Goal: Task Accomplishment & Management: Manage account settings

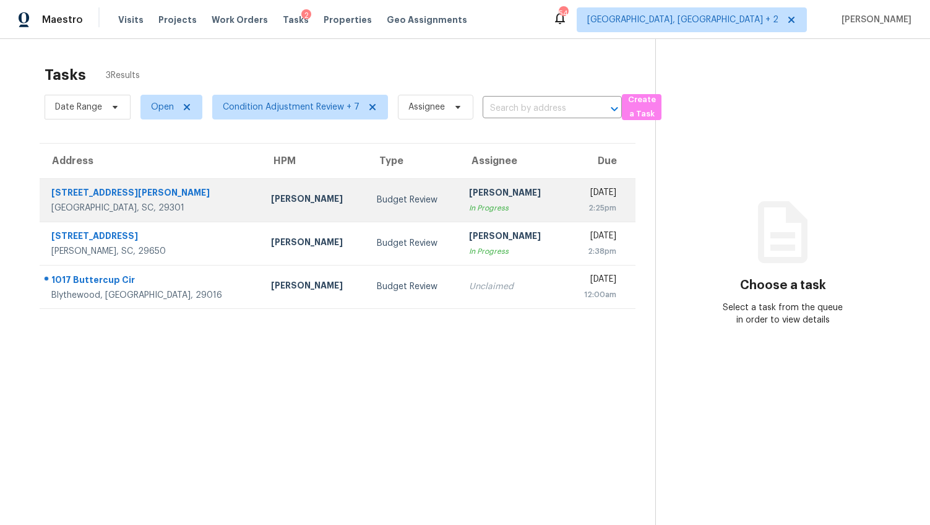
click at [144, 205] on div "Spartanburg, SC, 29301" at bounding box center [151, 208] width 200 height 12
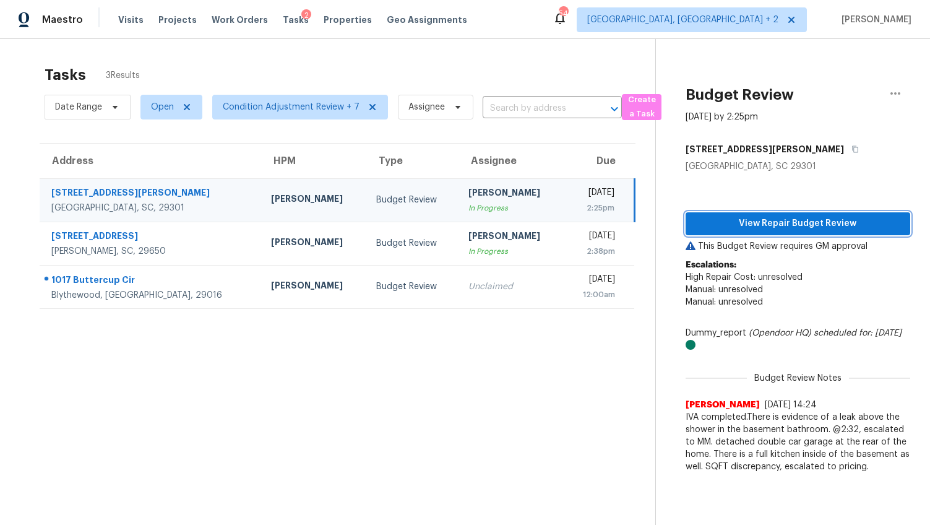
click at [714, 228] on span "View Repair Budget Review" at bounding box center [798, 223] width 205 height 15
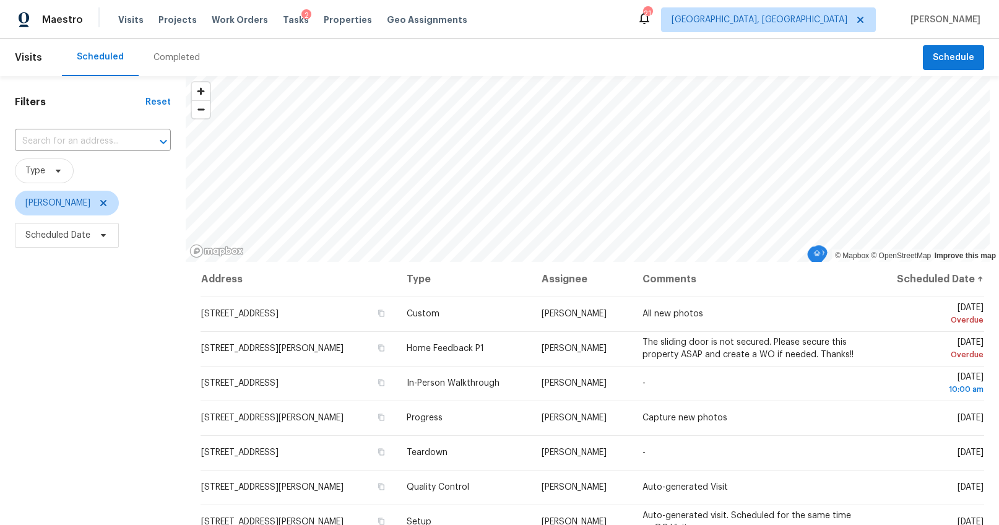
click at [175, 53] on div "Completed" at bounding box center [176, 57] width 46 height 12
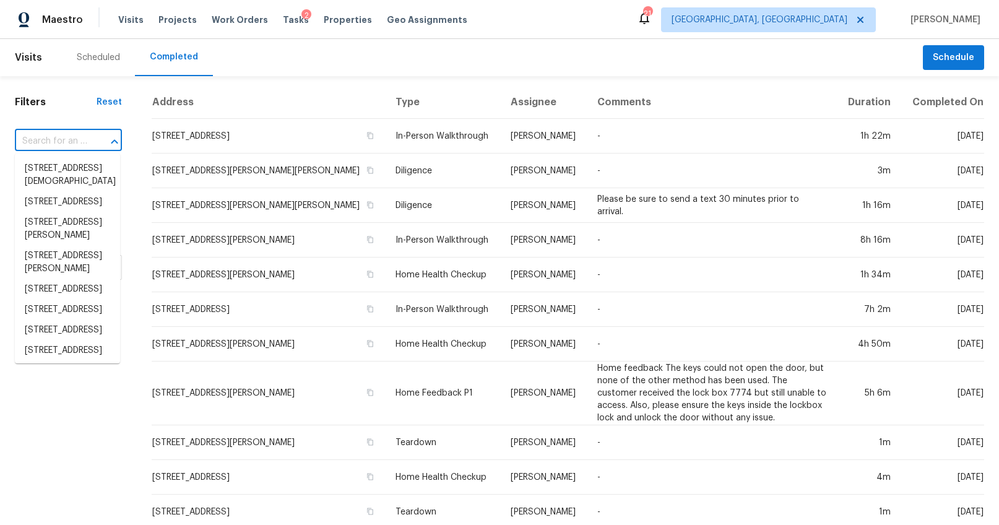
click at [85, 134] on input "text" at bounding box center [51, 141] width 72 height 19
paste input "[STREET_ADDRESS][PERSON_NAME]"
type input "[STREET_ADDRESS][PERSON_NAME]"
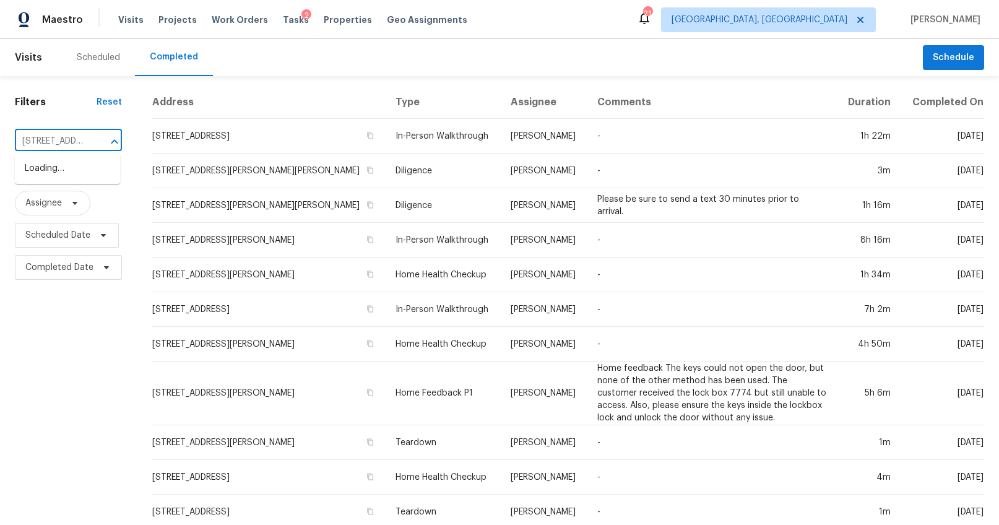
scroll to position [0, 99]
click at [61, 175] on li "[STREET_ADDRESS][PERSON_NAME]" at bounding box center [67, 174] width 105 height 33
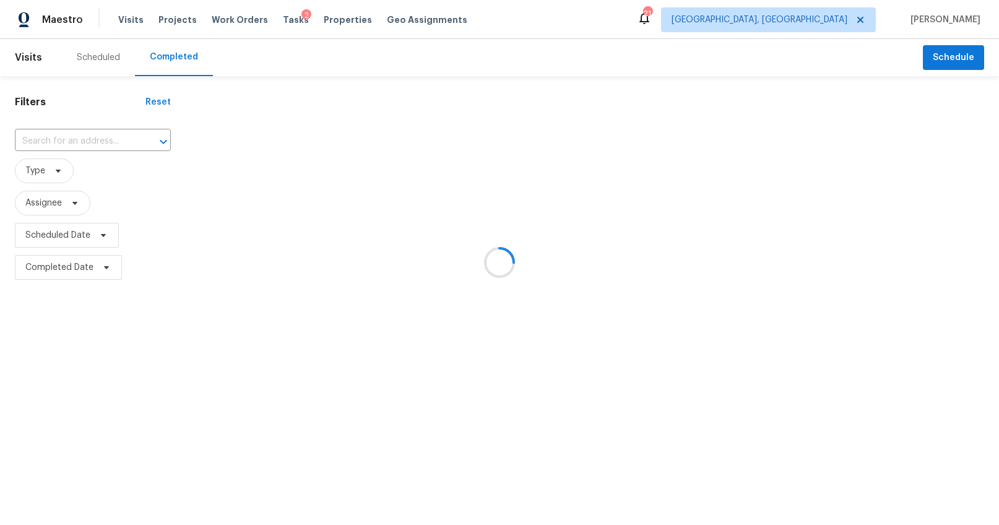
type input "[STREET_ADDRESS][PERSON_NAME]"
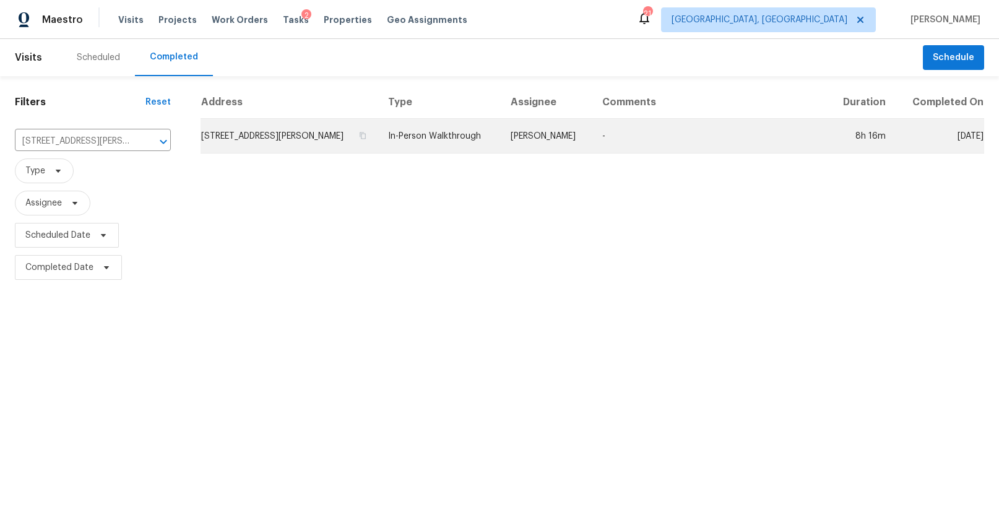
click at [348, 143] on td "[STREET_ADDRESS][PERSON_NAME]" at bounding box center [290, 136] width 178 height 35
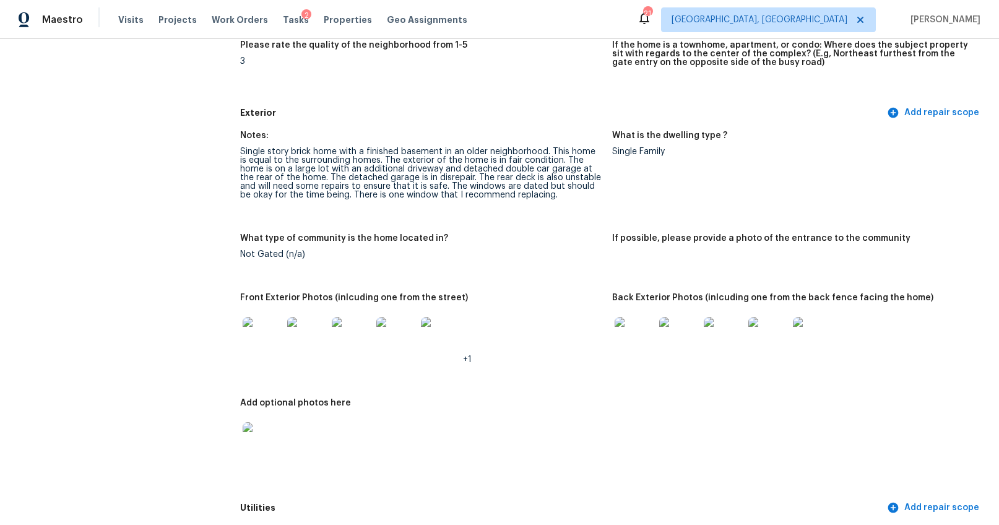
scroll to position [434, 0]
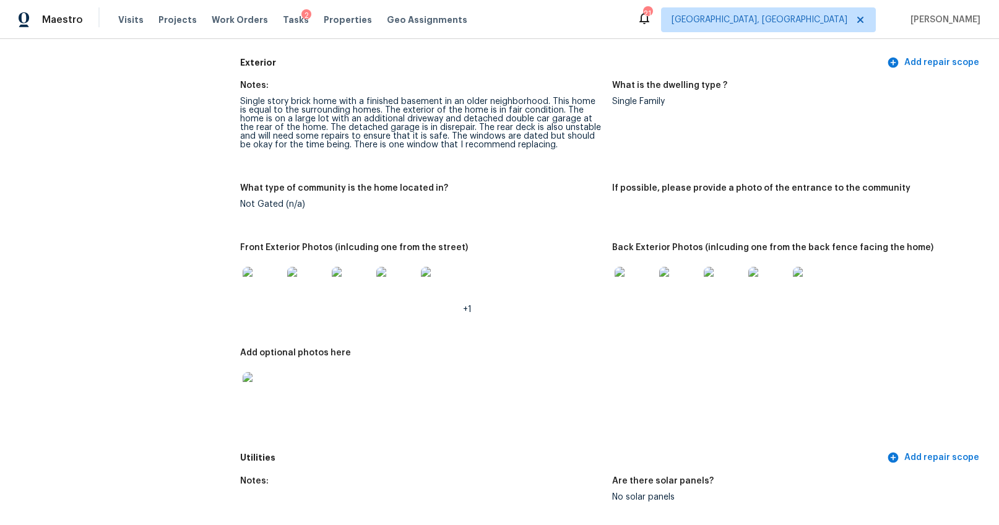
click at [245, 289] on img at bounding box center [263, 287] width 40 height 40
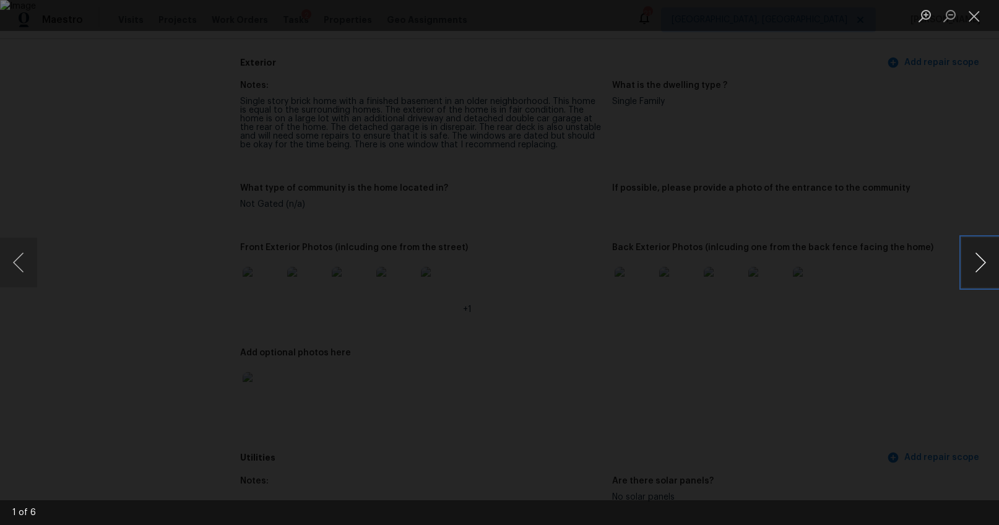
click at [973, 257] on button "Next image" at bounding box center [980, 263] width 37 height 50
click at [656, 214] on img "Lightbox" at bounding box center [600, 235] width 1617 height 849
click at [982, 259] on button "Next image" at bounding box center [980, 263] width 37 height 50
click at [982, 262] on button "Next image" at bounding box center [980, 263] width 37 height 50
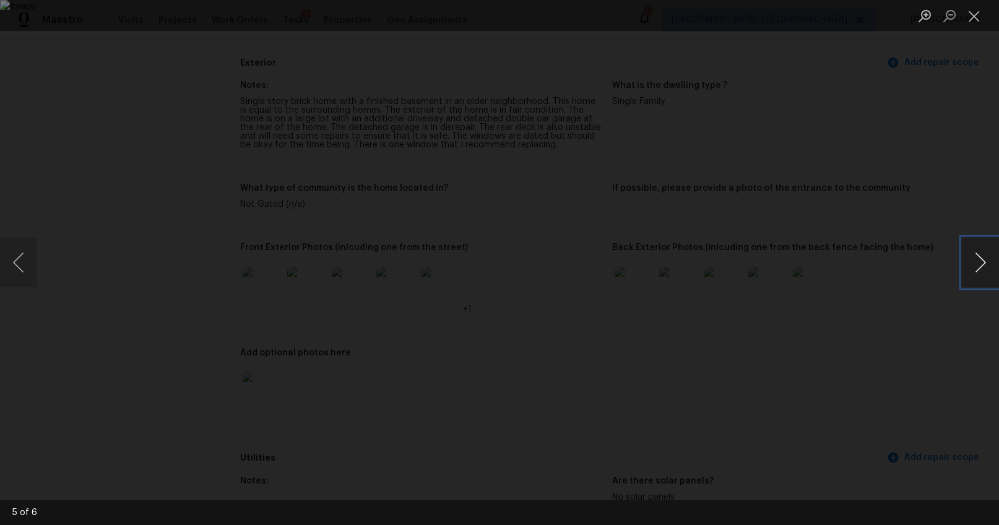
click at [982, 262] on button "Next image" at bounding box center [980, 263] width 37 height 50
click at [950, 338] on div "Lightbox" at bounding box center [499, 262] width 999 height 525
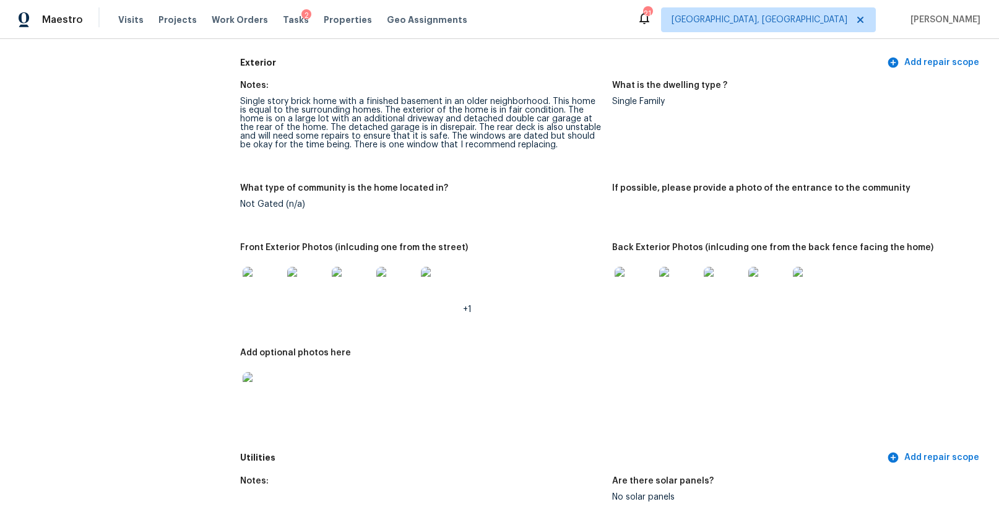
click at [639, 293] on img at bounding box center [635, 287] width 40 height 40
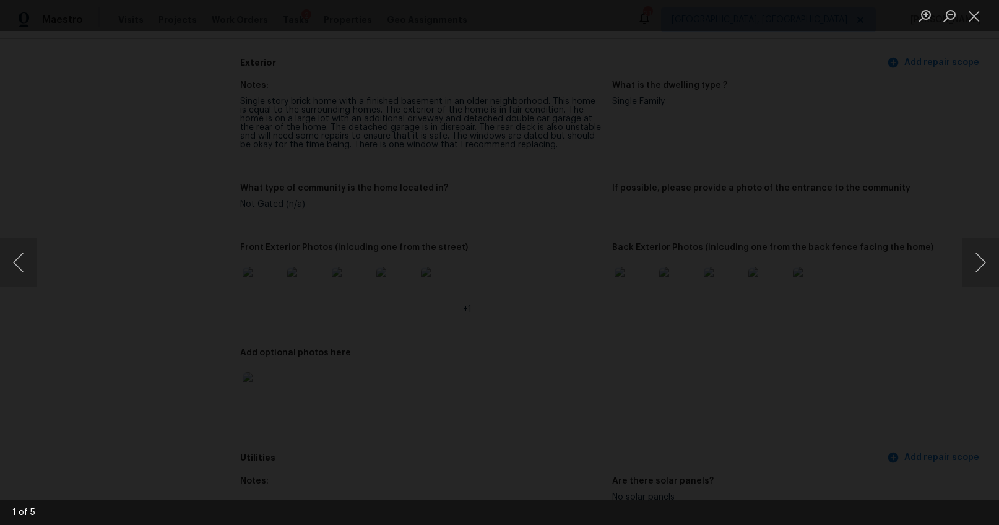
click at [642, 316] on img "Lightbox" at bounding box center [144, 243] width 2122 height 1115
click at [983, 266] on button "Next image" at bounding box center [980, 263] width 37 height 50
click at [857, 183] on img "Lightbox" at bounding box center [714, 122] width 1572 height 826
click at [984, 266] on button "Next image" at bounding box center [980, 263] width 37 height 50
click at [970, 262] on button "Next image" at bounding box center [980, 263] width 37 height 50
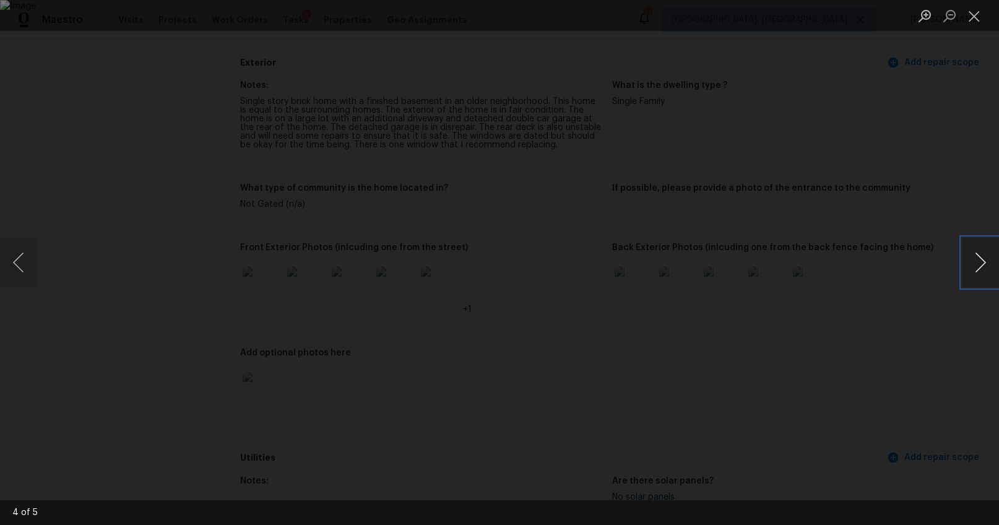
click at [966, 252] on button "Next image" at bounding box center [980, 263] width 37 height 50
click at [393, 364] on img "Lightbox" at bounding box center [726, 312] width 2966 height 1558
click at [980, 267] on button "Next image" at bounding box center [980, 263] width 37 height 50
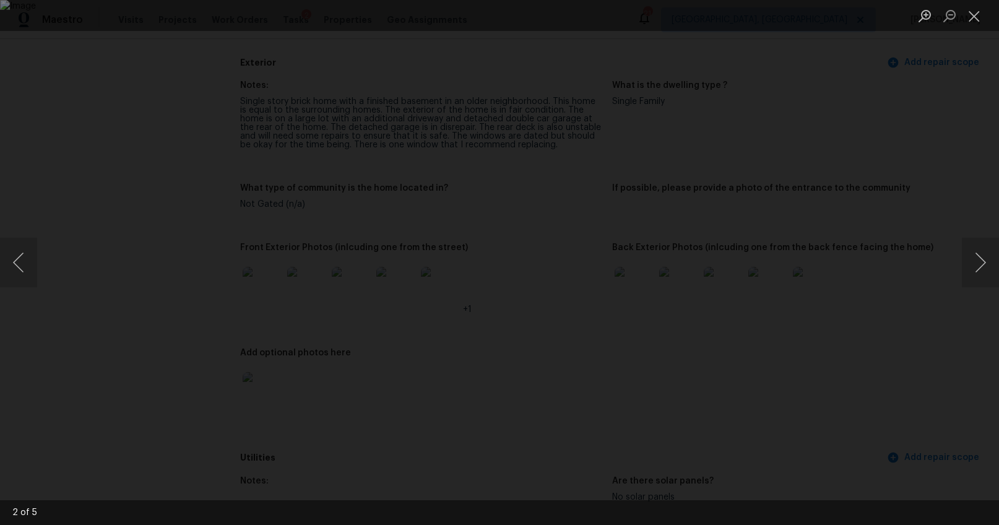
click at [923, 346] on div "Lightbox" at bounding box center [499, 262] width 999 height 525
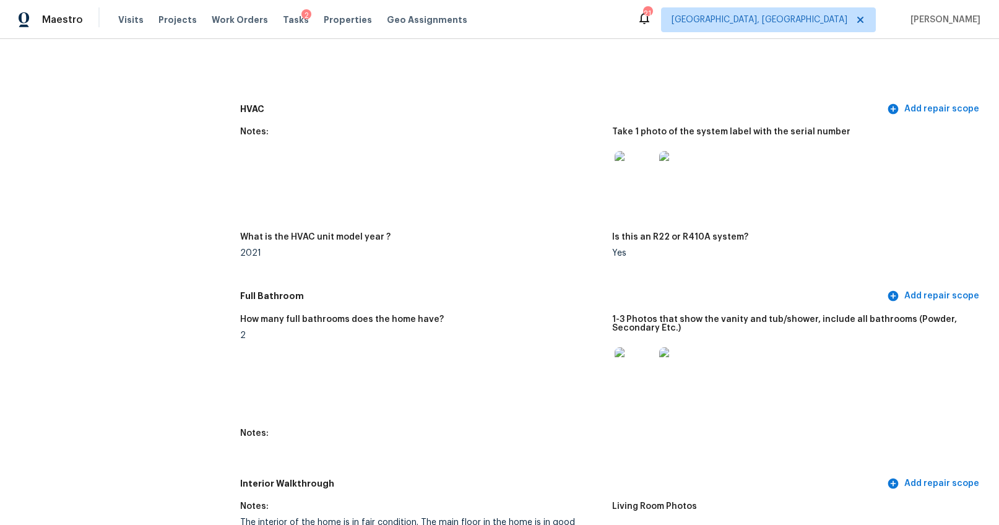
scroll to position [1166, 0]
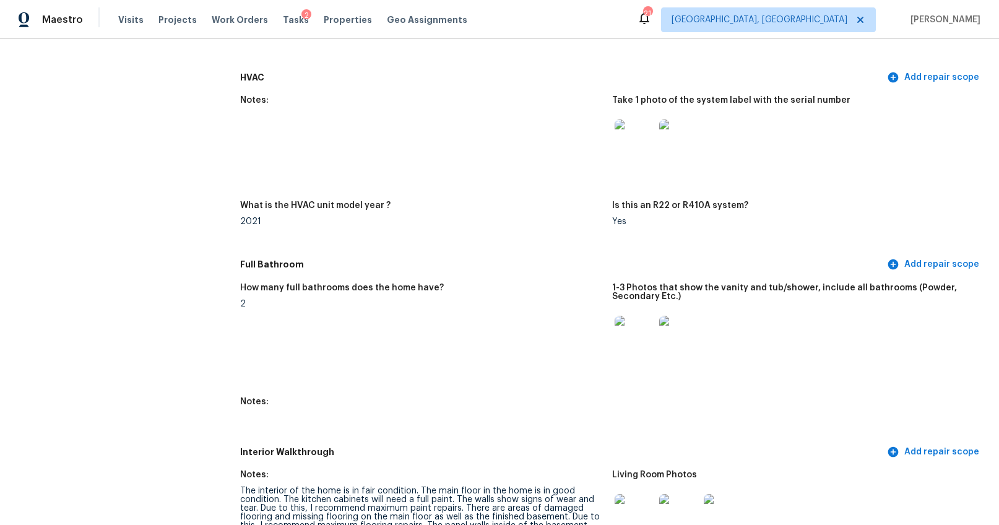
click at [627, 342] on img at bounding box center [635, 336] width 40 height 40
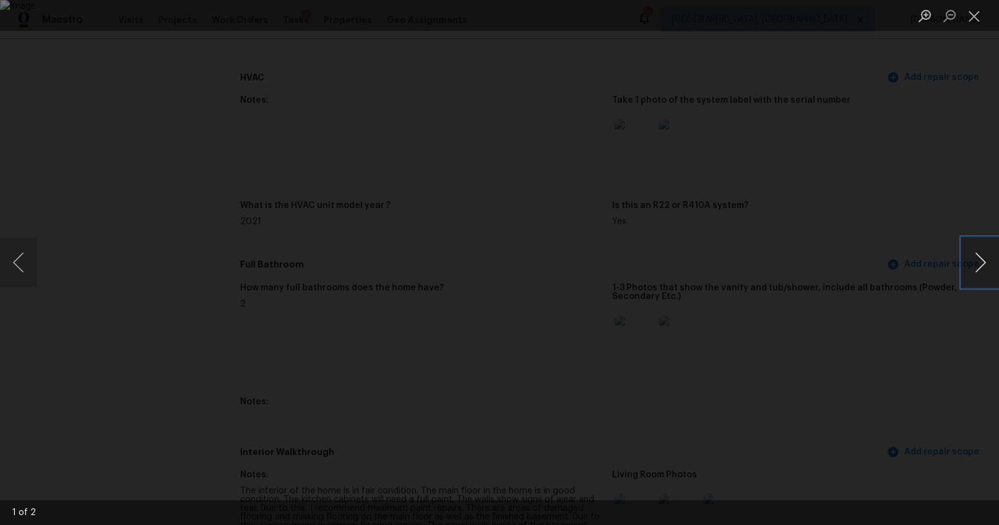
click at [966, 261] on button "Next image" at bounding box center [980, 263] width 37 height 50
click at [893, 373] on div "Lightbox" at bounding box center [499, 262] width 999 height 525
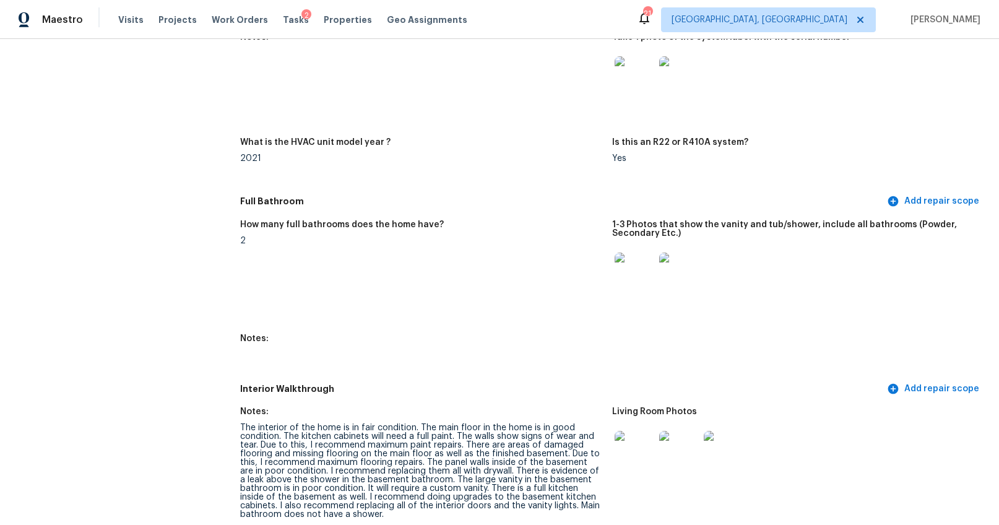
scroll to position [1394, 0]
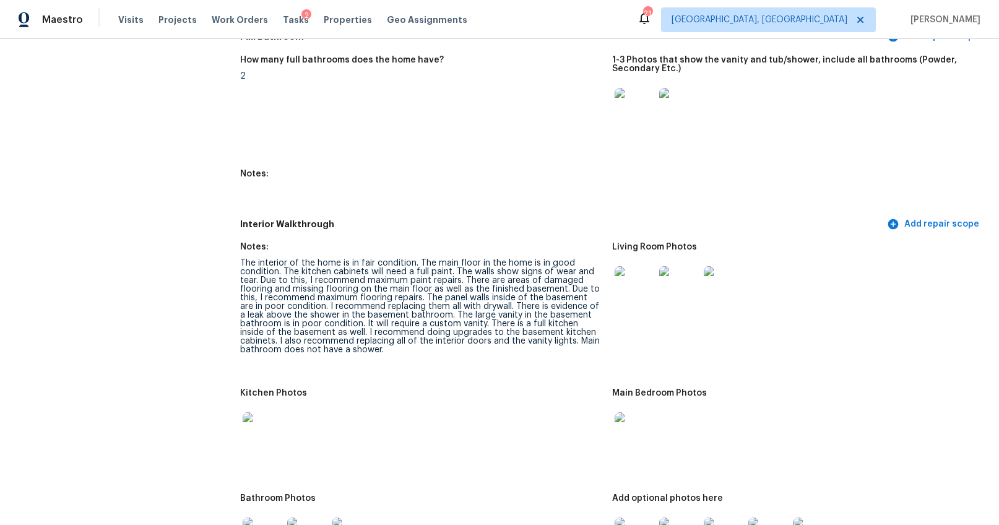
click at [636, 275] on img at bounding box center [635, 286] width 40 height 40
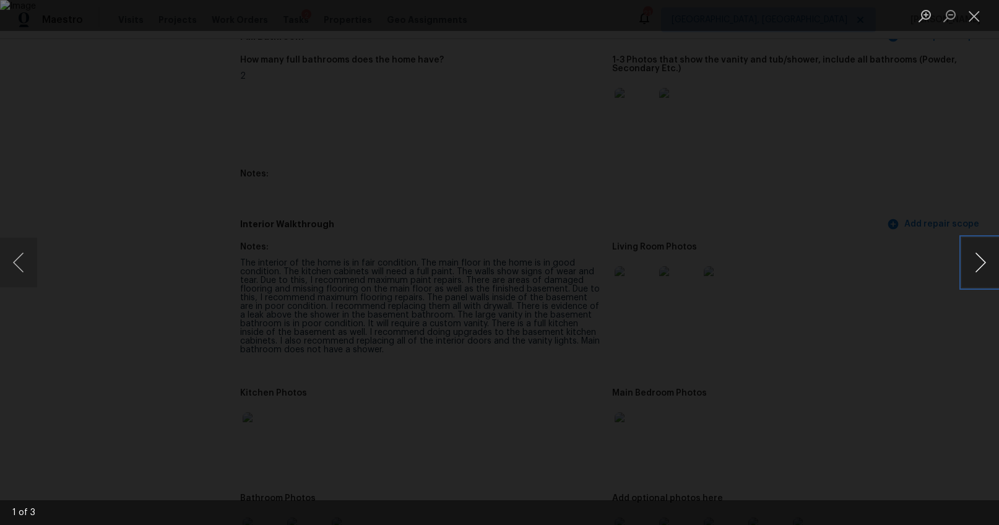
click at [982, 268] on button "Next image" at bounding box center [980, 263] width 37 height 50
click at [953, 354] on div "Lightbox" at bounding box center [499, 262] width 999 height 525
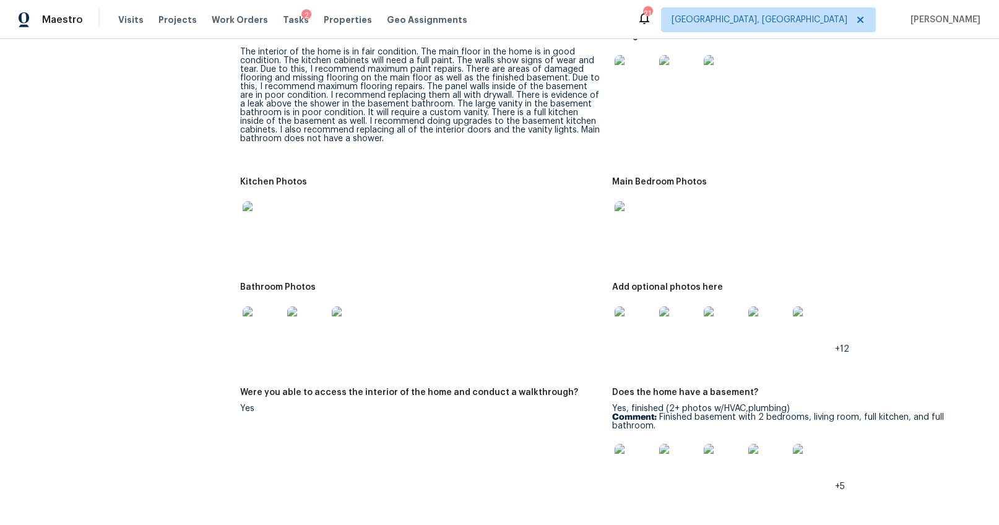
scroll to position [1592, 0]
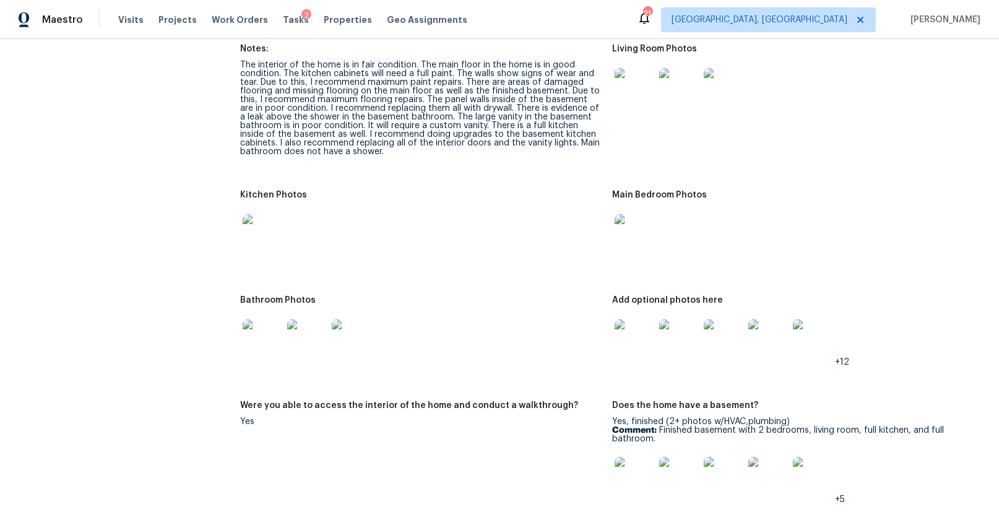
click at [261, 228] on img at bounding box center [263, 234] width 40 height 40
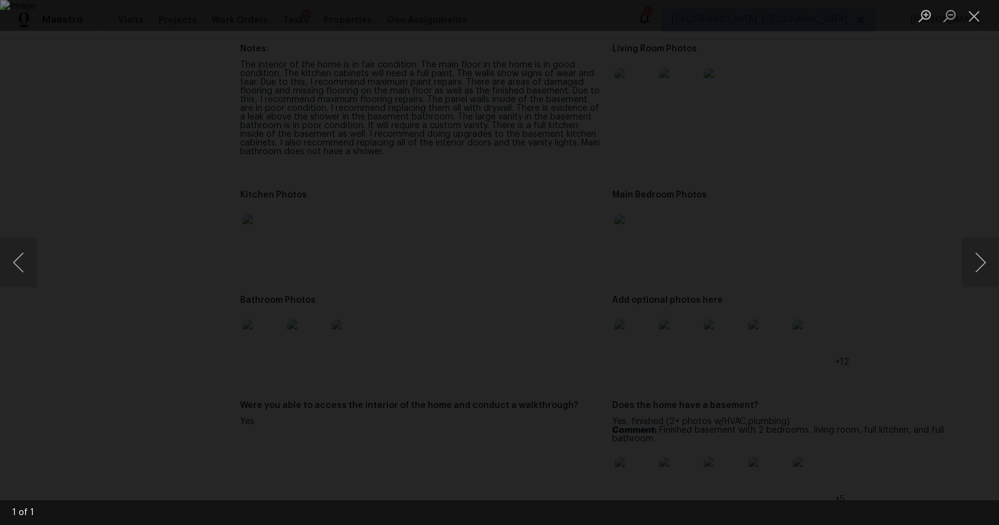
click at [896, 274] on div "Lightbox" at bounding box center [499, 262] width 999 height 525
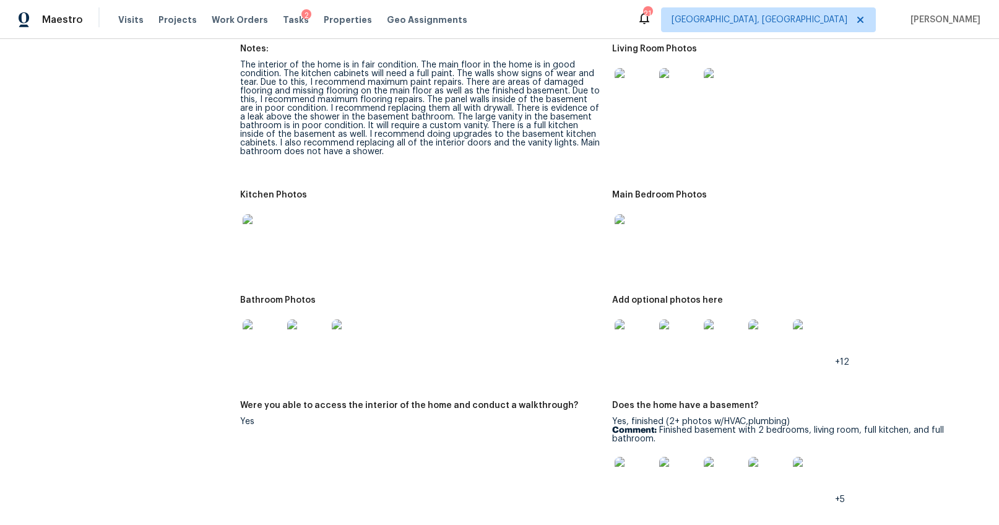
click at [615, 239] on img at bounding box center [635, 234] width 40 height 40
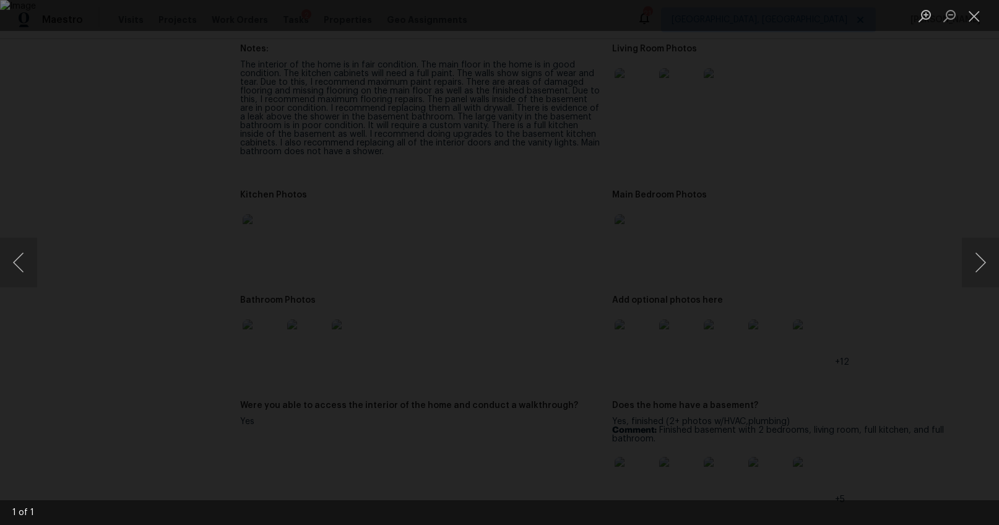
click at [900, 320] on div "Lightbox" at bounding box center [499, 262] width 999 height 525
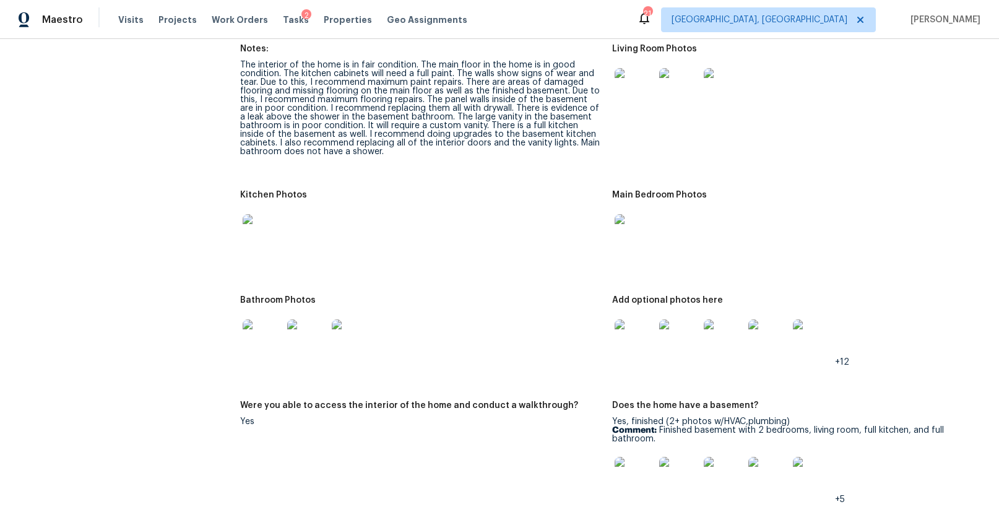
click at [256, 334] on img at bounding box center [263, 339] width 40 height 40
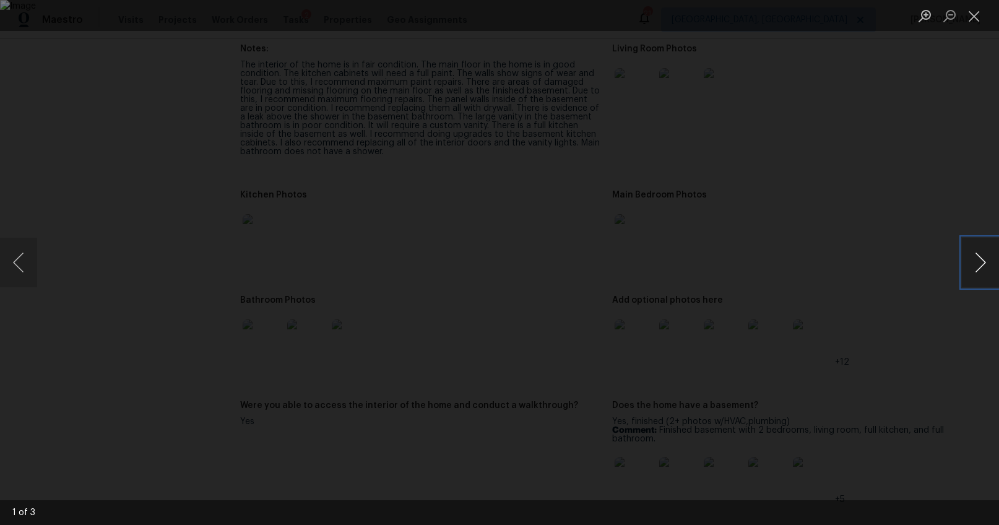
click at [975, 260] on button "Next image" at bounding box center [980, 263] width 37 height 50
click at [901, 355] on div "Lightbox" at bounding box center [499, 262] width 999 height 525
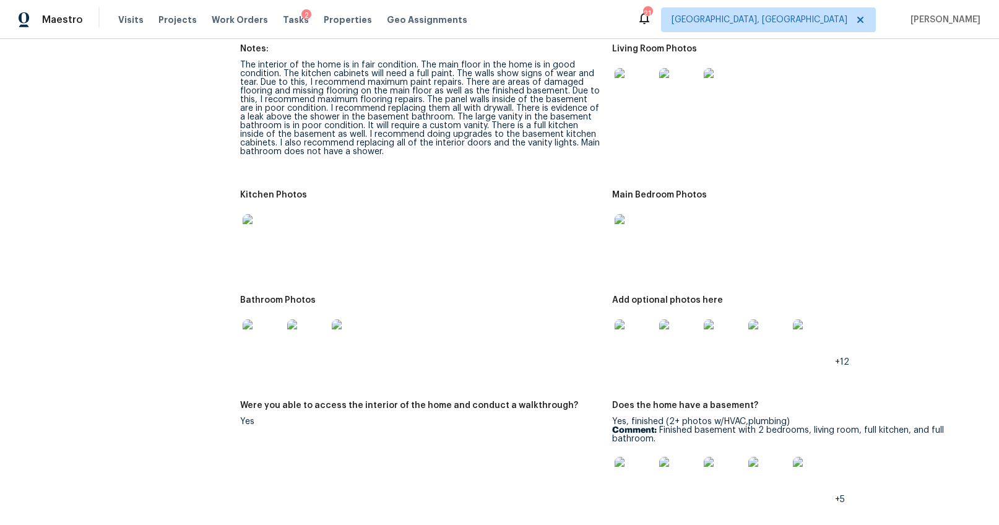
click at [629, 333] on img at bounding box center [635, 339] width 40 height 40
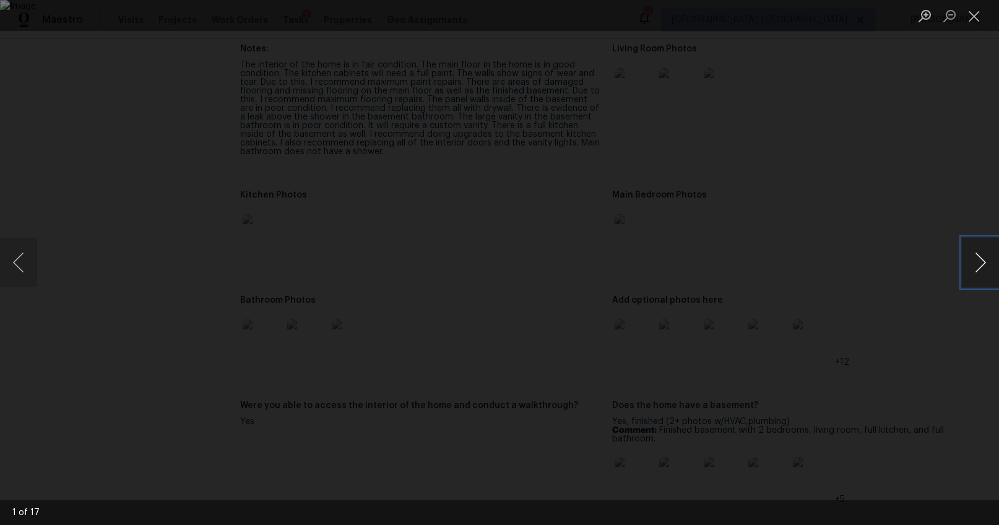
click at [978, 266] on button "Next image" at bounding box center [980, 263] width 37 height 50
click at [979, 267] on button "Next image" at bounding box center [980, 263] width 37 height 50
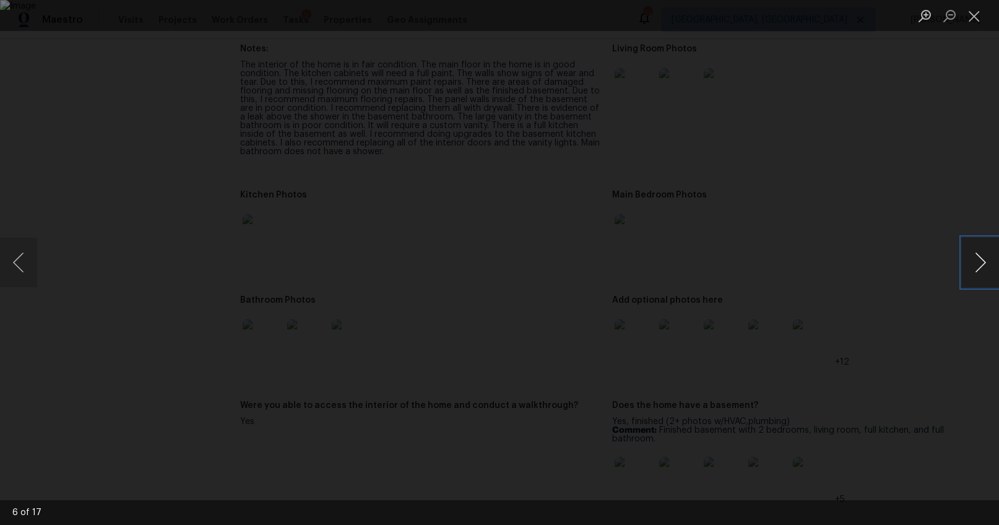
click at [979, 267] on button "Next image" at bounding box center [980, 263] width 37 height 50
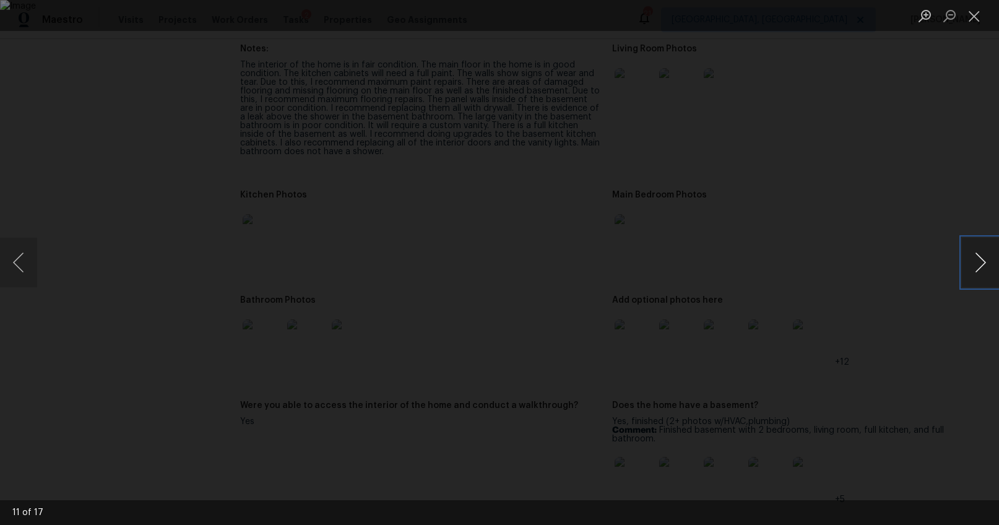
click at [979, 267] on button "Next image" at bounding box center [980, 263] width 37 height 50
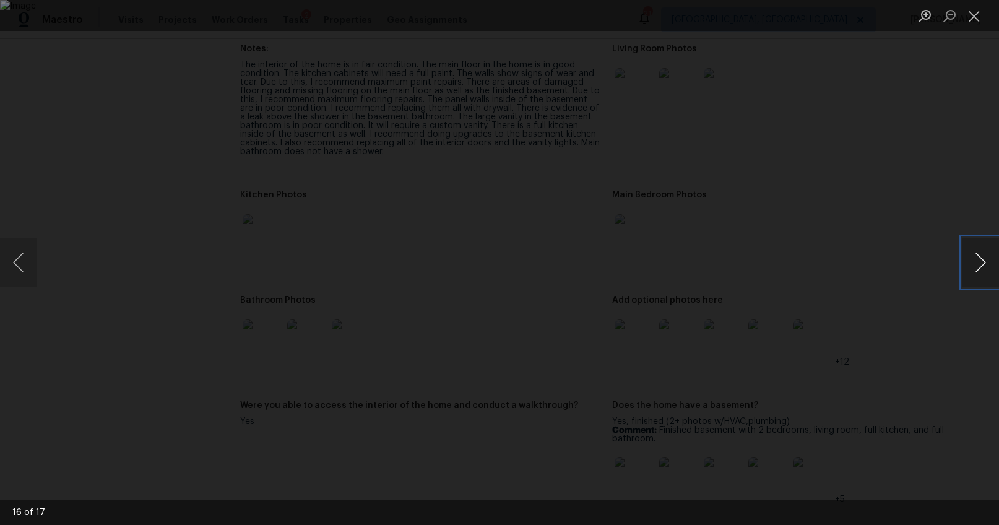
click at [979, 267] on button "Next image" at bounding box center [980, 263] width 37 height 50
click at [904, 330] on div "Lightbox" at bounding box center [499, 262] width 999 height 525
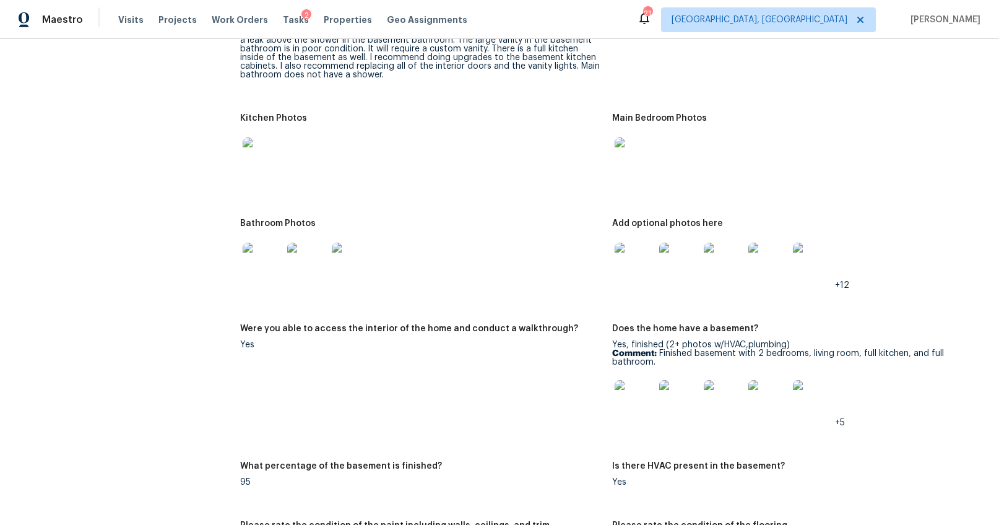
scroll to position [1792, 0]
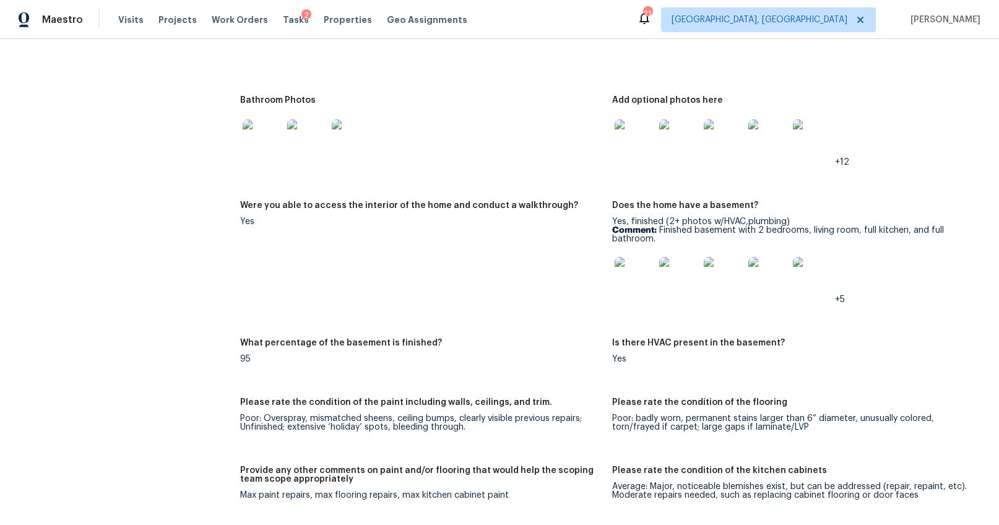
click at [637, 284] on img at bounding box center [635, 277] width 40 height 40
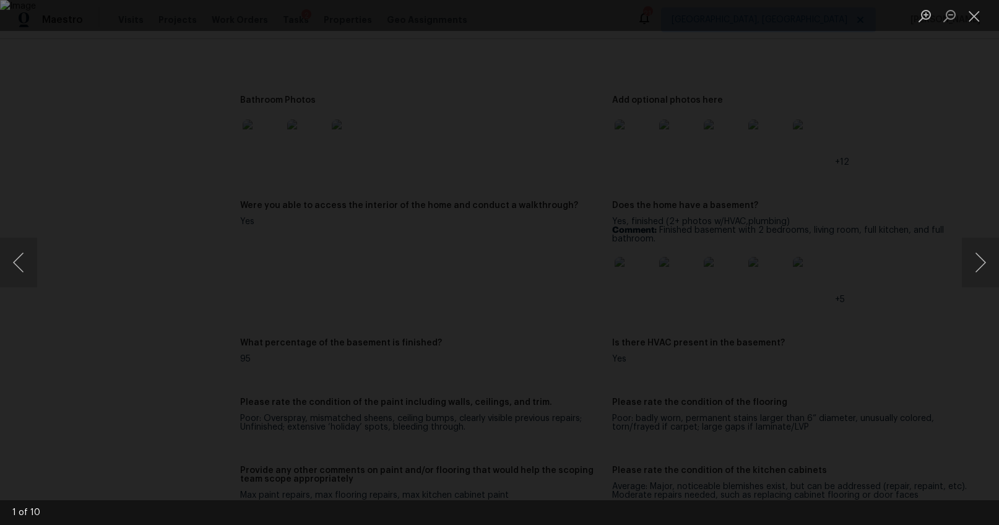
click at [896, 314] on div "Lightbox" at bounding box center [499, 262] width 999 height 525
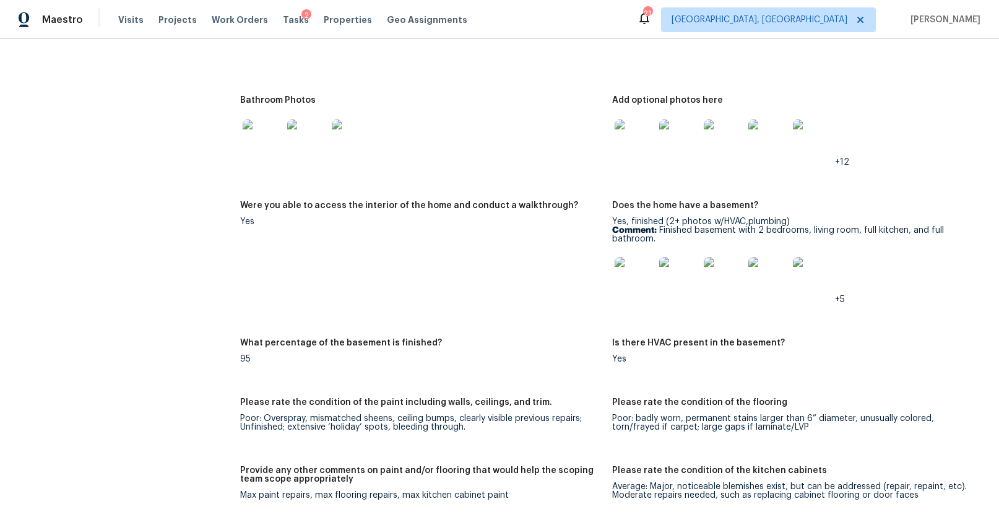
click at [746, 278] on div at bounding box center [768, 276] width 45 height 54
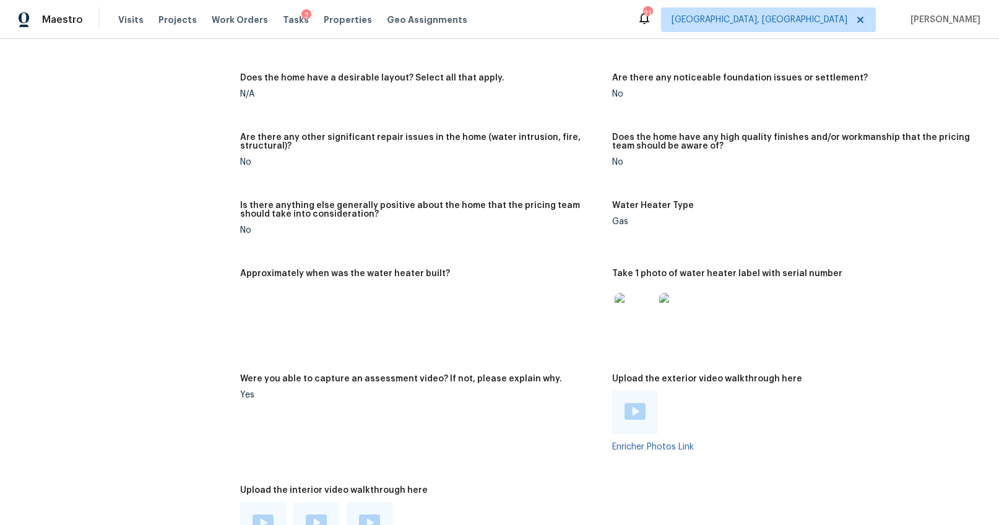
scroll to position [2329, 0]
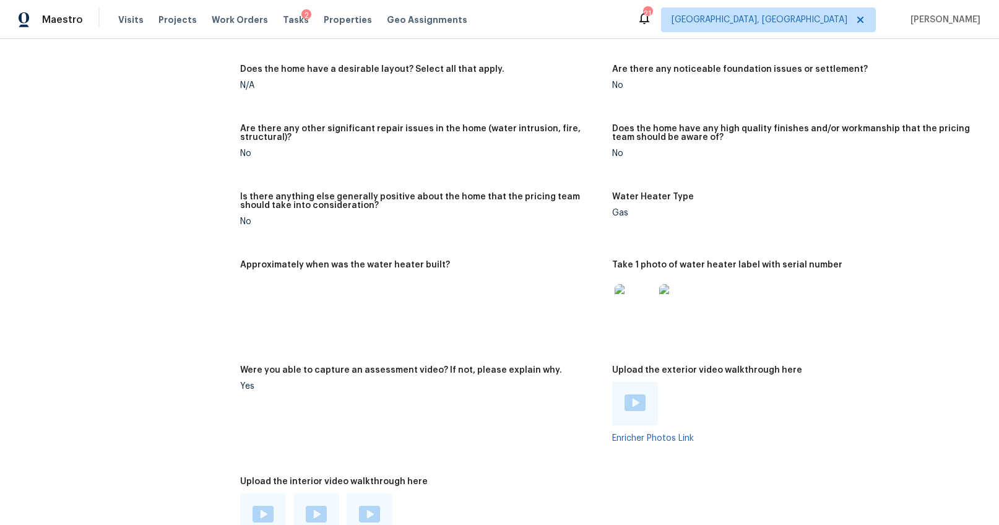
click at [615, 300] on img at bounding box center [635, 304] width 40 height 40
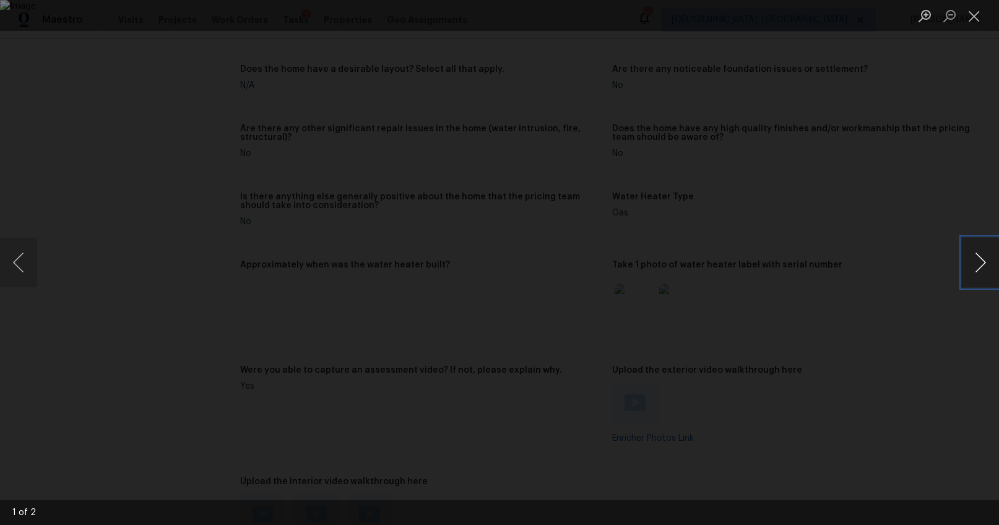
click at [974, 255] on button "Next image" at bounding box center [980, 263] width 37 height 50
click at [902, 340] on div "Lightbox" at bounding box center [499, 262] width 999 height 525
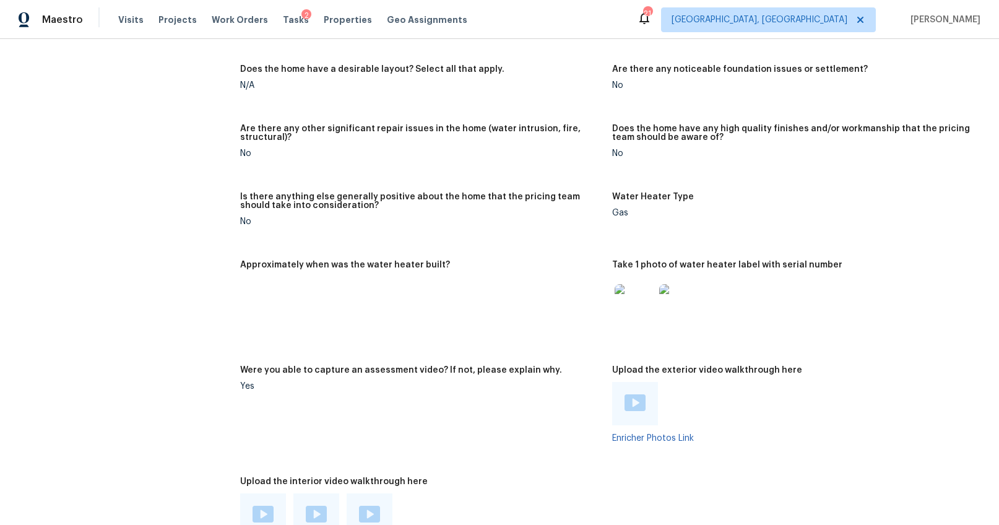
scroll to position [2473, 0]
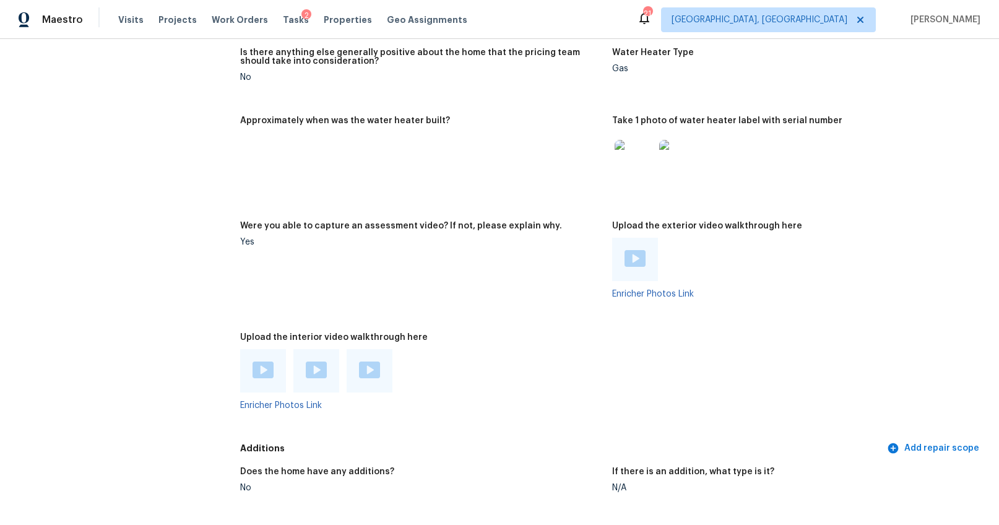
click at [626, 254] on img at bounding box center [634, 258] width 21 height 17
click at [269, 368] on img at bounding box center [263, 369] width 21 height 17
click at [306, 367] on img at bounding box center [316, 369] width 21 height 17
click at [360, 362] on img at bounding box center [369, 369] width 21 height 17
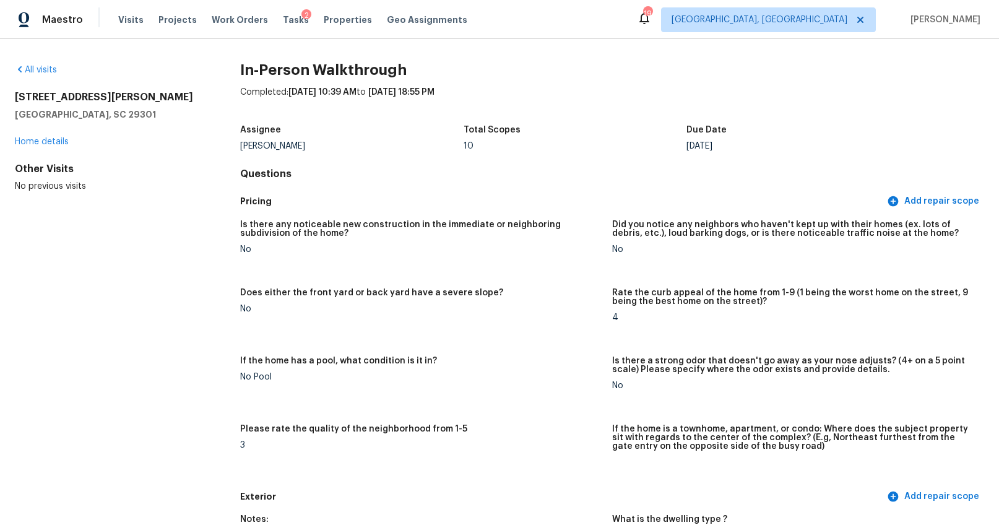
scroll to position [27, 0]
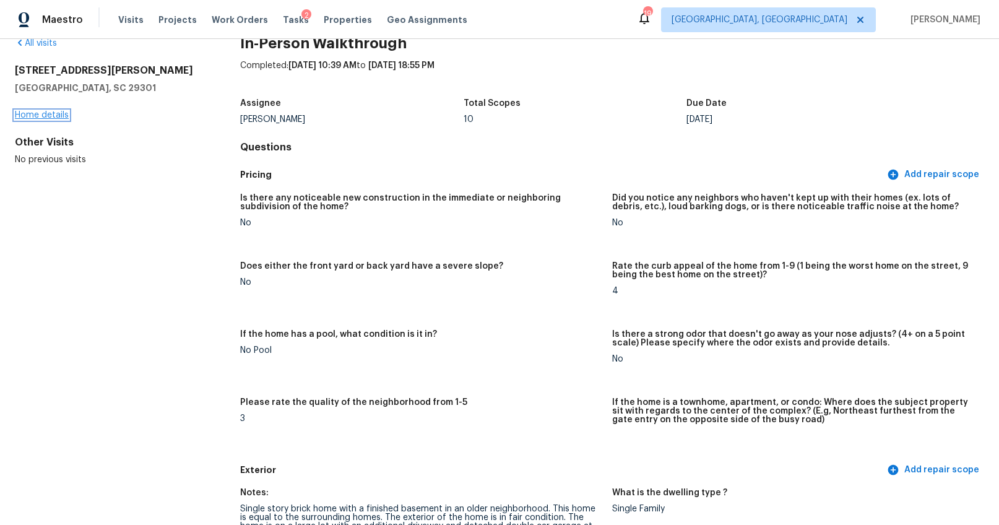
click at [60, 116] on link "Home details" at bounding box center [42, 115] width 54 height 9
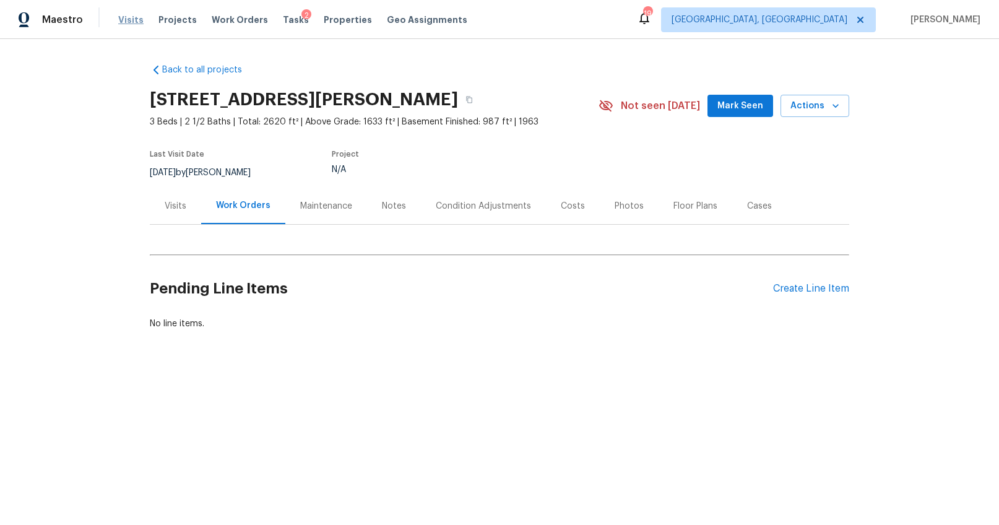
click at [121, 18] on span "Visits" at bounding box center [130, 20] width 25 height 12
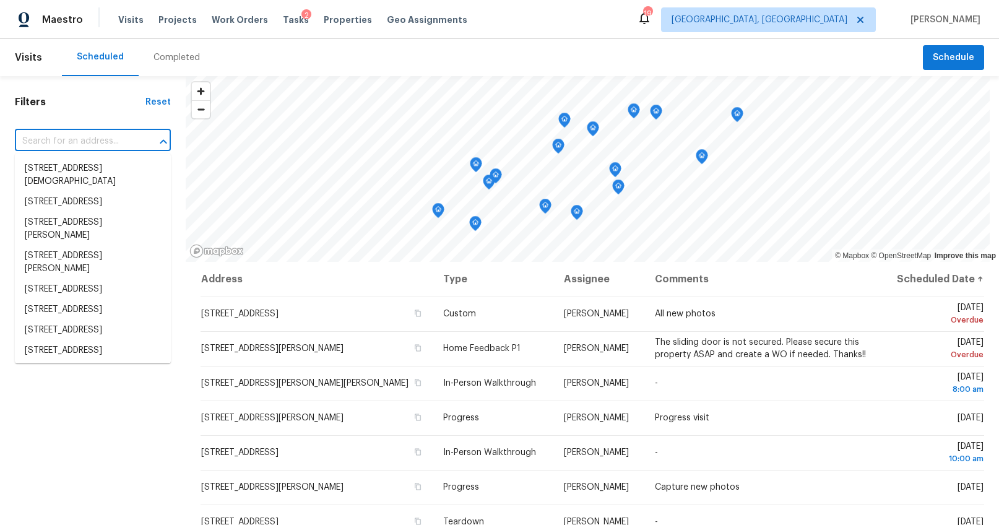
click at [78, 140] on input "text" at bounding box center [75, 141] width 121 height 19
paste input "202 Sumter St, Greer, SC 29650"
type input "202 Sumter St, Greer, SC 29650"
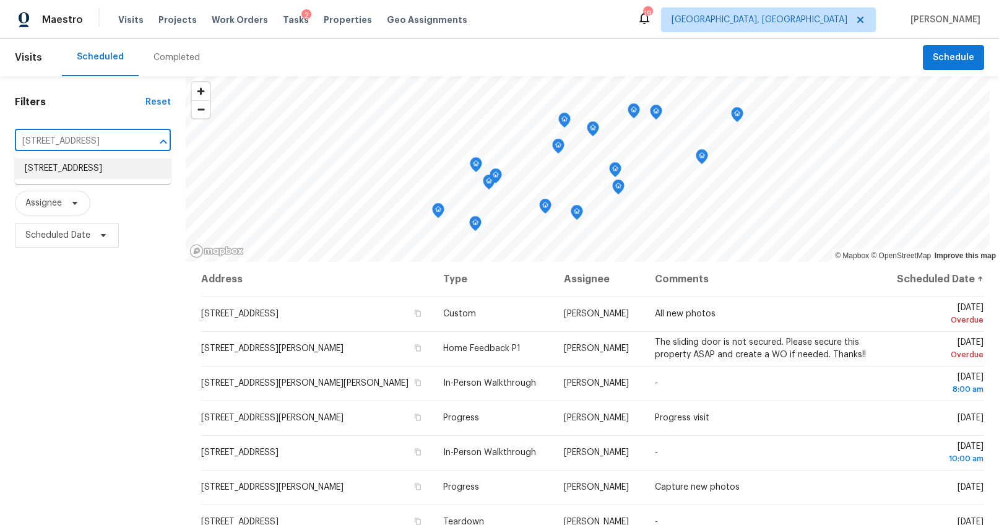
click at [85, 163] on li "202 Sumter St, Greer, SC 29650" at bounding box center [93, 168] width 156 height 20
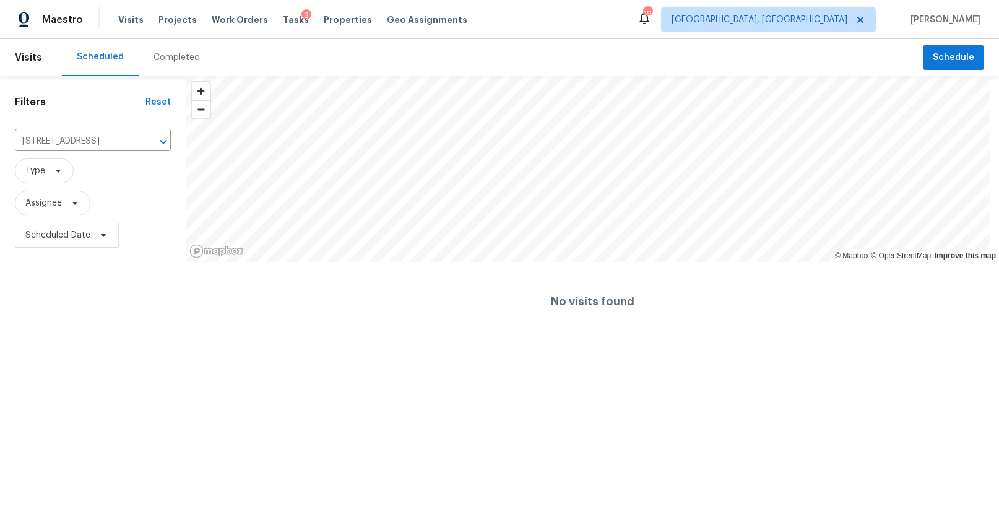
click at [191, 69] on div "Completed" at bounding box center [177, 57] width 76 height 37
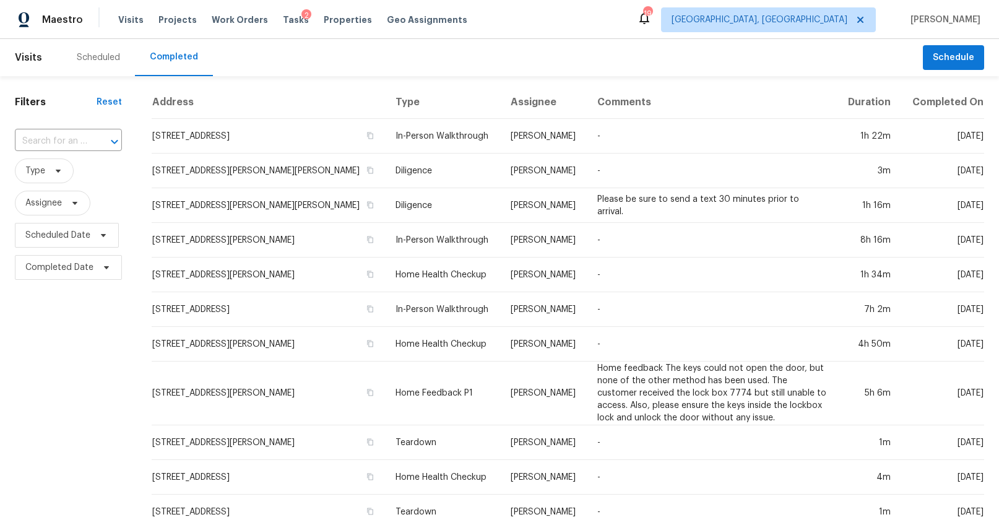
click at [101, 131] on div "​" at bounding box center [68, 141] width 107 height 27
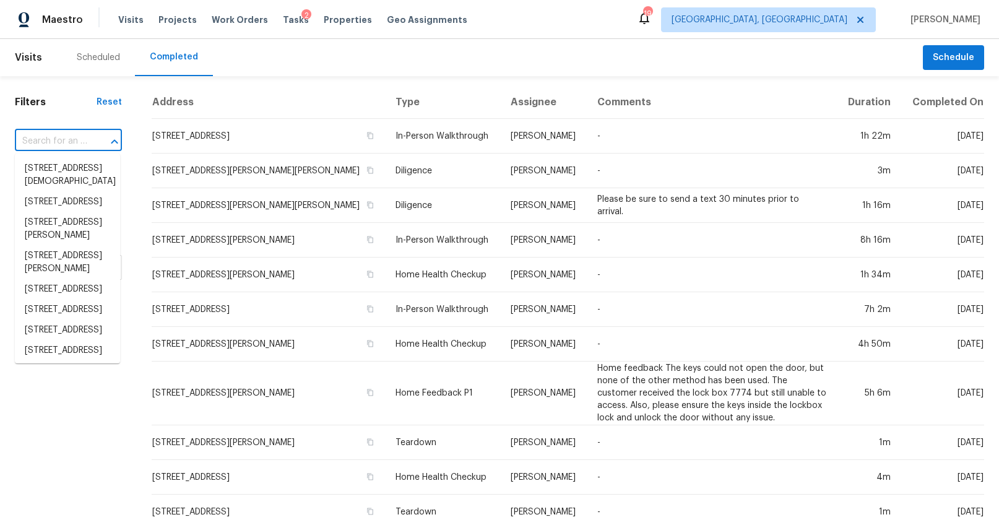
paste input "202 Sumter St, Greer, SC 29650"
type input "202 Sumter St, Greer, SC 29650"
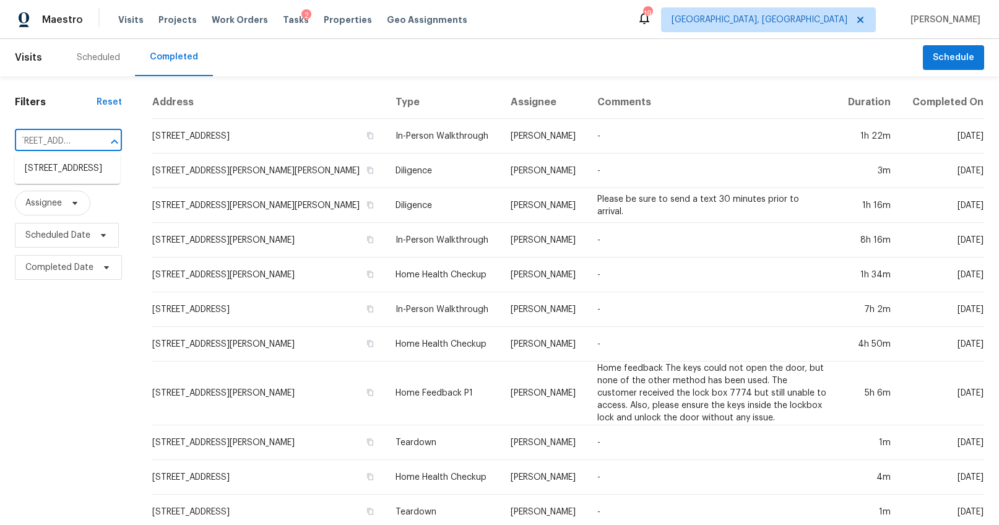
click at [71, 165] on li "202 Sumter St, Greer, SC 29650" at bounding box center [67, 168] width 105 height 20
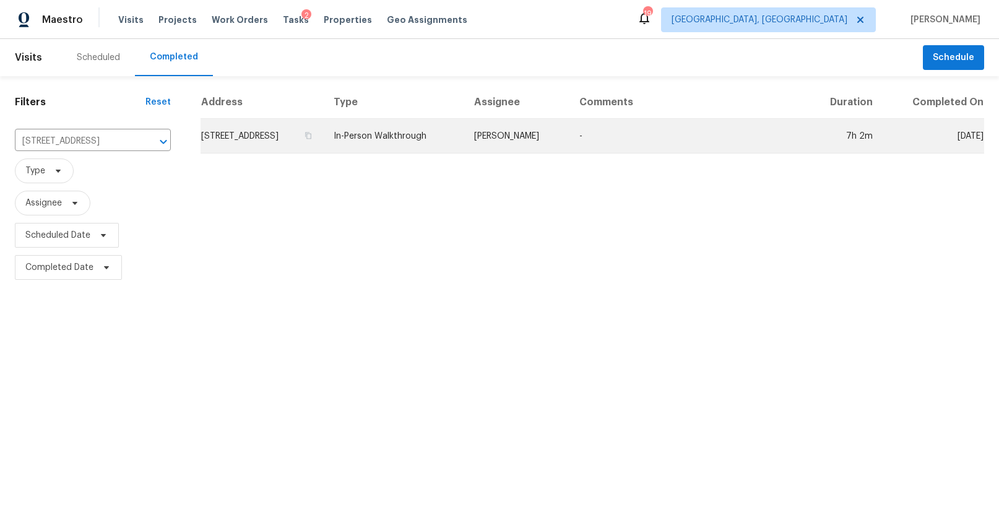
click at [260, 136] on td "202 Sumter St, Greer, SC 29650" at bounding box center [262, 136] width 123 height 35
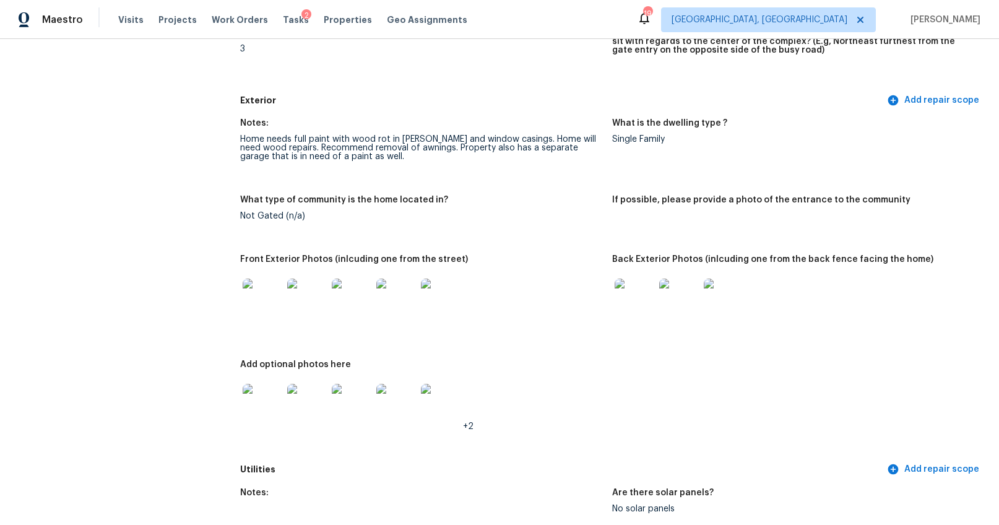
scroll to position [388, 0]
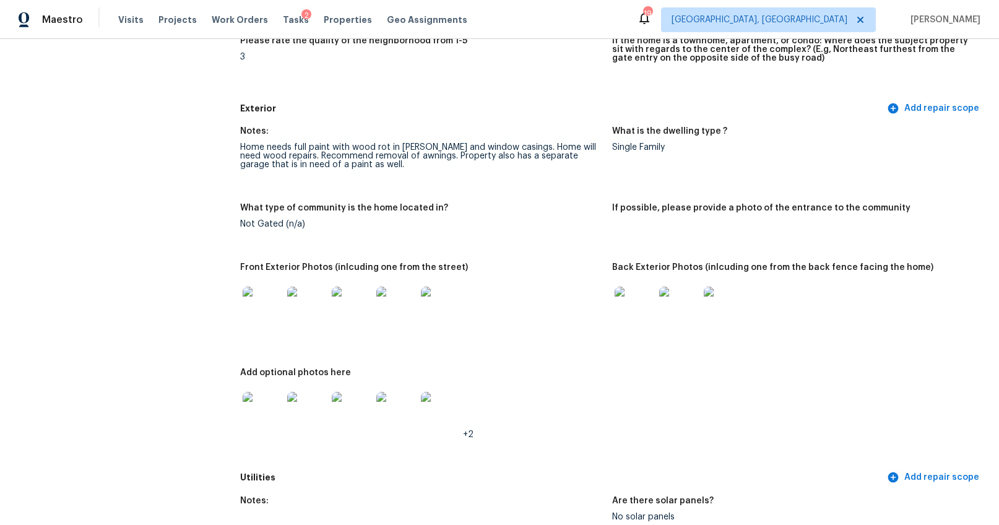
click at [259, 293] on img at bounding box center [263, 307] width 40 height 40
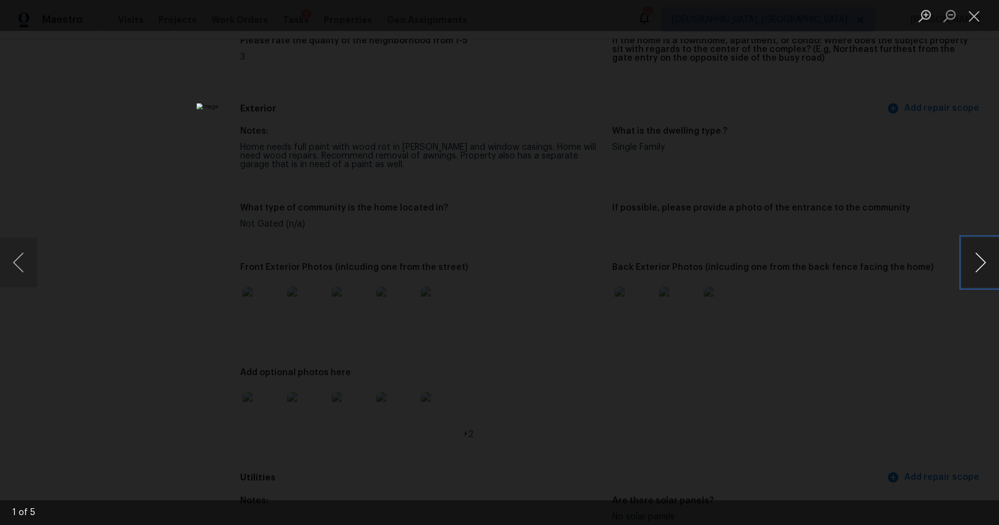
click at [981, 264] on button "Next image" at bounding box center [980, 263] width 37 height 50
click at [894, 347] on div "Lightbox" at bounding box center [499, 262] width 999 height 525
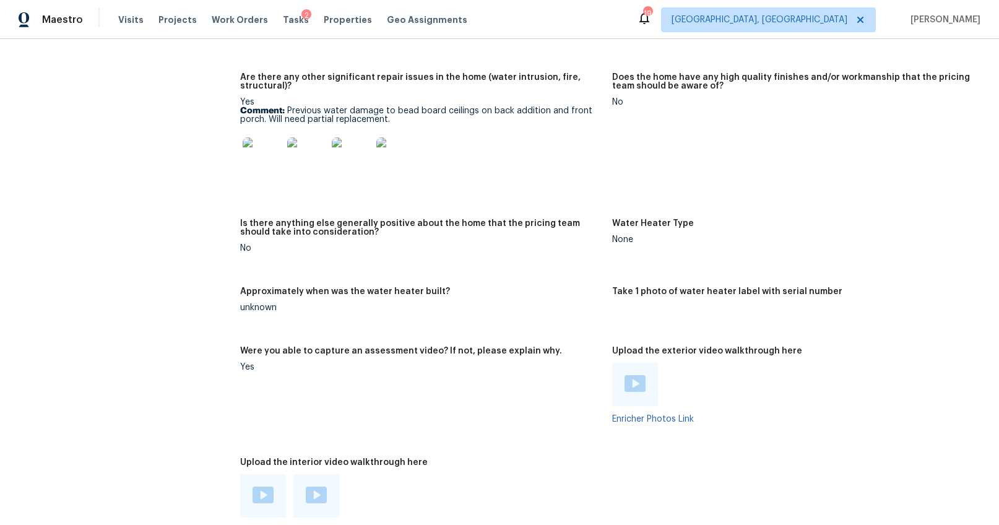
scroll to position [2109, 0]
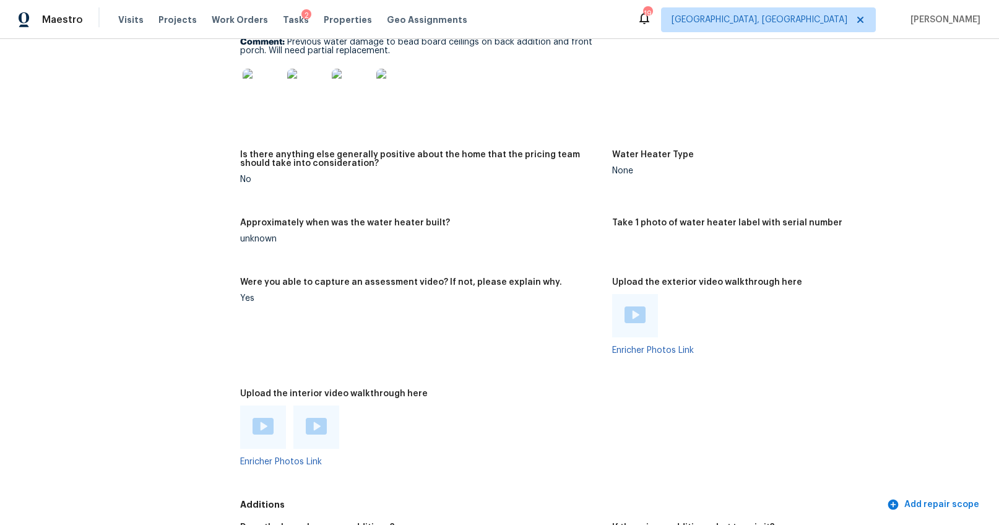
click at [628, 317] on img at bounding box center [634, 314] width 21 height 17
click at [256, 417] on div at bounding box center [263, 426] width 46 height 43
click at [259, 425] on img at bounding box center [263, 426] width 21 height 17
click at [306, 417] on div at bounding box center [316, 426] width 46 height 43
click at [314, 423] on img at bounding box center [316, 426] width 21 height 17
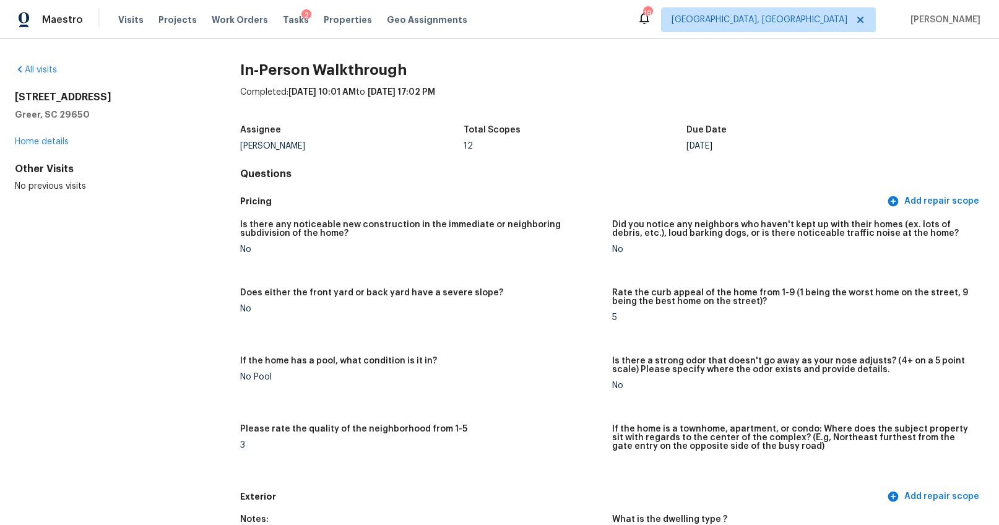
scroll to position [2, 0]
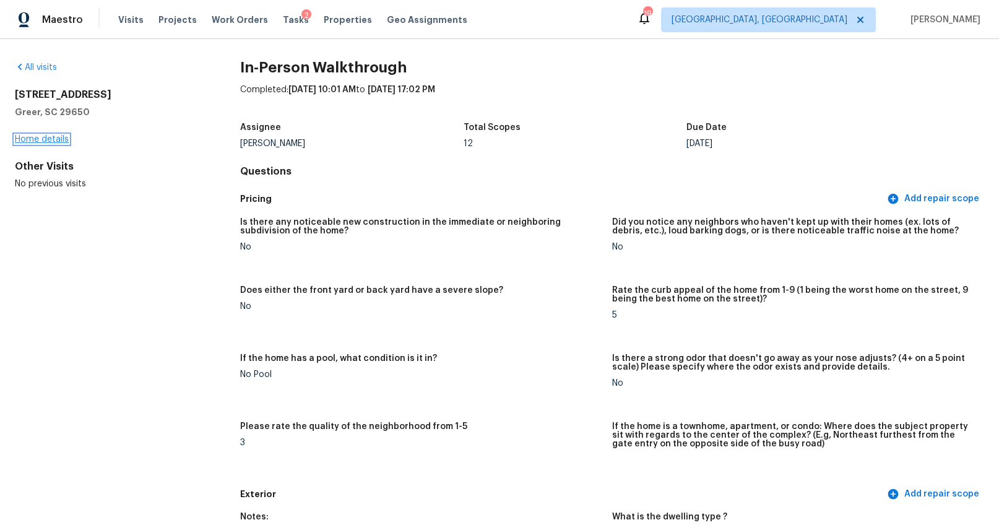
click at [50, 139] on link "Home details" at bounding box center [42, 139] width 54 height 9
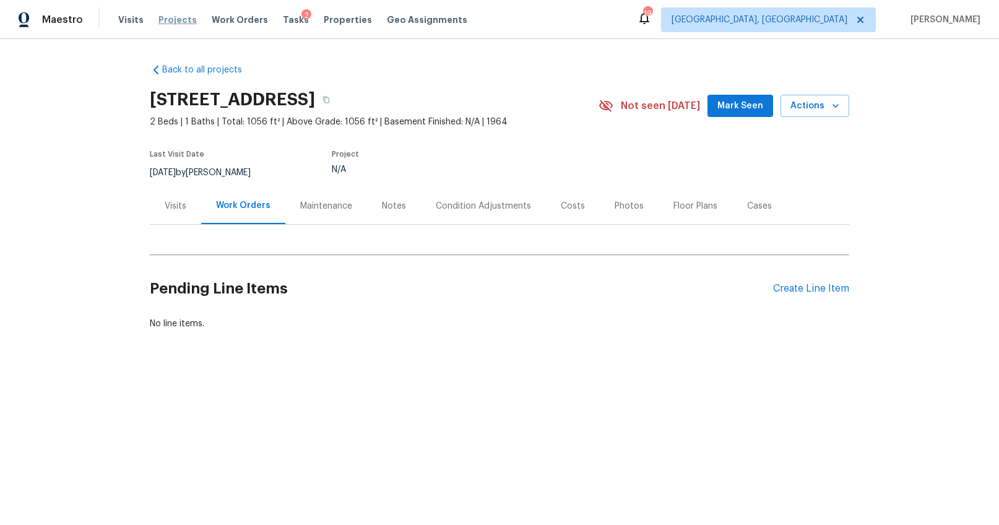
click at [158, 21] on span "Projects" at bounding box center [177, 20] width 38 height 12
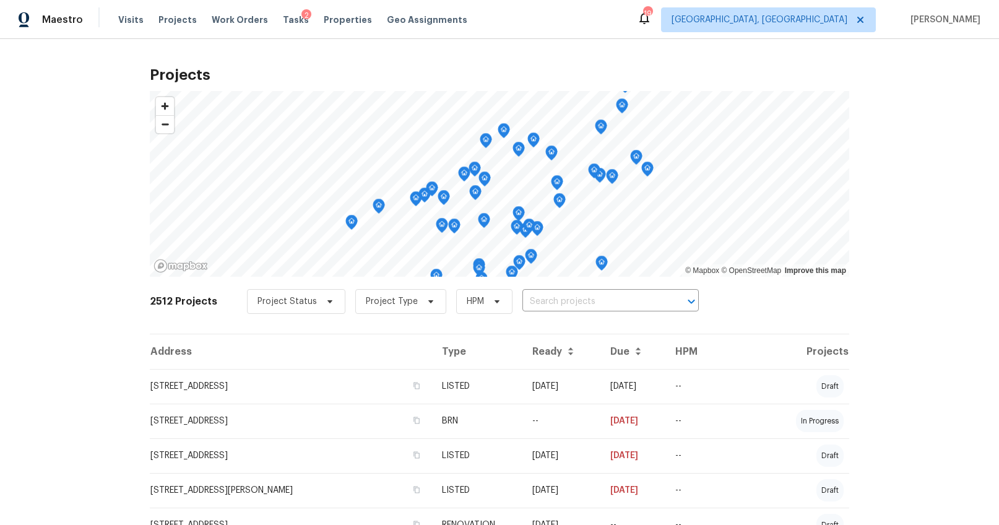
click at [128, 19] on span "Visits" at bounding box center [130, 20] width 25 height 12
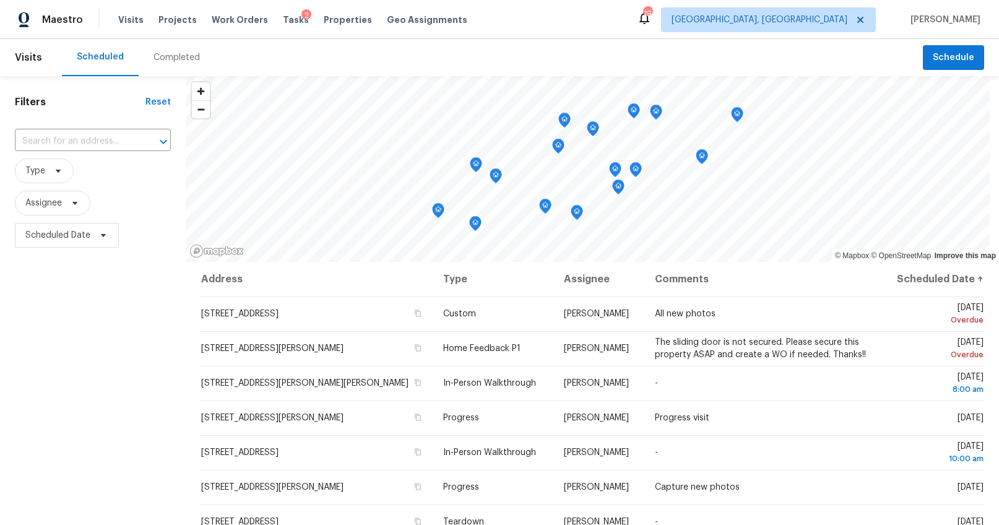
click at [173, 56] on div "Completed" at bounding box center [176, 57] width 46 height 12
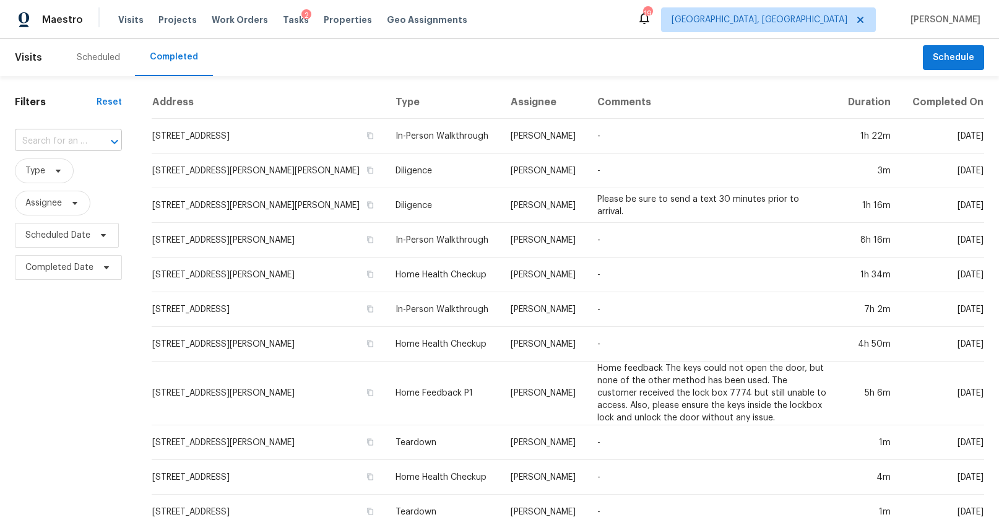
click at [71, 144] on input "text" at bounding box center [51, 141] width 72 height 19
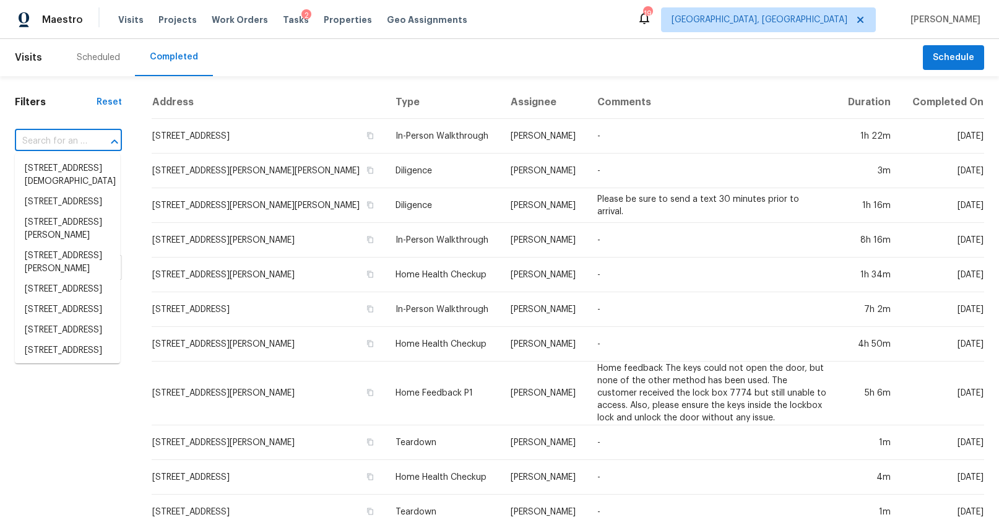
paste input "1017 Buttercup Cir, Blythewood, SC 29016"
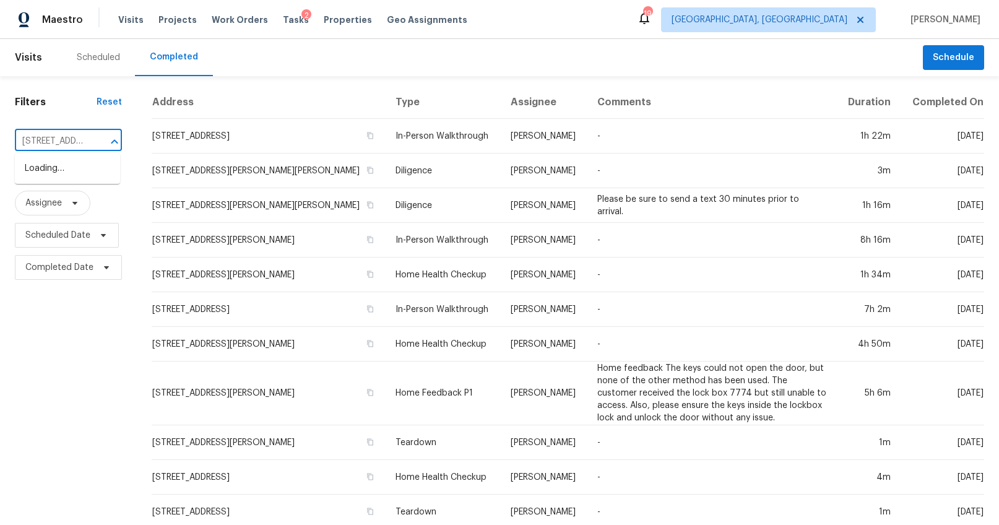
scroll to position [0, 106]
type input "1017 Buttercup Cir, Blythewood, SC 29016"
click at [73, 143] on input "text" at bounding box center [51, 141] width 72 height 19
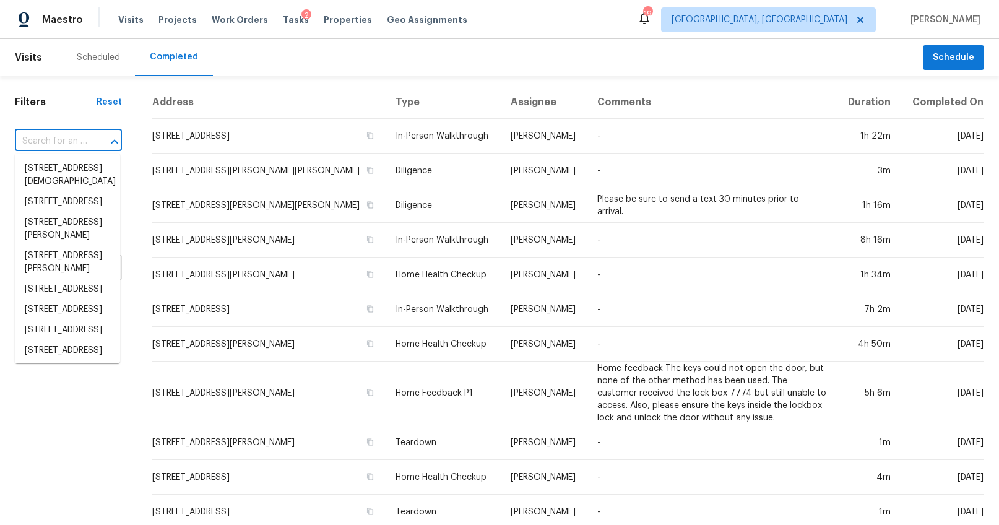
paste input "1017 Buttercup Cir, Blythewood, SC 29016"
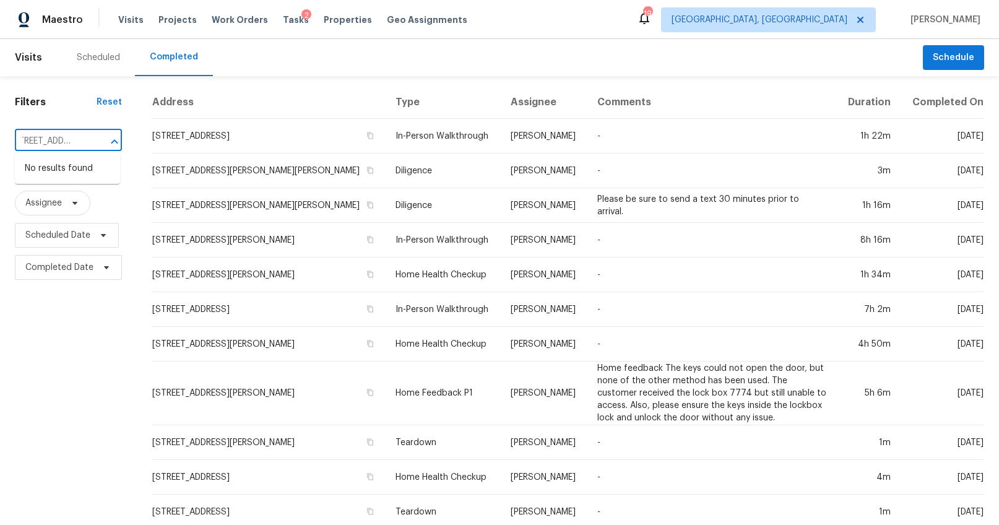
type input "1017 Buttercup Cir, Blythewood, SC 29016"
click at [847, 17] on span "Greenville, SC" at bounding box center [759, 20] width 176 height 12
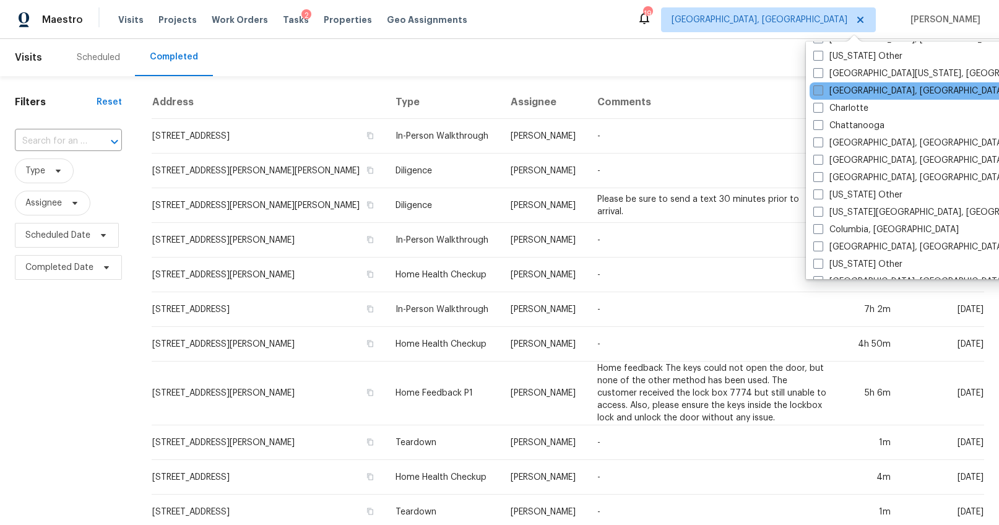
scroll to position [220, 0]
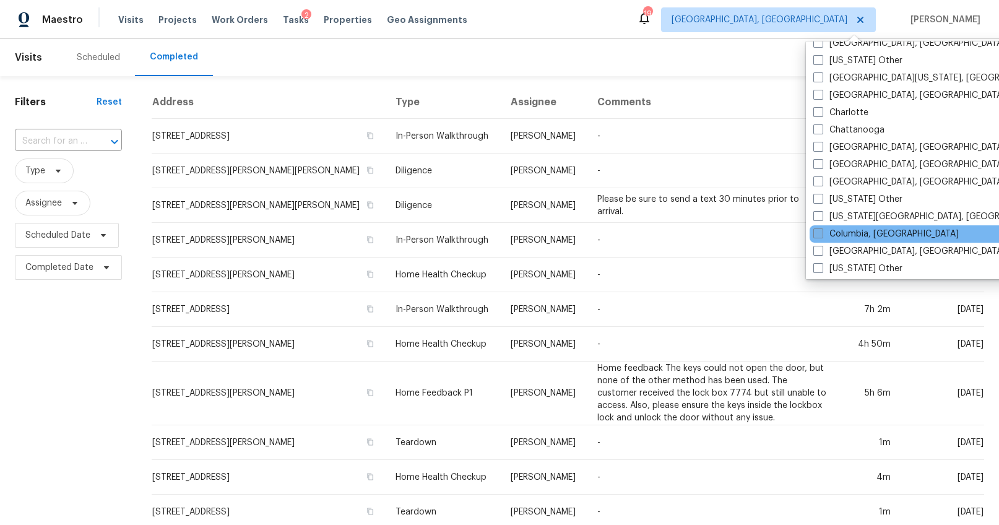
click at [819, 230] on span at bounding box center [818, 233] width 10 height 10
click at [819, 230] on input "Columbia, [GEOGRAPHIC_DATA]" at bounding box center [817, 232] width 8 height 8
checkbox input "true"
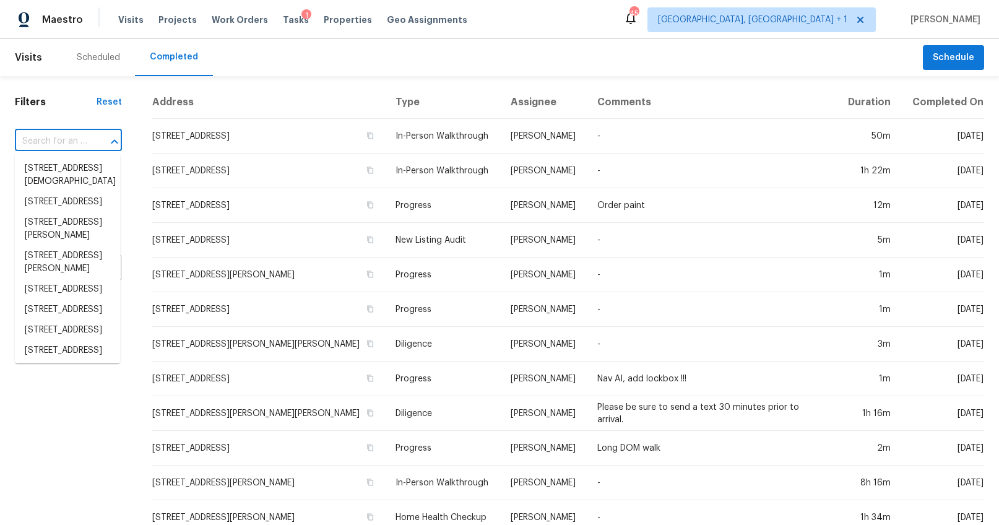
click at [76, 142] on input "text" at bounding box center [51, 141] width 72 height 19
paste input "1017 Buttercup Cir, Blythewood, SC 29016"
type input "1017 Buttercup Cir, Blythewood, SC 29016"
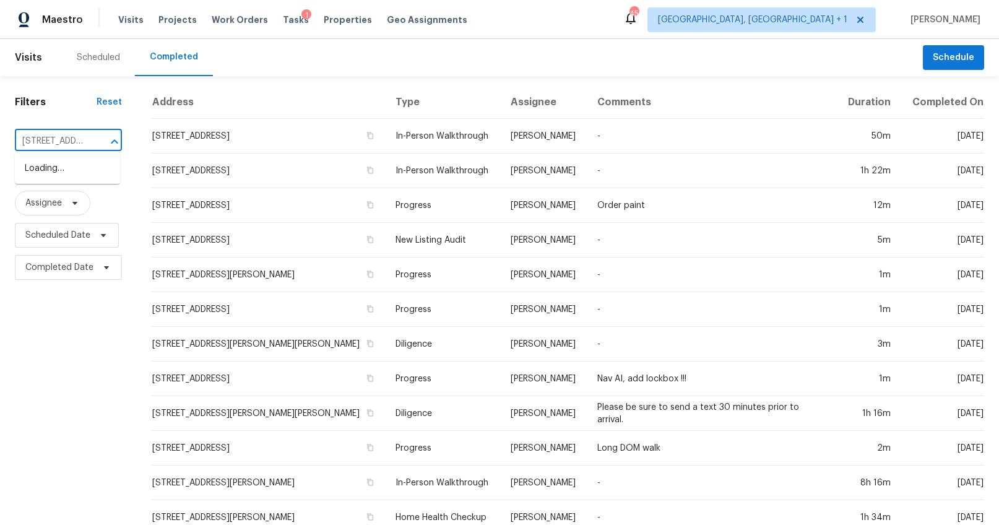
scroll to position [0, 106]
click at [74, 169] on li "1017 Buttercup Cir, Blythewood, SC 29016" at bounding box center [67, 168] width 105 height 20
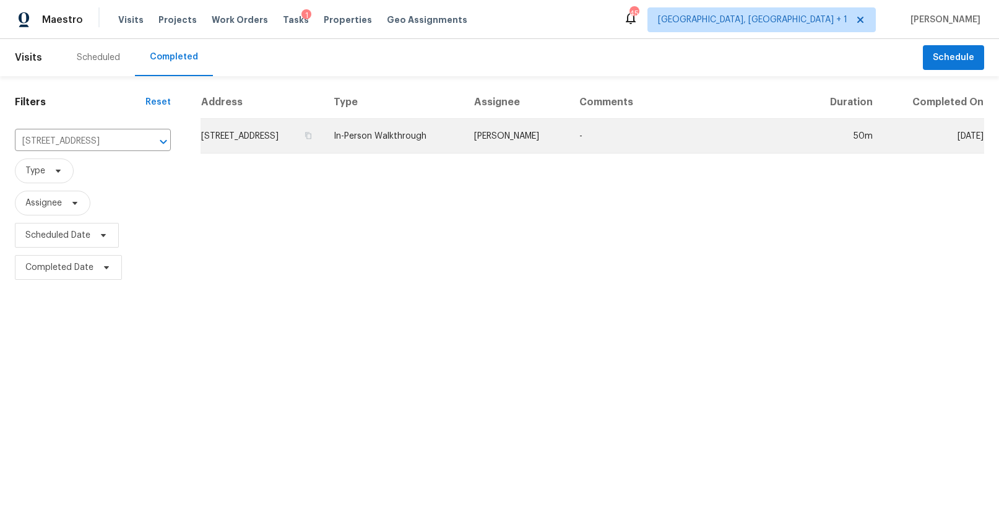
click at [257, 137] on td "1017 Buttercup Cir, Blythewood, SC 29016" at bounding box center [262, 136] width 123 height 35
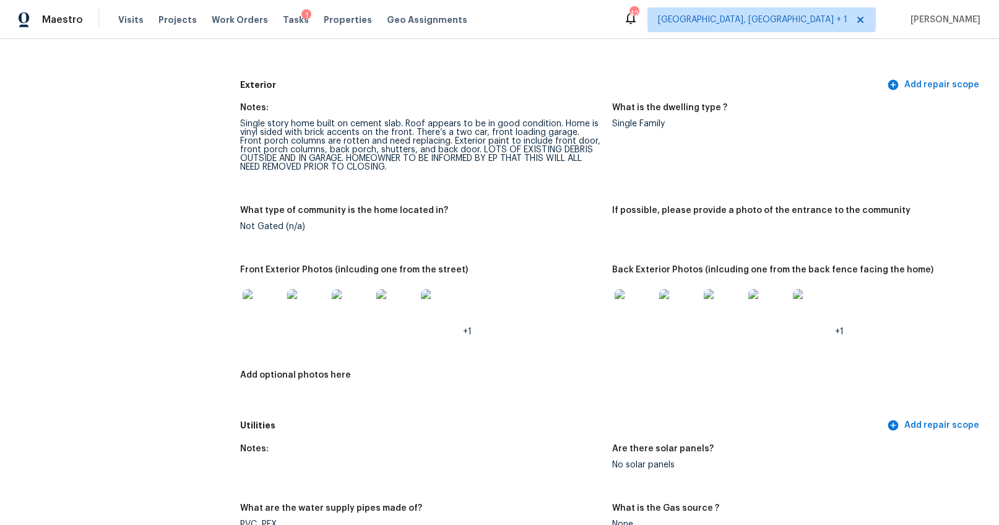
scroll to position [514, 0]
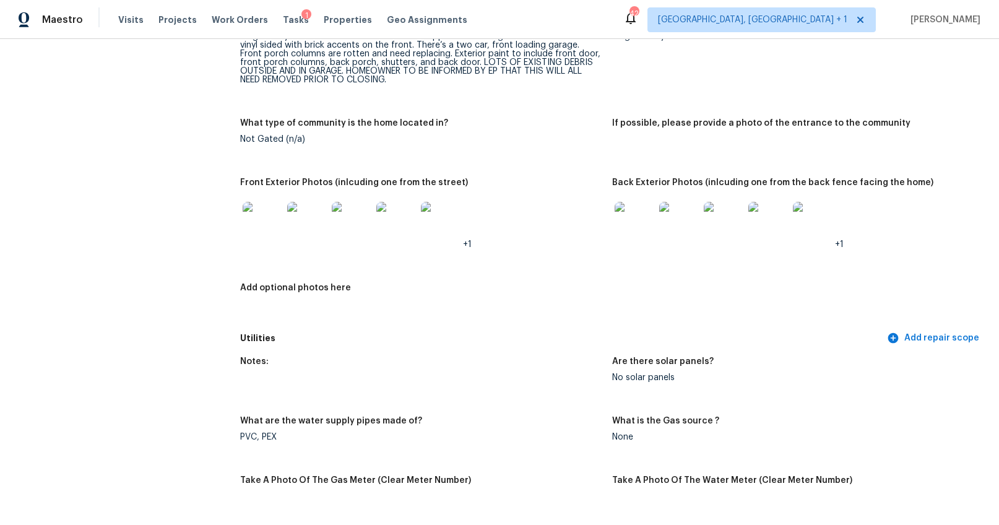
click at [266, 214] on img at bounding box center [263, 222] width 40 height 40
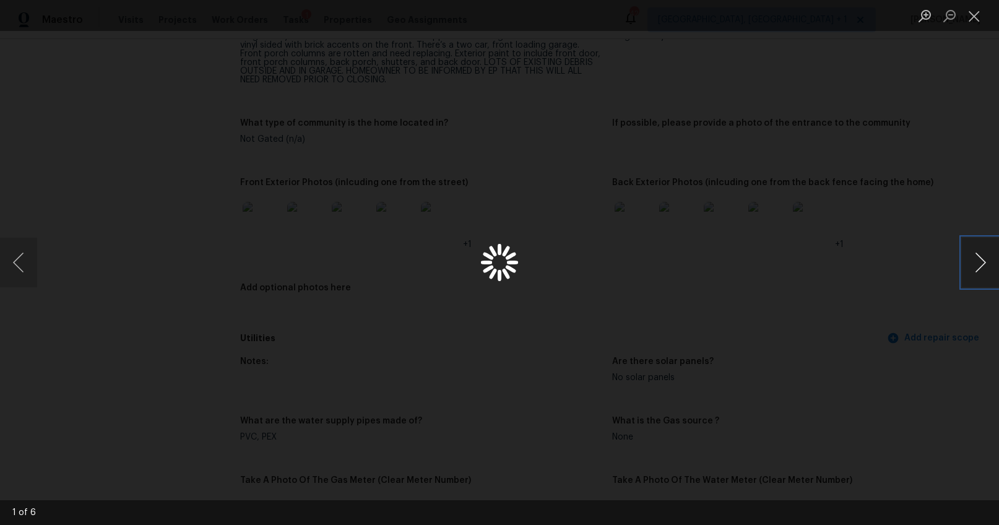
click at [964, 269] on button "Next image" at bounding box center [980, 263] width 37 height 50
click at [972, 267] on button "Next image" at bounding box center [980, 263] width 37 height 50
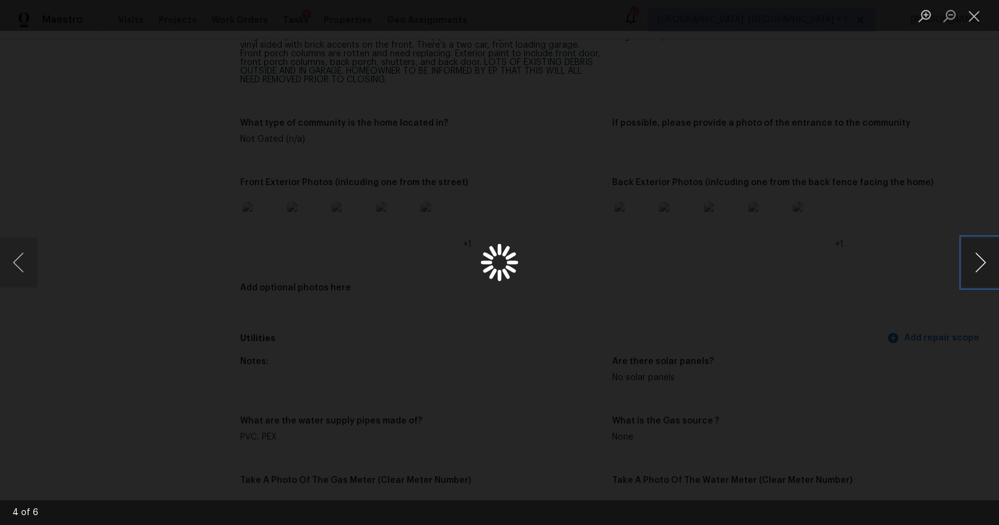
click at [972, 267] on button "Next image" at bounding box center [980, 263] width 37 height 50
click at [920, 313] on div "Lightbox" at bounding box center [499, 262] width 999 height 525
click at [643, 264] on div "Lightbox" at bounding box center [499, 262] width 999 height 525
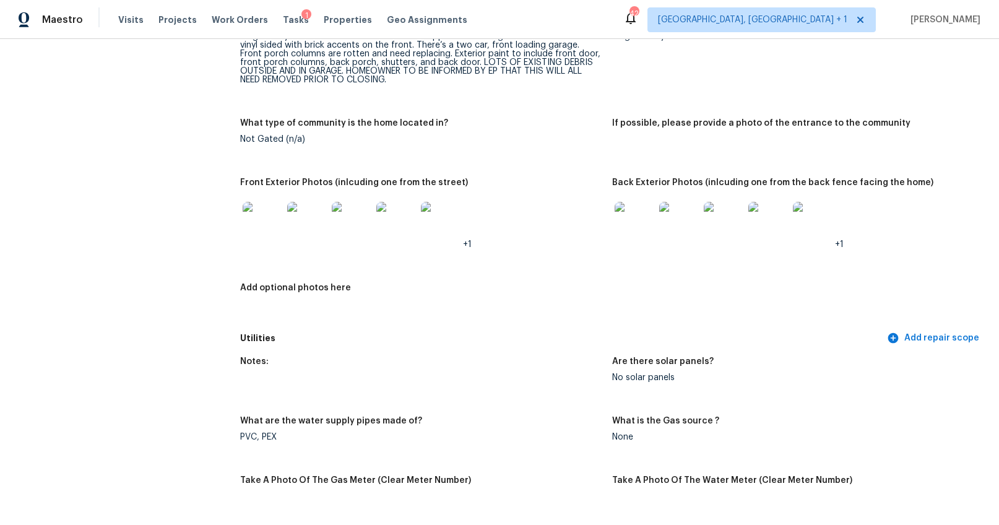
click at [624, 215] on img at bounding box center [635, 222] width 40 height 40
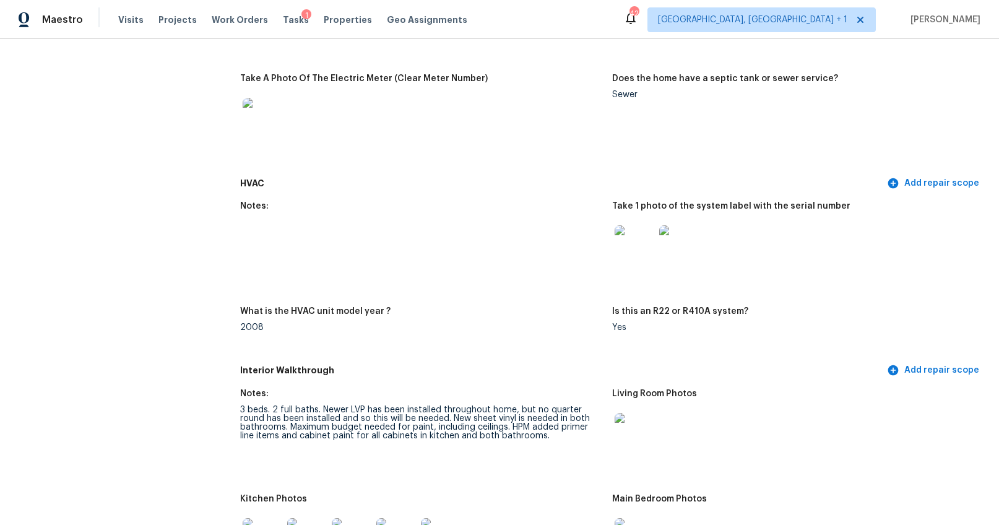
scroll to position [1076, 0]
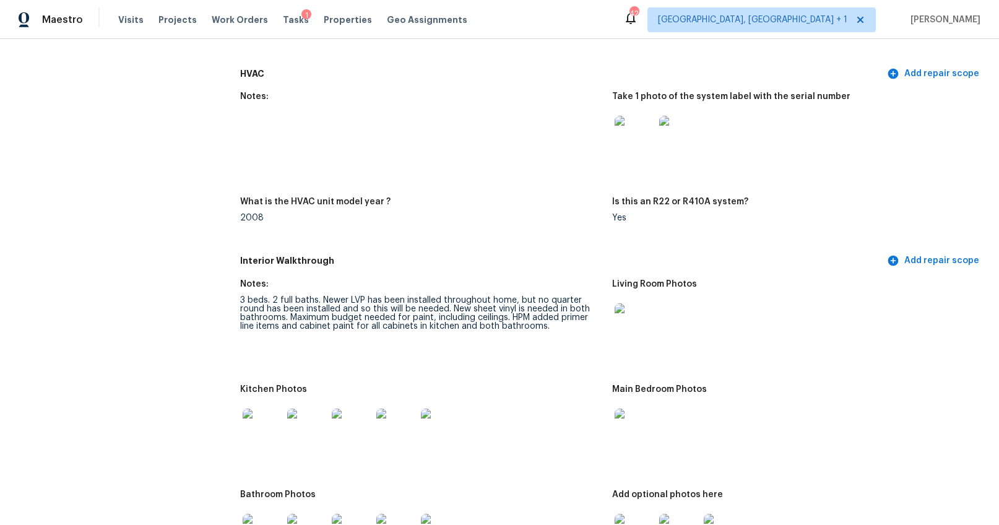
click at [637, 142] on img at bounding box center [635, 136] width 40 height 40
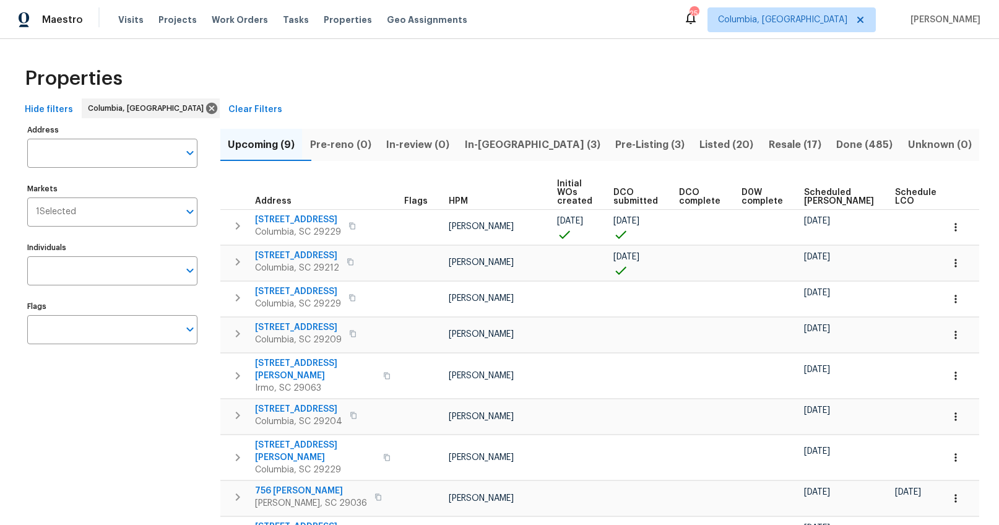
scroll to position [76, 0]
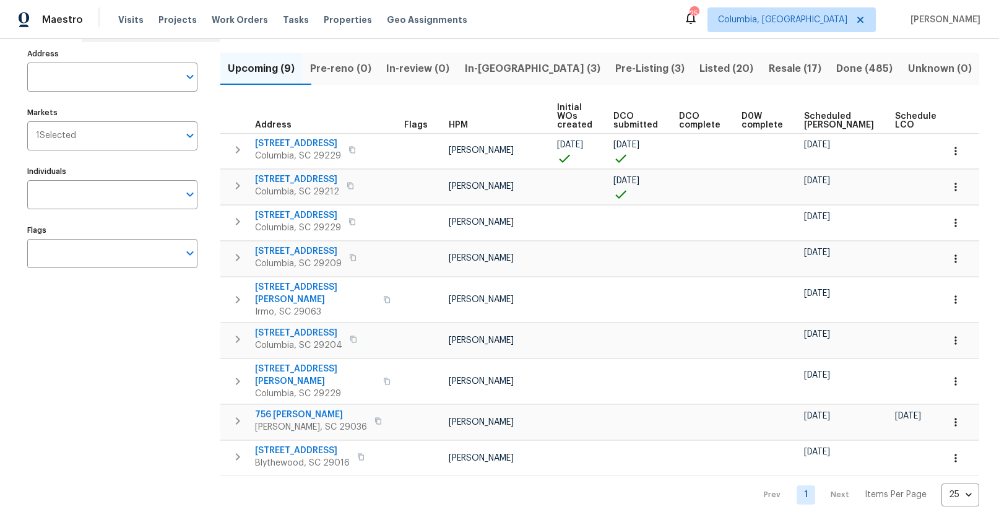
click at [529, 72] on span "In-reno (3)" at bounding box center [532, 68] width 136 height 17
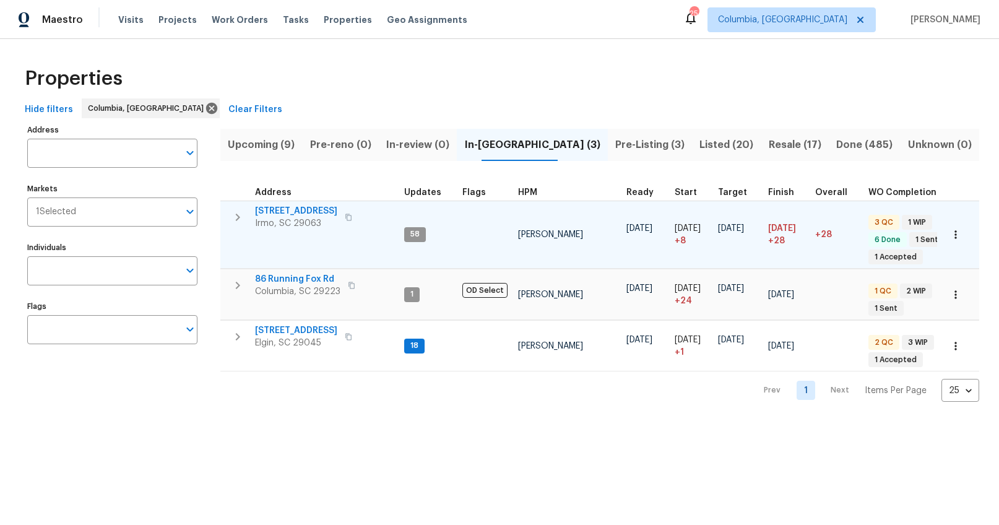
click at [298, 210] on span "105 Kenton Ct" at bounding box center [296, 211] width 82 height 12
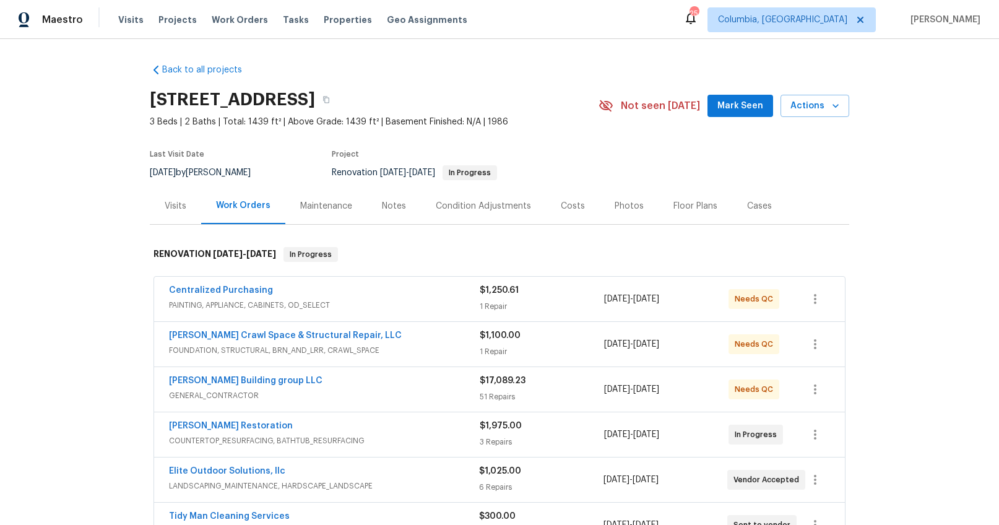
scroll to position [79, 0]
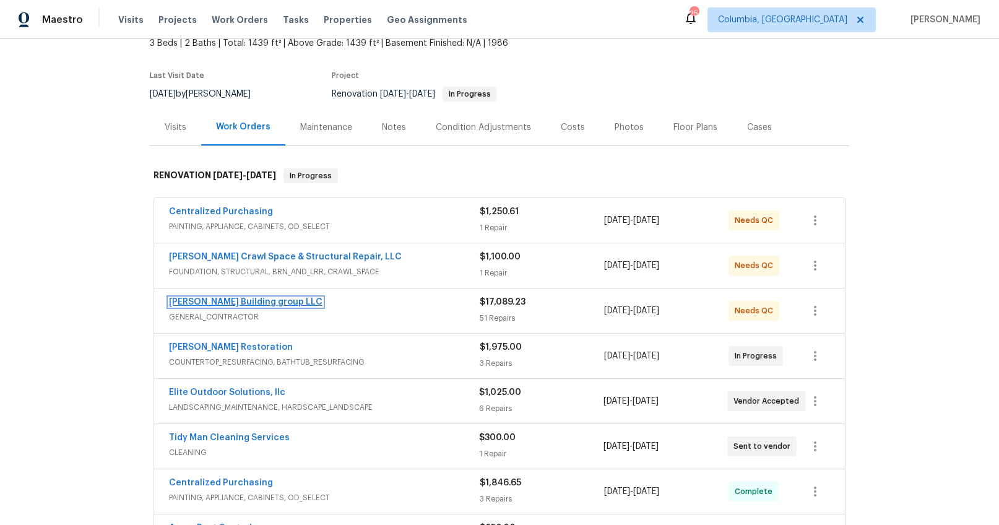
click at [230, 298] on link "[PERSON_NAME] Building group LLC" at bounding box center [245, 302] width 153 height 9
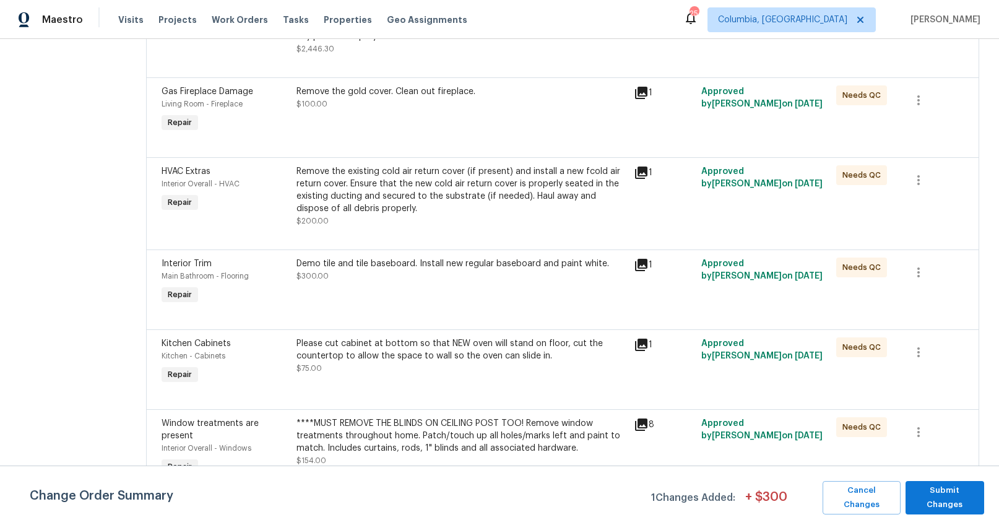
scroll to position [3180, 0]
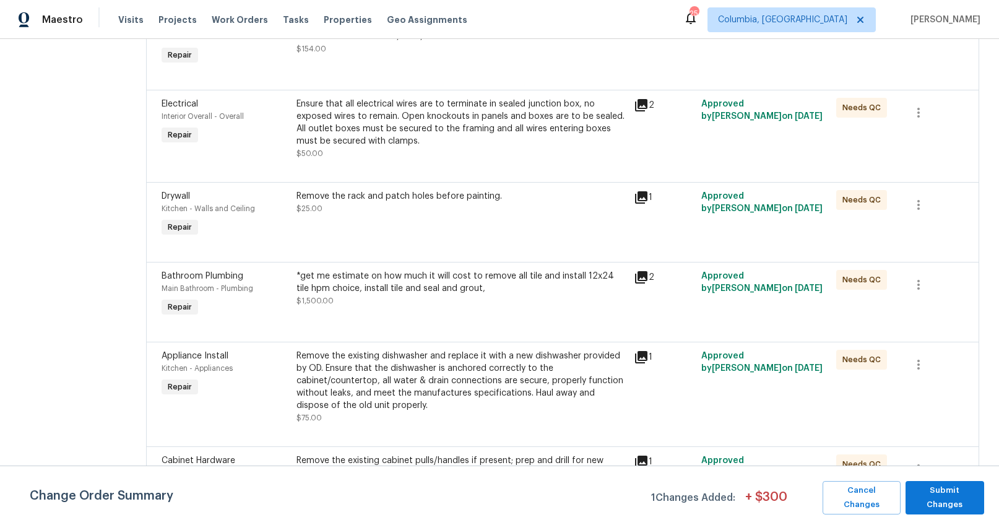
click at [366, 280] on div "*get me estimate on how much it will cost to remove all tile and install 12x24 …" at bounding box center [461, 282] width 330 height 25
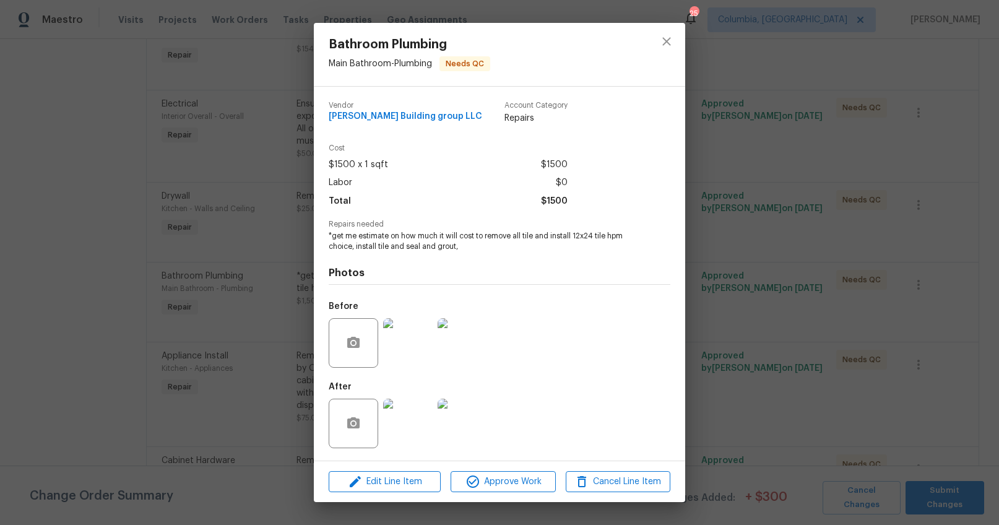
click at [418, 347] on img at bounding box center [408, 343] width 50 height 50
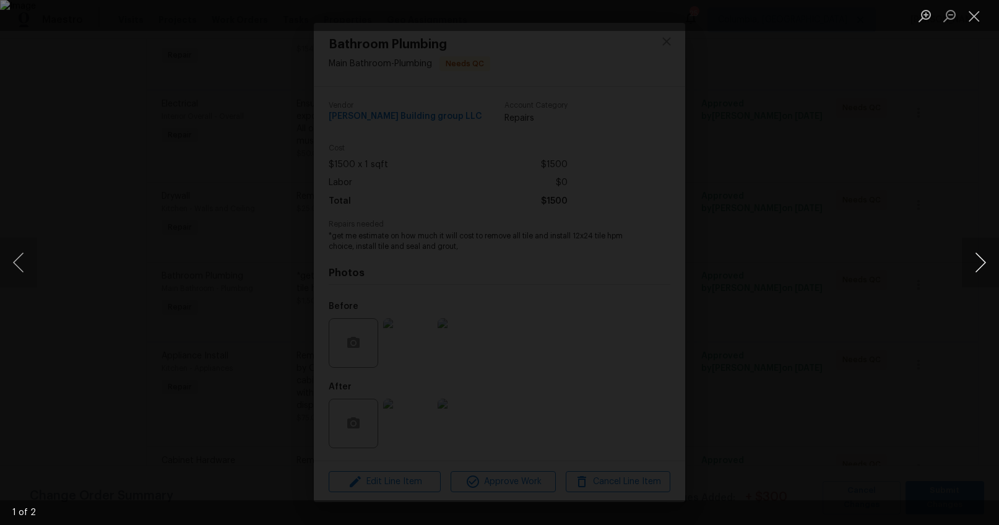
click at [979, 256] on button "Next image" at bounding box center [980, 263] width 37 height 50
click at [966, 317] on div "Lightbox" at bounding box center [499, 262] width 999 height 525
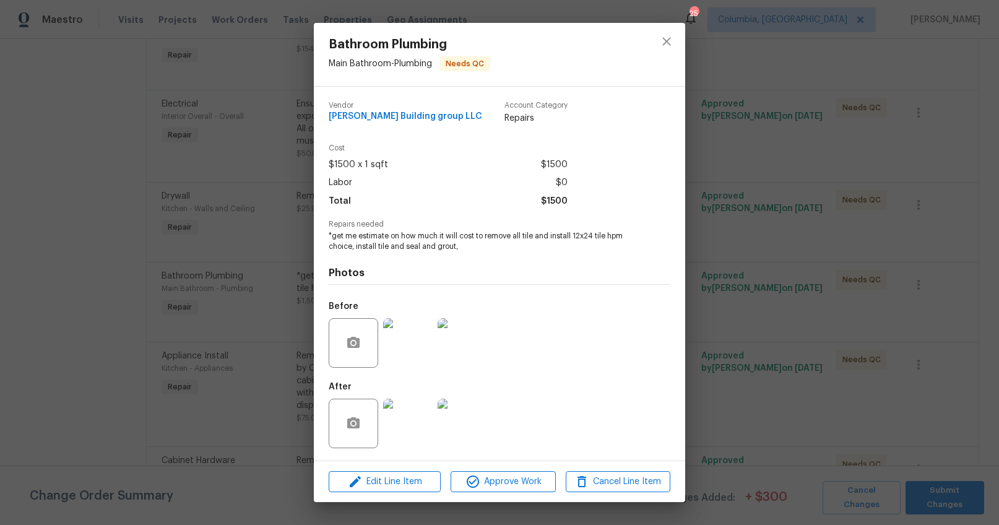
click at [904, 321] on div "Bathroom Plumbing Main Bathroom - Plumbing Needs QC Vendor Cobos Building group…" at bounding box center [499, 262] width 999 height 525
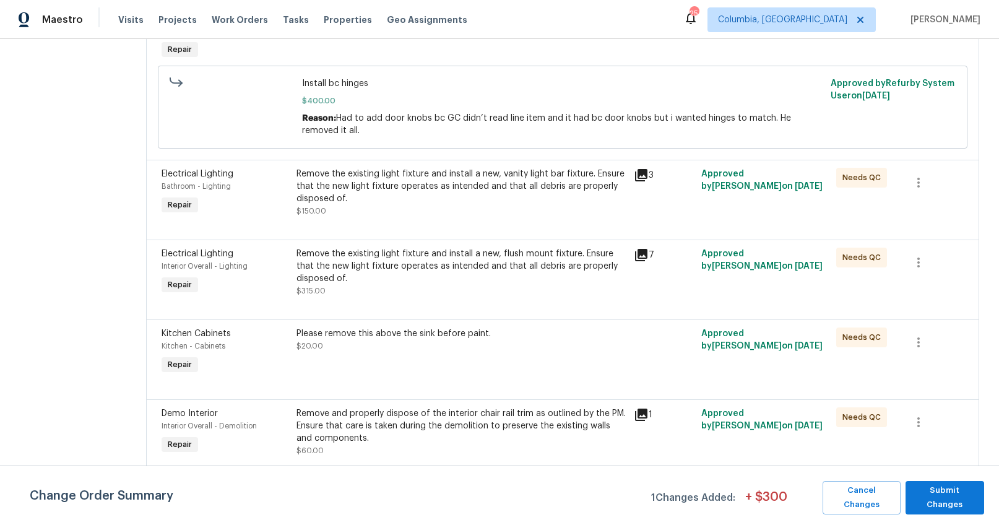
scroll to position [0, 0]
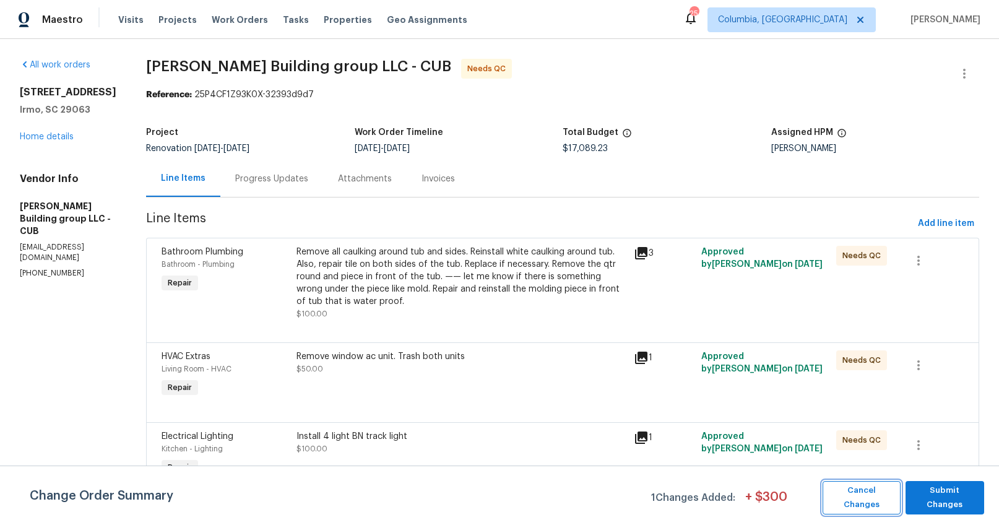
click at [868, 488] on button "Cancel Changes" at bounding box center [861, 497] width 78 height 33
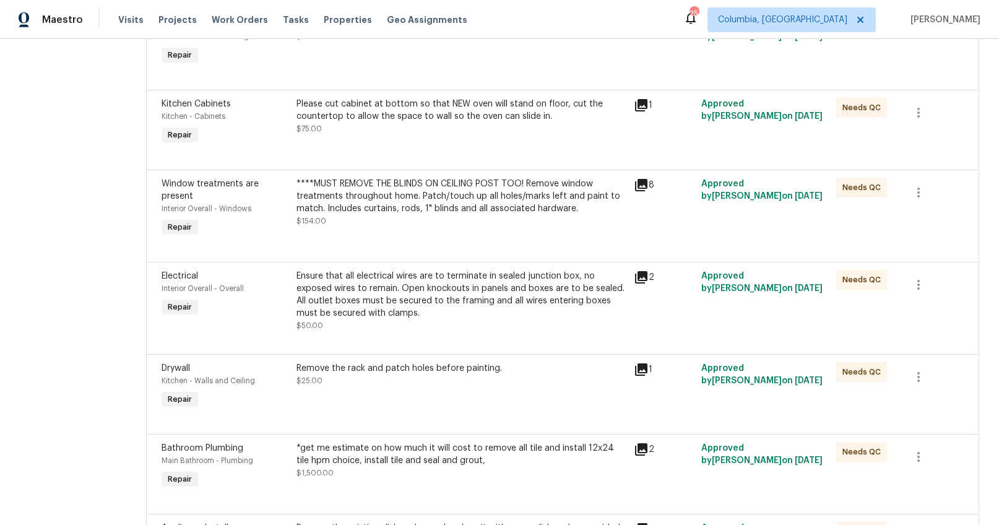
scroll to position [1255, 0]
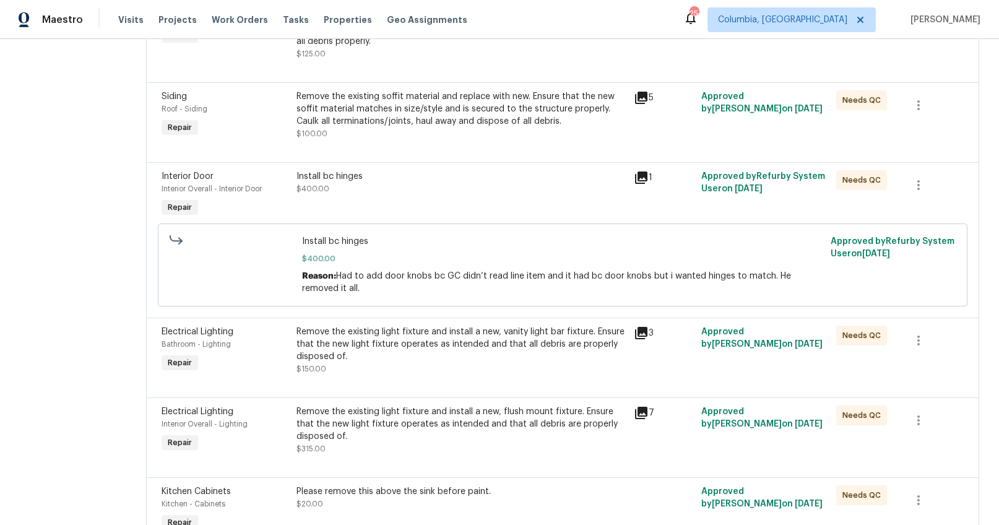
click at [335, 203] on div "Install bc hinges $400.00" at bounding box center [461, 194] width 337 height 57
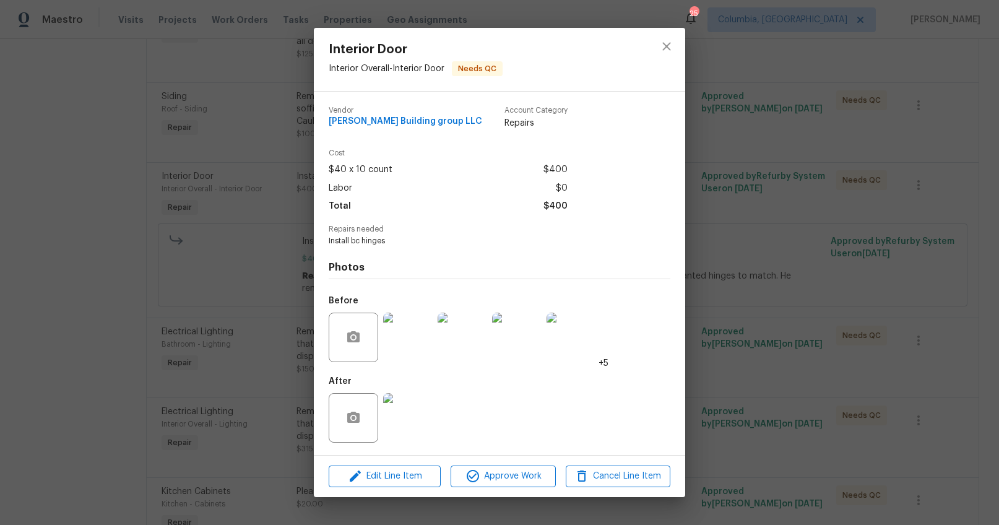
click at [751, 278] on div "Interior Door Interior Overall - Interior Door Needs QC Vendor Cobos Building g…" at bounding box center [499, 262] width 999 height 525
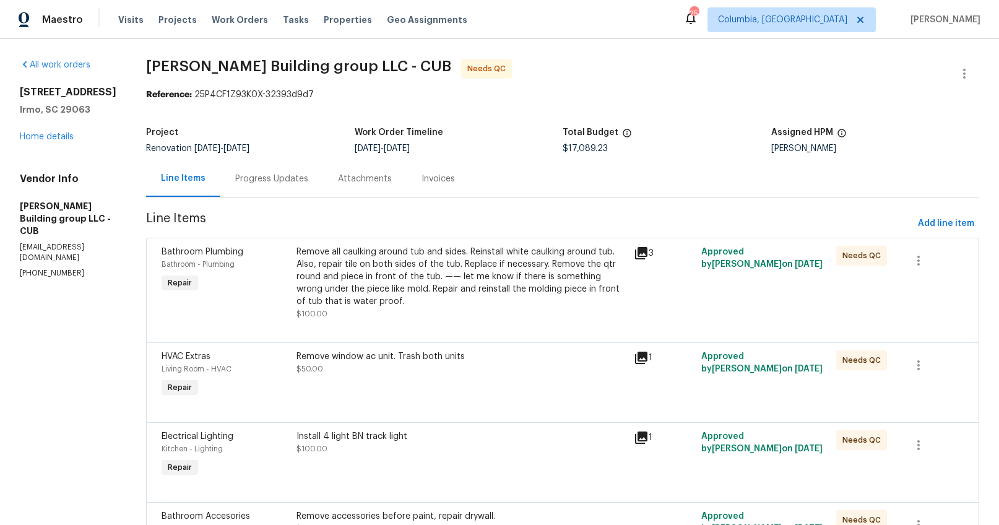
scroll to position [1, 0]
click at [61, 137] on link "Home details" at bounding box center [47, 136] width 54 height 9
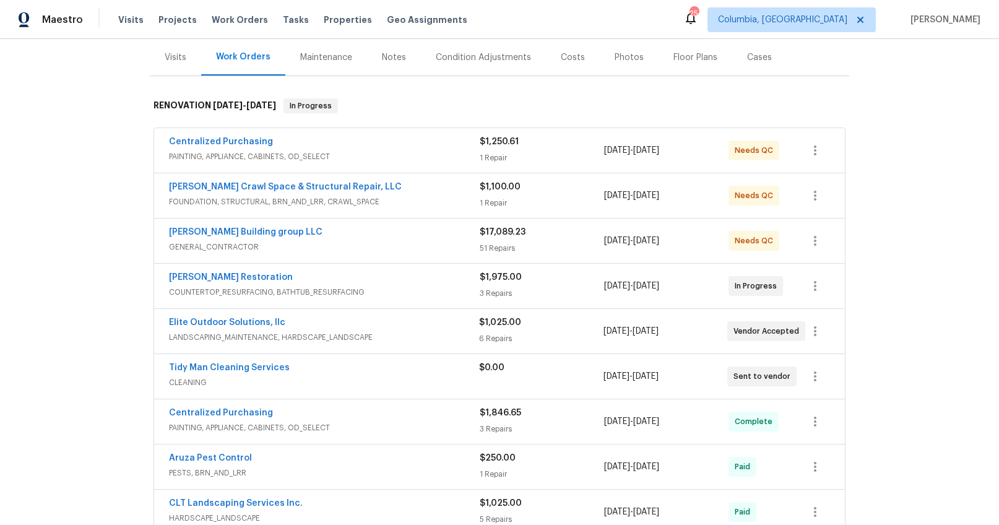
scroll to position [214, 0]
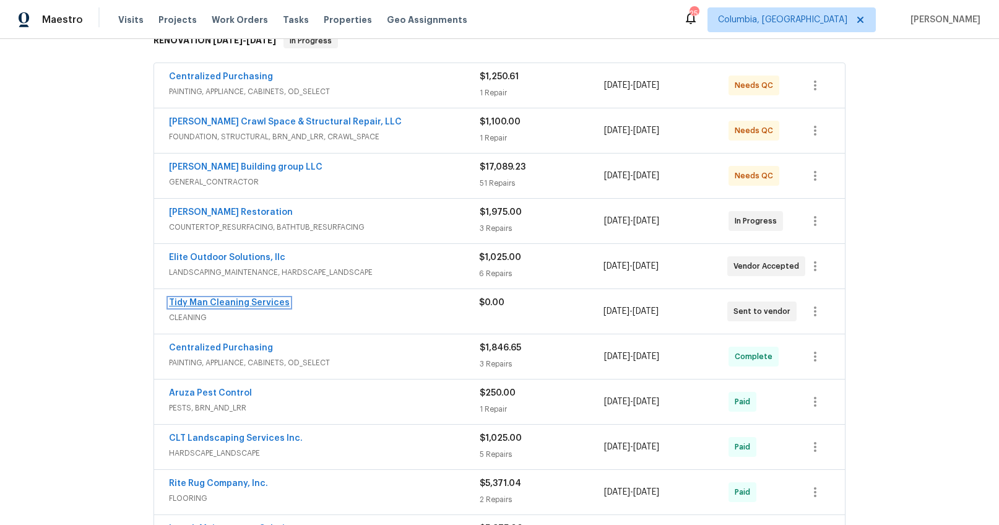
click at [266, 303] on link "Tidy Man Cleaning Services" at bounding box center [229, 302] width 121 height 9
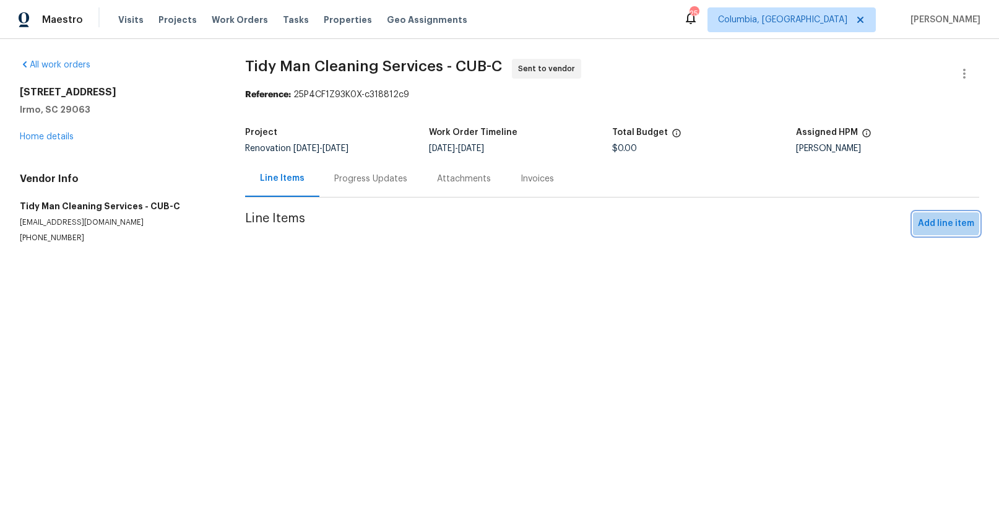
click at [930, 222] on span "Add line item" at bounding box center [946, 223] width 56 height 15
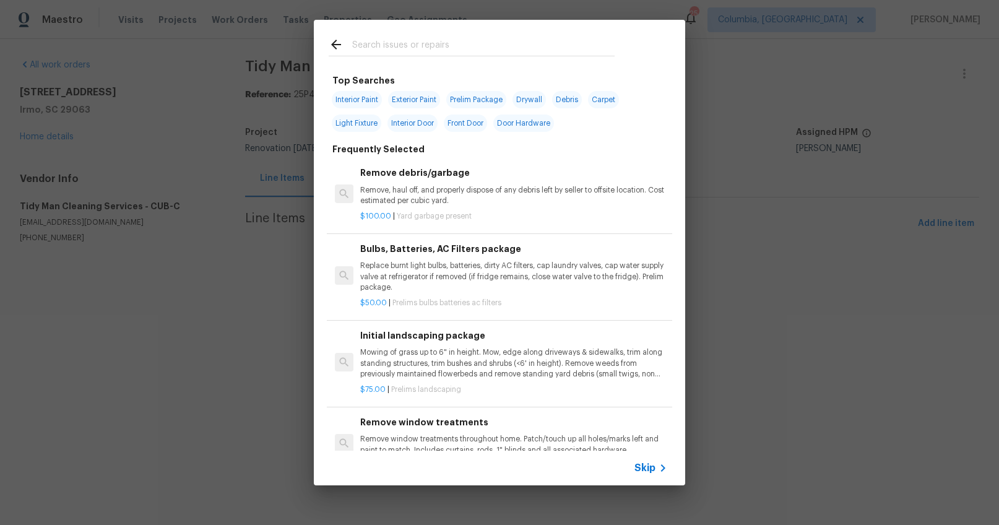
click at [386, 40] on input "text" at bounding box center [483, 46] width 262 height 19
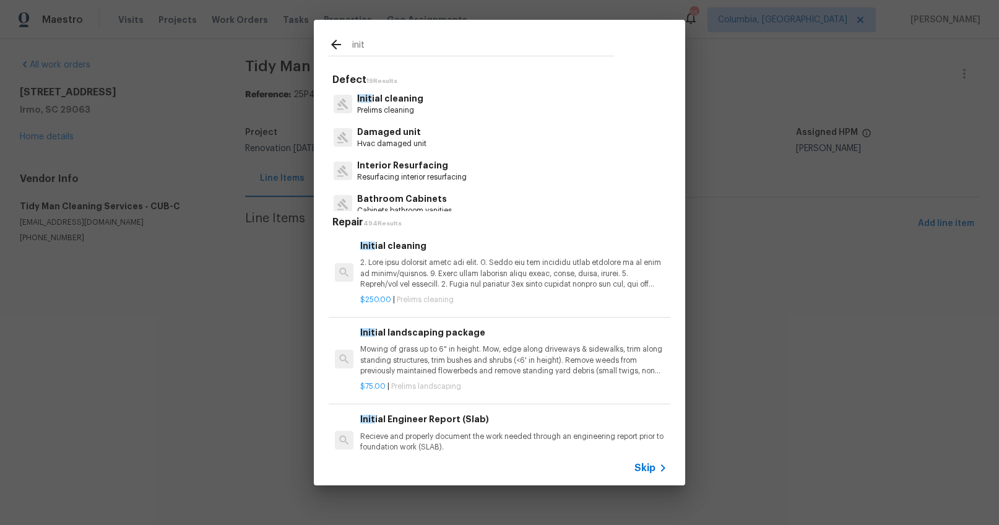
type input "init"
click at [400, 102] on p "Init ial cleaning" at bounding box center [390, 98] width 66 height 13
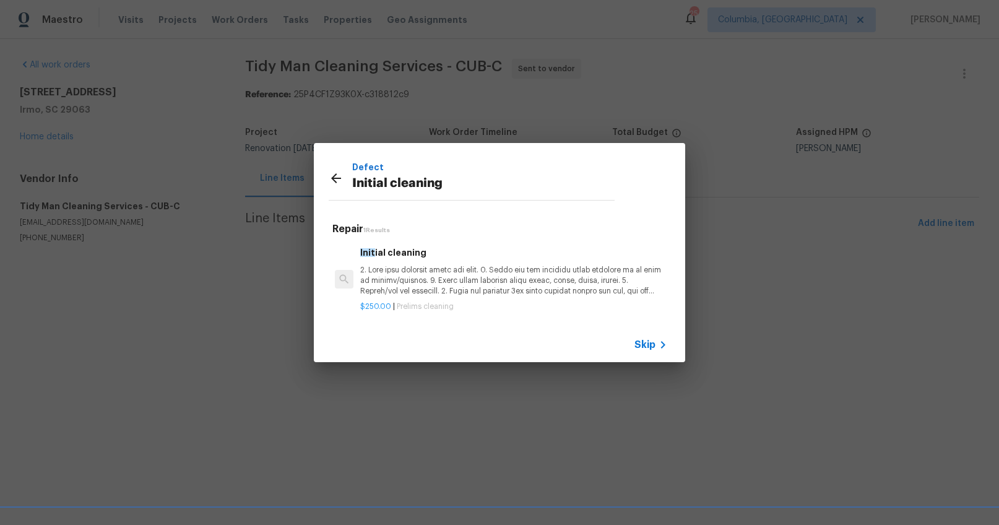
click at [431, 286] on p at bounding box center [513, 281] width 307 height 32
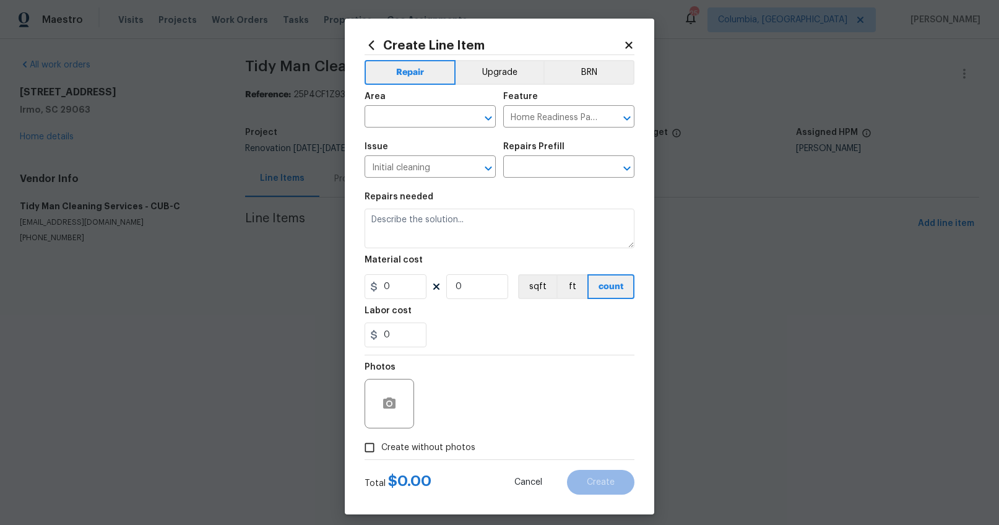
type input "Initial cleaning $250.00"
type textarea "1. Wipe down exterior doors and trim. 2. Clean out all exterior light fixtures …"
type input "250"
type input "1"
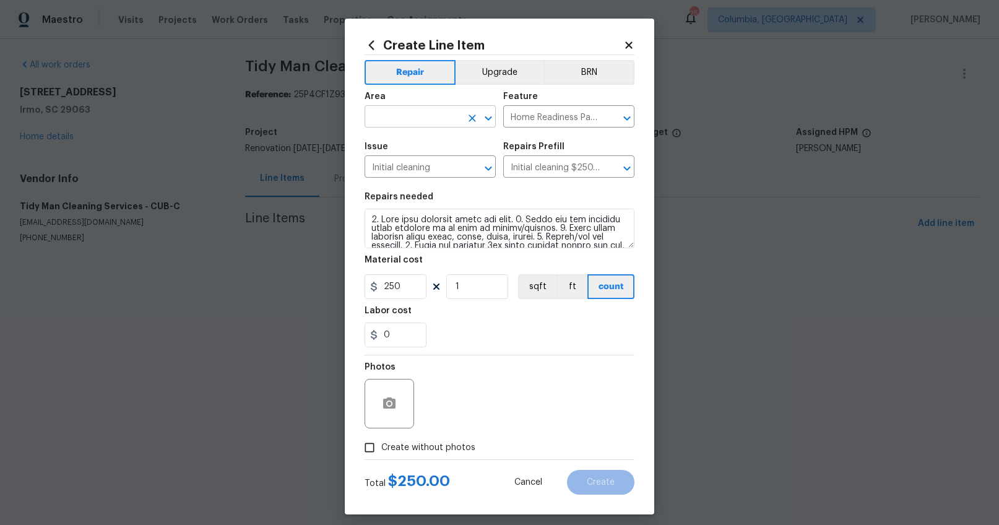
click at [395, 114] on input "text" at bounding box center [413, 117] width 97 height 19
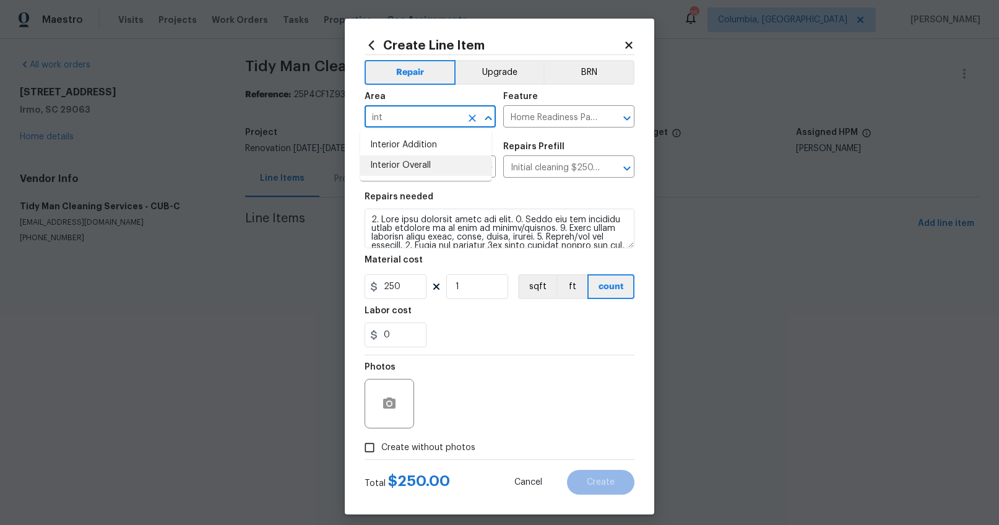
click at [401, 165] on li "Interior Overall" at bounding box center [425, 165] width 131 height 20
type input "Interior Overall"
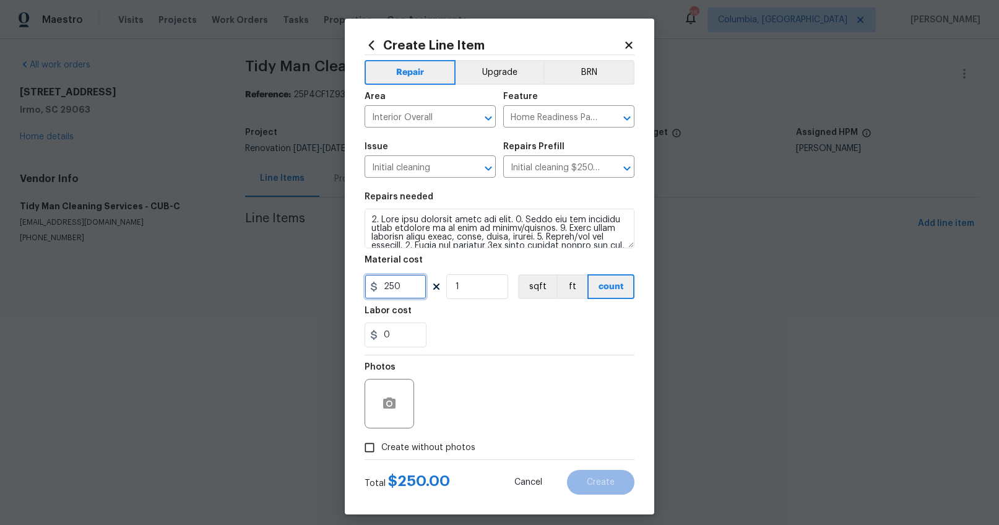
click at [407, 286] on input "250" at bounding box center [396, 286] width 62 height 25
type input "300"
click at [421, 441] on span "Create without photos" at bounding box center [428, 447] width 94 height 13
click at [381, 440] on input "Create without photos" at bounding box center [370, 448] width 24 height 24
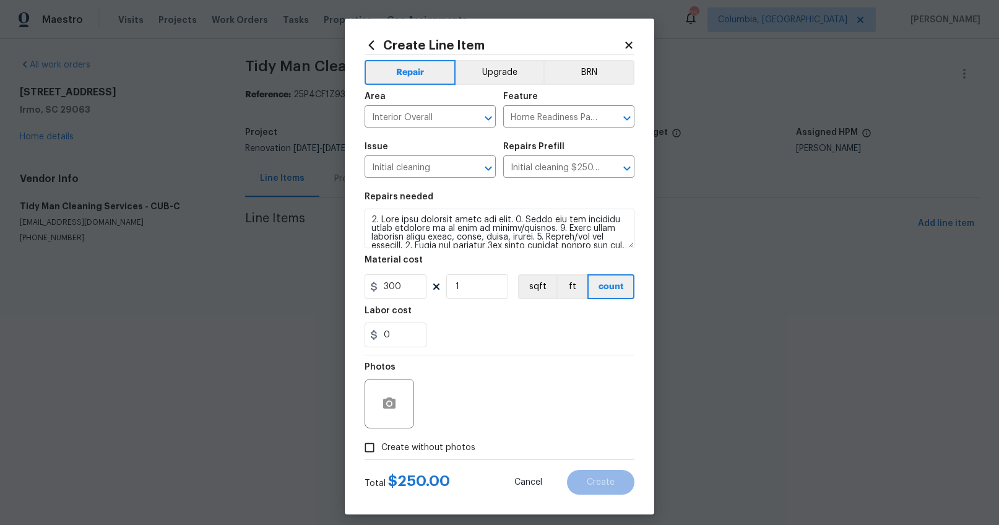
checkbox input "true"
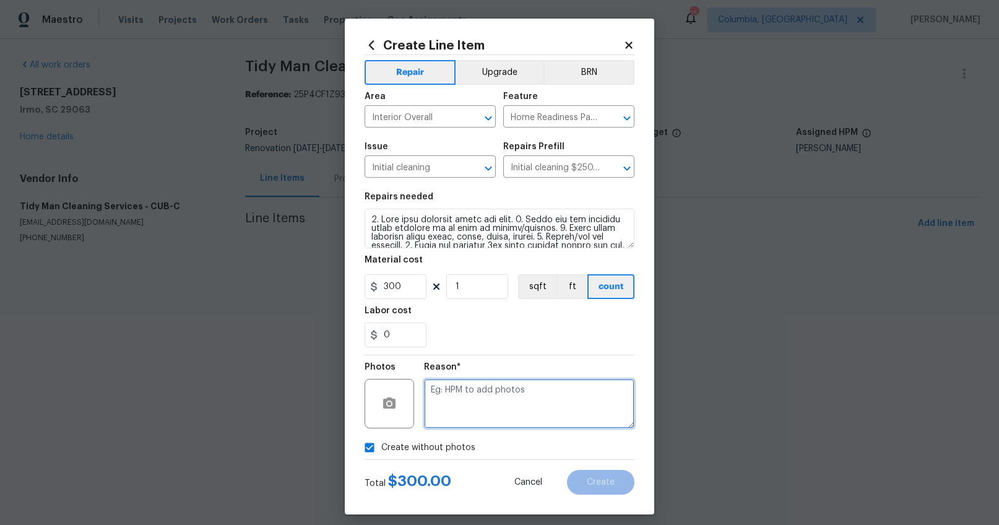
click at [485, 403] on textarea at bounding box center [529, 404] width 210 height 50
type textarea "wa"
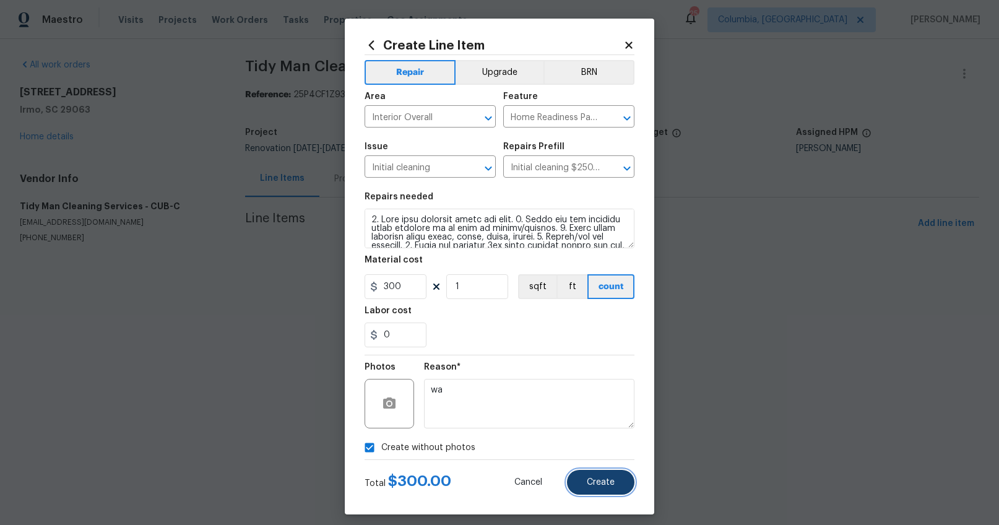
click at [575, 482] on button "Create" at bounding box center [600, 482] width 67 height 25
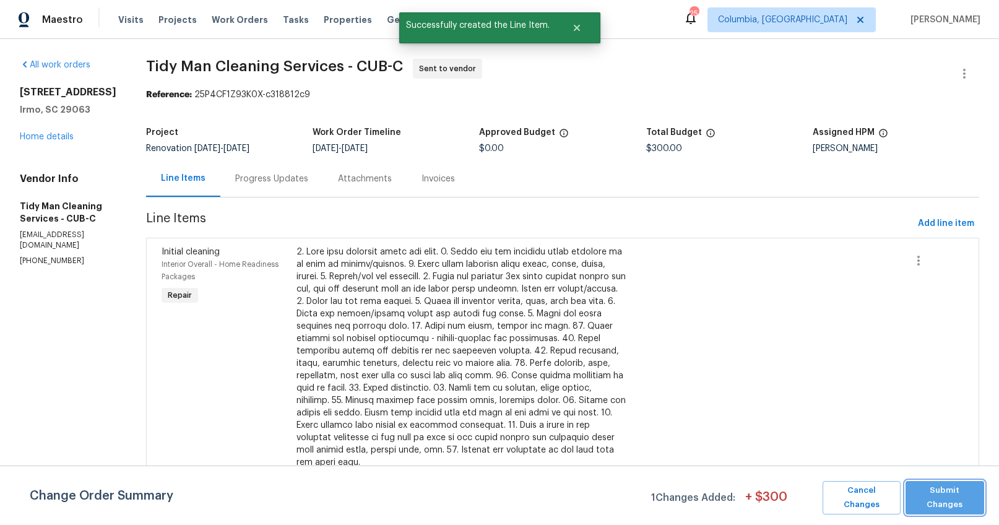
click at [957, 498] on span "Submit Changes" at bounding box center [945, 497] width 66 height 28
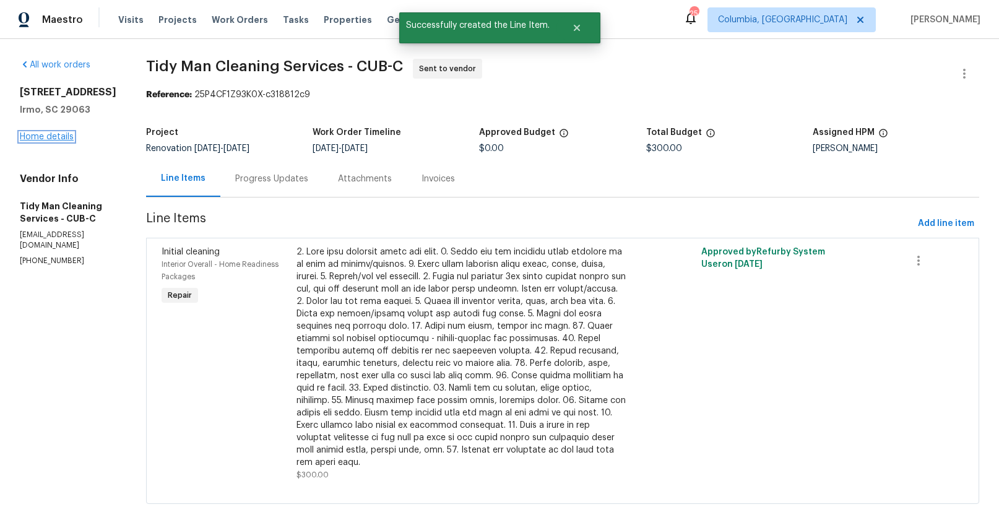
click at [49, 137] on link "Home details" at bounding box center [47, 136] width 54 height 9
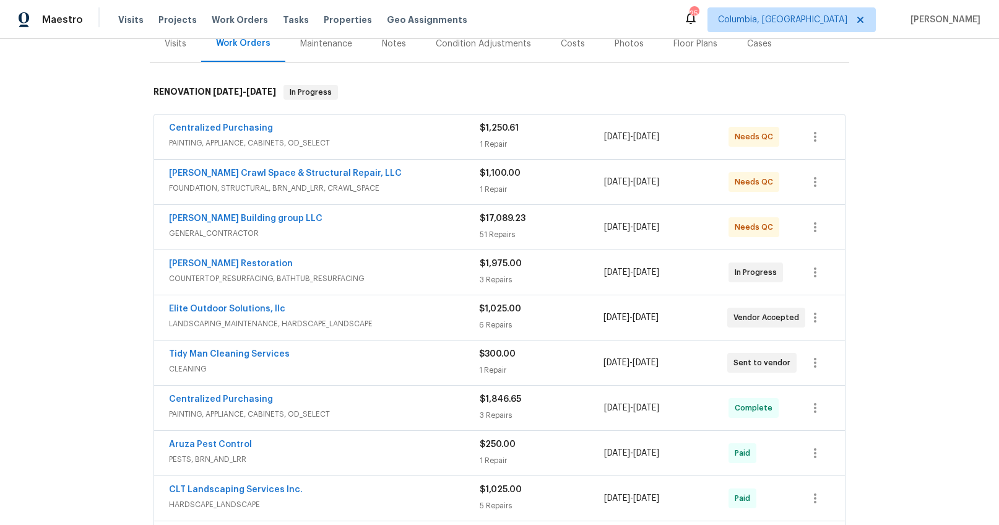
scroll to position [163, 0]
click at [307, 172] on link "[PERSON_NAME] Crawl Space & Structural Repair, LLC" at bounding box center [285, 172] width 233 height 9
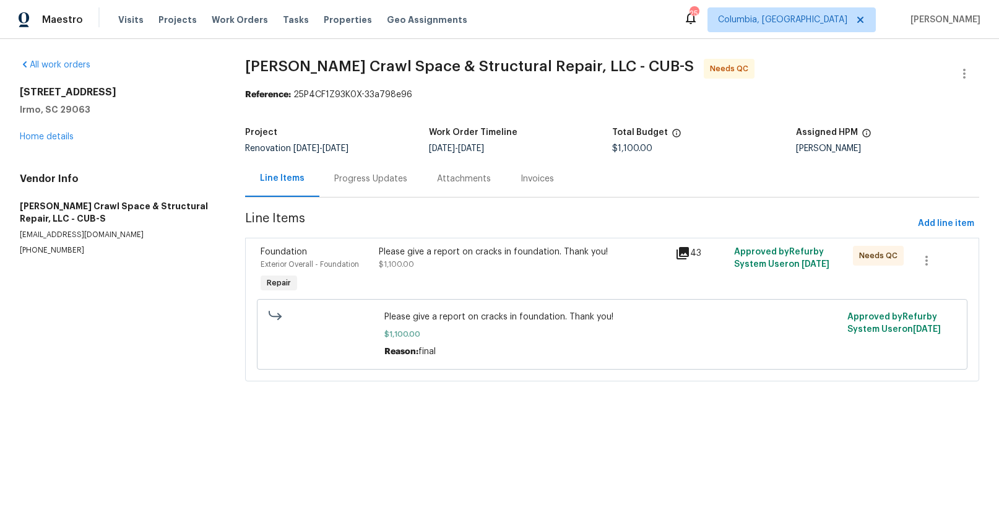
click at [334, 177] on div "Progress Updates" at bounding box center [370, 179] width 73 height 12
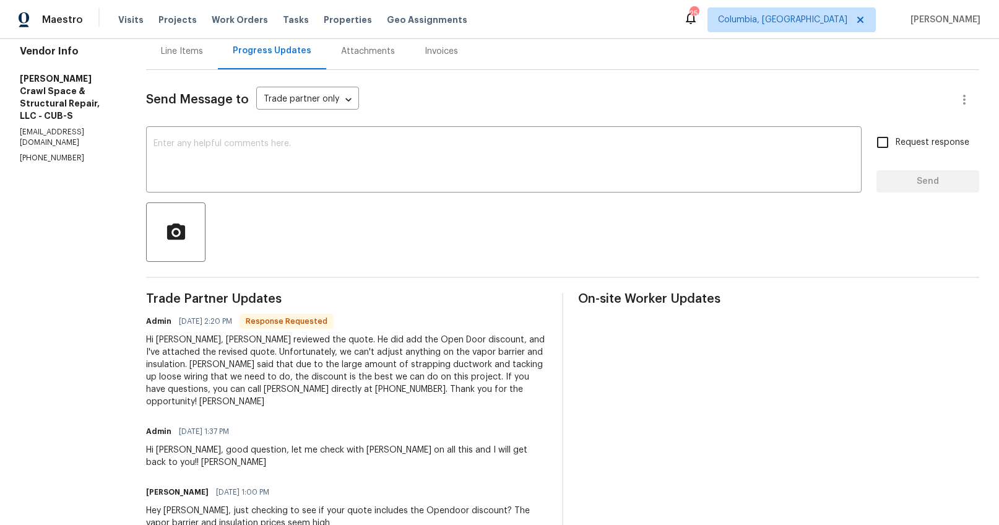
scroll to position [73, 0]
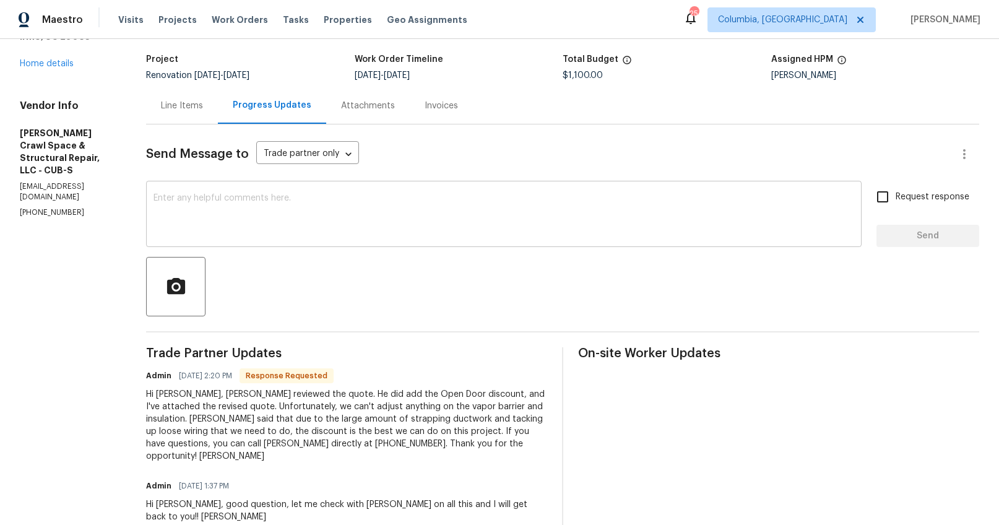
click at [313, 205] on textarea at bounding box center [503, 215] width 701 height 43
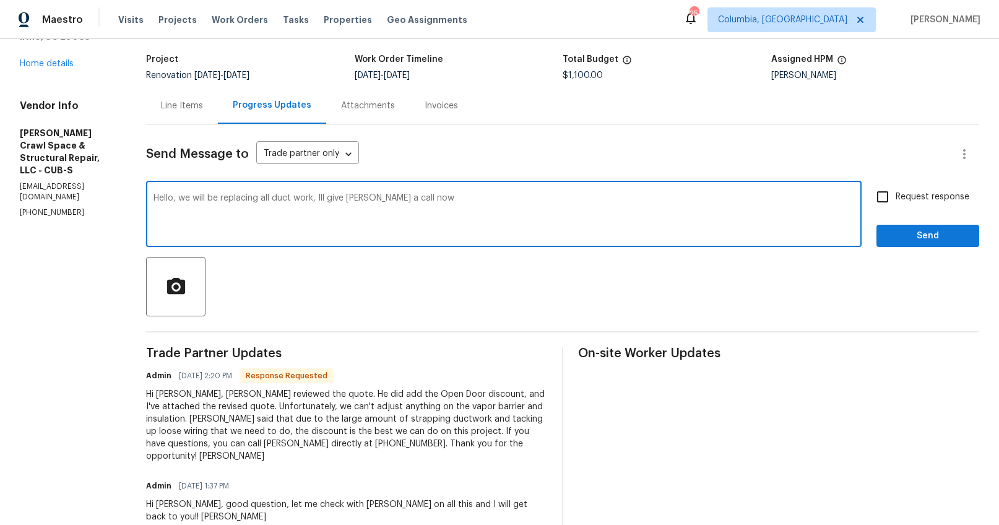
type textarea "Hello, we will be replacing all duct work, Ill give [PERSON_NAME] a call now"
click at [879, 197] on input "Request response" at bounding box center [883, 197] width 26 height 26
checkbox input "true"
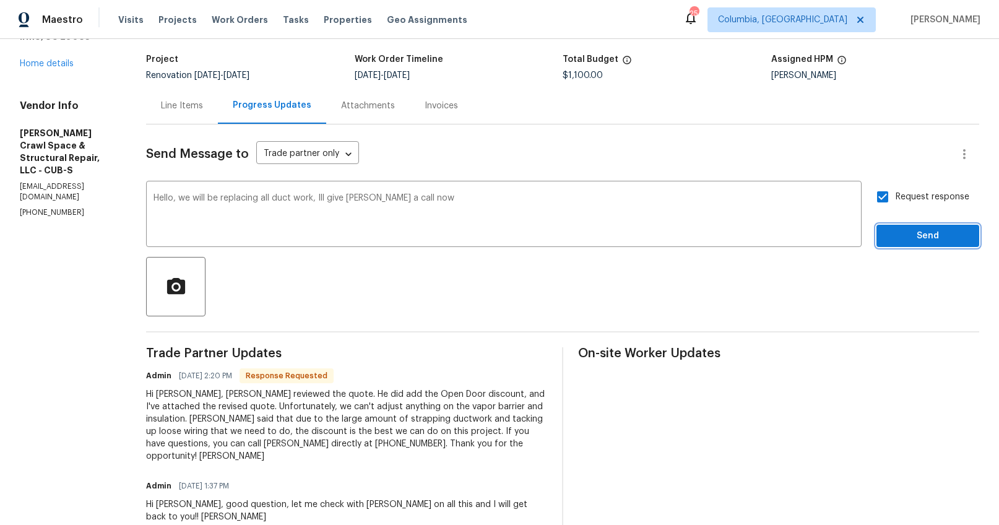
click at [890, 229] on span "Send" at bounding box center [927, 235] width 83 height 15
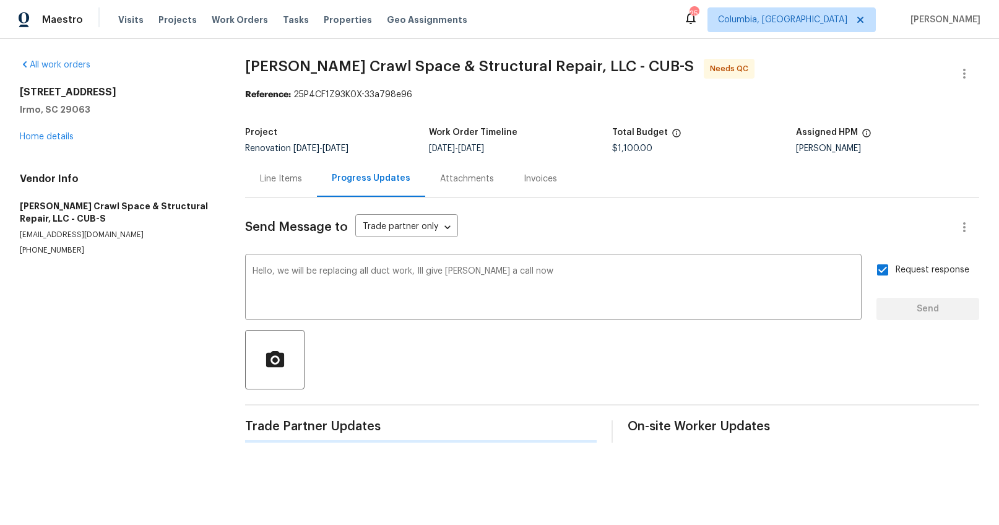
scroll to position [0, 0]
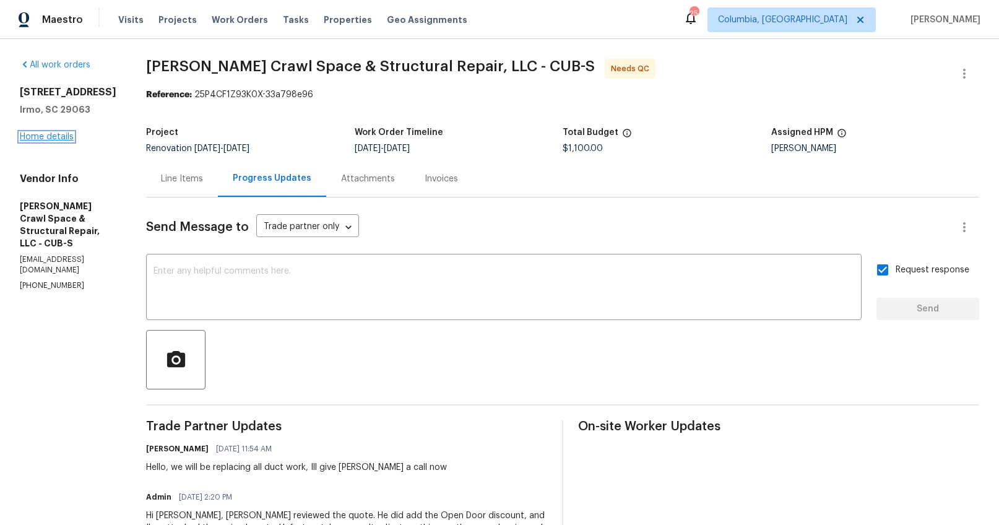
click at [61, 136] on link "Home details" at bounding box center [47, 136] width 54 height 9
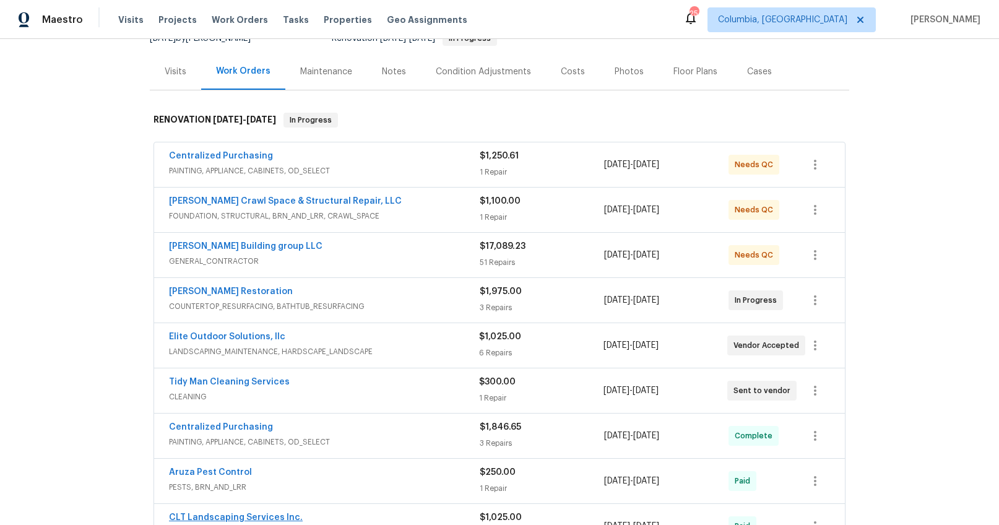
scroll to position [132, 0]
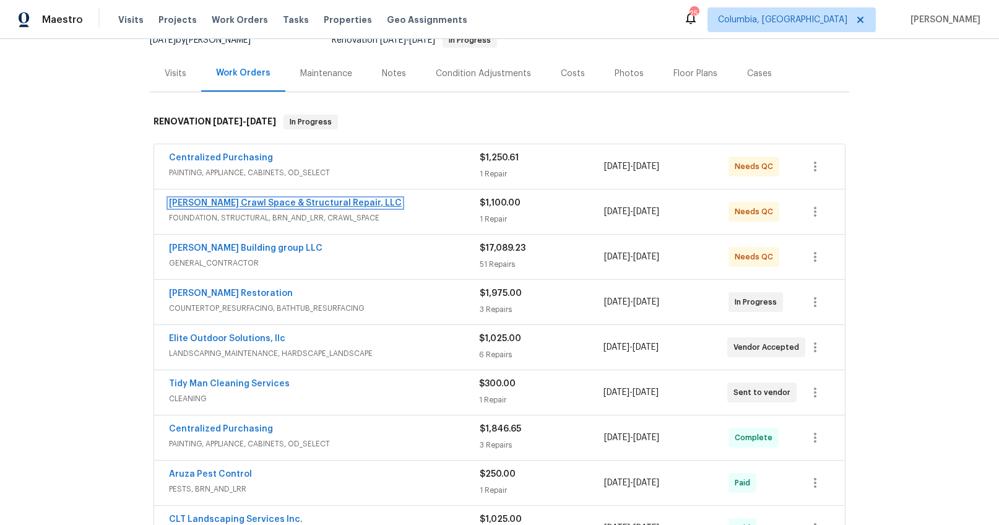
click at [263, 204] on link "[PERSON_NAME] Crawl Space & Structural Repair, LLC" at bounding box center [285, 203] width 233 height 9
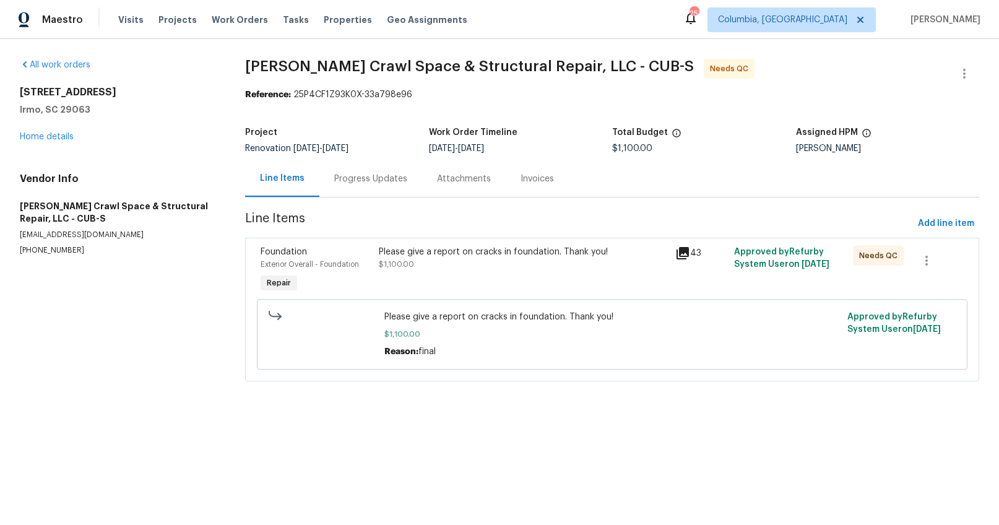
click at [676, 256] on icon at bounding box center [682, 253] width 15 height 15
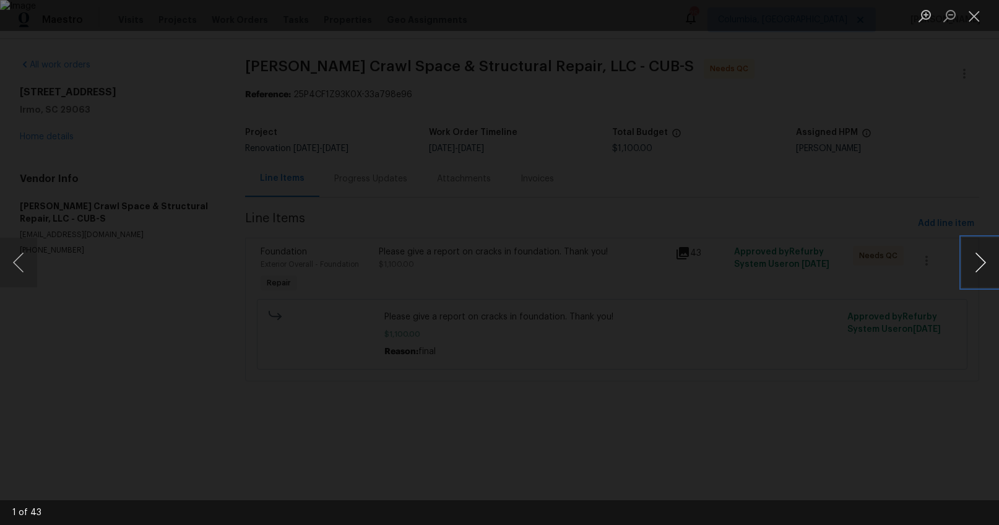
click at [975, 270] on button "Next image" at bounding box center [980, 263] width 37 height 50
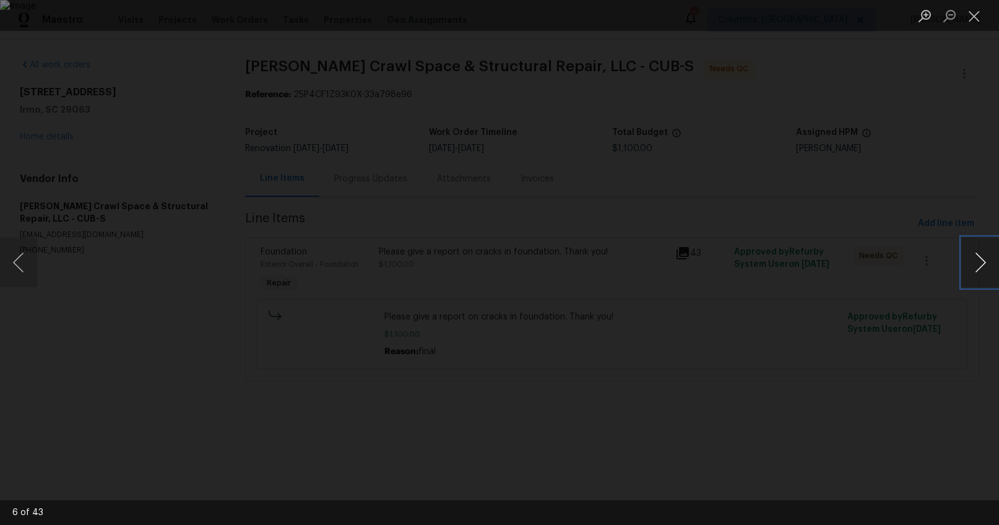
click at [975, 270] on button "Next image" at bounding box center [980, 263] width 37 height 50
click at [938, 337] on div "Lightbox" at bounding box center [499, 262] width 999 height 525
click at [902, 413] on div "Lightbox" at bounding box center [499, 262] width 999 height 525
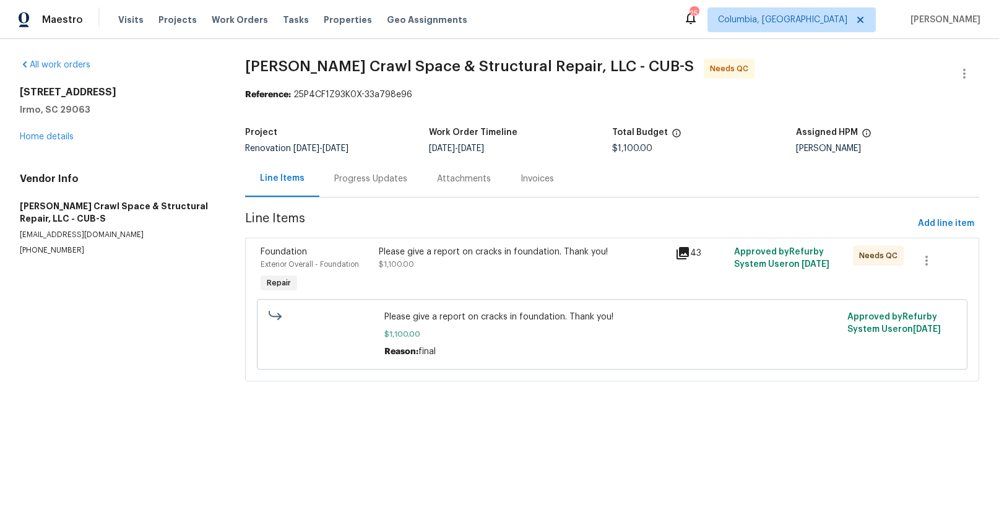
click at [365, 185] on div "Progress Updates" at bounding box center [370, 179] width 73 height 12
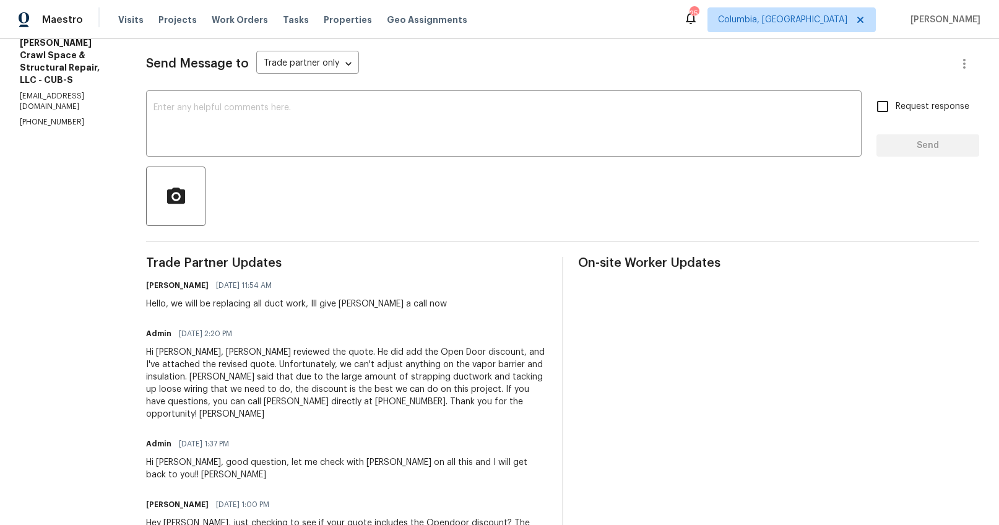
scroll to position [40, 0]
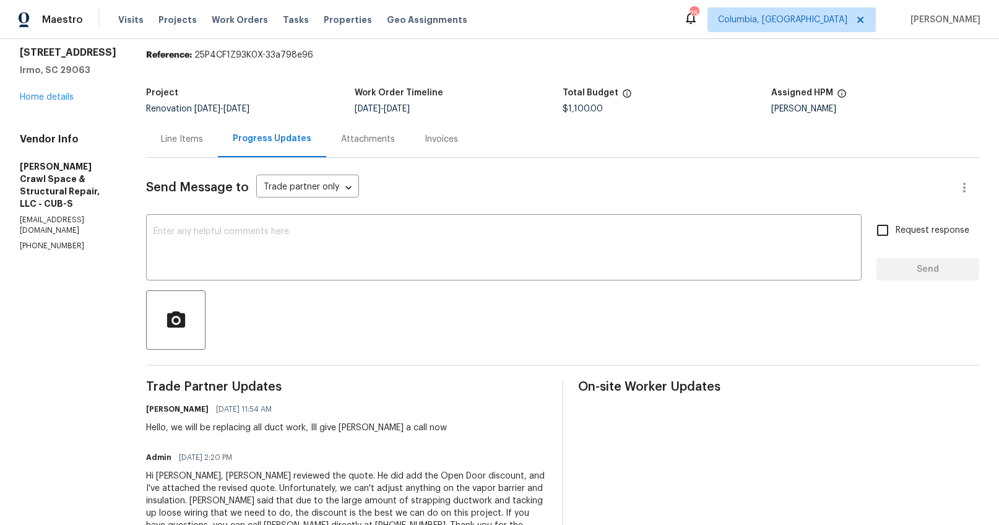
click at [184, 150] on div "Line Items" at bounding box center [182, 139] width 72 height 37
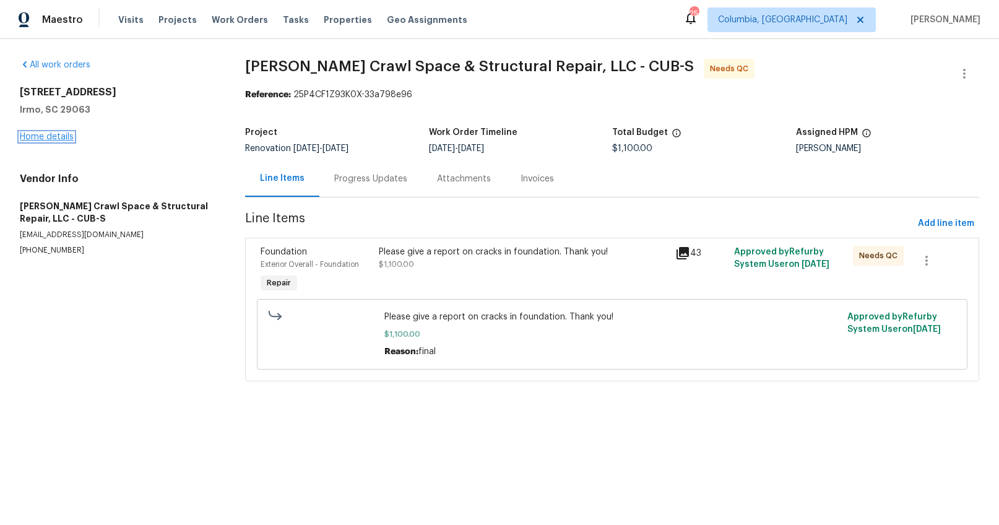
click at [32, 139] on link "Home details" at bounding box center [47, 136] width 54 height 9
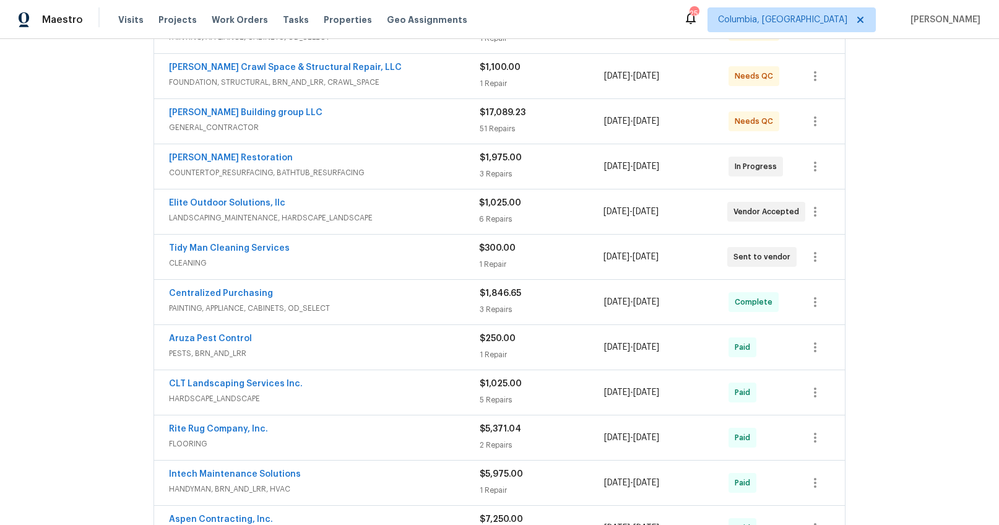
scroll to position [422, 0]
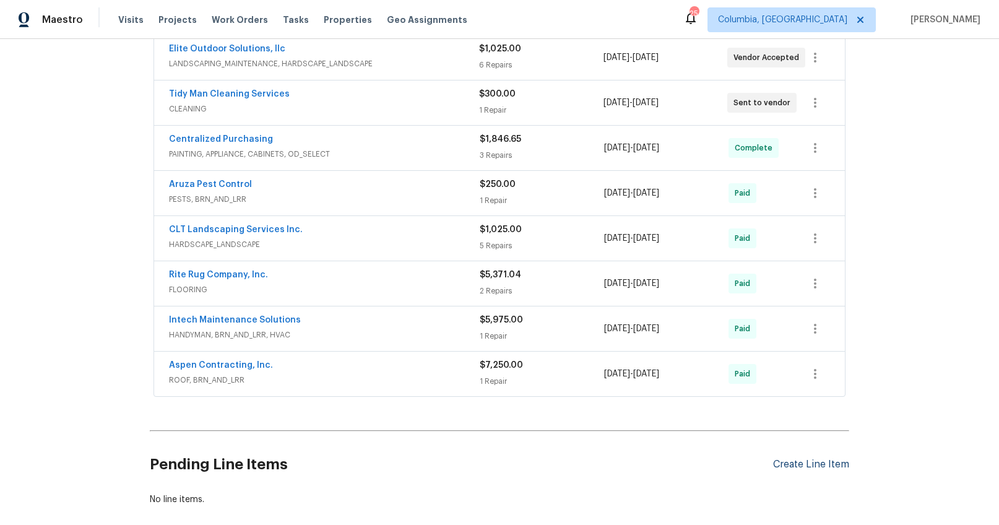
click at [813, 467] on div "Create Line Item" at bounding box center [811, 465] width 76 height 12
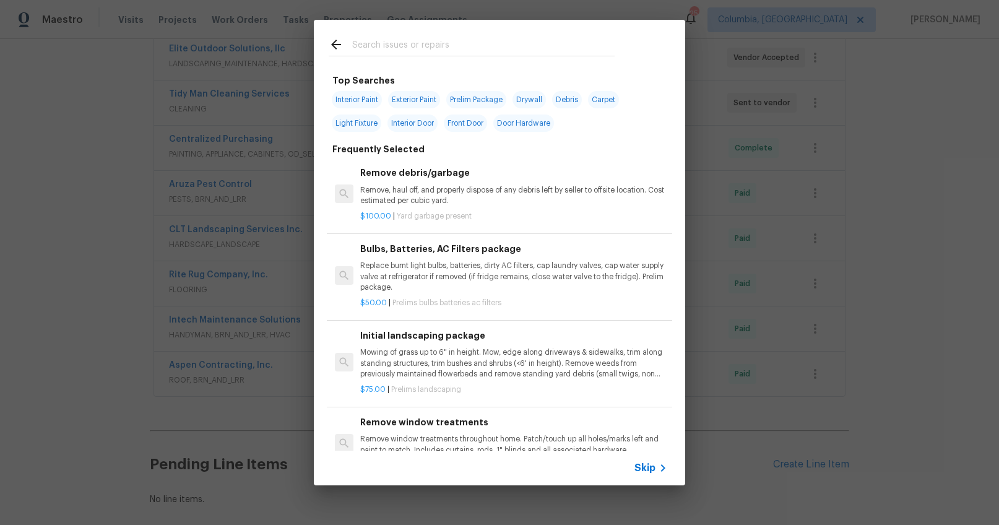
click at [358, 51] on input "text" at bounding box center [483, 46] width 262 height 19
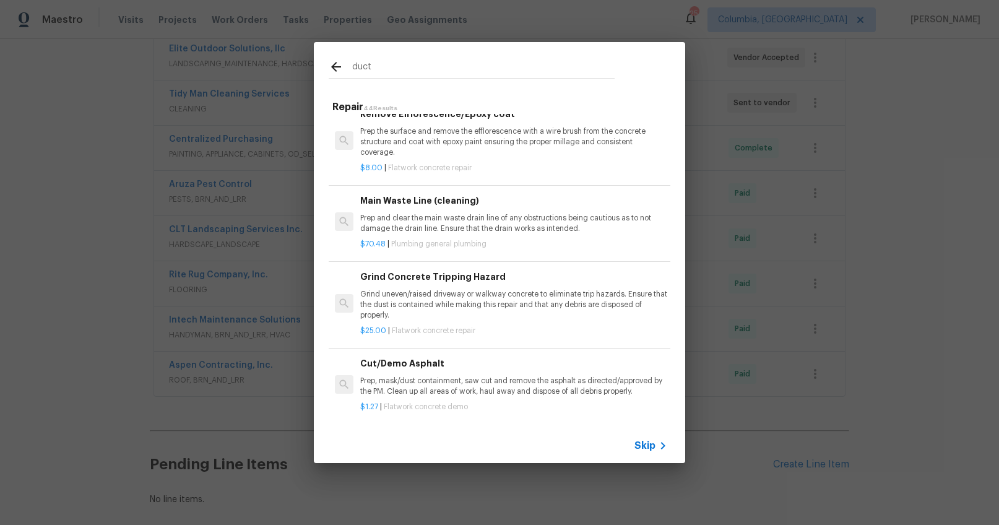
scroll to position [1005, 0]
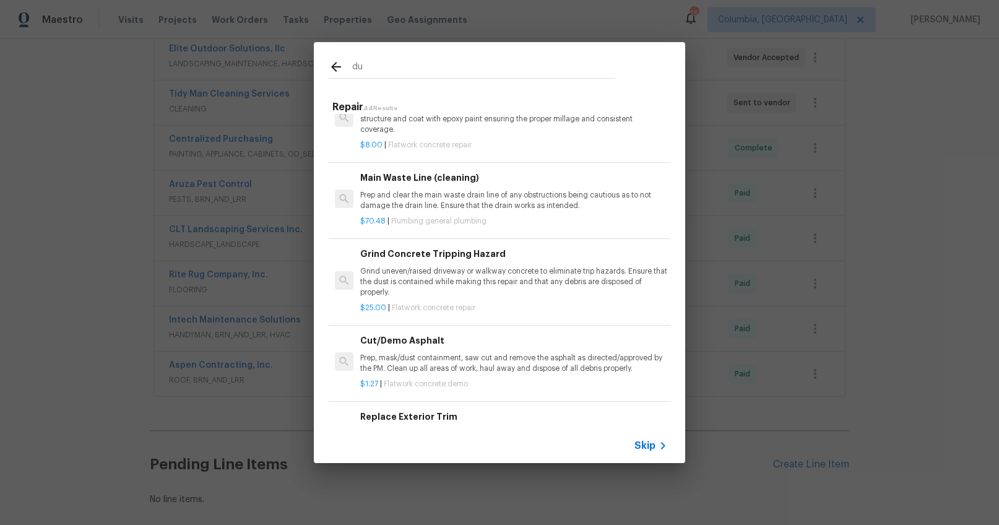
type input "d"
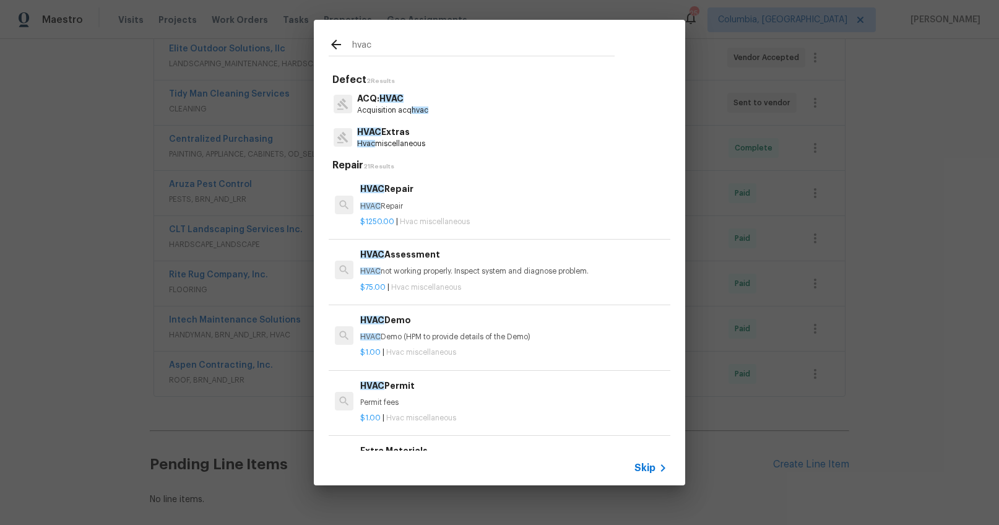
type input "hvac"
click at [410, 143] on p "Hvac miscellaneous" at bounding box center [391, 144] width 68 height 11
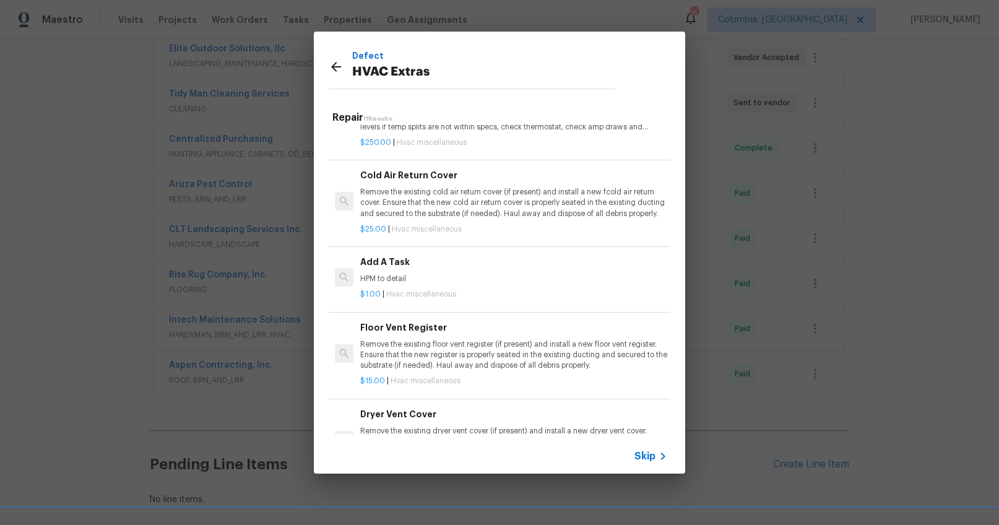
scroll to position [449, 0]
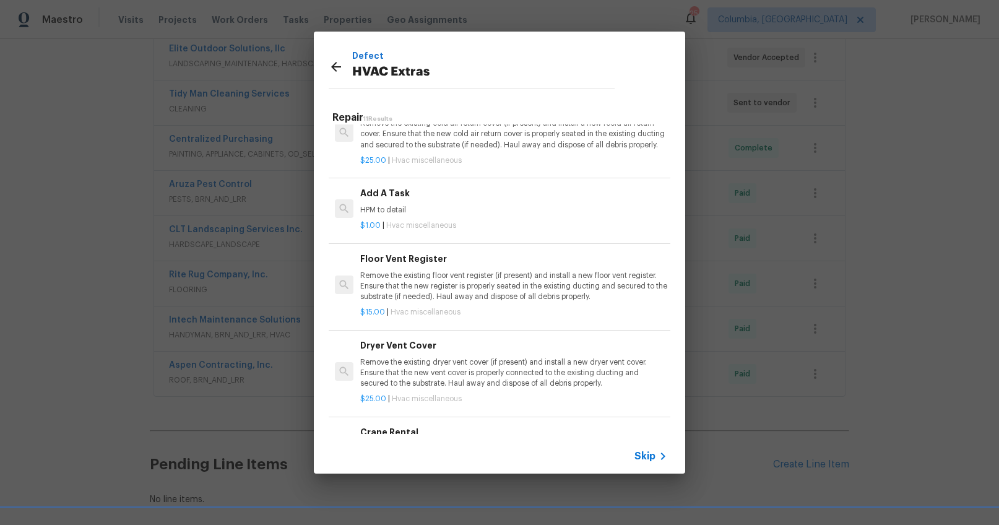
click at [378, 192] on h6 "Add A Task" at bounding box center [513, 193] width 307 height 14
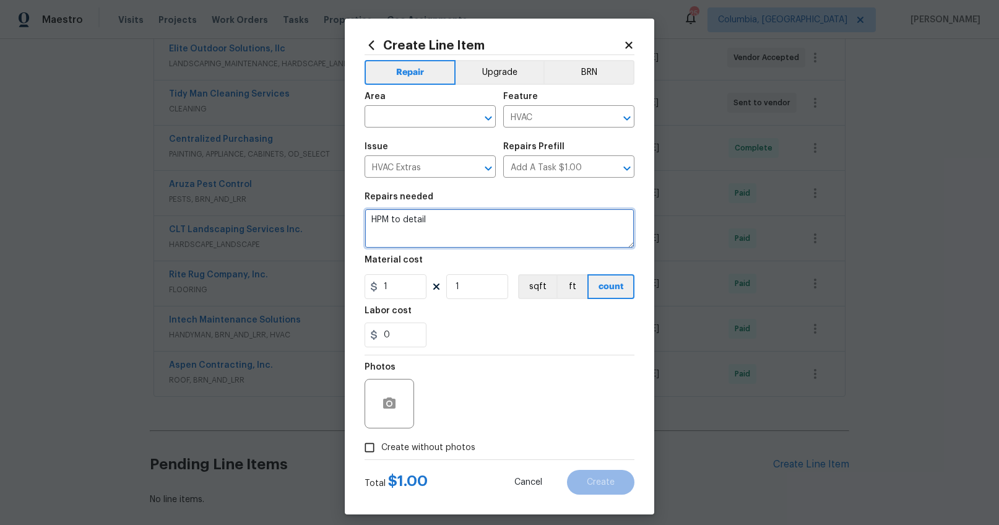
click at [418, 233] on textarea "HPM to detail" at bounding box center [500, 229] width 270 height 40
type textarea "Replace all ductwork"
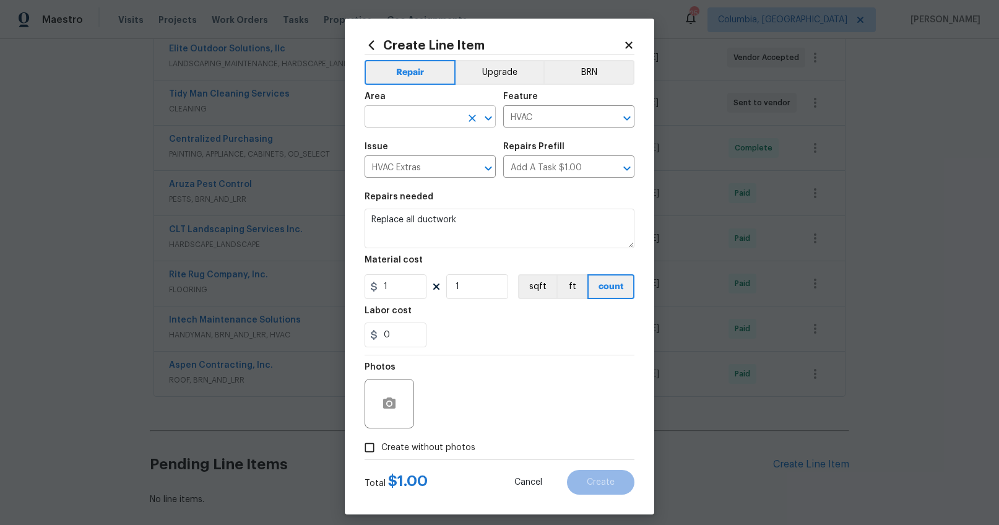
click at [421, 112] on input "text" at bounding box center [413, 117] width 97 height 19
click at [424, 147] on li "Crawl space" at bounding box center [425, 145] width 131 height 20
type input "Crawl space"
click at [391, 286] on input "1" at bounding box center [396, 286] width 62 height 25
type input "4500"
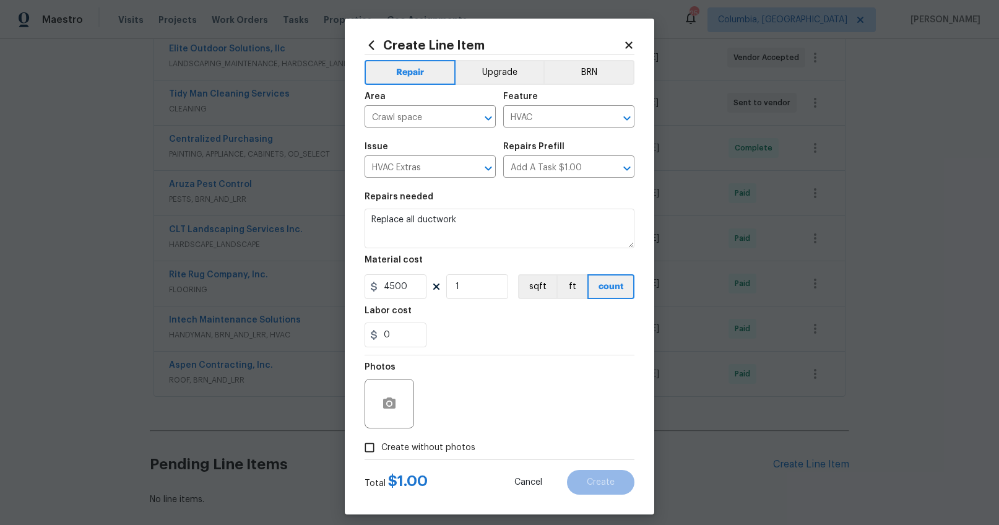
drag, startPoint x: 438, startPoint y: 446, endPoint x: 446, endPoint y: 441, distance: 9.4
click at [438, 446] on span "Create without photos" at bounding box center [428, 447] width 94 height 13
click at [381, 446] on input "Create without photos" at bounding box center [370, 448] width 24 height 24
checkbox input "true"
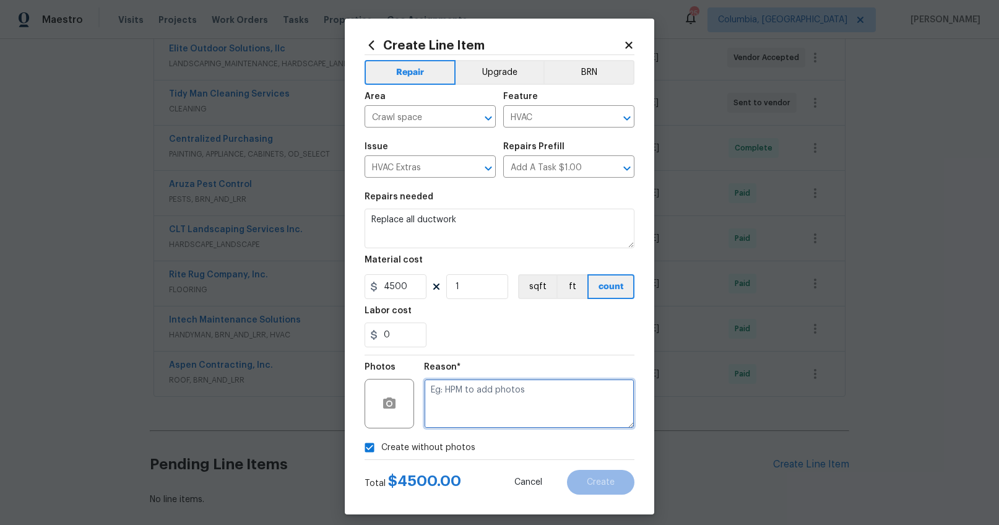
click at [477, 404] on textarea at bounding box center [529, 404] width 210 height 50
type textarea "wa"
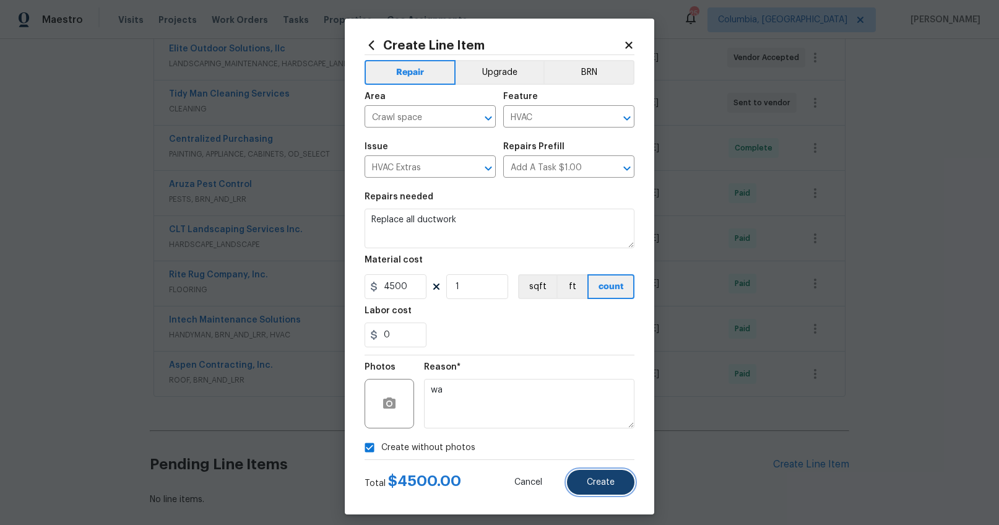
click at [623, 493] on button "Create" at bounding box center [600, 482] width 67 height 25
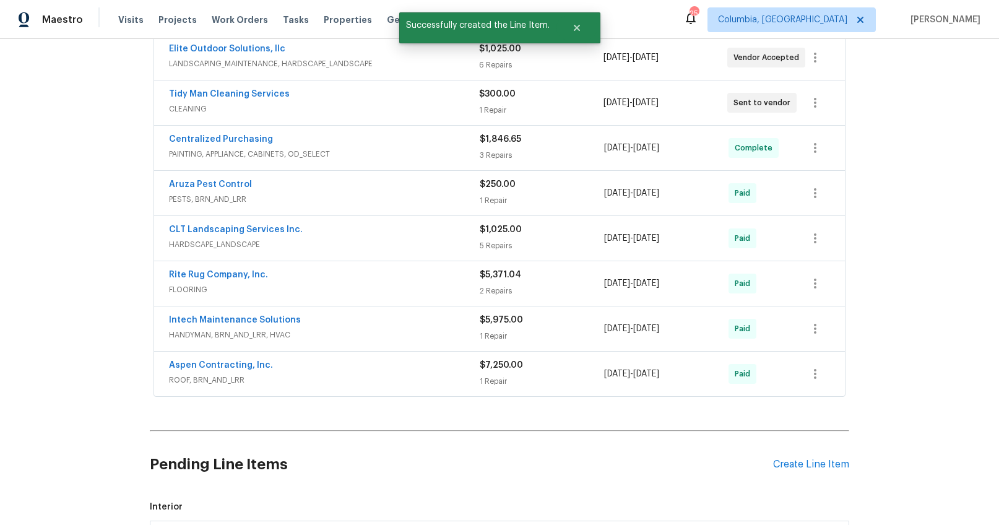
scroll to position [624, 0]
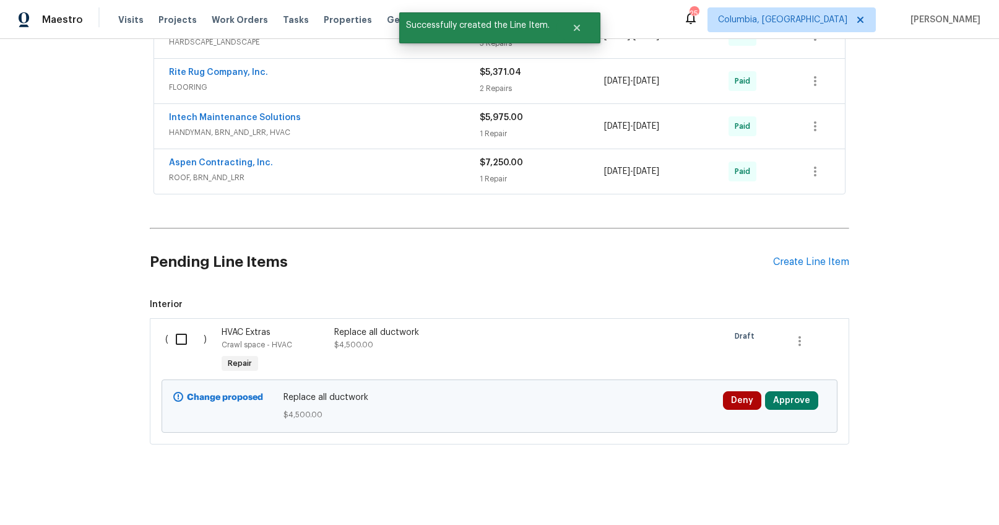
click at [179, 346] on input "checkbox" at bounding box center [185, 339] width 35 height 26
checkbox input "true"
click at [952, 495] on span "Create Work Order" at bounding box center [928, 493] width 82 height 15
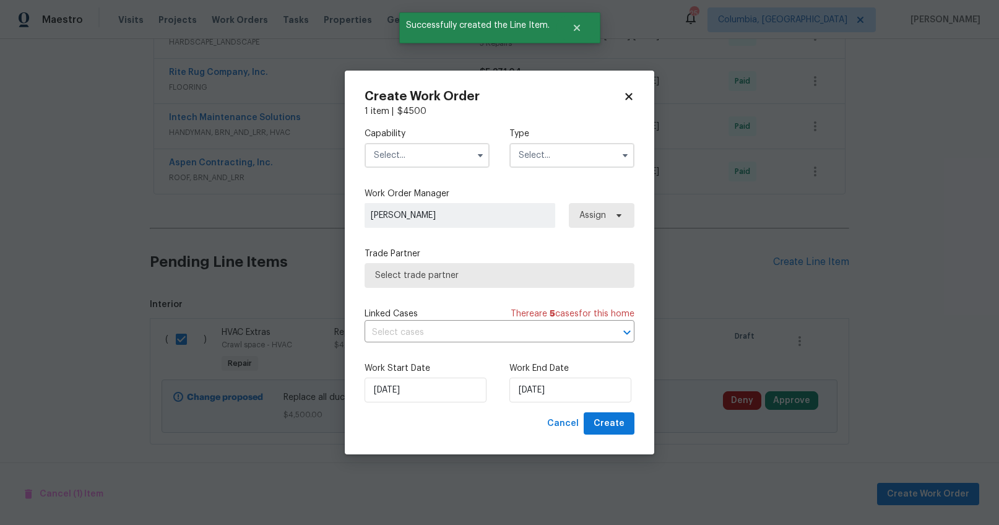
click at [452, 155] on input "text" at bounding box center [427, 155] width 125 height 25
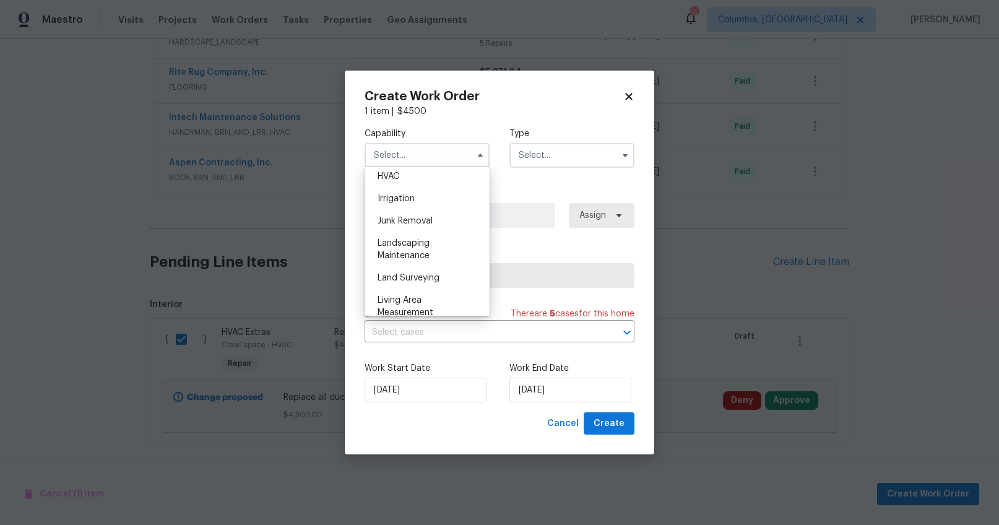
scroll to position [748, 0]
click at [408, 192] on div "HVAC" at bounding box center [427, 181] width 119 height 22
type input "HVAC"
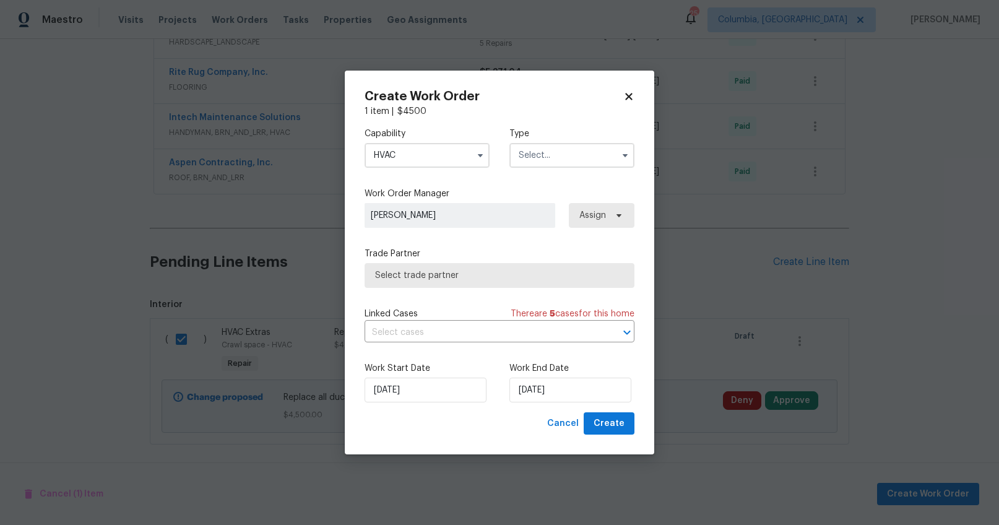
click at [560, 159] on input "text" at bounding box center [571, 155] width 125 height 25
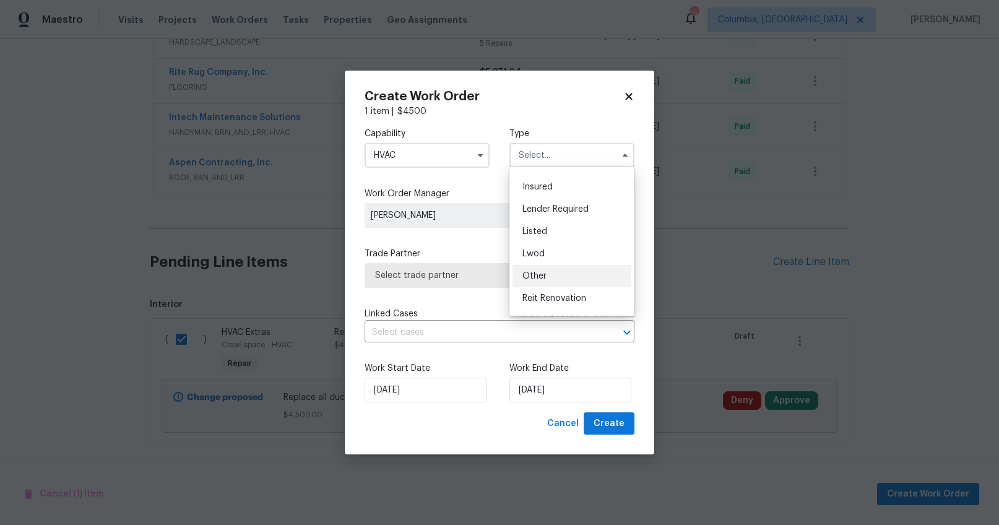
scroll to position [147, 0]
click at [556, 233] on span "Renovation" at bounding box center [545, 234] width 46 height 9
type input "Renovation"
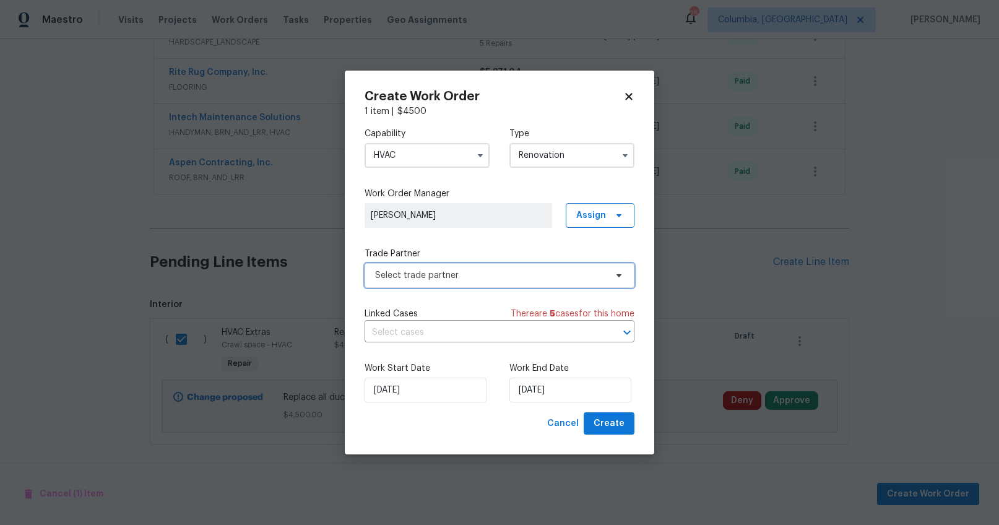
click at [501, 280] on span "Select trade partner" at bounding box center [490, 275] width 231 height 12
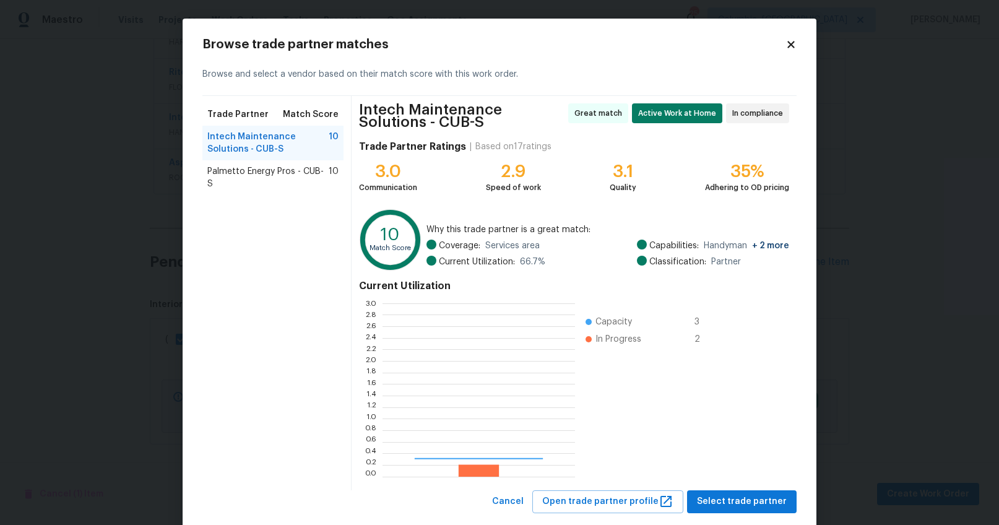
scroll to position [164, 184]
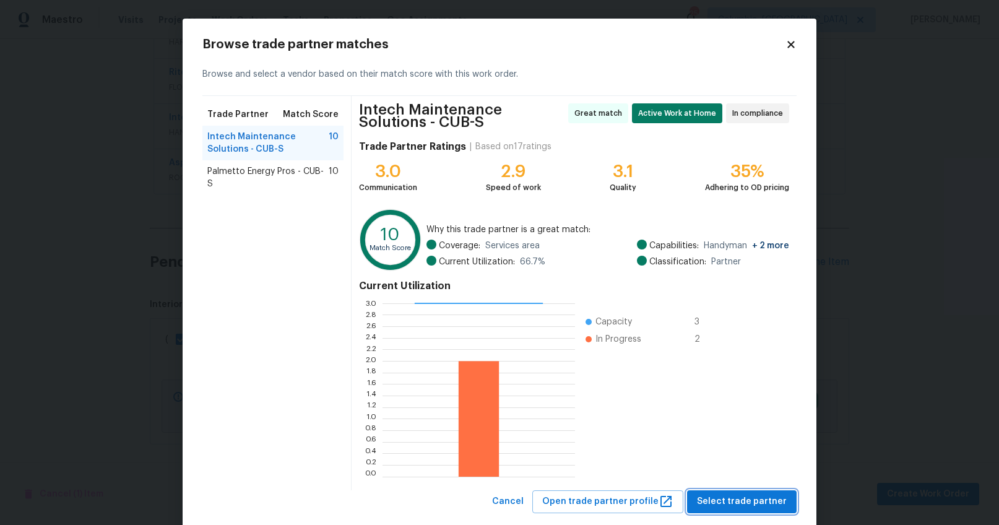
click at [771, 511] on button "Select trade partner" at bounding box center [742, 501] width 110 height 23
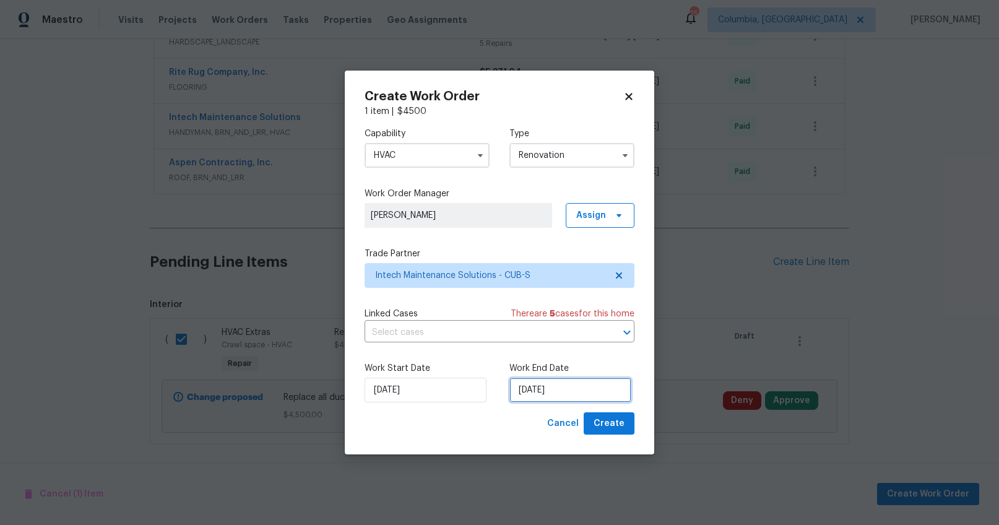
click at [535, 391] on input "[DATE]" at bounding box center [570, 390] width 122 height 25
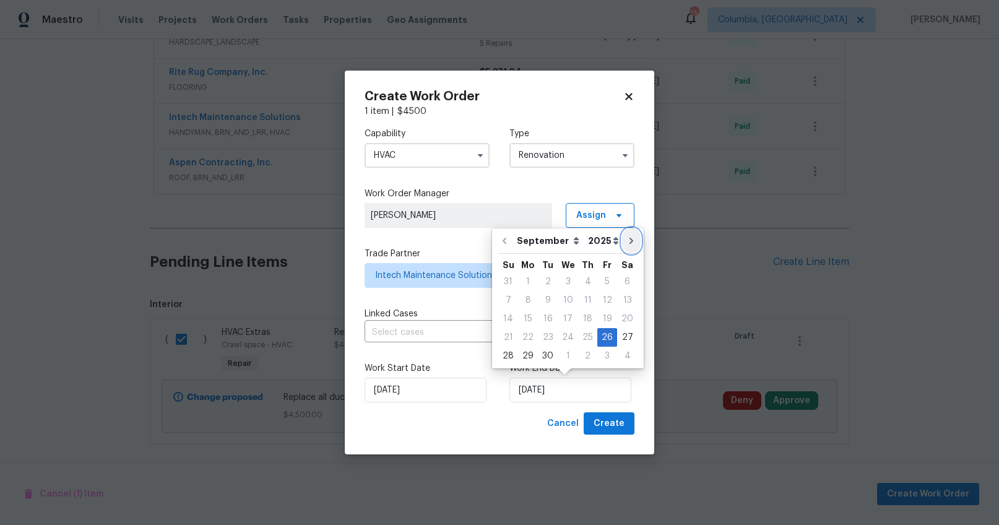
click at [626, 238] on icon "Go to next month" at bounding box center [631, 241] width 10 height 10
type input "10/26/2025"
select select "9"
click at [602, 296] on div "10" at bounding box center [607, 299] width 20 height 17
type input "[DATE]"
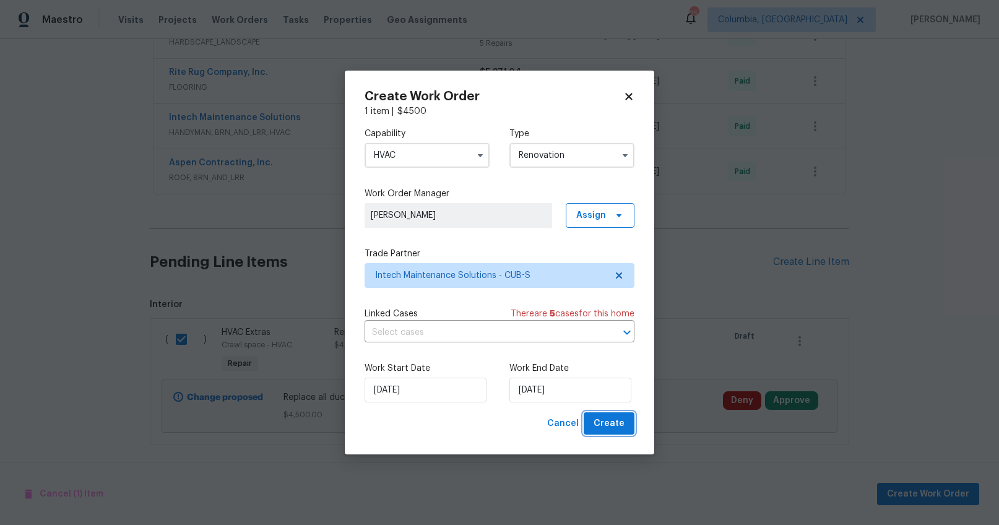
click at [620, 424] on span "Create" at bounding box center [609, 423] width 31 height 15
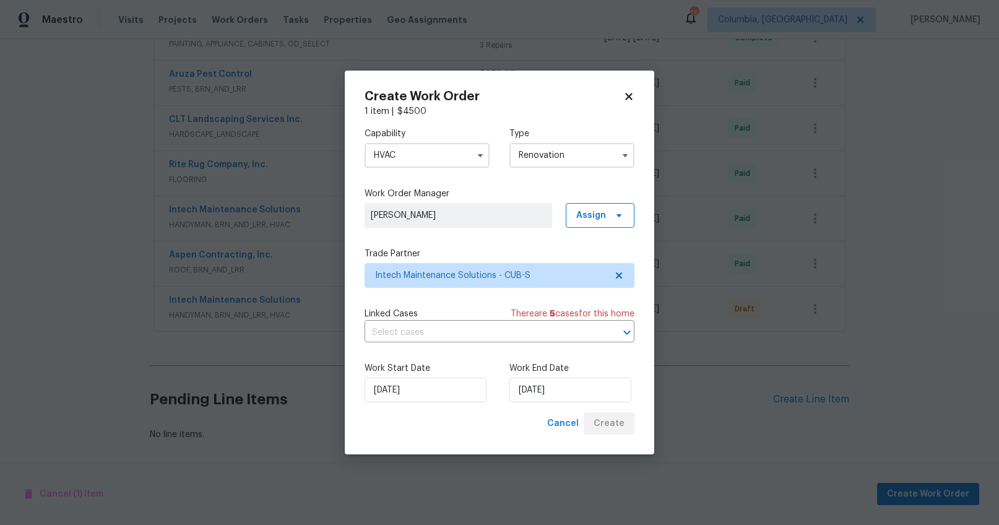
scroll to position [542, 0]
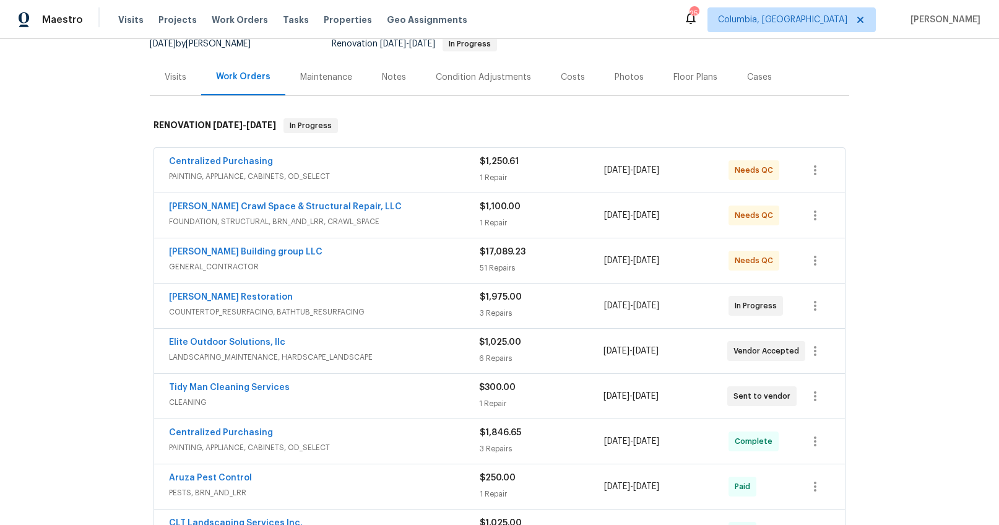
scroll to position [496, 0]
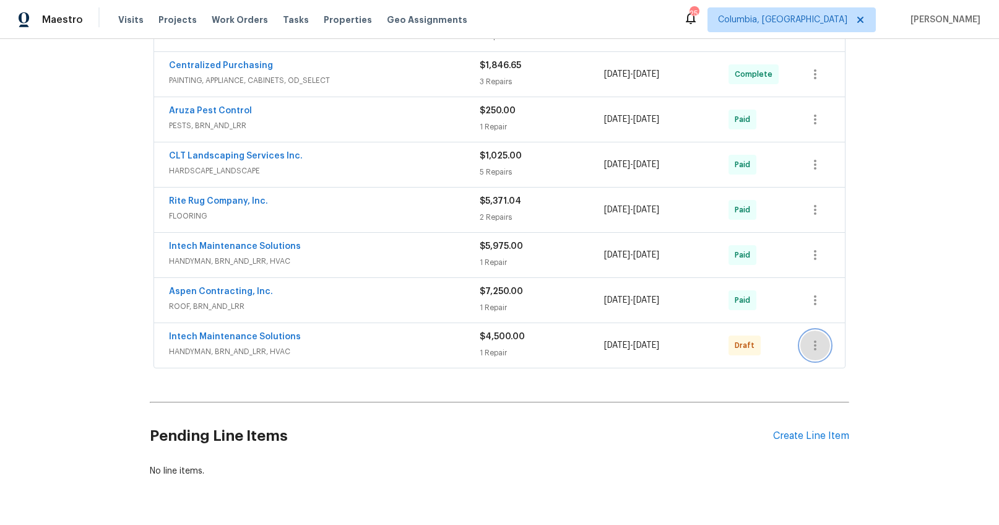
click at [808, 344] on icon "button" at bounding box center [815, 345] width 15 height 15
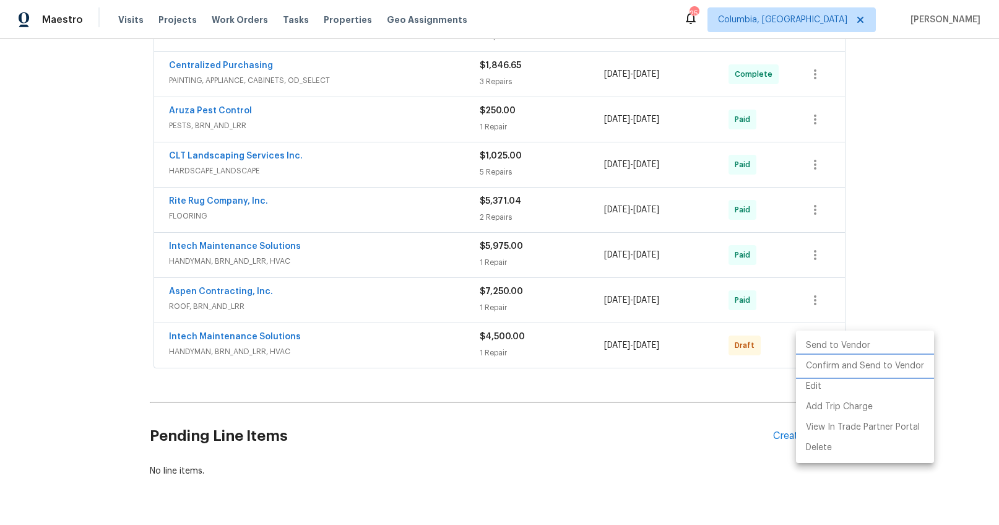
click at [823, 361] on li "Confirm and Send to Vendor" at bounding box center [865, 366] width 138 height 20
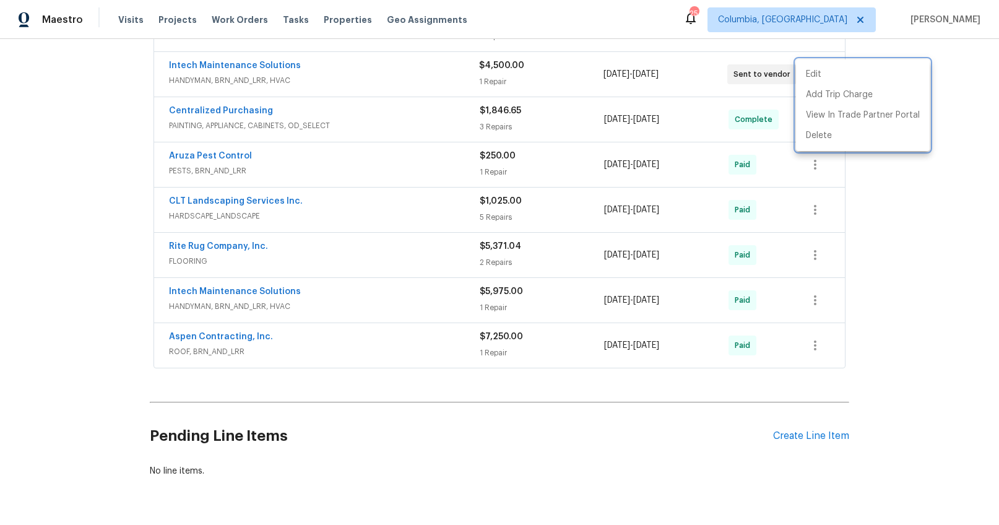
click at [589, 402] on div at bounding box center [499, 262] width 999 height 525
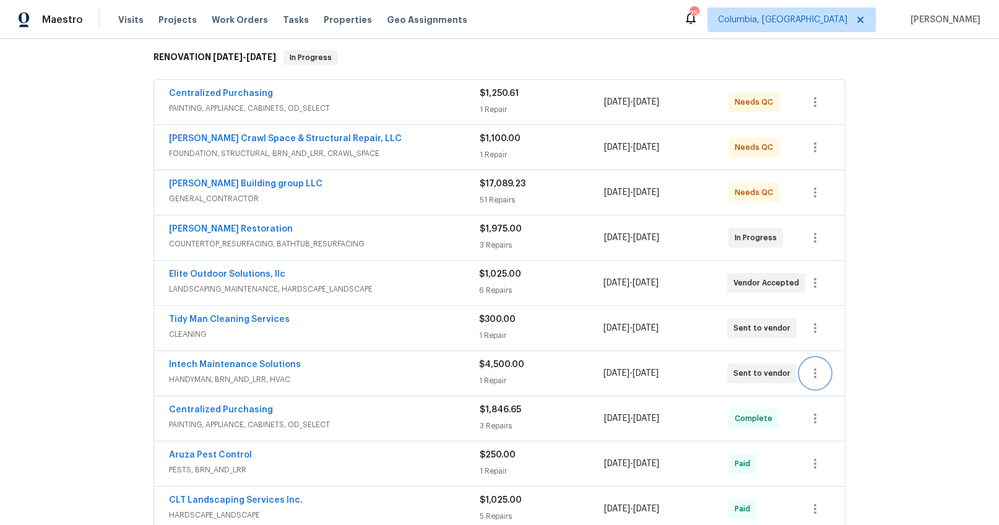
scroll to position [206, 0]
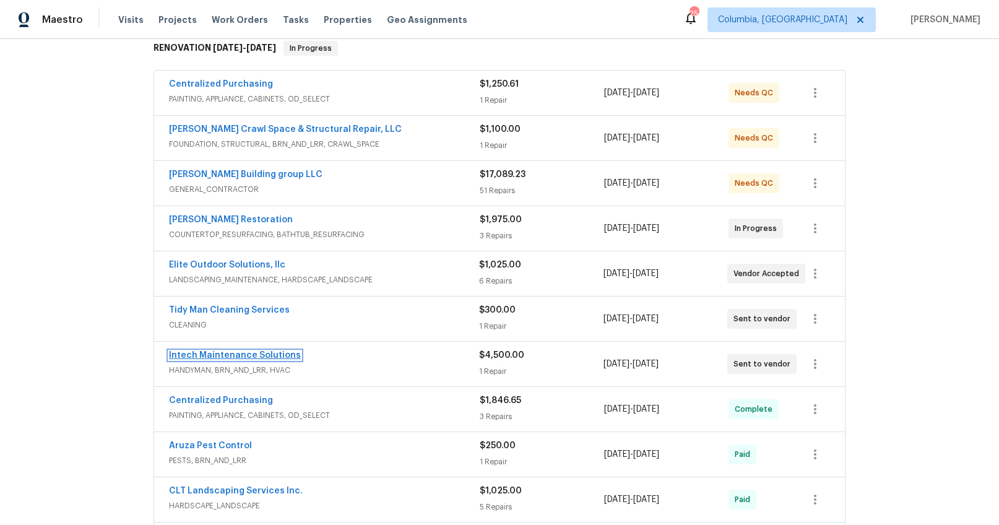
click at [243, 354] on link "Intech Maintenance Solutions" at bounding box center [235, 355] width 132 height 9
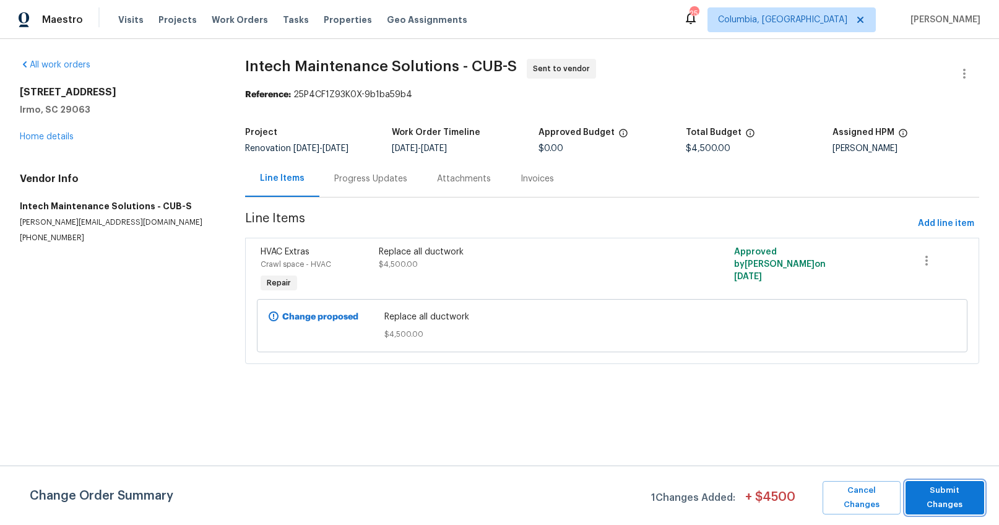
click at [943, 497] on span "Submit Changes" at bounding box center [945, 497] width 66 height 28
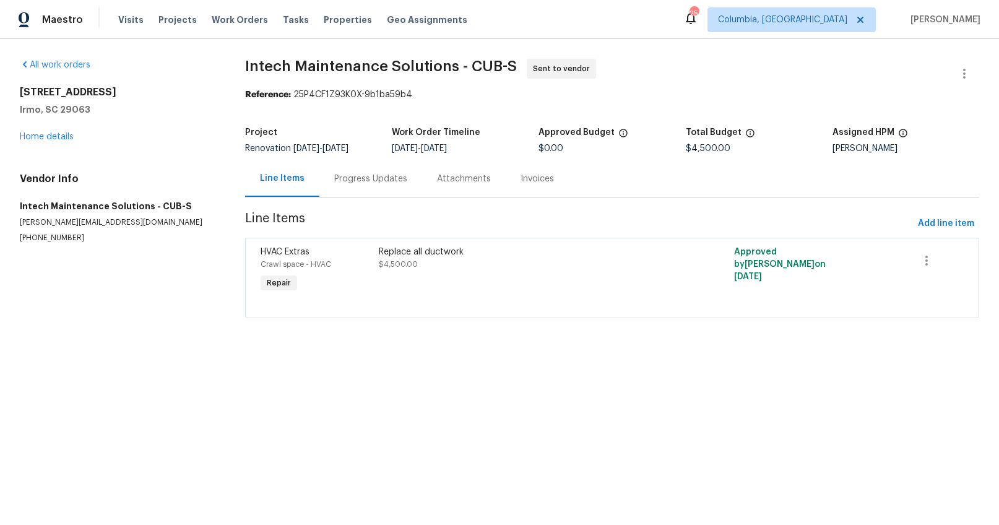
click at [368, 189] on div "Progress Updates" at bounding box center [370, 178] width 103 height 37
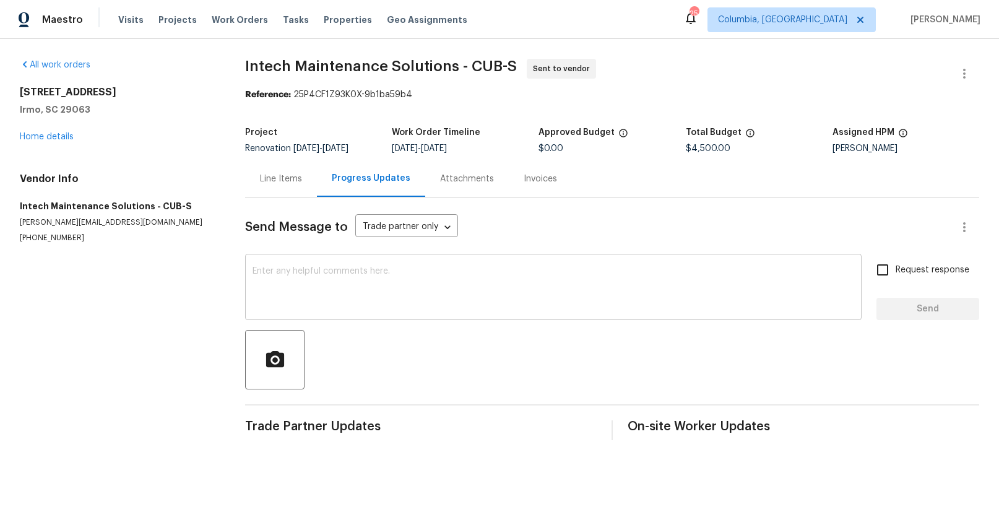
click at [382, 275] on textarea at bounding box center [554, 288] width 602 height 43
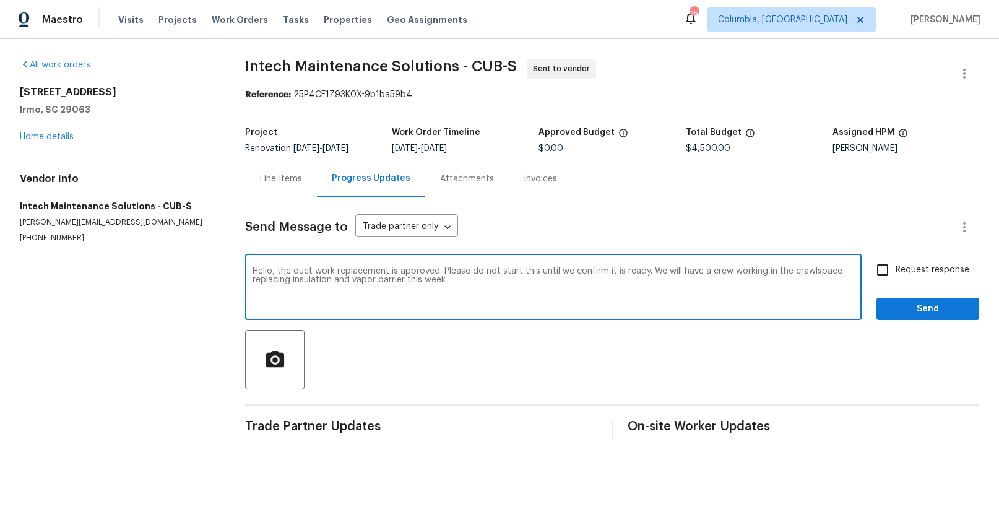
type textarea "Hello, the duct work replacement is approved. Please do not start this until we…"
click at [916, 275] on span "Request response" at bounding box center [933, 270] width 74 height 13
click at [896, 275] on input "Request response" at bounding box center [883, 270] width 26 height 26
checkbox input "true"
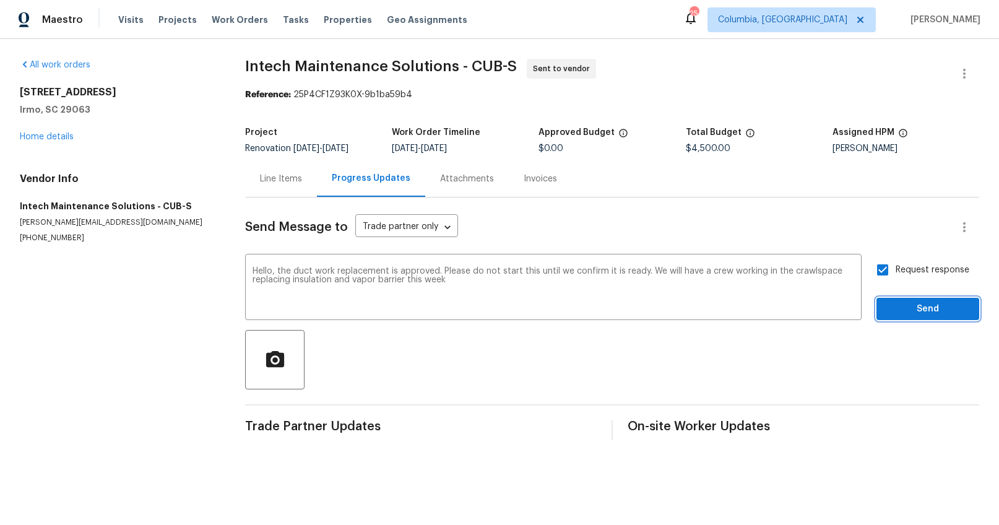
click at [917, 314] on span "Send" at bounding box center [927, 308] width 83 height 15
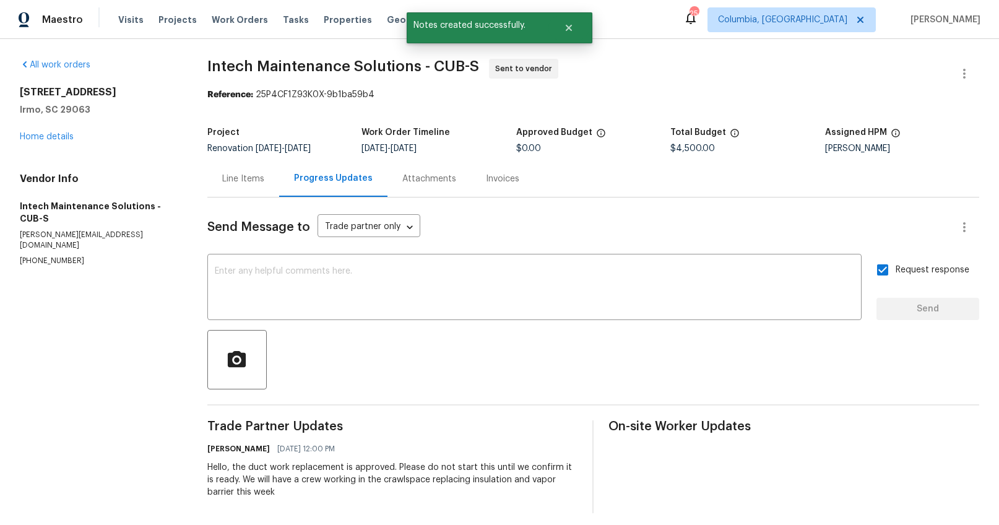
scroll to position [18, 0]
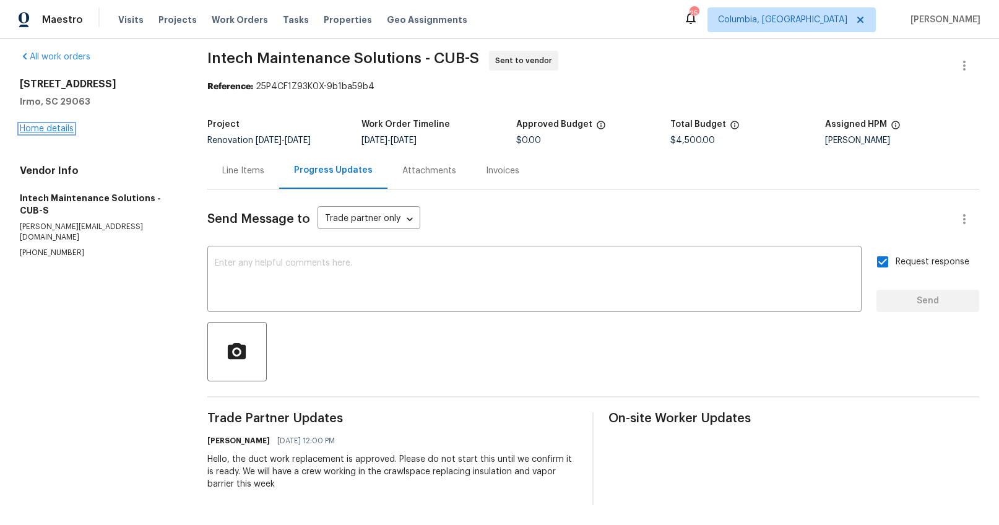
click at [39, 124] on link "Home details" at bounding box center [47, 128] width 54 height 9
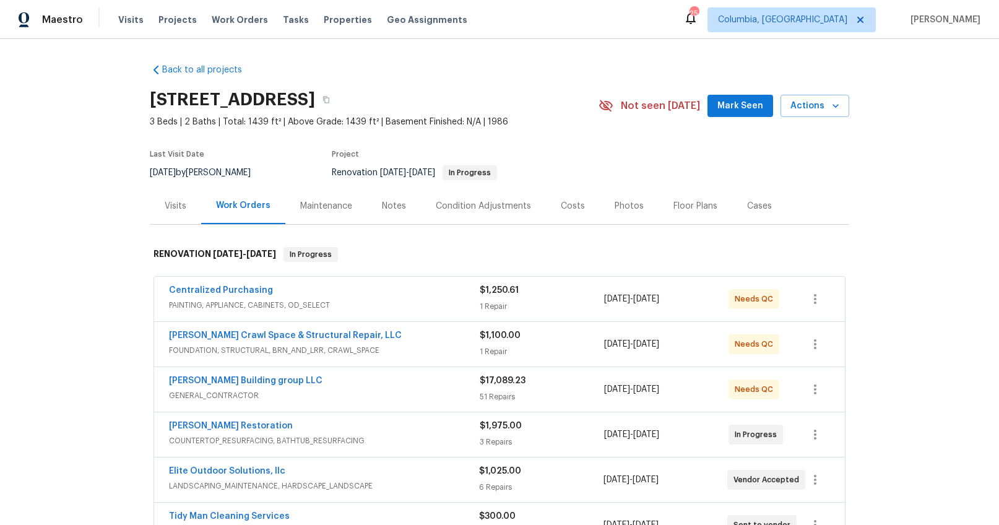
click at [388, 215] on div "Notes" at bounding box center [394, 206] width 54 height 37
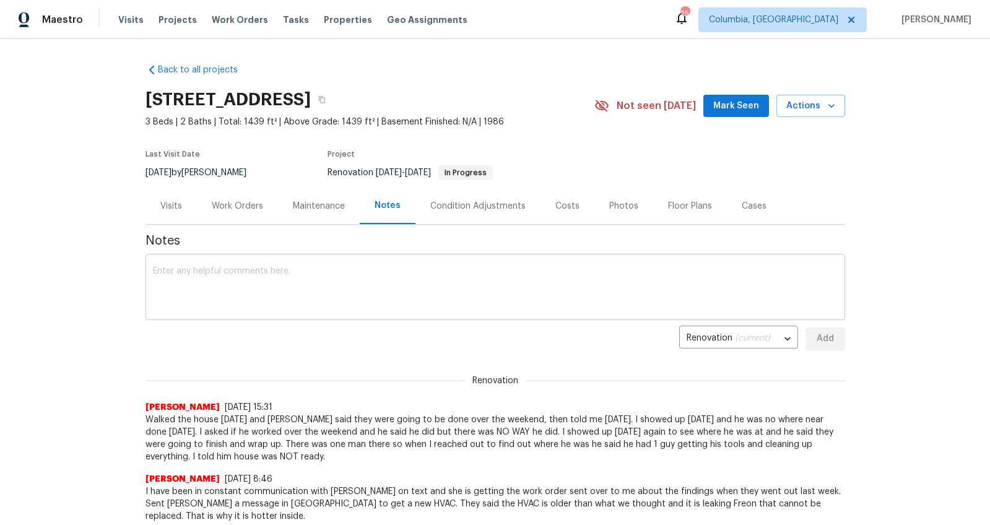
click at [327, 291] on textarea at bounding box center [495, 288] width 684 height 43
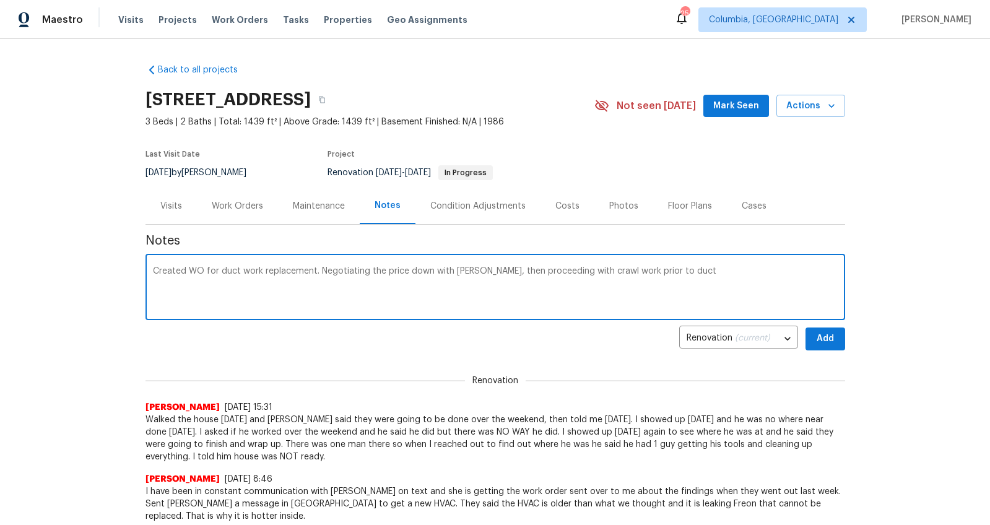
type textarea "Created WO for duct work replacement. Negotiating the price down with [PERSON_N…"
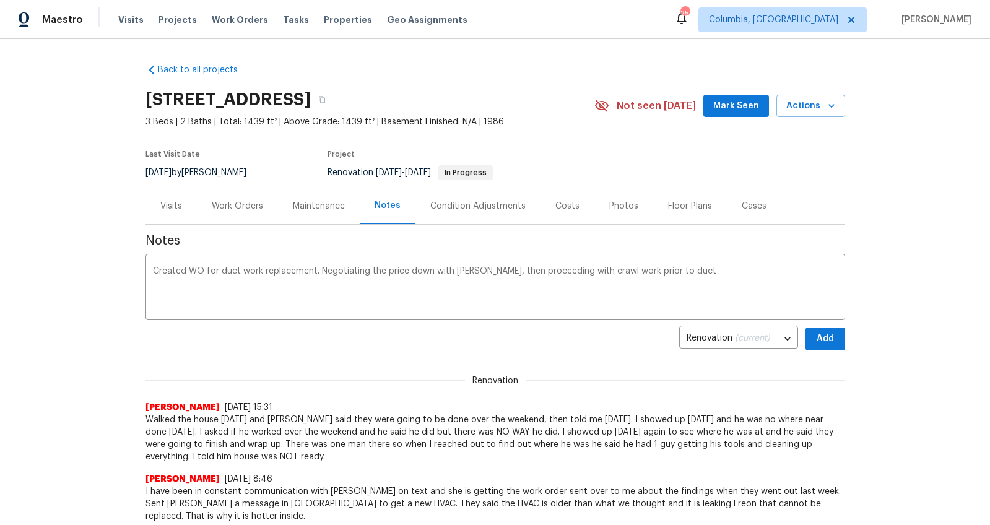
click at [806, 332] on button "Add" at bounding box center [825, 338] width 40 height 23
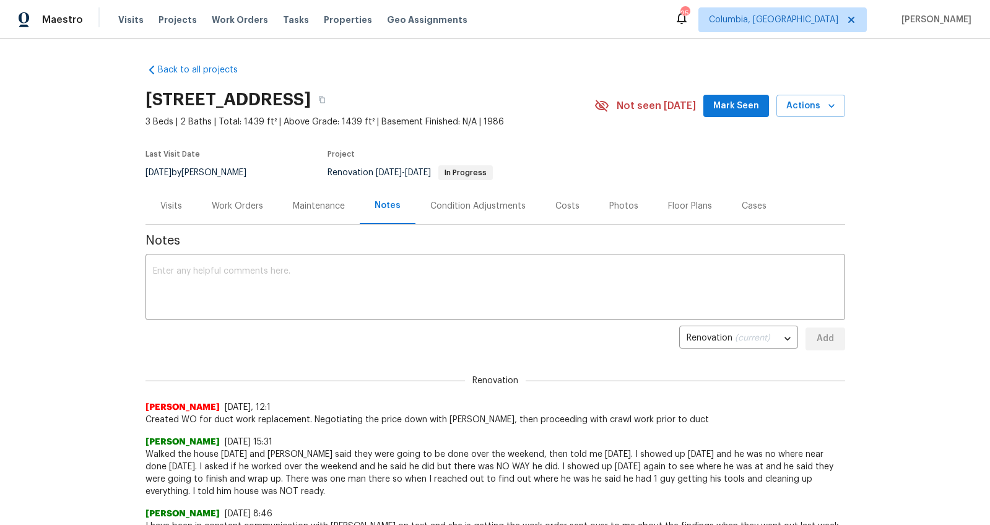
click at [264, 205] on div "Work Orders" at bounding box center [237, 206] width 81 height 37
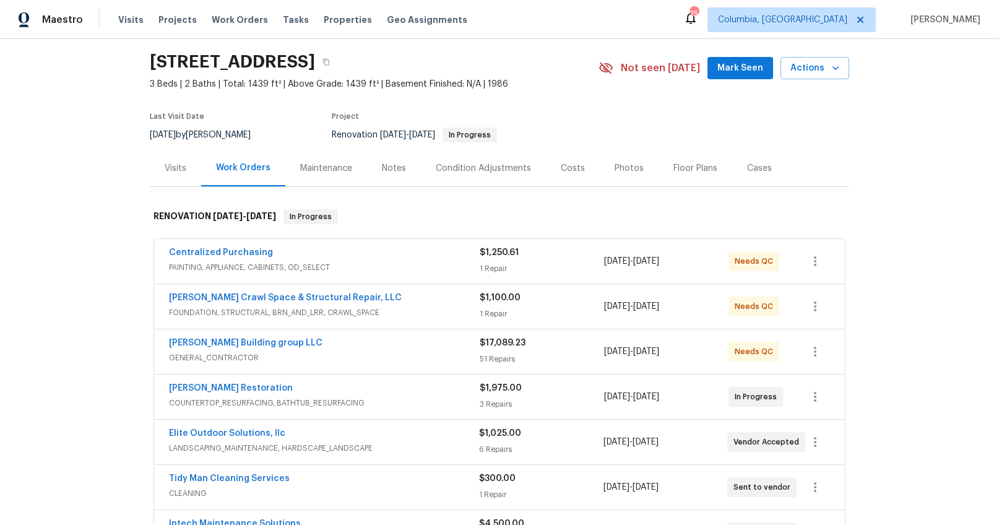
scroll to position [83, 0]
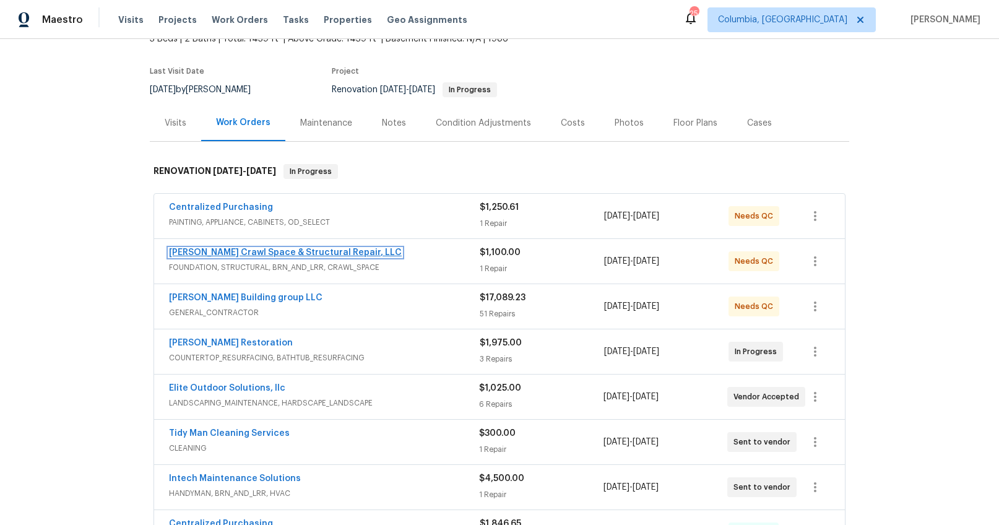
click at [300, 252] on link "Falcone Crawl Space & Structural Repair, LLC" at bounding box center [285, 252] width 233 height 9
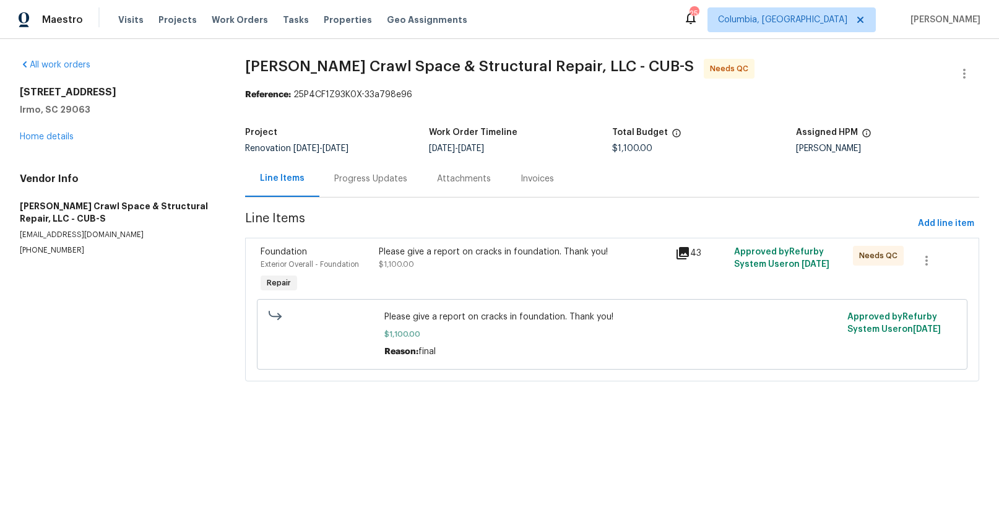
click at [359, 178] on div "Progress Updates" at bounding box center [370, 179] width 73 height 12
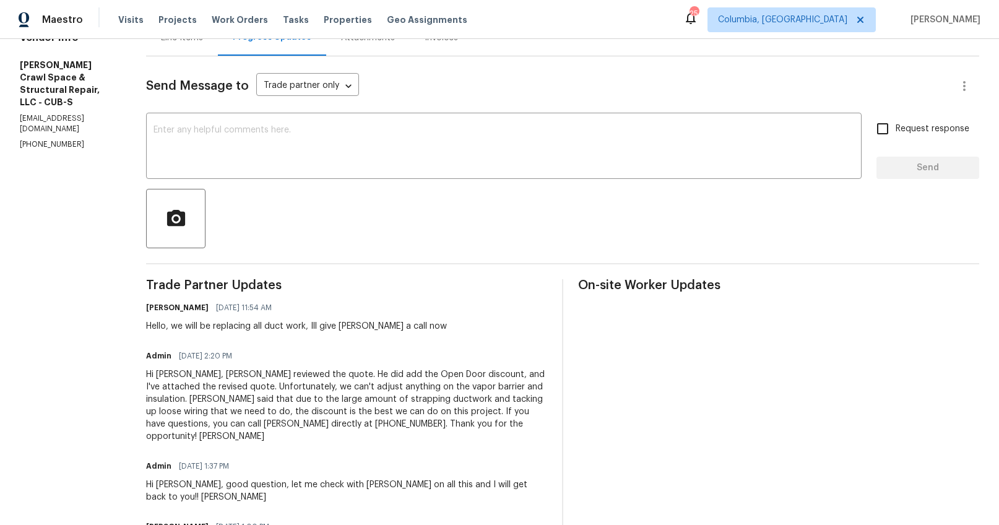
scroll to position [95, 0]
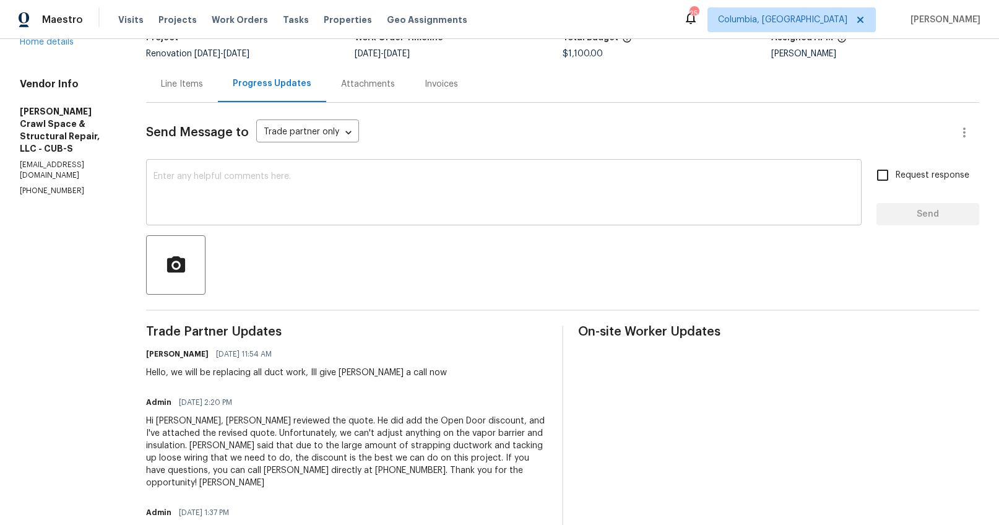
click at [274, 213] on textarea at bounding box center [503, 193] width 701 height 43
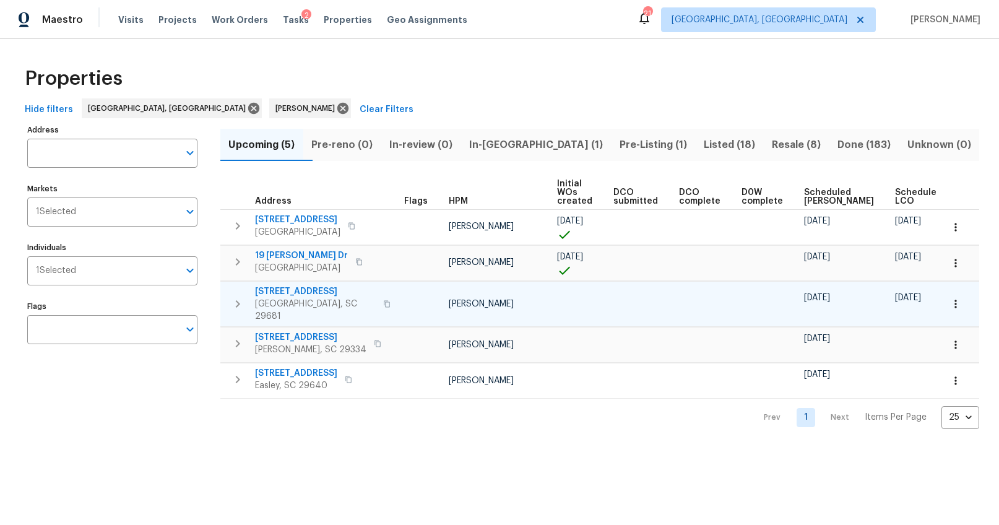
click at [291, 290] on span "[STREET_ADDRESS]" at bounding box center [315, 291] width 121 height 12
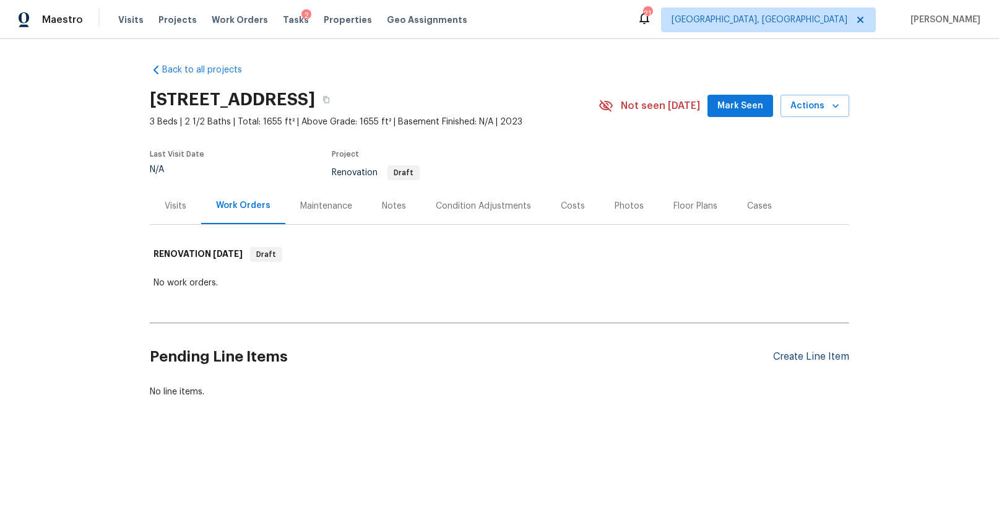
click at [812, 359] on div "Create Line Item" at bounding box center [811, 357] width 76 height 12
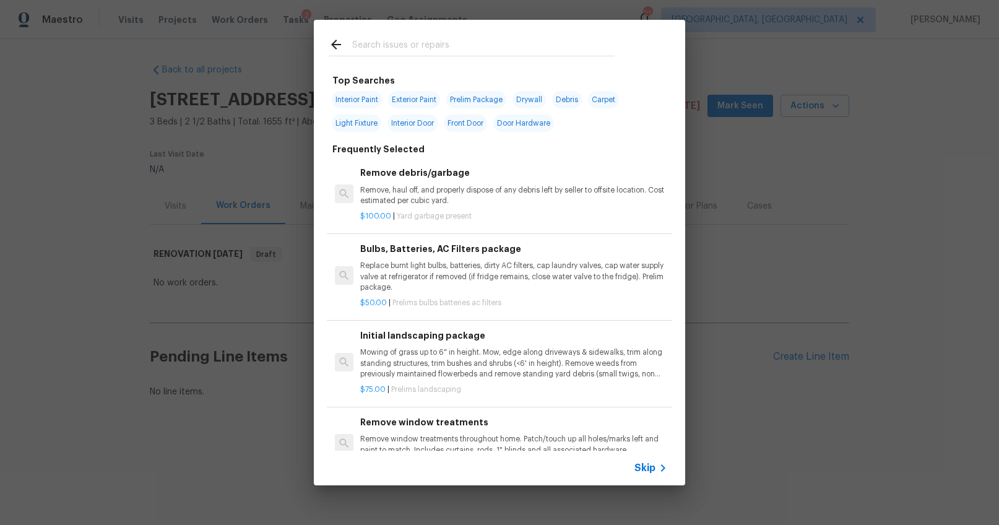
click at [449, 47] on input "text" at bounding box center [483, 46] width 262 height 19
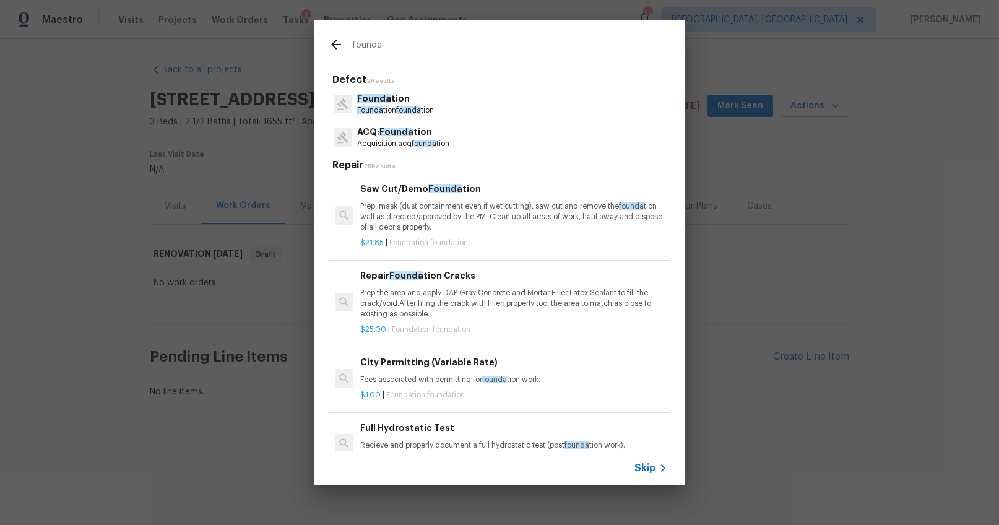
type input "founda"
click at [408, 134] on span "Founda" at bounding box center [396, 131] width 34 height 9
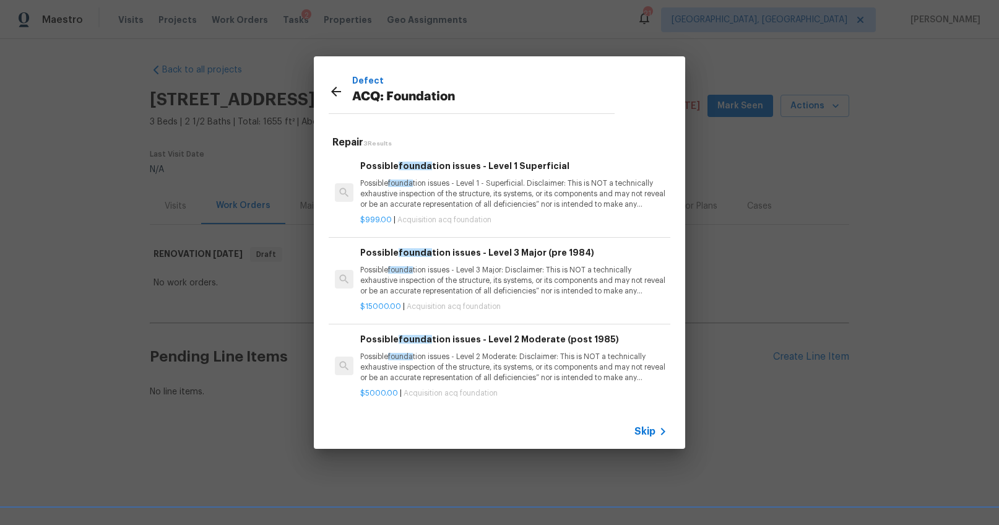
click at [446, 332] on h6 "Possible founda tion issues - Level 2 Moderate (post 1985)" at bounding box center [513, 339] width 307 height 14
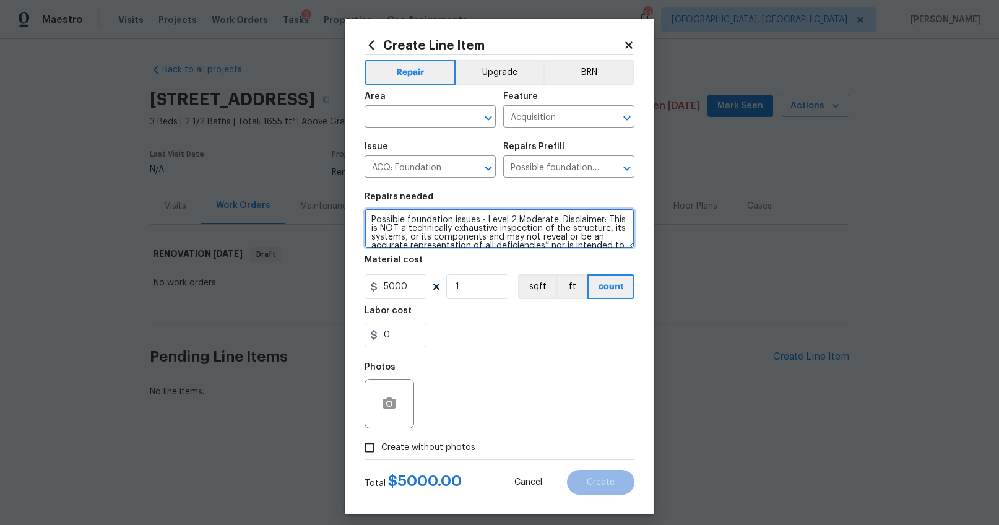
click at [399, 230] on textarea "Possible foundation issues - Level 2 Moderate: Disclaimer: This is NOT a techni…" at bounding box center [500, 229] width 270 height 40
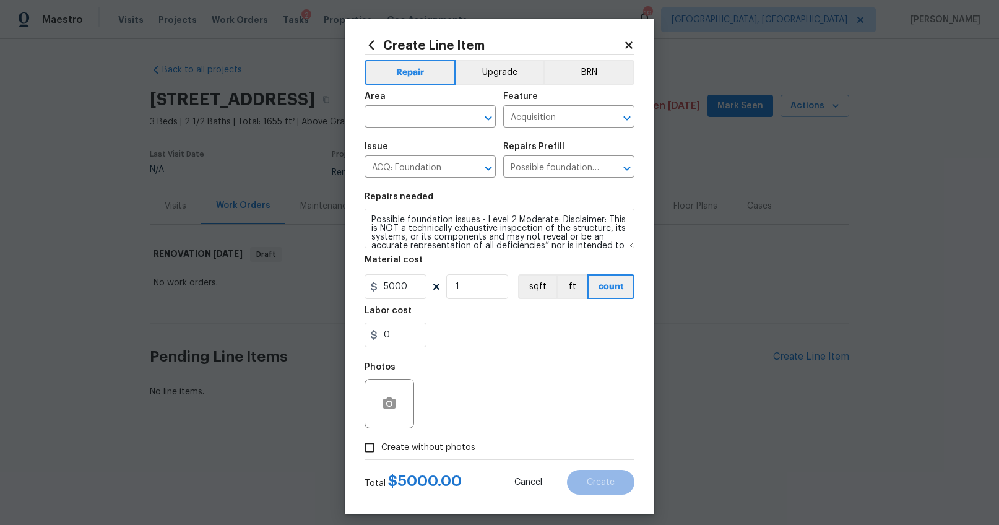
click at [369, 45] on icon at bounding box center [372, 45] width 14 height 14
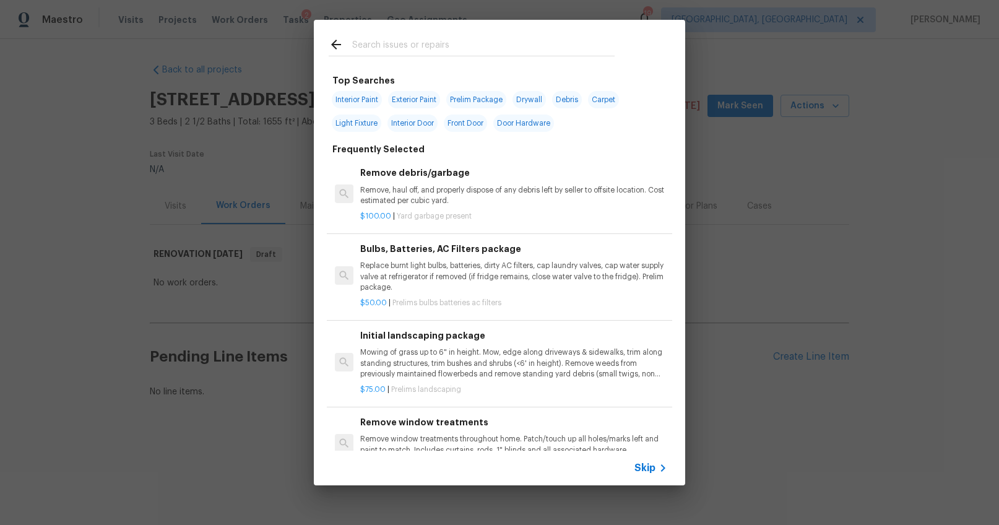
click at [386, 53] on input "text" at bounding box center [483, 46] width 262 height 19
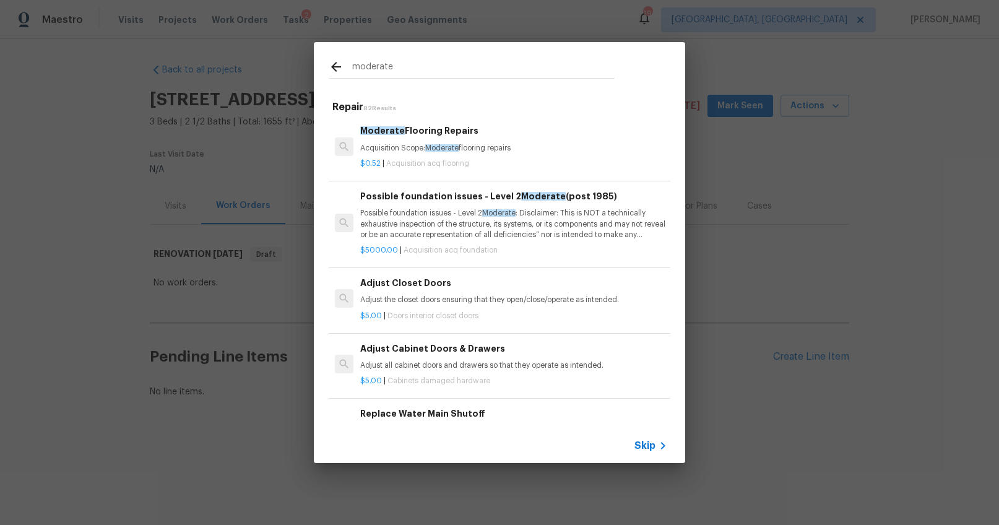
click at [374, 63] on input "moderate" at bounding box center [483, 68] width 262 height 19
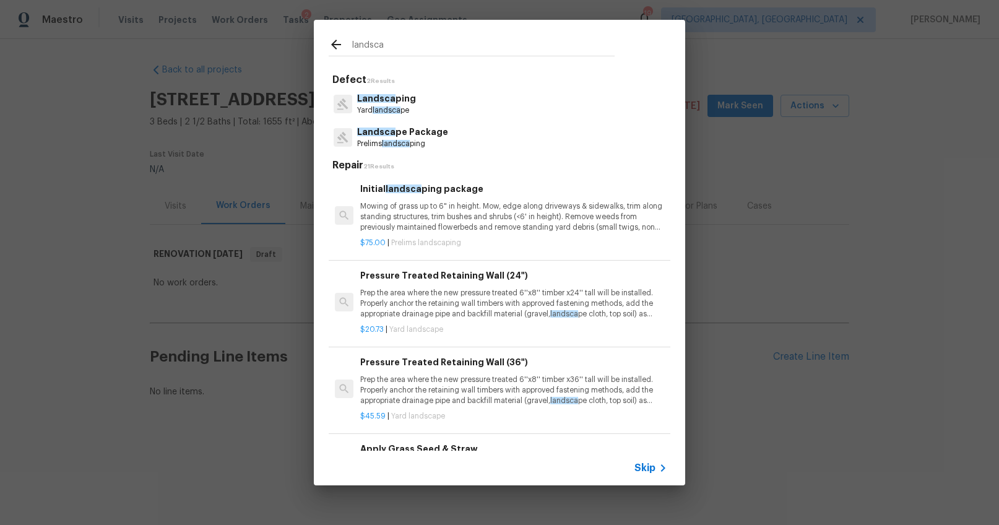
type input "landsca"
click at [415, 192] on span "landsca" at bounding box center [404, 188] width 36 height 9
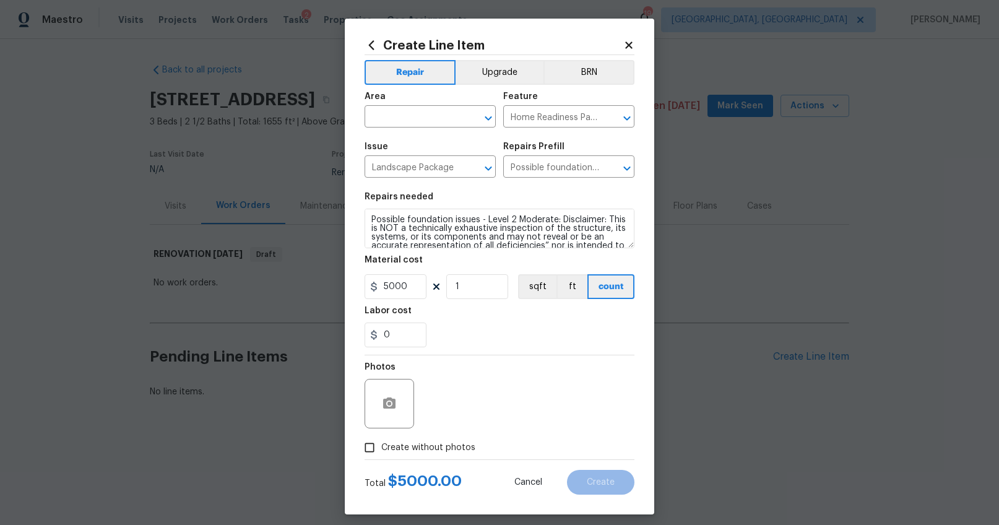
type input "Initial landscaping package $75.00"
type textarea "Mowing of grass up to 6" in height. Mow, edge along driveways & sidewalks, trim…"
type input "75"
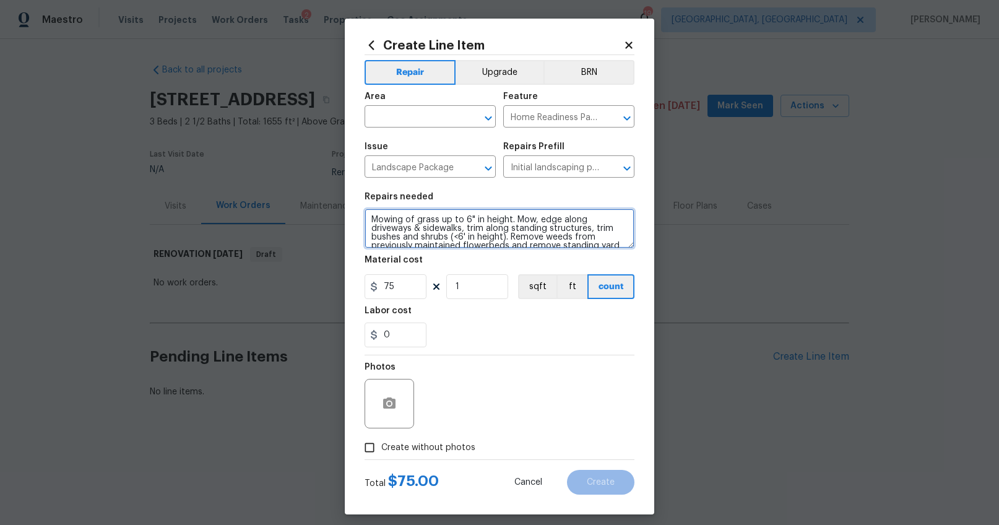
click at [373, 222] on textarea "Mowing of grass up to 6" in height. Mow, edge along driveways & sidewalks, trim…" at bounding box center [500, 229] width 270 height 40
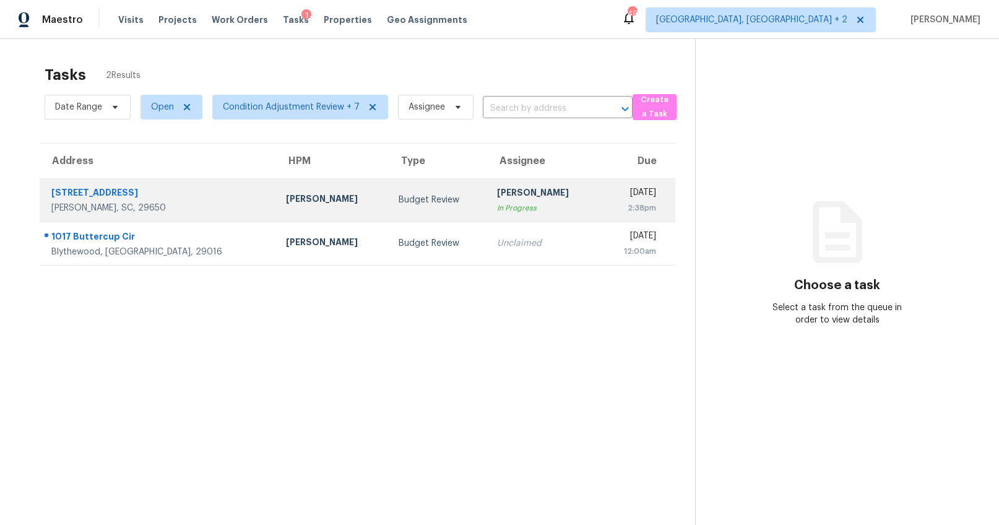
click at [286, 200] on div "[PERSON_NAME]" at bounding box center [332, 199] width 93 height 15
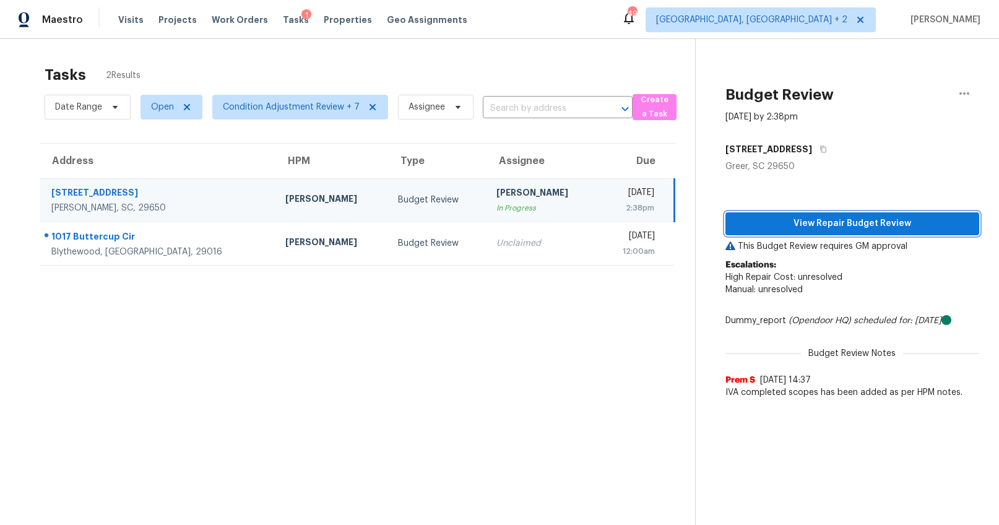
click at [858, 216] on span "View Repair Budget Review" at bounding box center [852, 223] width 235 height 15
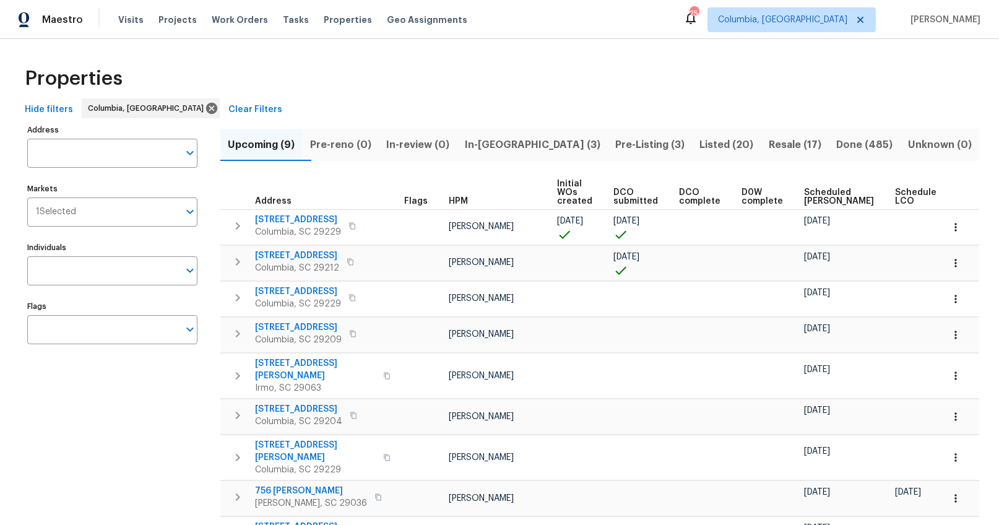
click at [532, 145] on span "In-[GEOGRAPHIC_DATA] (3)" at bounding box center [532, 144] width 136 height 17
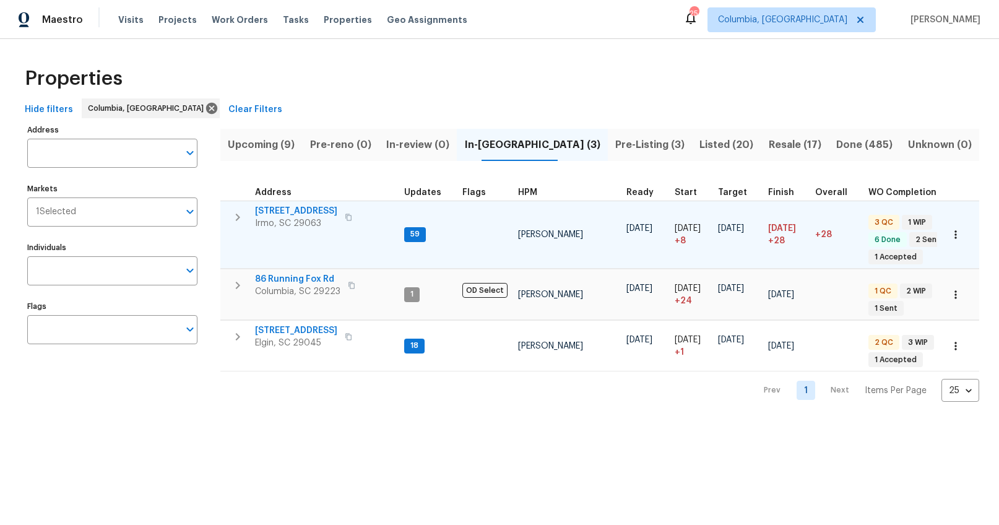
click at [293, 208] on span "[STREET_ADDRESS]" at bounding box center [296, 211] width 82 height 12
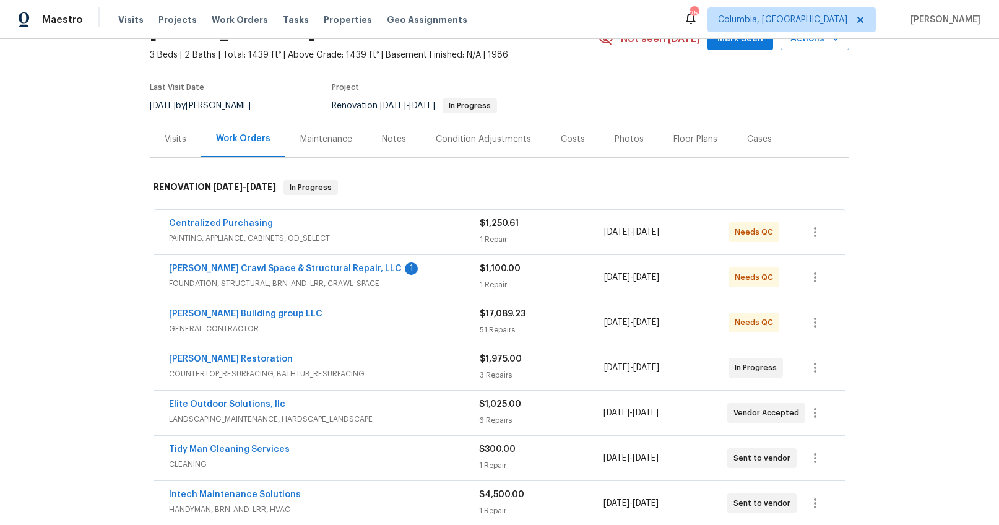
scroll to position [76, 0]
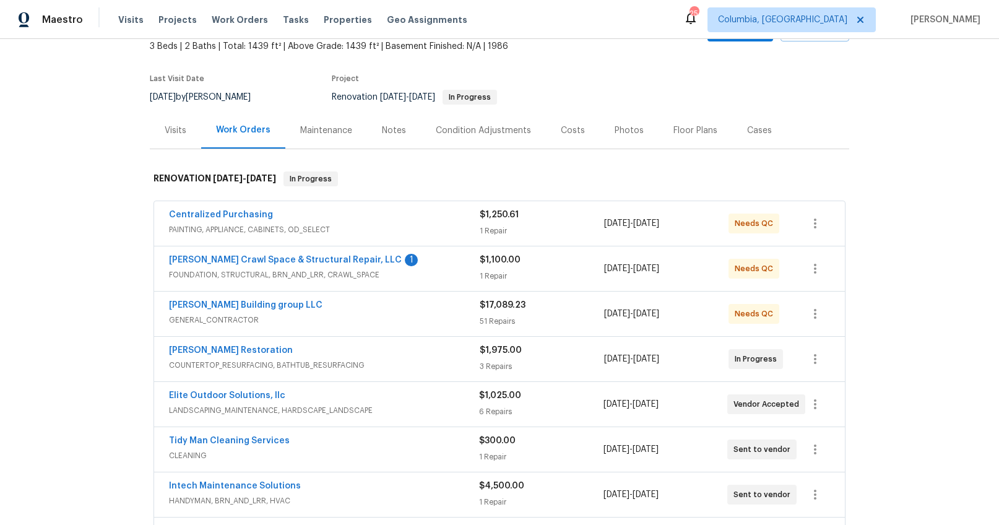
click at [566, 132] on div "Costs" at bounding box center [573, 130] width 24 height 12
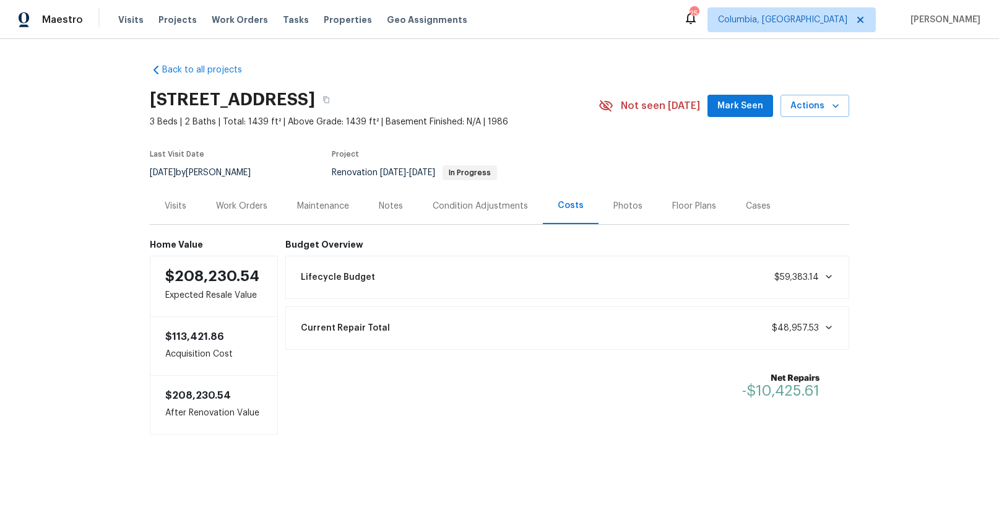
click at [257, 206] on div "Work Orders" at bounding box center [241, 206] width 51 height 12
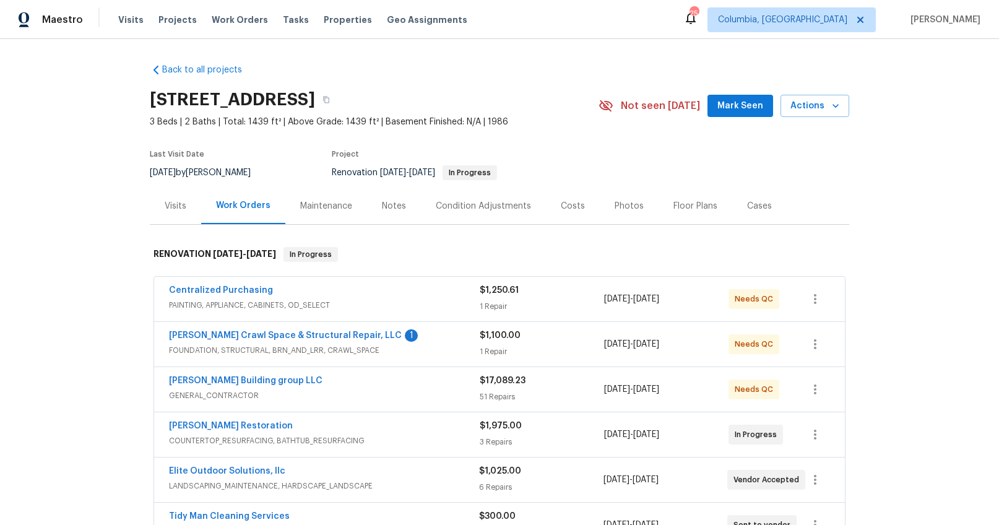
scroll to position [67, 0]
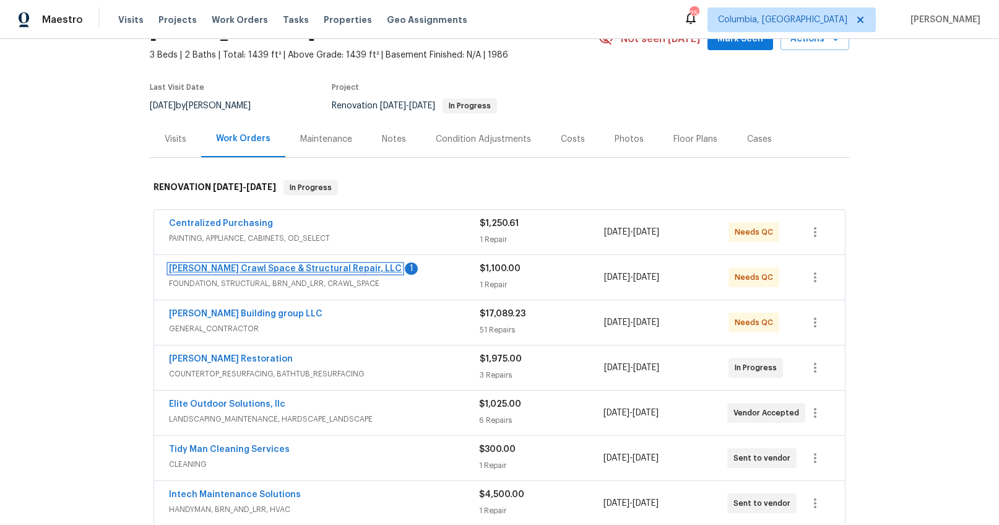
click at [331, 269] on link "[PERSON_NAME] Crawl Space & Structural Repair, LLC" at bounding box center [285, 268] width 233 height 9
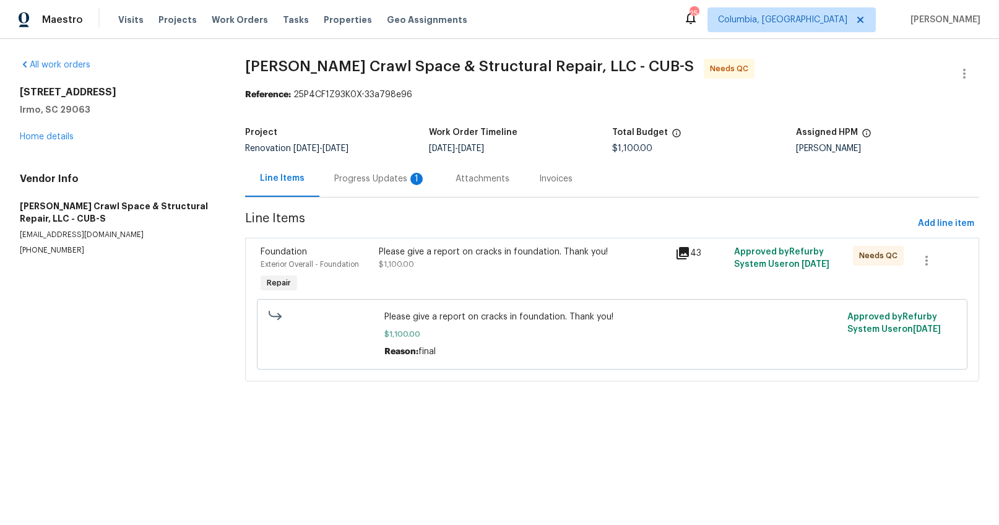
click at [391, 185] on div "Progress Updates 1" at bounding box center [379, 178] width 121 height 37
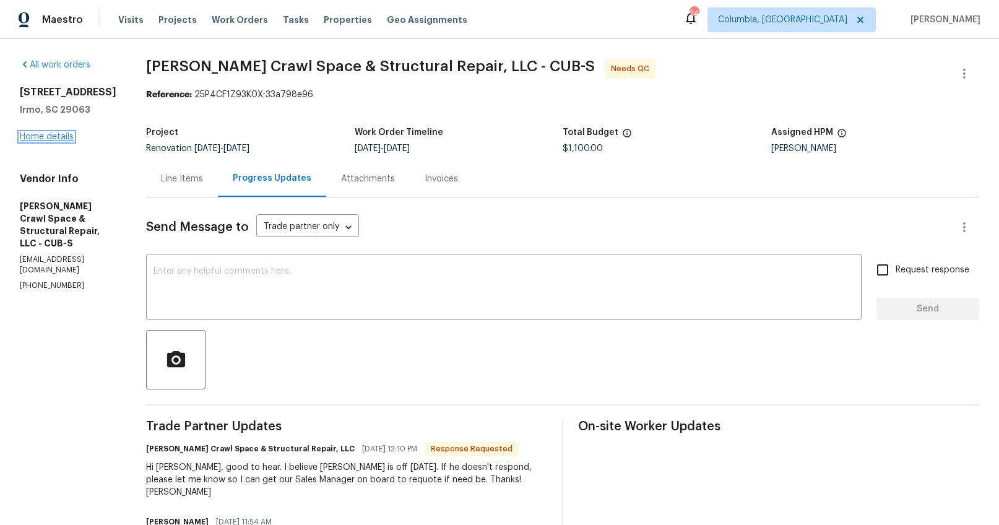
click at [62, 133] on link "Home details" at bounding box center [47, 136] width 54 height 9
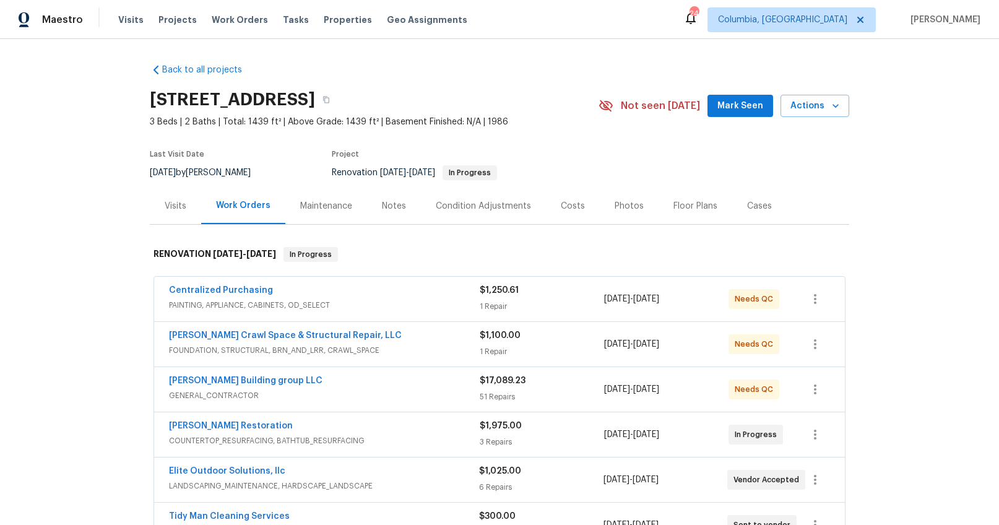
click at [561, 200] on div "Costs" at bounding box center [573, 206] width 24 height 12
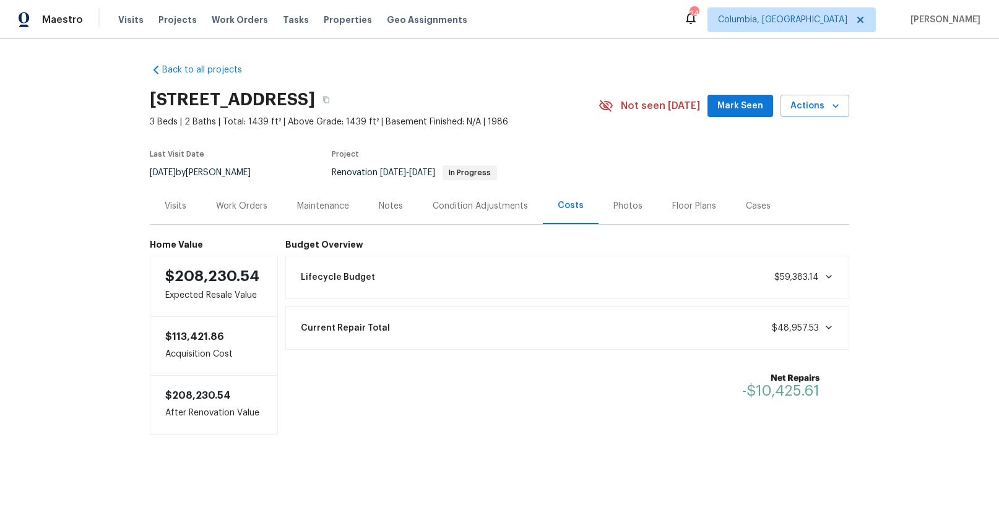
click at [232, 211] on div "Work Orders" at bounding box center [241, 206] width 51 height 12
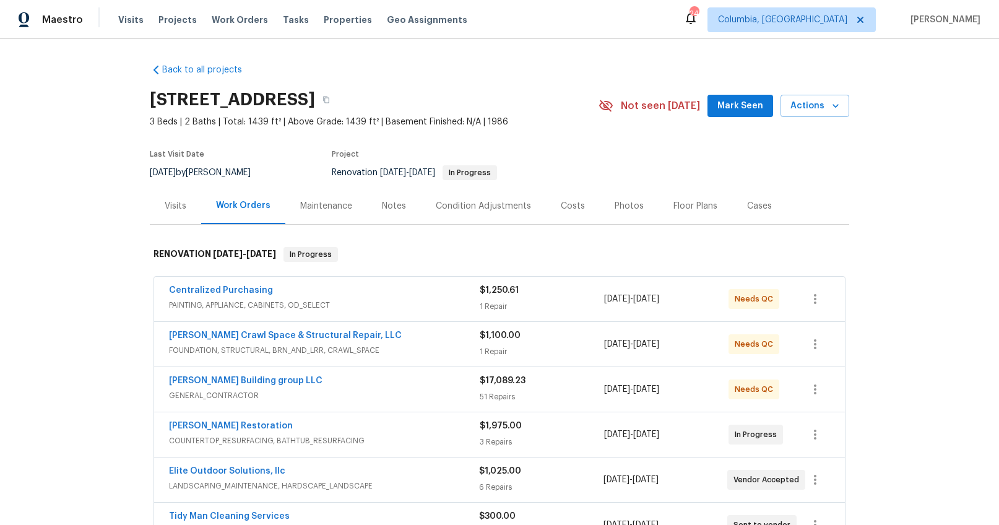
scroll to position [70, 0]
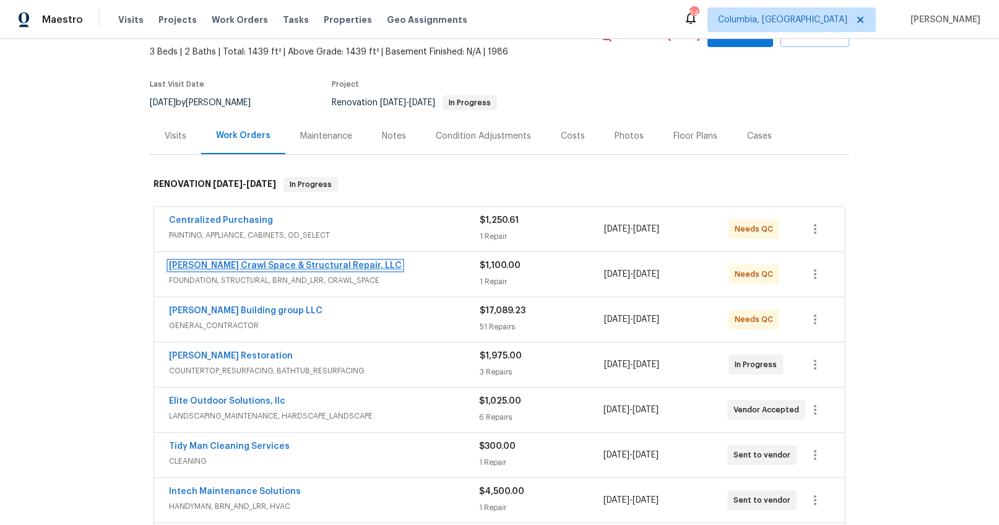
click at [225, 266] on link "[PERSON_NAME] Crawl Space & Structural Repair, LLC" at bounding box center [285, 265] width 233 height 9
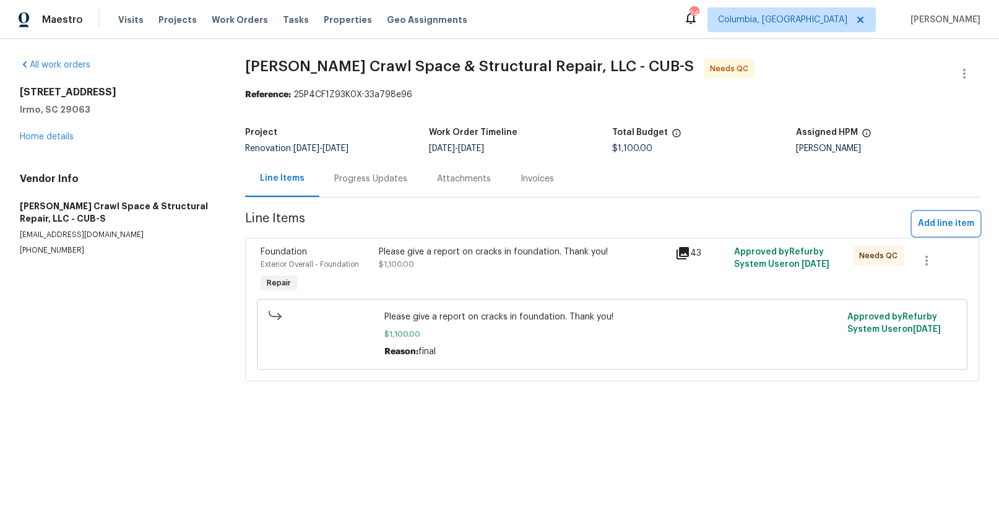
click at [938, 217] on span "Add line item" at bounding box center [946, 223] width 56 height 15
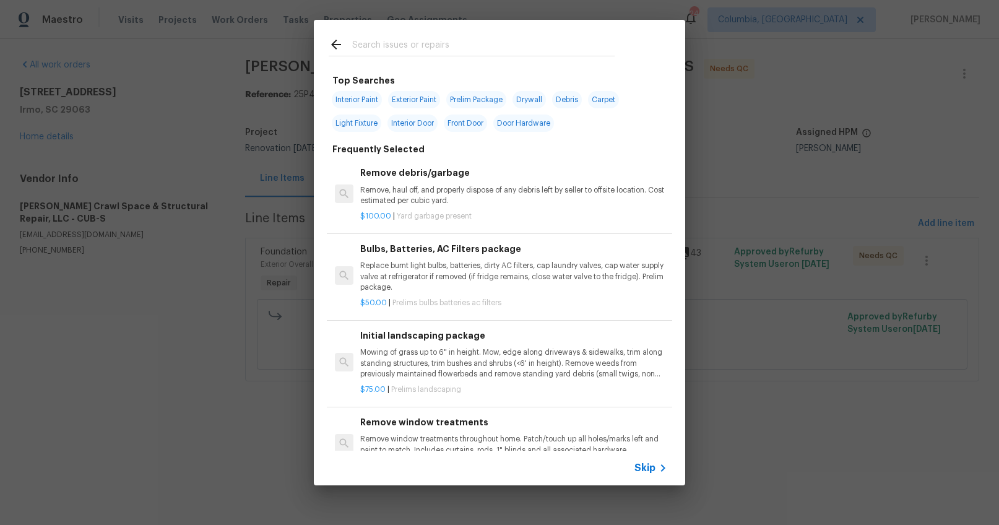
click at [413, 40] on input "text" at bounding box center [483, 46] width 262 height 19
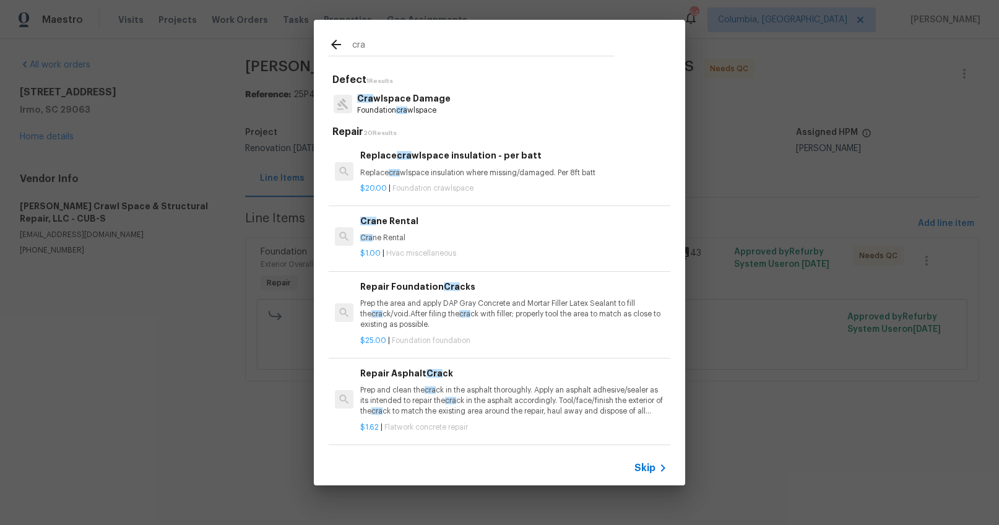
type input "cra"
click at [420, 118] on div "Cra wlspace Damage Foundation cra wlspace" at bounding box center [500, 103] width 342 height 33
click at [418, 99] on p "Cra wlspace Damage" at bounding box center [403, 98] width 93 height 13
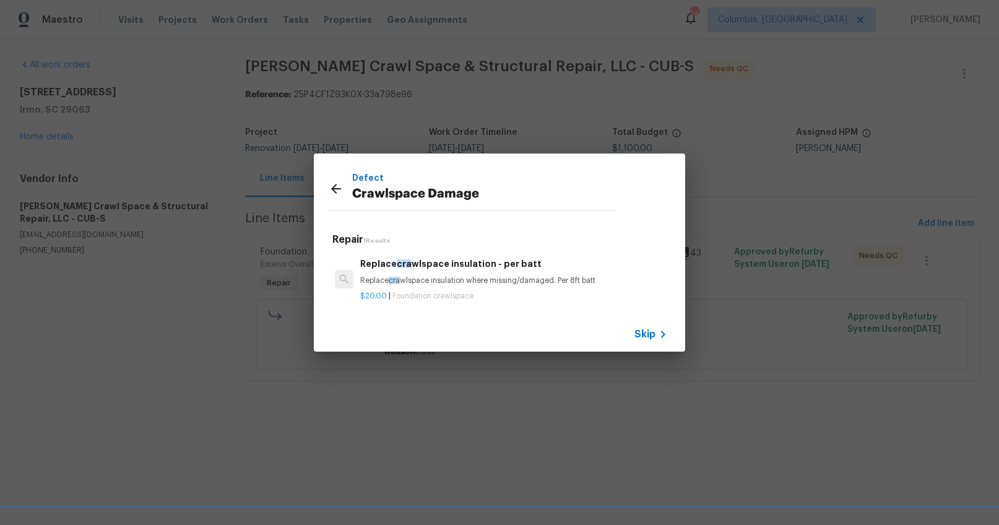
click at [332, 188] on icon at bounding box center [336, 189] width 10 height 10
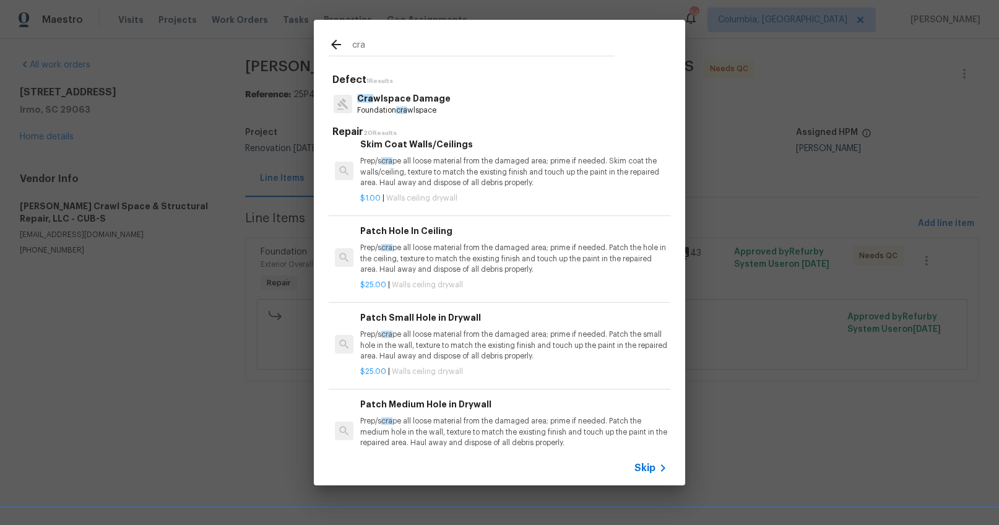
scroll to position [809, 0]
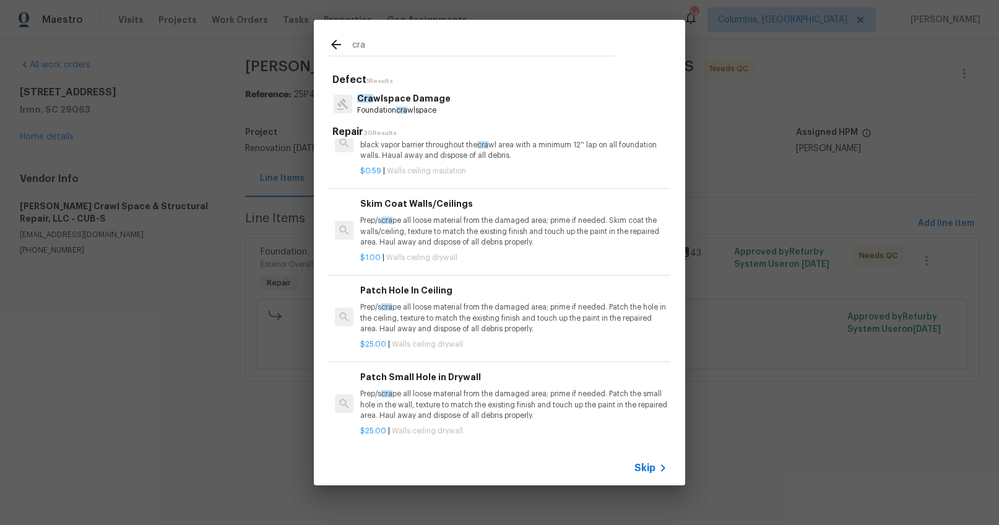
click at [374, 53] on input "cra" at bounding box center [483, 46] width 262 height 19
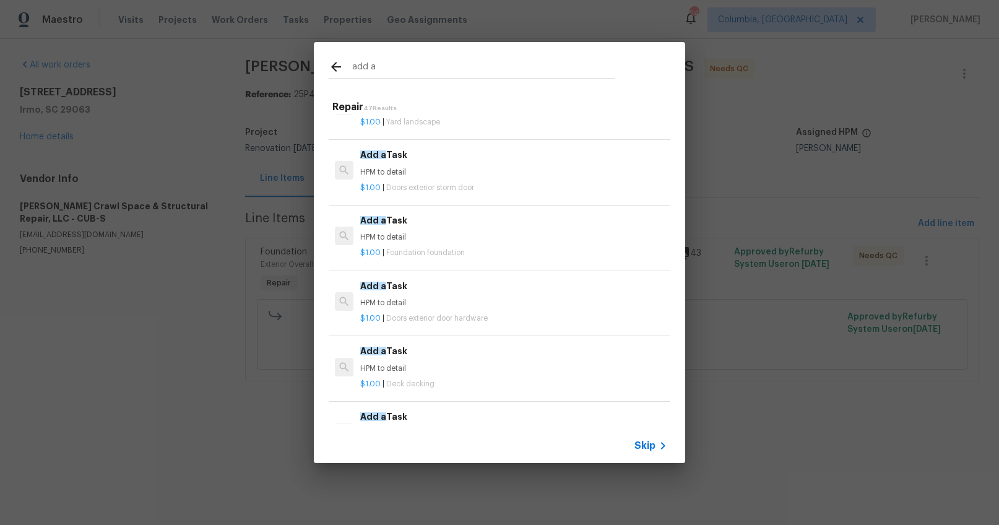
scroll to position [1360, 0]
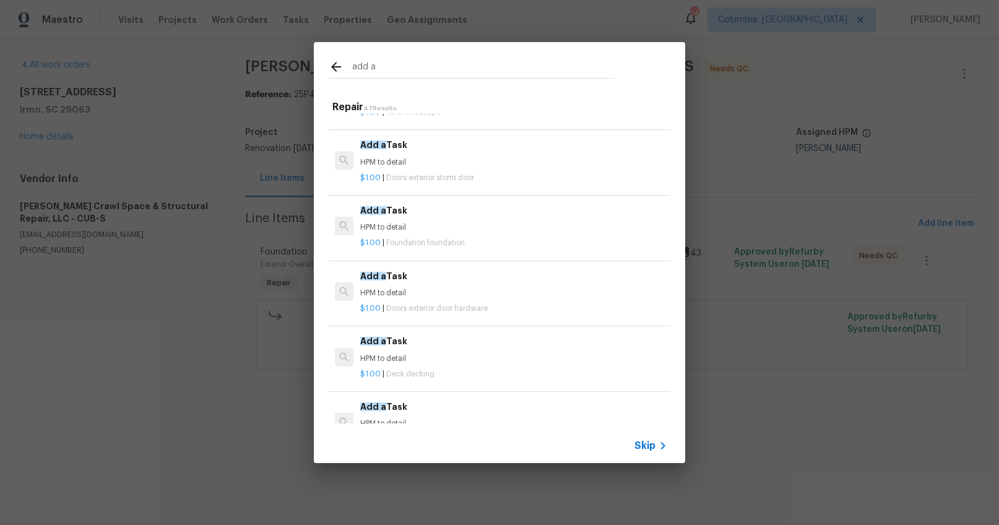
type input "add a"
click at [450, 244] on span "Foundation foundation" at bounding box center [425, 242] width 79 height 7
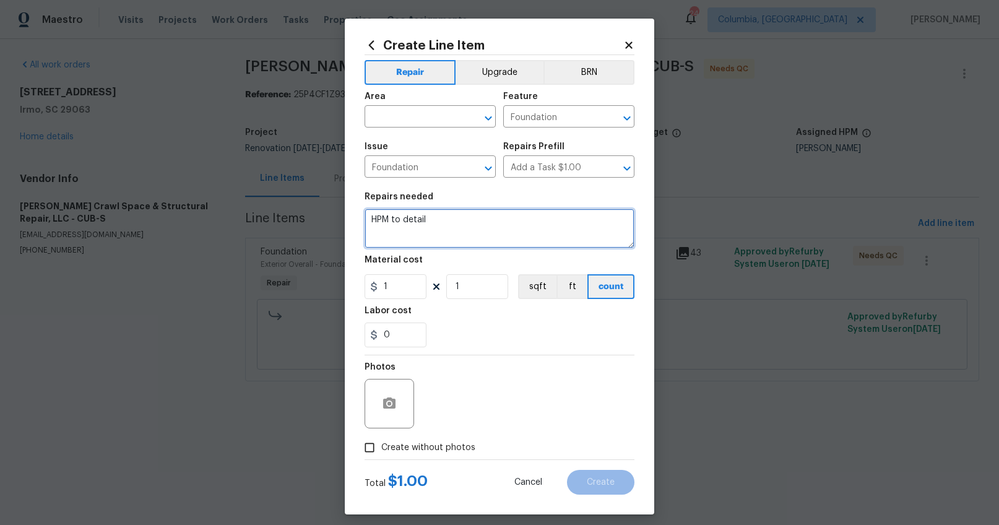
click at [444, 222] on textarea "HPM to detail" at bounding box center [500, 229] width 270 height 40
type textarea "Remove and replace insulation. Remove and replace vapor barrier. Remove all deb…"
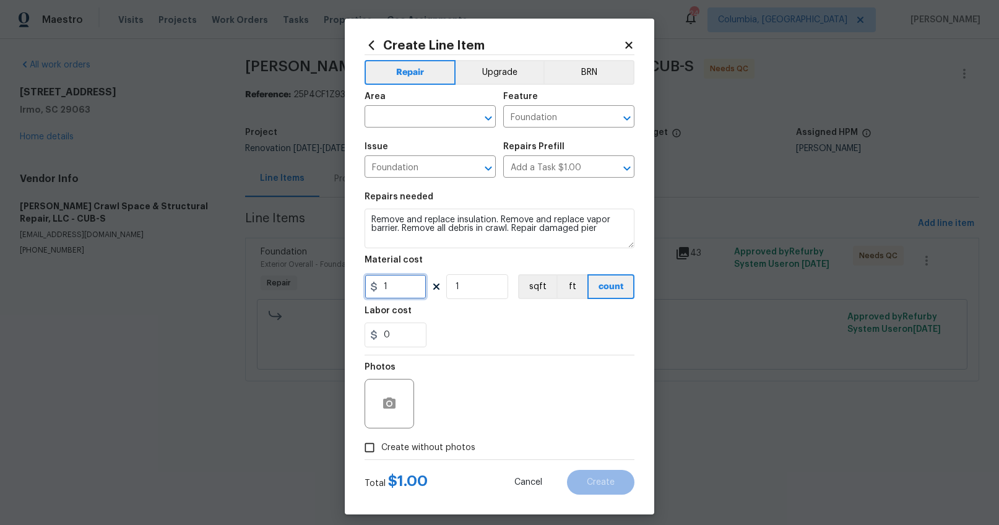
click at [409, 287] on input "1" at bounding box center [396, 286] width 62 height 25
click at [408, 288] on input "1" at bounding box center [396, 286] width 62 height 25
type input "8080.62"
click at [426, 123] on input "text" at bounding box center [413, 117] width 97 height 19
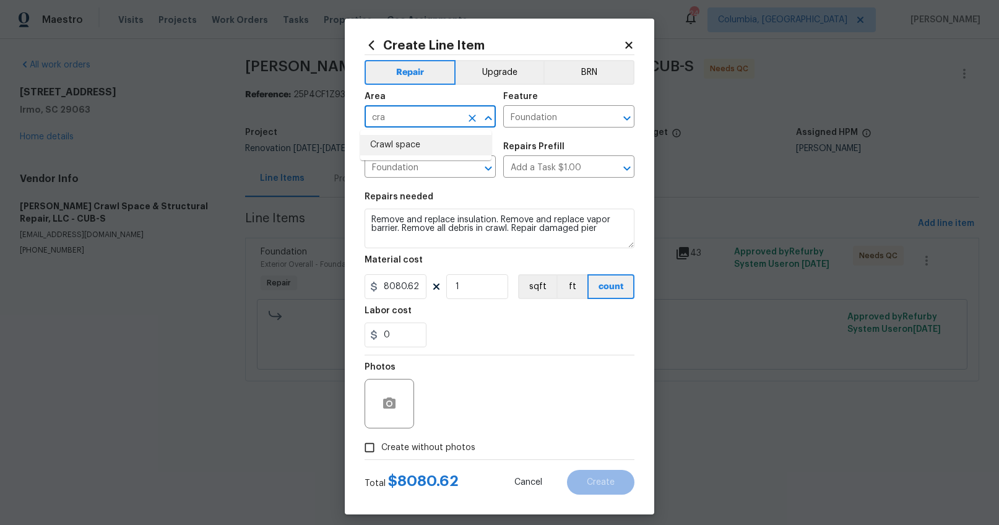
click at [433, 138] on li "Crawl space" at bounding box center [425, 145] width 131 height 20
type input "Crawl space"
click at [437, 453] on span "Create without photos" at bounding box center [428, 447] width 94 height 13
click at [381, 453] on input "Create without photos" at bounding box center [370, 448] width 24 height 24
checkbox input "true"
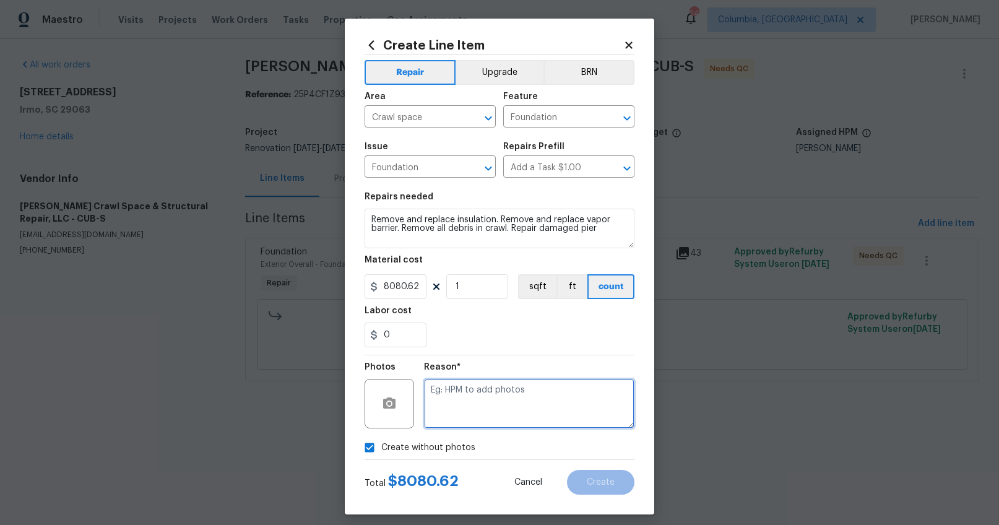
click at [464, 405] on textarea at bounding box center [529, 404] width 210 height 50
type textarea "wa"
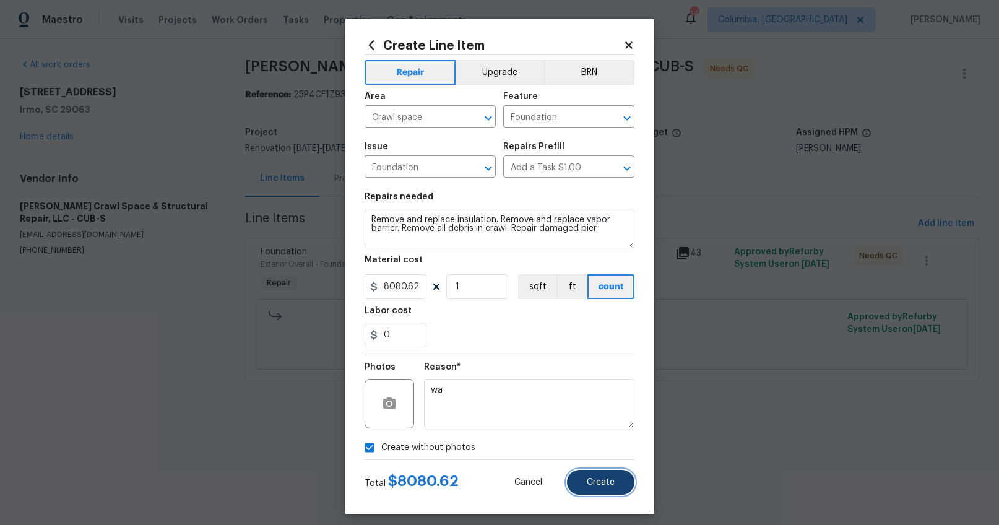
click at [587, 475] on button "Create" at bounding box center [600, 482] width 67 height 25
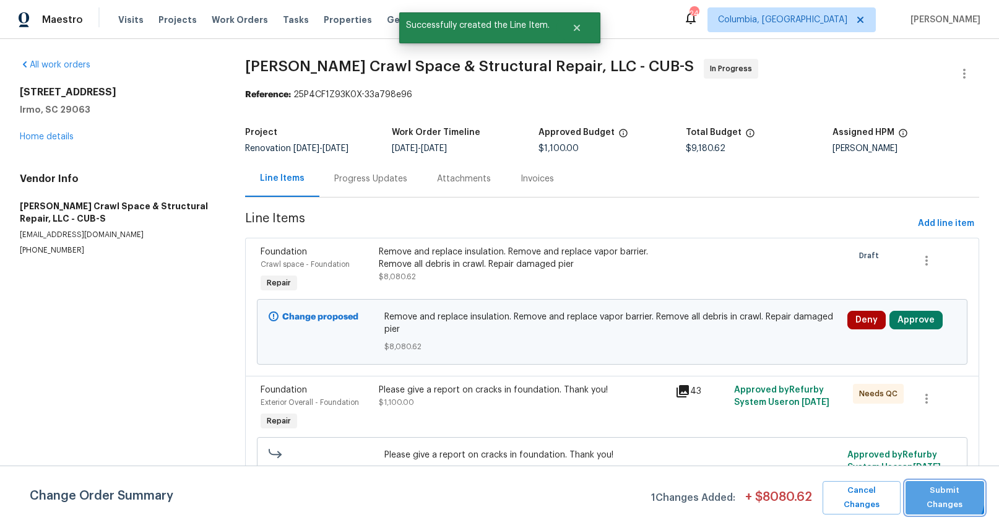
click at [927, 493] on span "Submit Changes" at bounding box center [945, 497] width 66 height 28
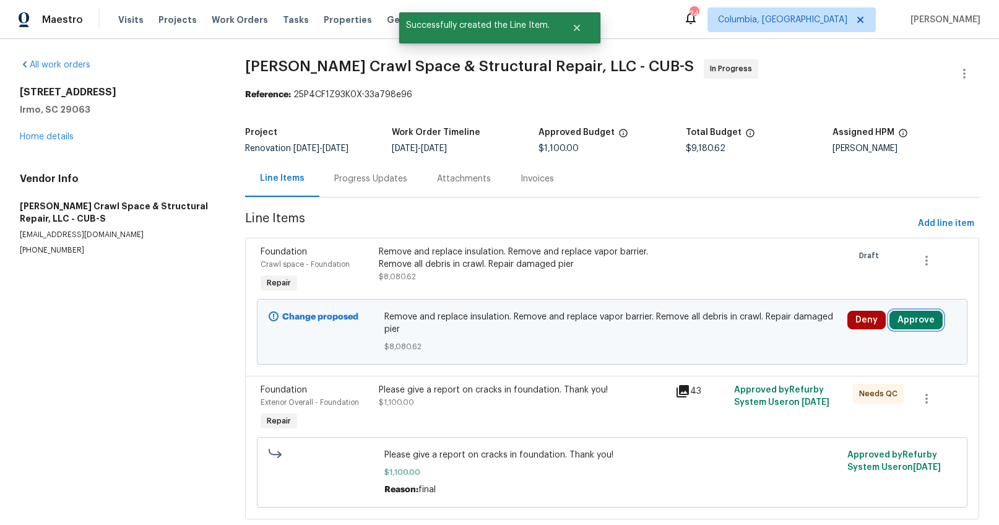
click at [920, 317] on button "Approve" at bounding box center [915, 320] width 53 height 19
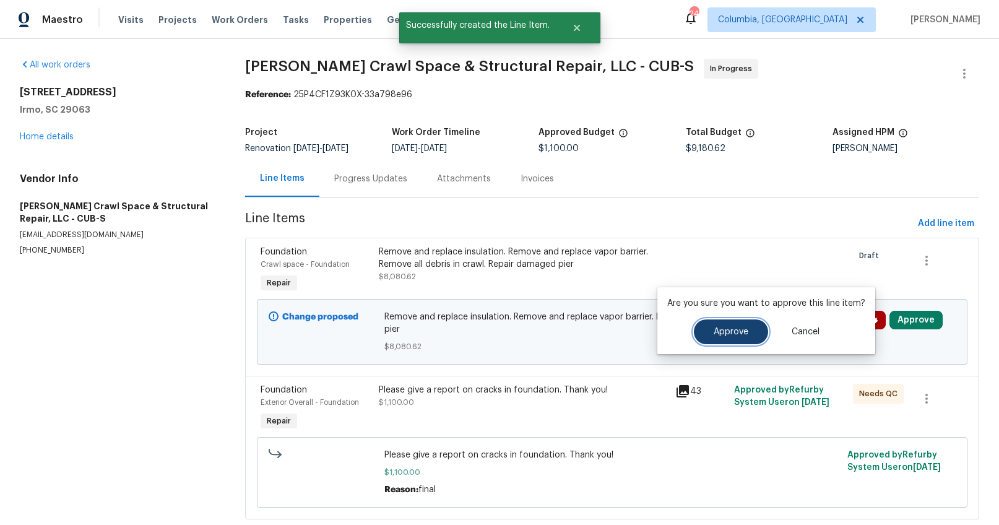
click at [733, 337] on button "Approve" at bounding box center [731, 331] width 74 height 25
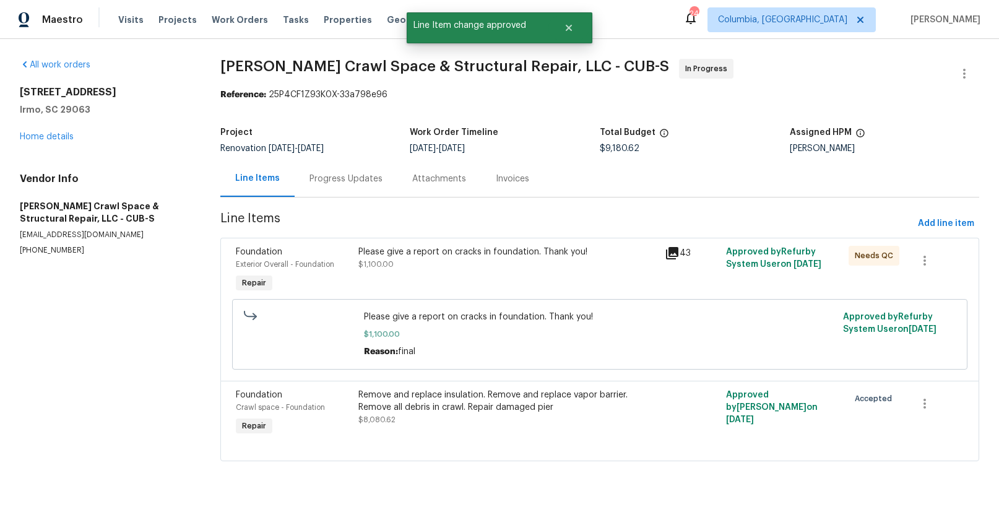
click at [350, 183] on div "Progress Updates" at bounding box center [345, 179] width 73 height 12
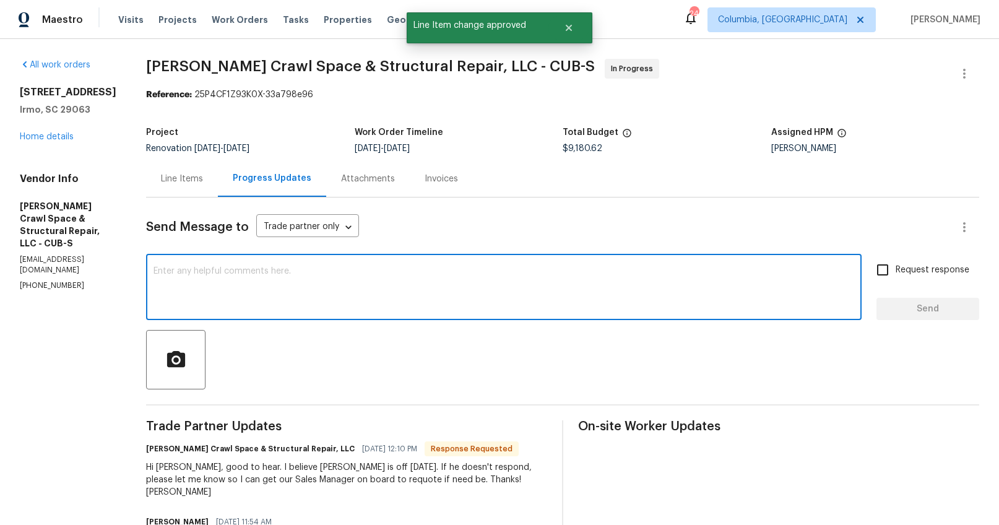
click at [354, 283] on textarea at bounding box center [503, 288] width 701 height 43
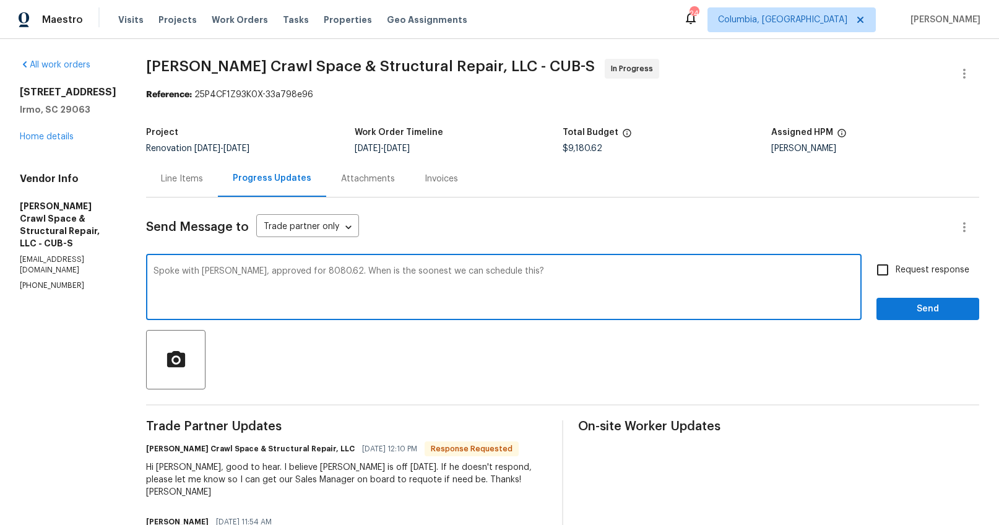
type textarea "Spoke with [PERSON_NAME], approved for 8080.62. When is the soonest we can sche…"
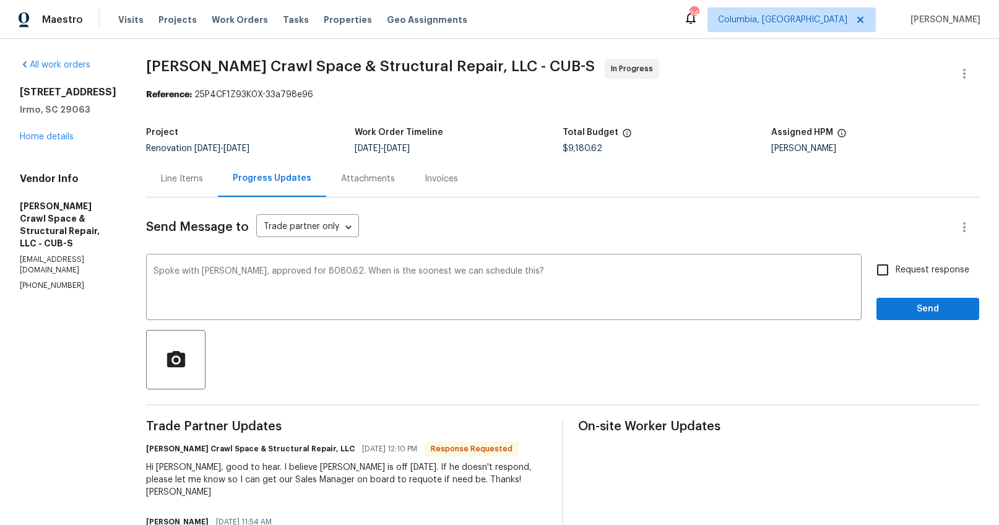
click at [899, 269] on span "Request response" at bounding box center [933, 270] width 74 height 13
click at [896, 269] on input "Request response" at bounding box center [883, 270] width 26 height 26
checkbox input "true"
click at [897, 306] on span "Send" at bounding box center [927, 308] width 83 height 15
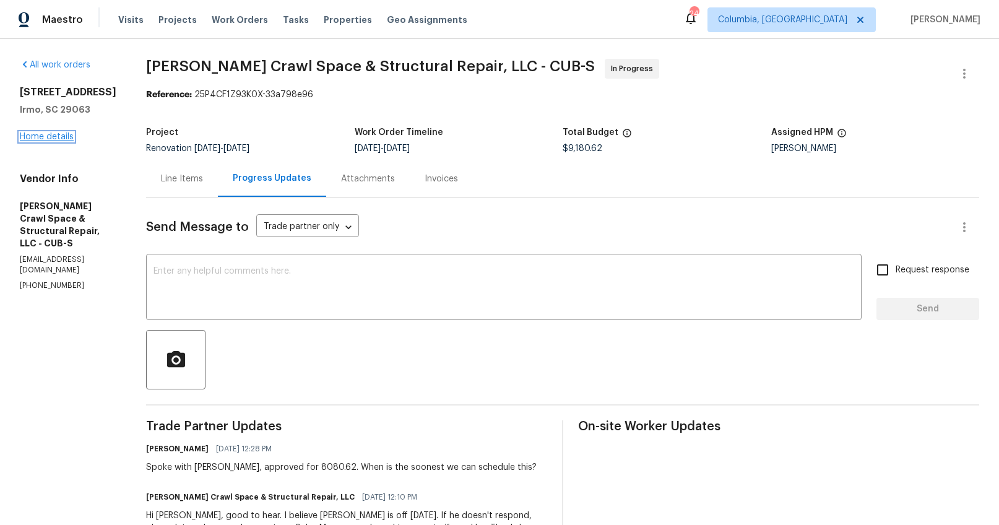
click at [64, 133] on link "Home details" at bounding box center [47, 136] width 54 height 9
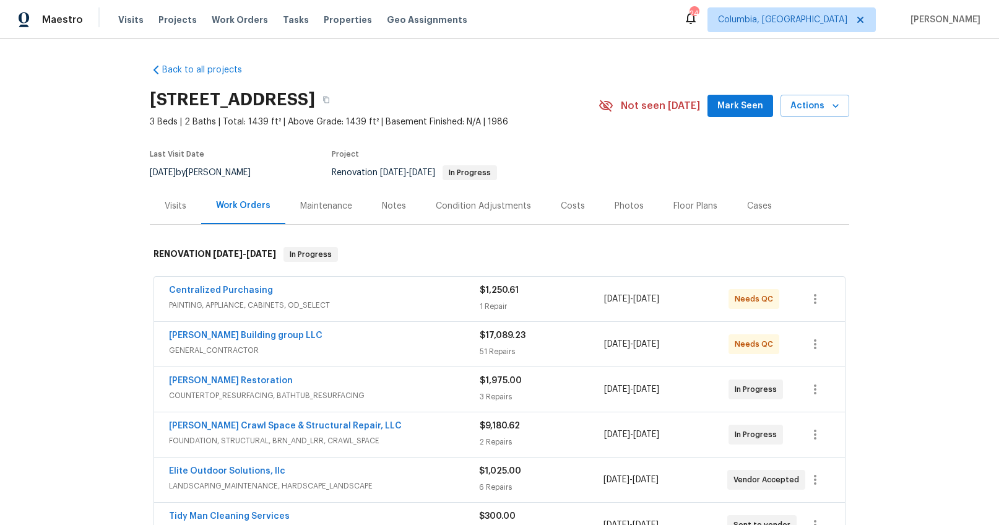
click at [571, 208] on div "Costs" at bounding box center [573, 206] width 24 height 12
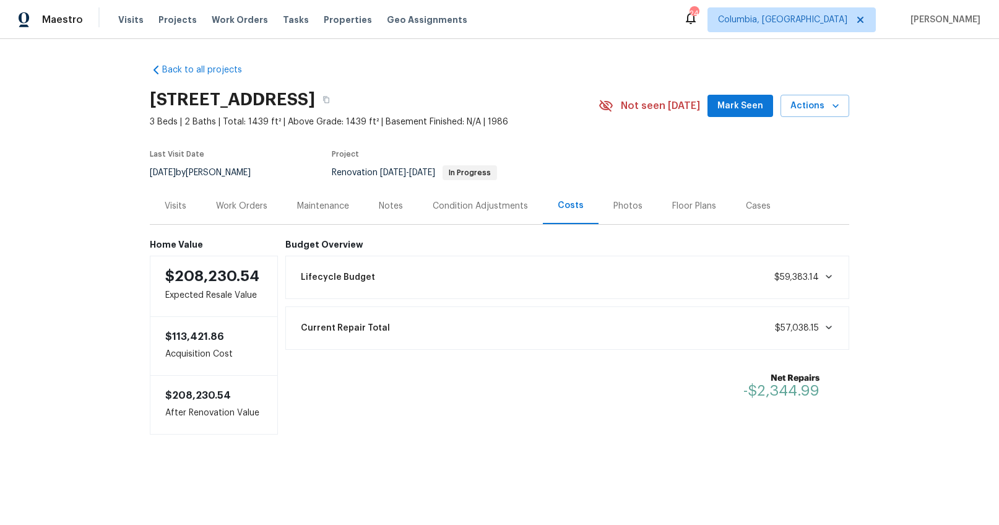
click at [243, 210] on div "Work Orders" at bounding box center [241, 206] width 51 height 12
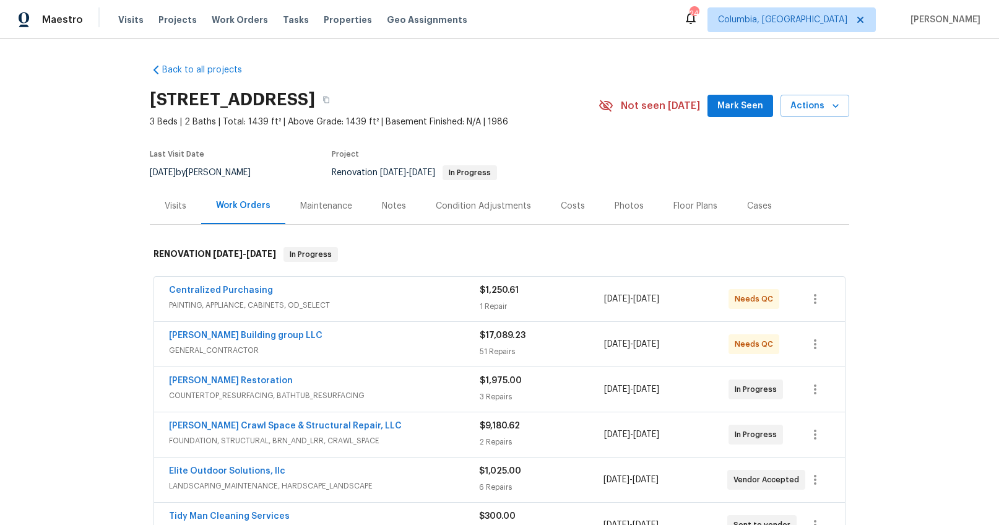
click at [559, 213] on div "Costs" at bounding box center [573, 206] width 54 height 37
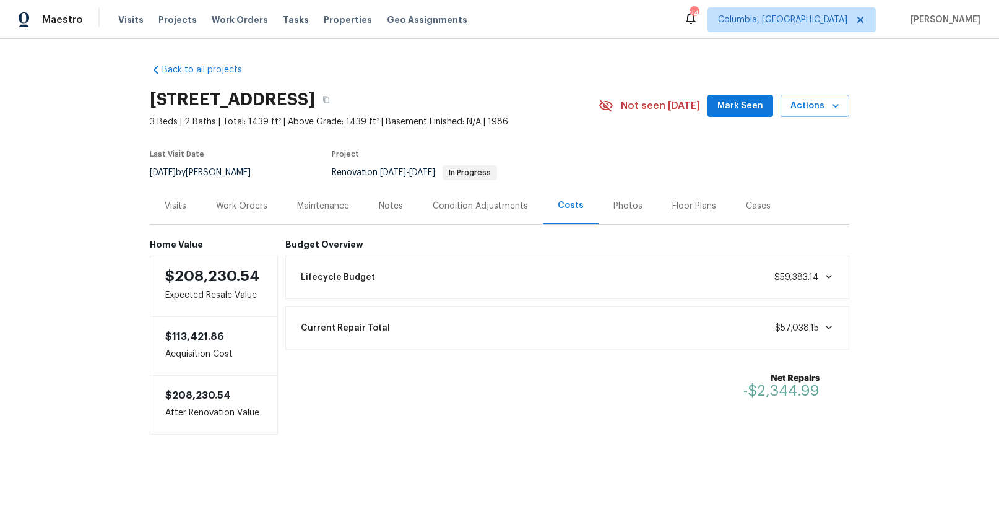
click at [548, 283] on div "Lifecycle Budget $59,383.14" at bounding box center [567, 277] width 548 height 27
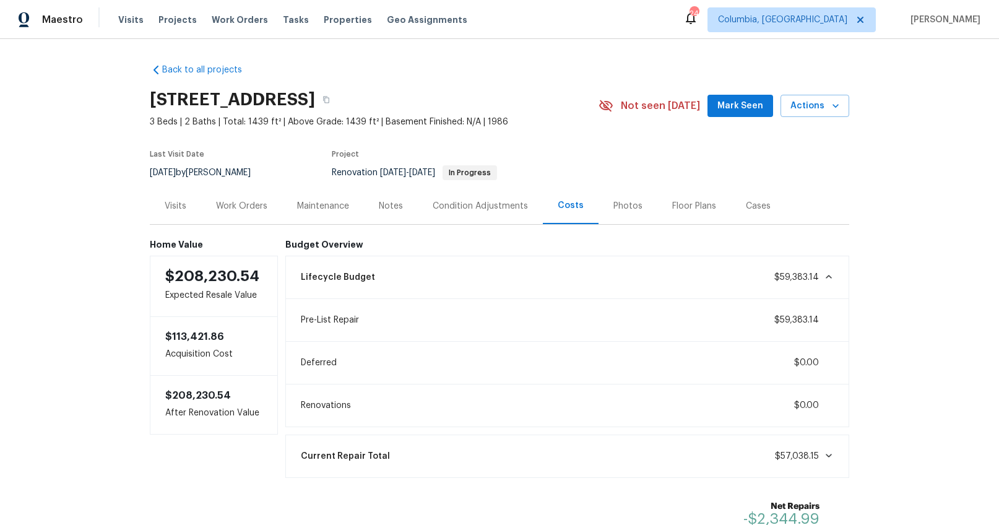
click at [553, 280] on div "Lifecycle Budget $59,383.14" at bounding box center [567, 277] width 548 height 27
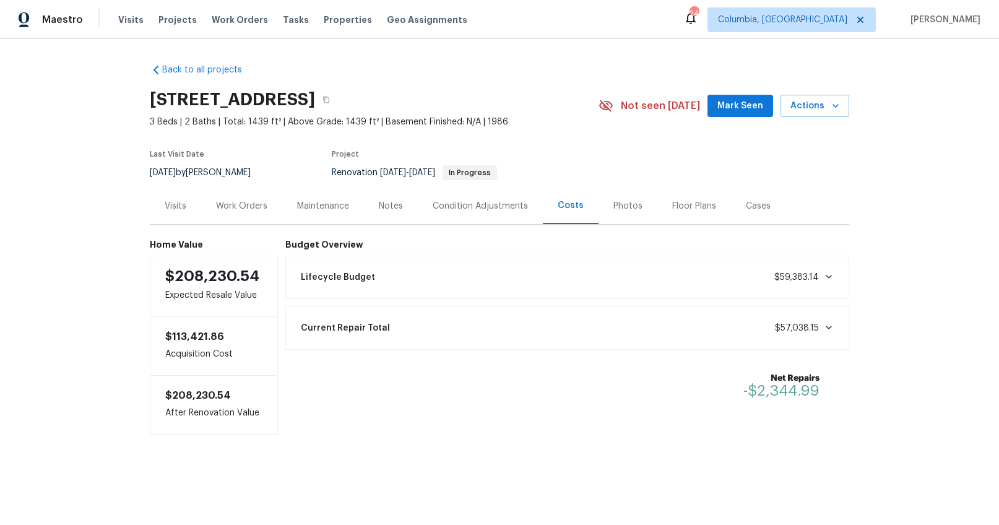
click at [220, 210] on div "Work Orders" at bounding box center [241, 206] width 51 height 12
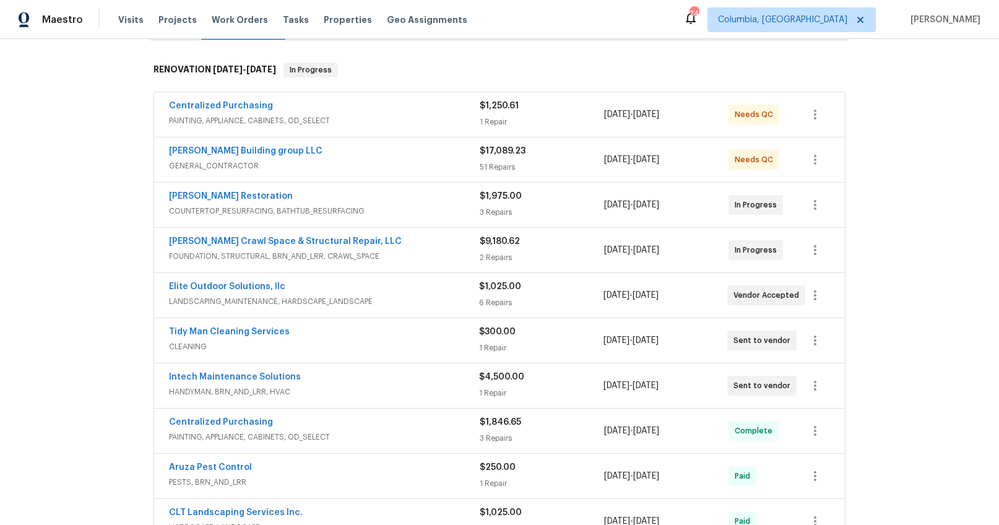
scroll to position [207, 0]
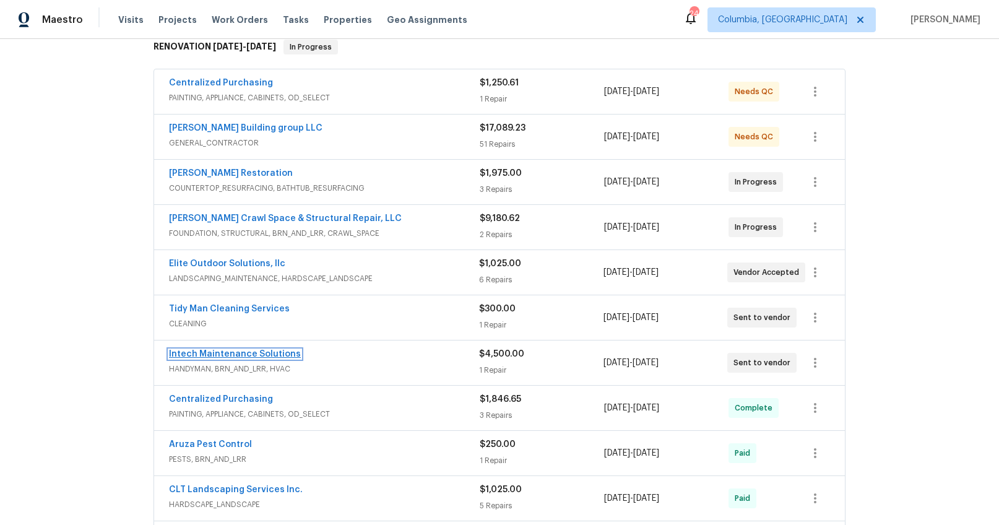
click at [221, 353] on link "Intech Maintenance Solutions" at bounding box center [235, 354] width 132 height 9
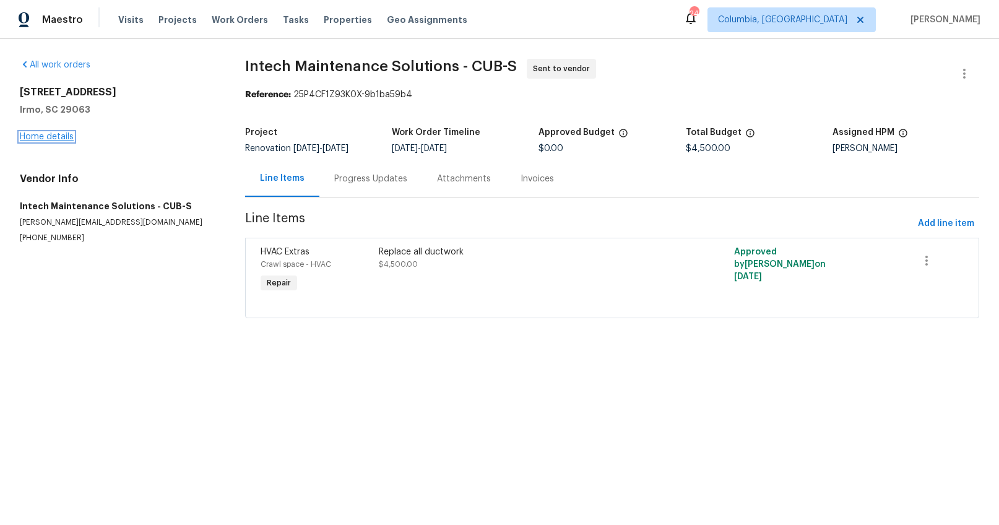
click at [50, 139] on link "Home details" at bounding box center [47, 136] width 54 height 9
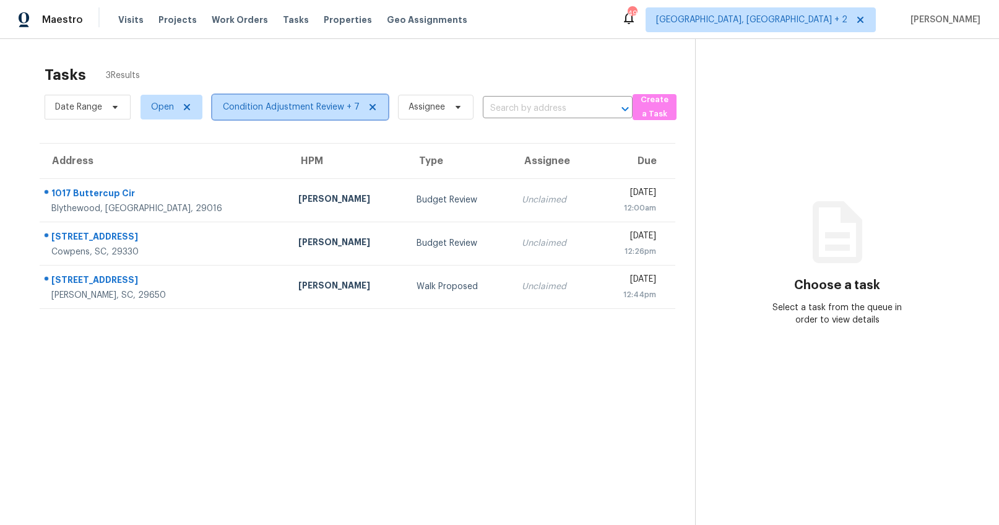
click at [255, 113] on span "Condition Adjustment Review + 7" at bounding box center [291, 107] width 137 height 12
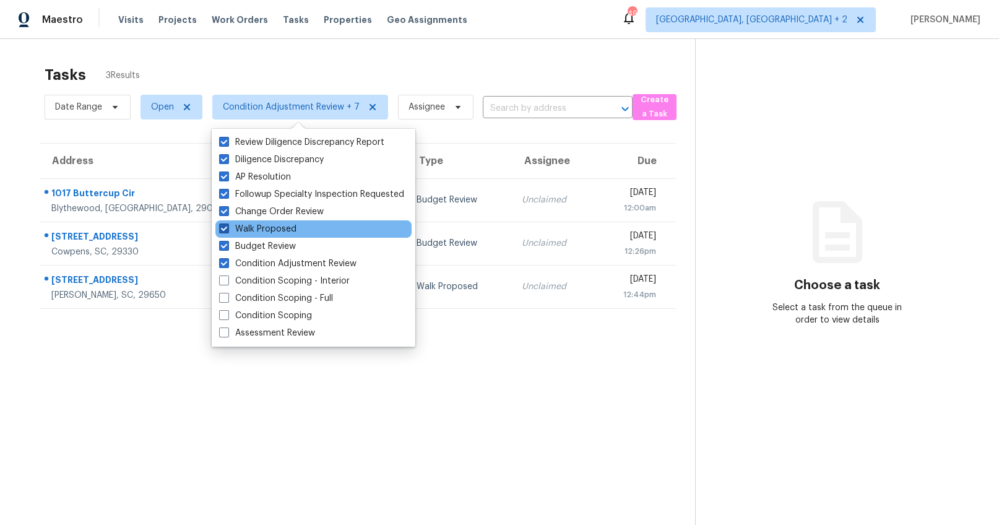
click at [225, 227] on span at bounding box center [224, 228] width 10 height 10
click at [225, 227] on input "Walk Proposed" at bounding box center [223, 227] width 8 height 8
checkbox input "false"
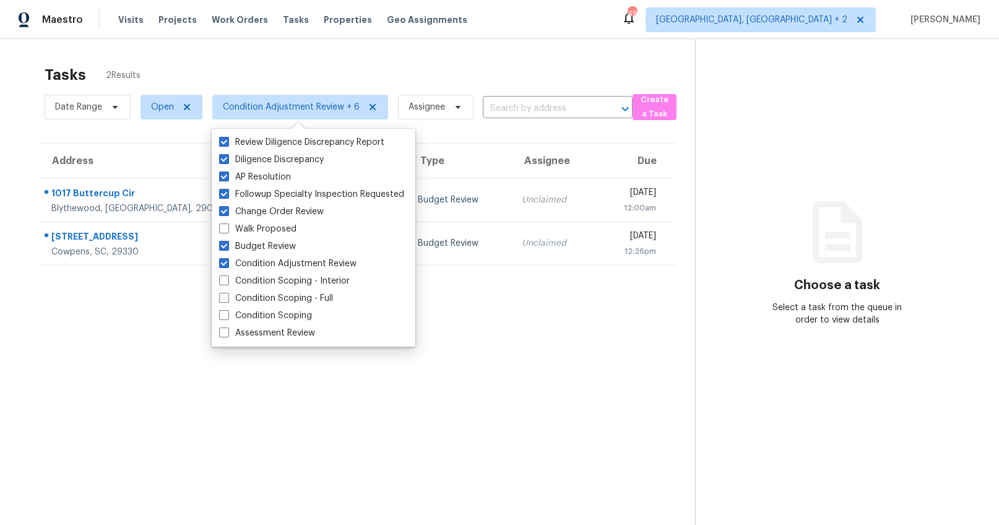
click at [113, 348] on section "Tasks 2 Results Date Range Open Condition Adjustment Review + 6 Assignee ​ Crea…" at bounding box center [357, 311] width 675 height 505
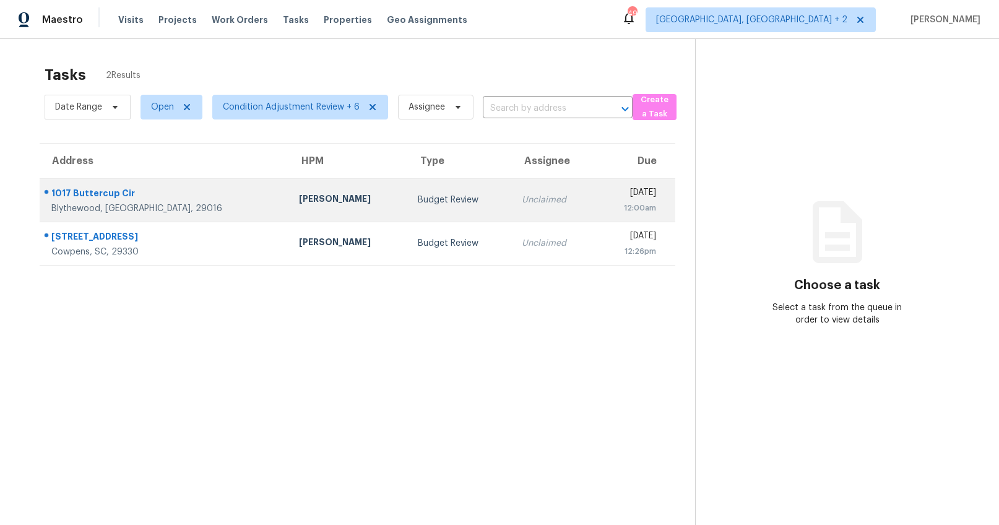
click at [299, 196] on div "[PERSON_NAME]" at bounding box center [348, 199] width 99 height 15
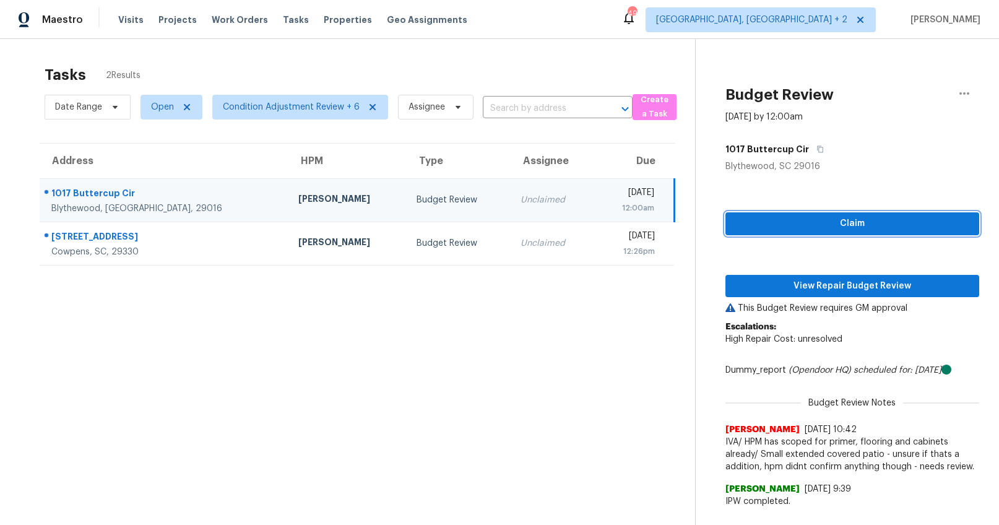
click at [804, 222] on span "Claim" at bounding box center [852, 223] width 235 height 15
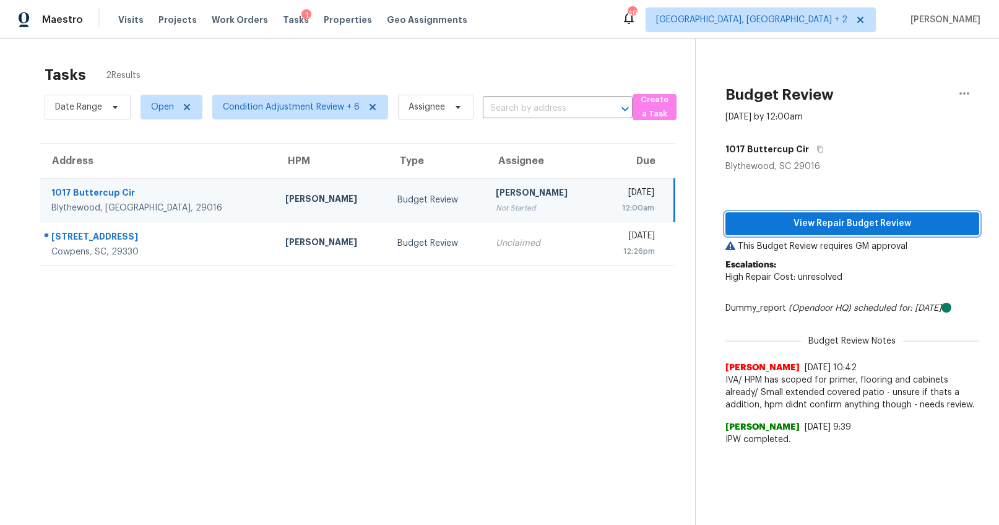
click at [799, 228] on span "View Repair Budget Review" at bounding box center [852, 223] width 235 height 15
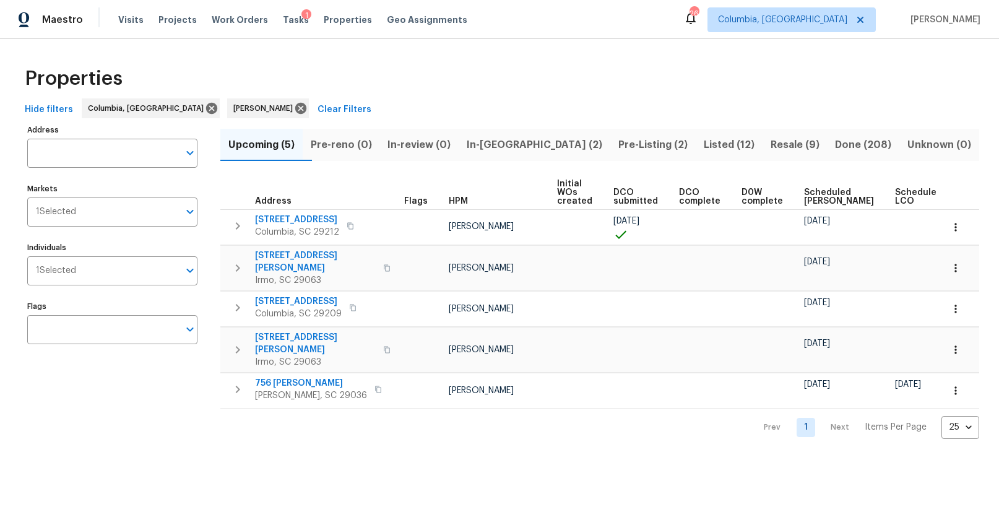
click at [524, 152] on span "In-[GEOGRAPHIC_DATA] (2)" at bounding box center [534, 144] width 137 height 17
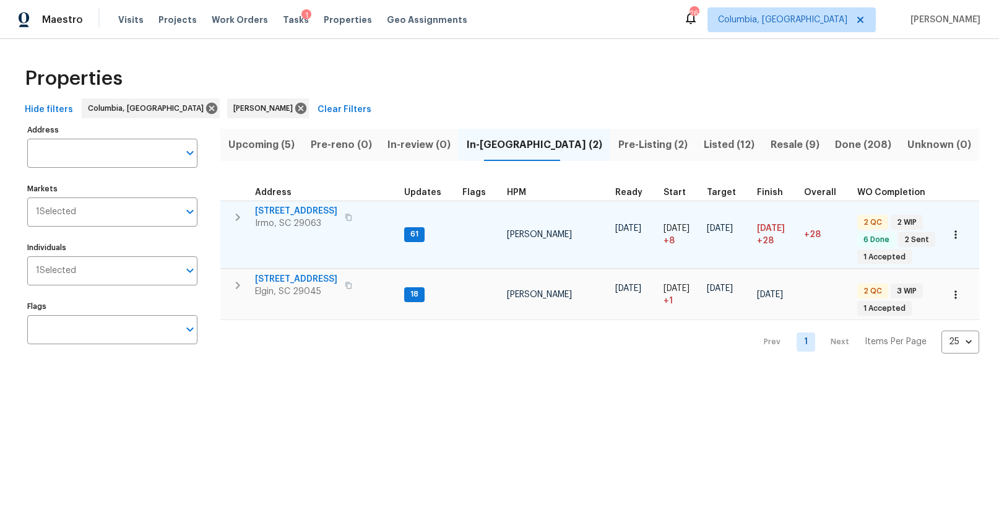
click at [302, 212] on span "[STREET_ADDRESS]" at bounding box center [296, 211] width 82 height 12
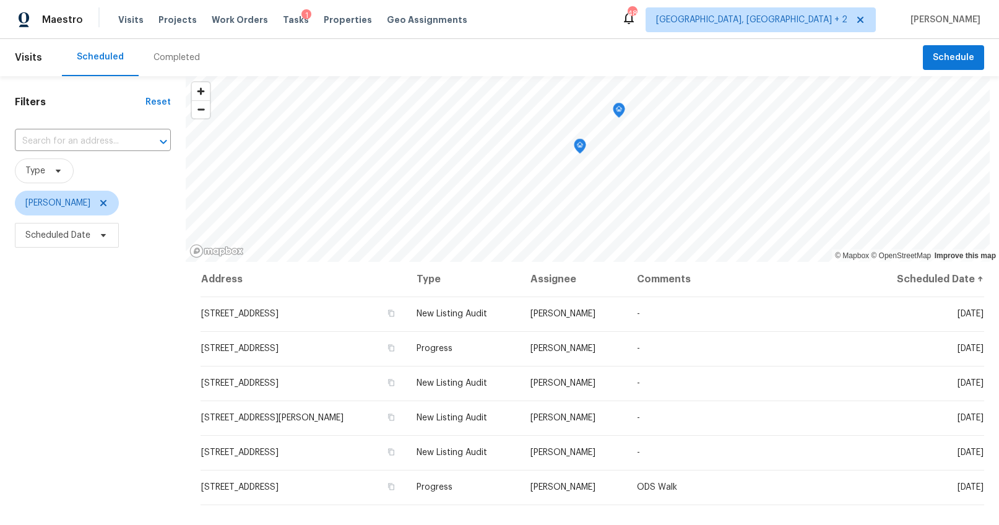
click at [199, 62] on div "Completed" at bounding box center [177, 57] width 76 height 37
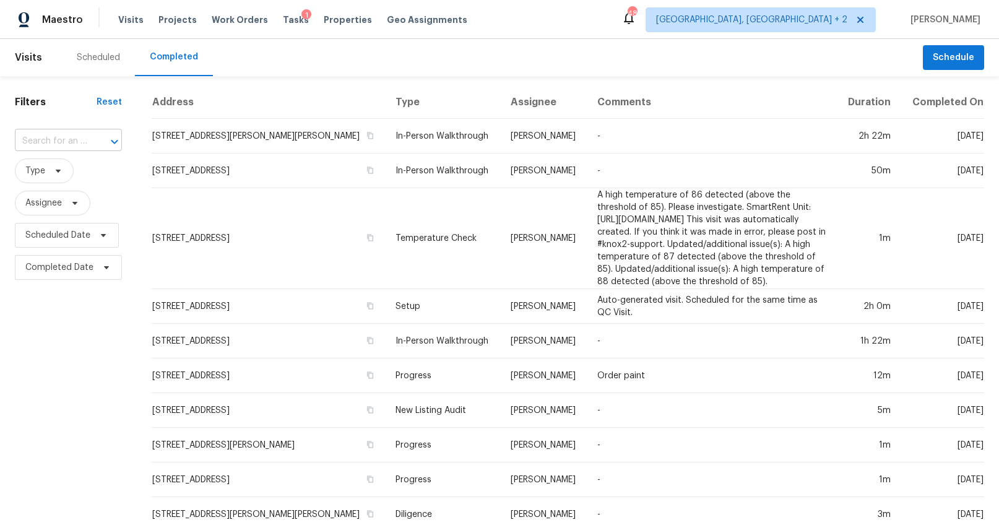
click at [57, 144] on input "text" at bounding box center [51, 141] width 72 height 19
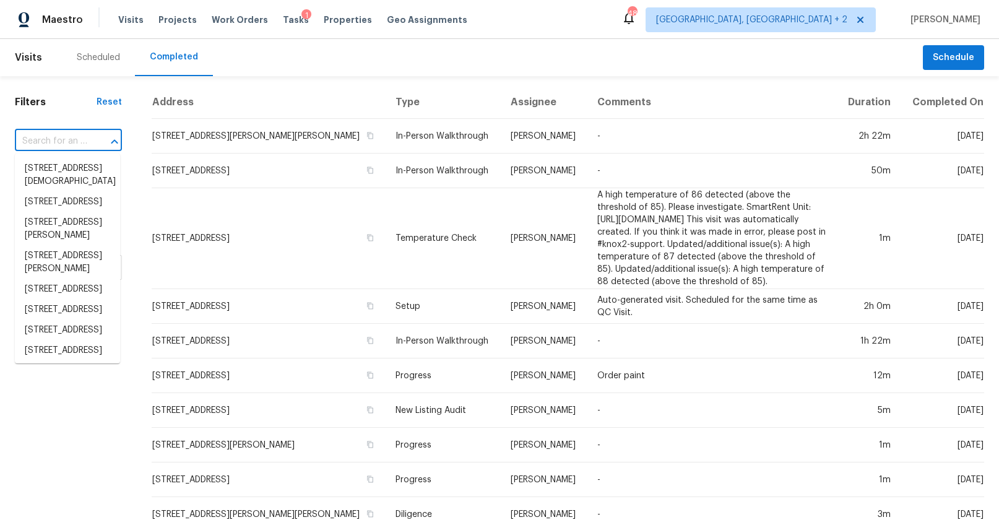
paste input "1017 Buttercup Cir, Blythewood, SC 29016"
type input "1017 Buttercup Cir, Blythewood, SC 29016"
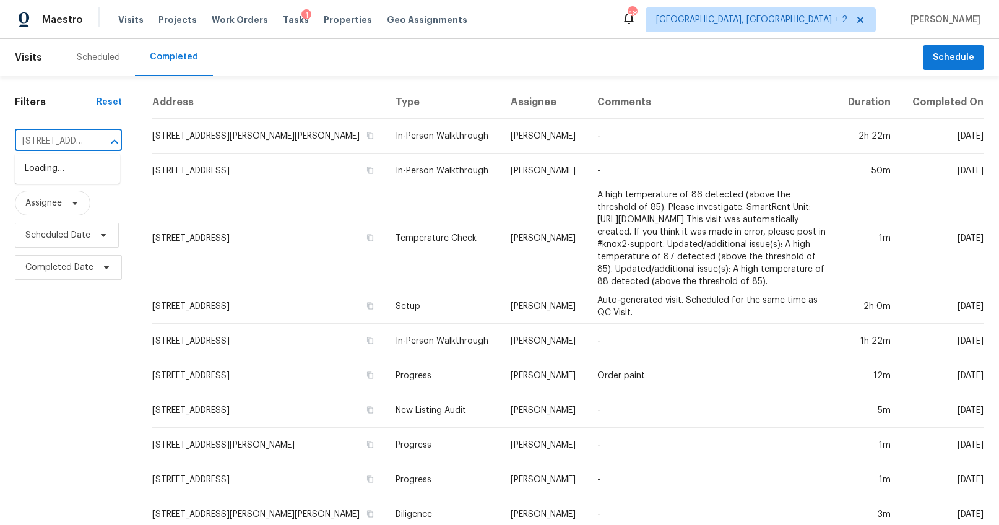
scroll to position [0, 106]
click at [57, 163] on li "1017 Buttercup Cir, Blythewood, SC 29016" at bounding box center [67, 168] width 105 height 20
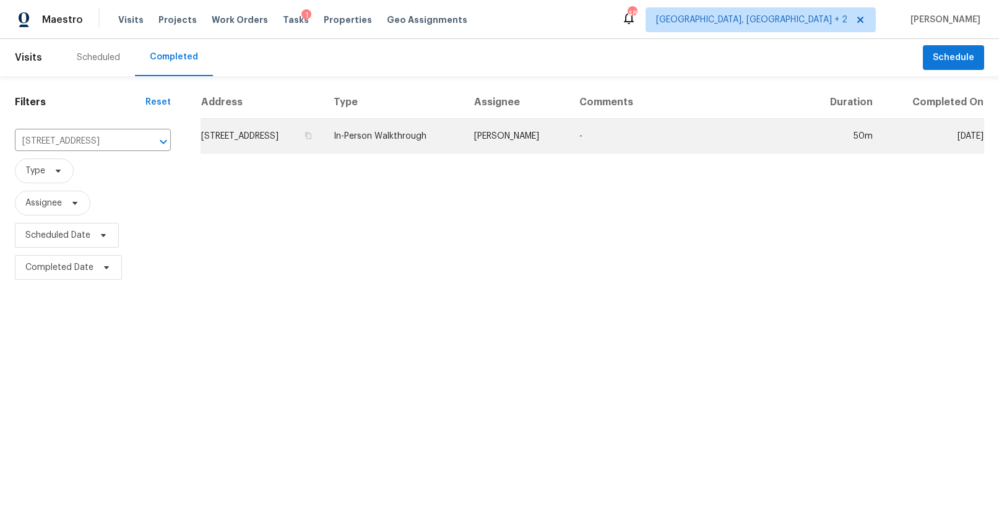
click at [222, 129] on td "1017 Buttercup Cir, Blythewood, SC 29016" at bounding box center [262, 136] width 123 height 35
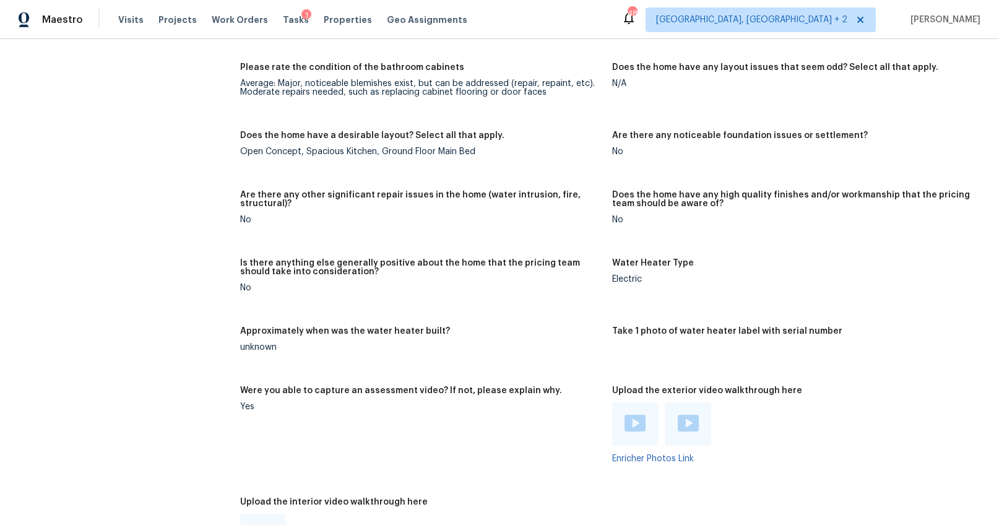
scroll to position [1977, 0]
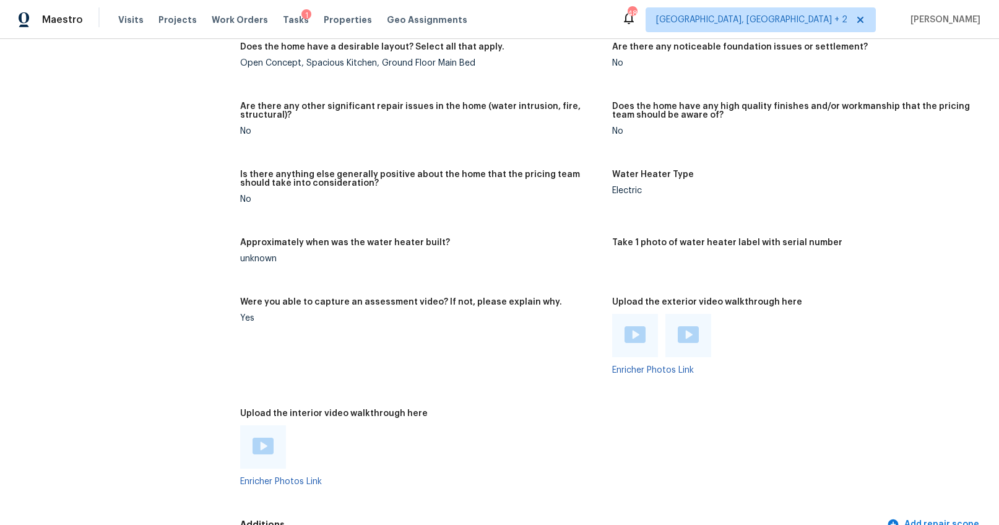
click at [628, 337] on img at bounding box center [634, 334] width 21 height 17
click at [677, 321] on div at bounding box center [688, 335] width 46 height 43
click at [680, 330] on img at bounding box center [688, 334] width 21 height 17
click at [262, 443] on img at bounding box center [263, 446] width 21 height 17
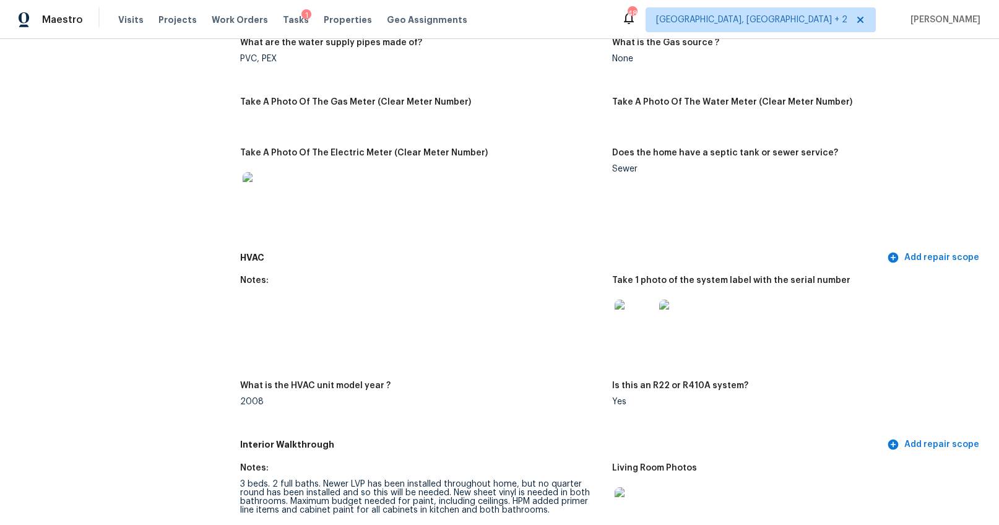
scroll to position [886, 0]
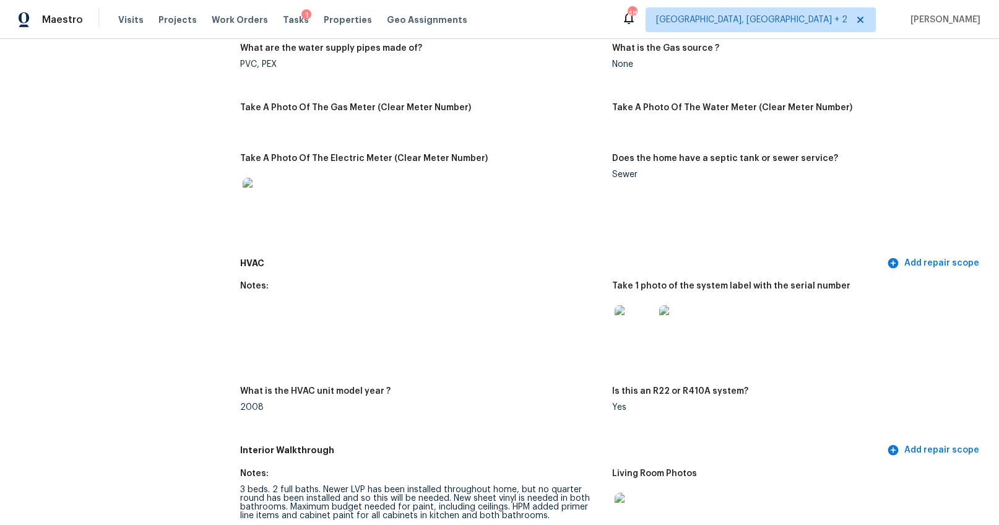
click at [625, 316] on img at bounding box center [635, 325] width 40 height 40
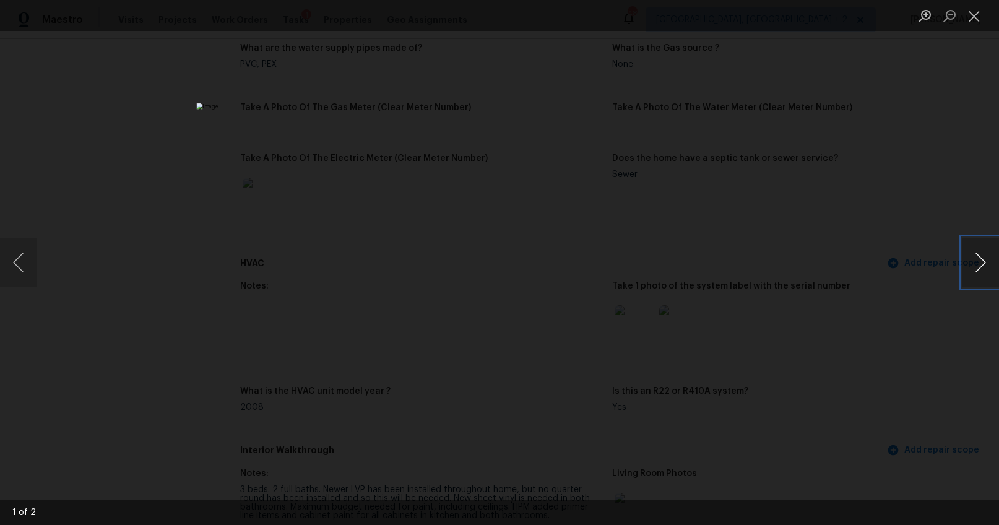
click at [977, 257] on button "Next image" at bounding box center [980, 263] width 37 height 50
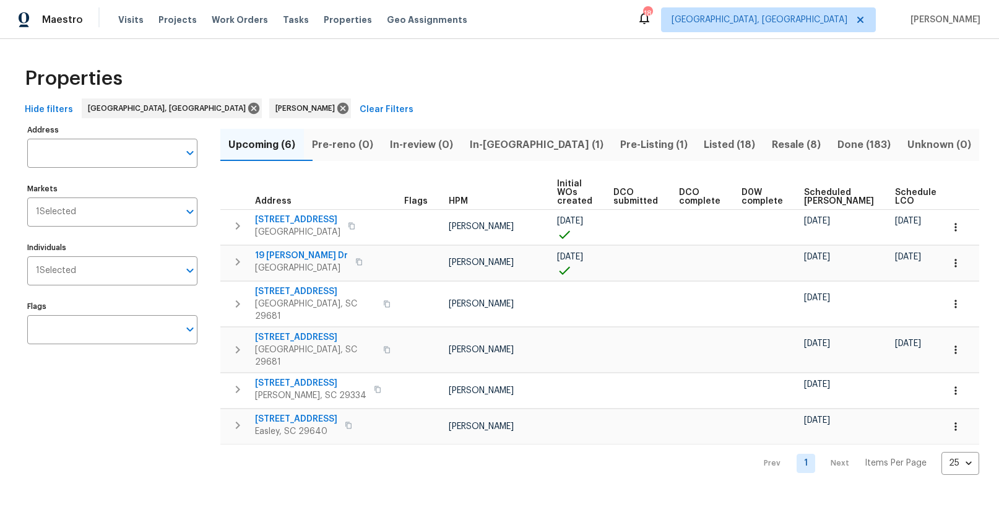
click at [538, 149] on span "In-[GEOGRAPHIC_DATA] (1)" at bounding box center [536, 144] width 136 height 17
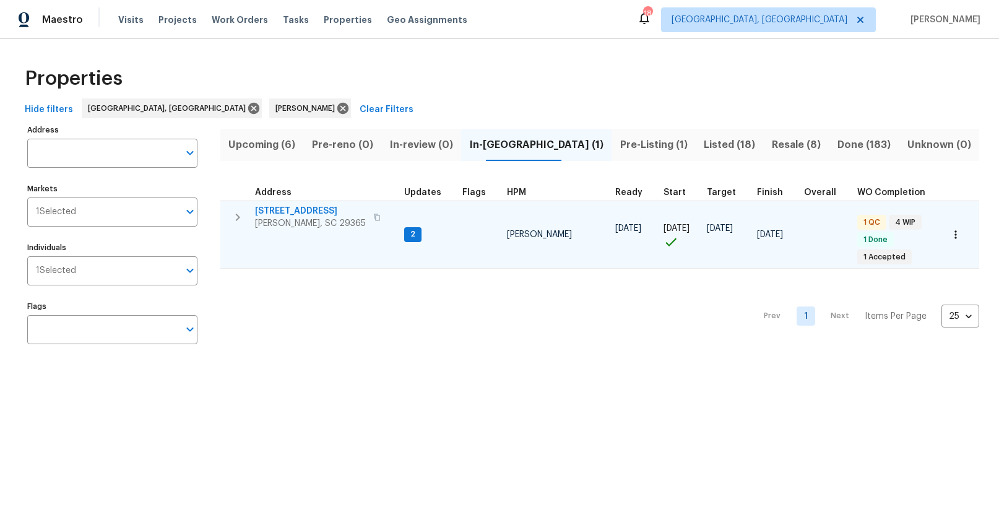
click at [317, 209] on span "[STREET_ADDRESS]" at bounding box center [310, 211] width 111 height 12
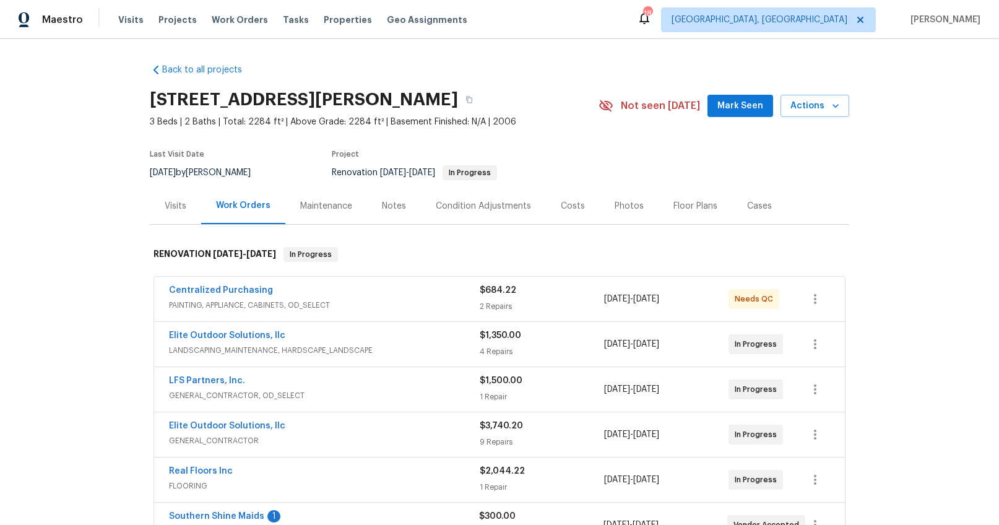
scroll to position [267, 0]
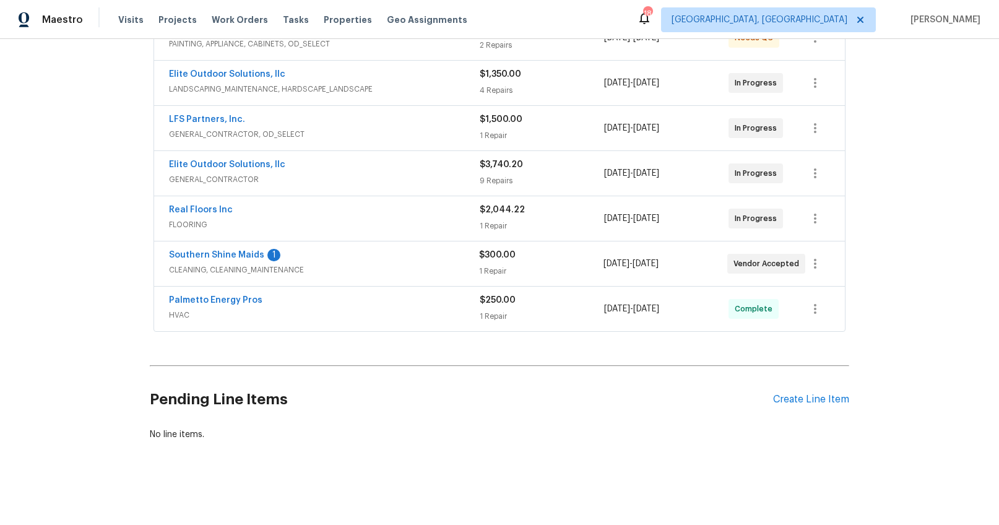
click at [791, 404] on div "Pending Line Items Create Line Item" at bounding box center [499, 400] width 699 height 58
click at [792, 394] on div "Create Line Item" at bounding box center [811, 400] width 76 height 12
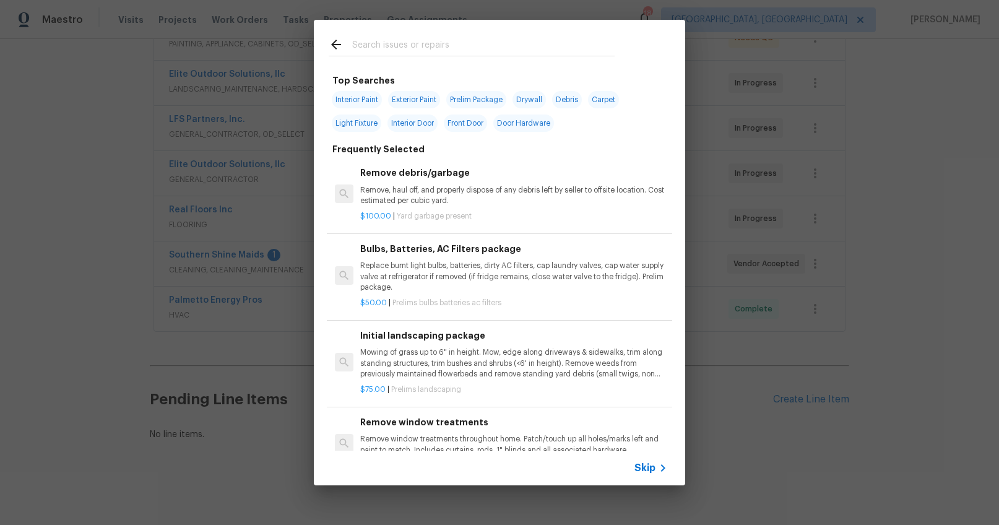
click at [425, 34] on div at bounding box center [472, 44] width 316 height 49
click at [423, 39] on input "text" at bounding box center [483, 46] width 262 height 19
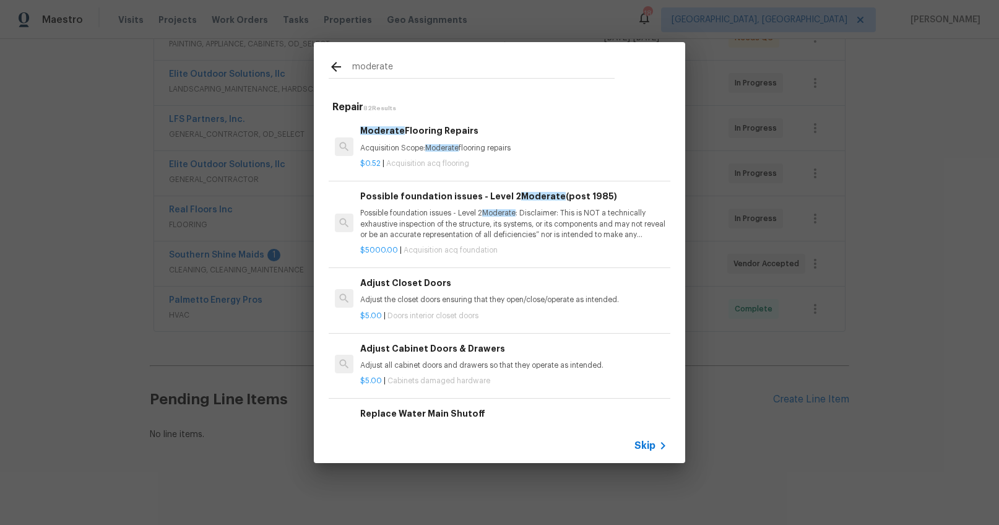
type input "moderate"
click at [429, 144] on span "Moderate" at bounding box center [441, 147] width 33 height 7
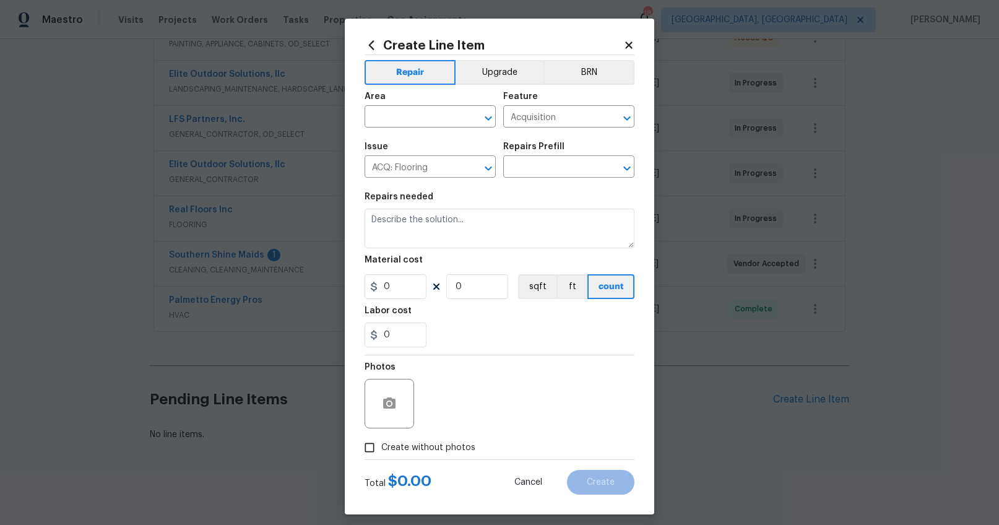
type textarea "Acquisition Scope: Moderate flooring repairs"
type input "1"
type input "Moderate Flooring Repairs $0.52"
type input "0.52"
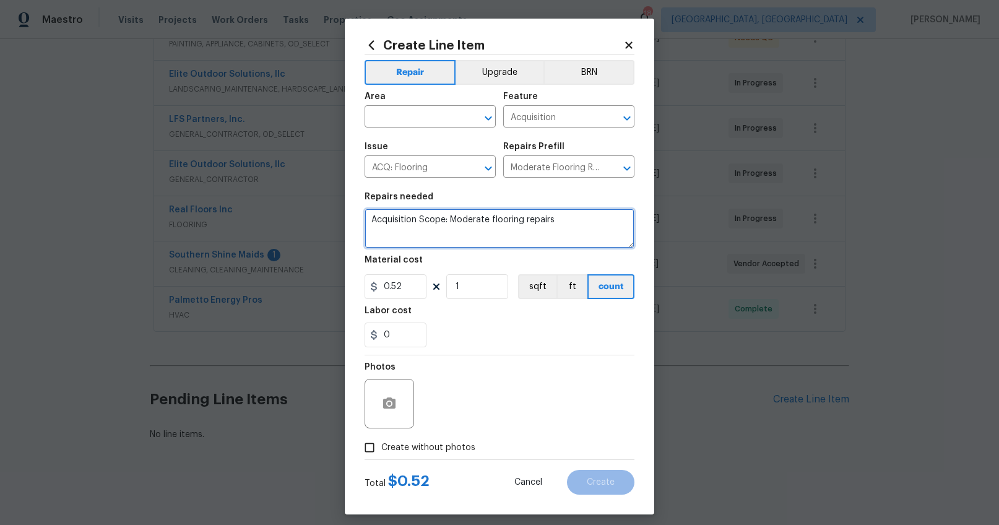
click at [450, 218] on textarea "Acquisition Scope: Moderate flooring repairs" at bounding box center [500, 229] width 270 height 40
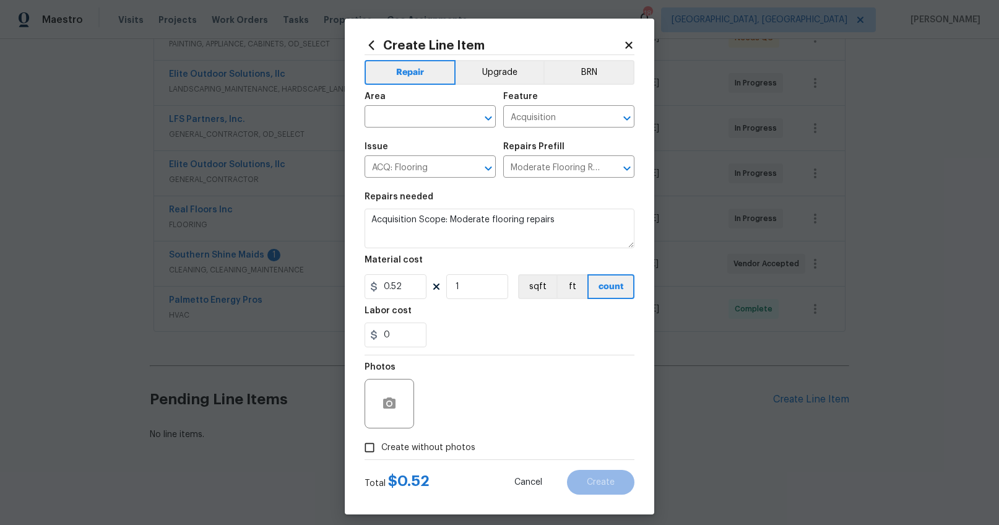
click at [373, 48] on icon at bounding box center [372, 45] width 14 height 14
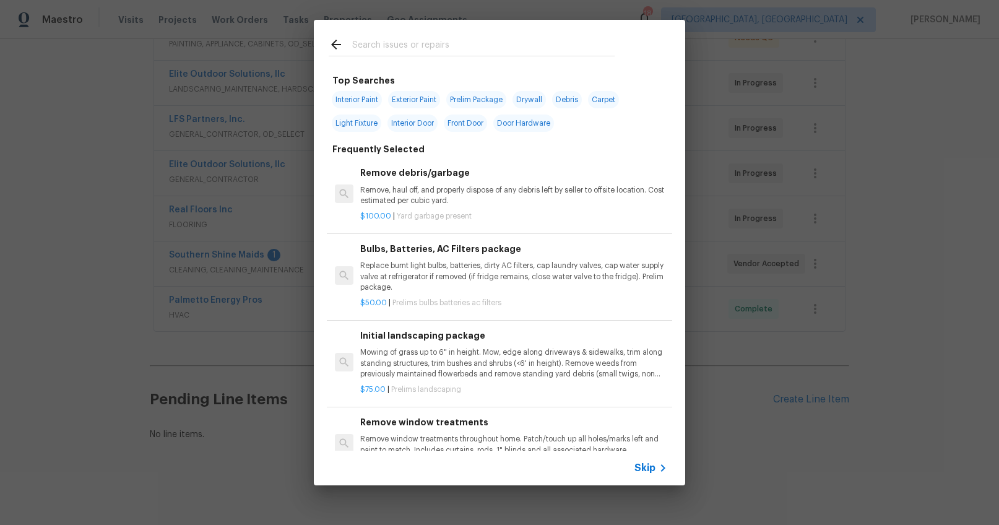
click at [379, 48] on input "text" at bounding box center [483, 46] width 262 height 19
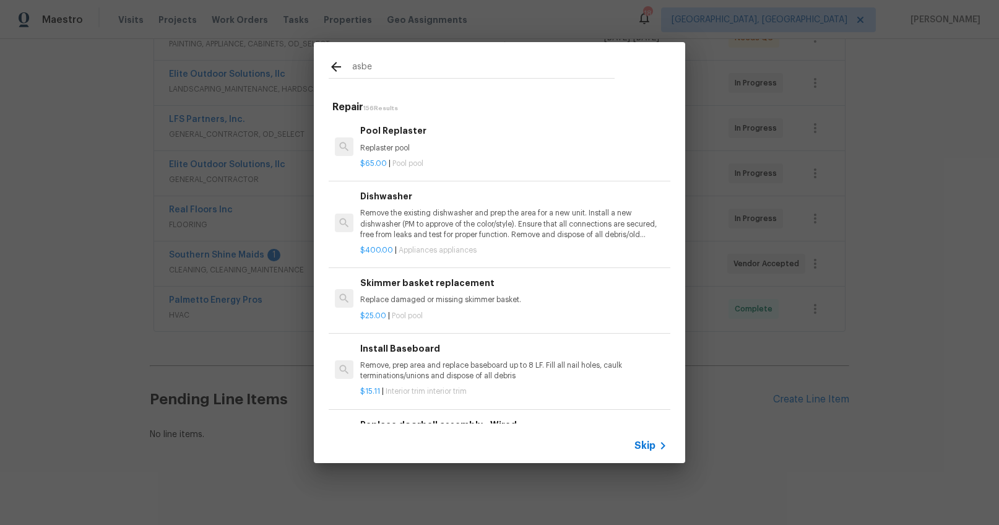
type input "asbe"
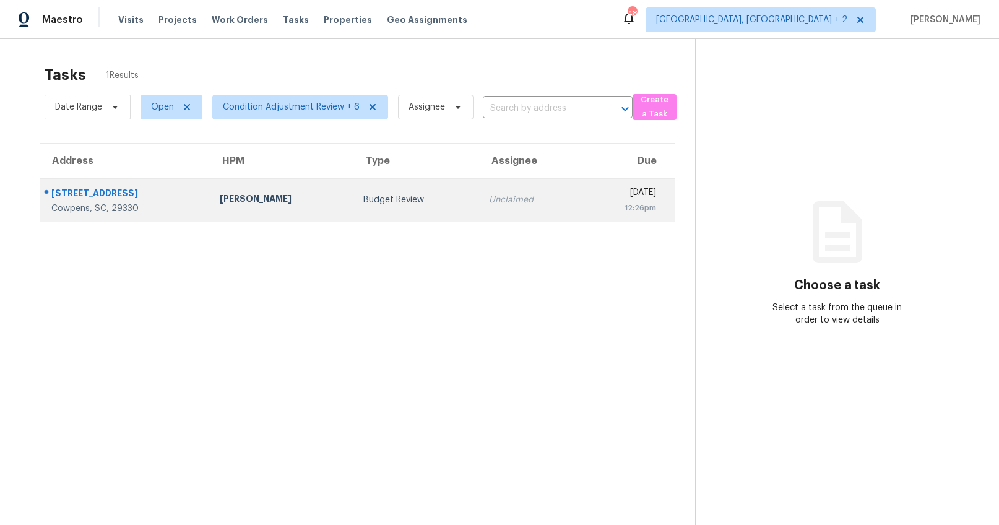
click at [145, 195] on div "[STREET_ADDRESS]" at bounding box center [125, 194] width 149 height 15
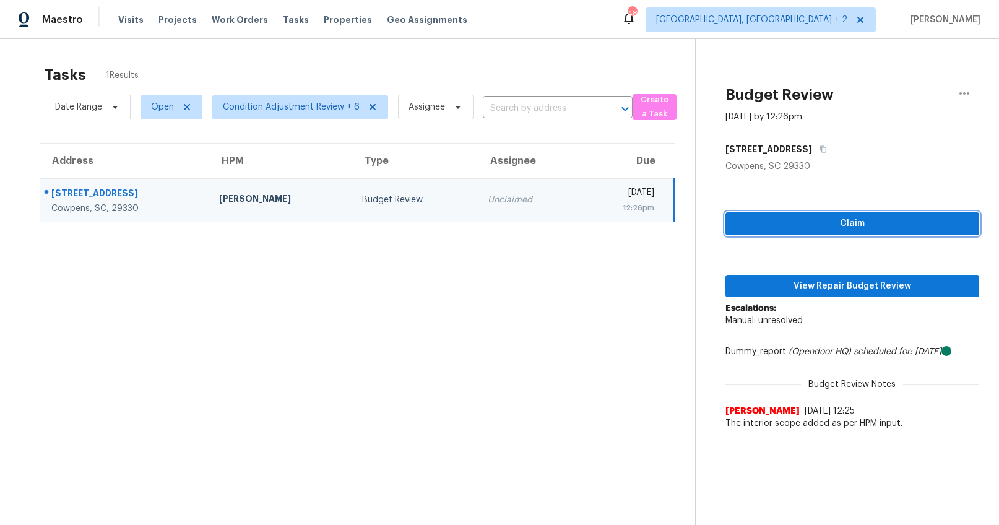
click at [857, 222] on span "Claim" at bounding box center [852, 223] width 235 height 15
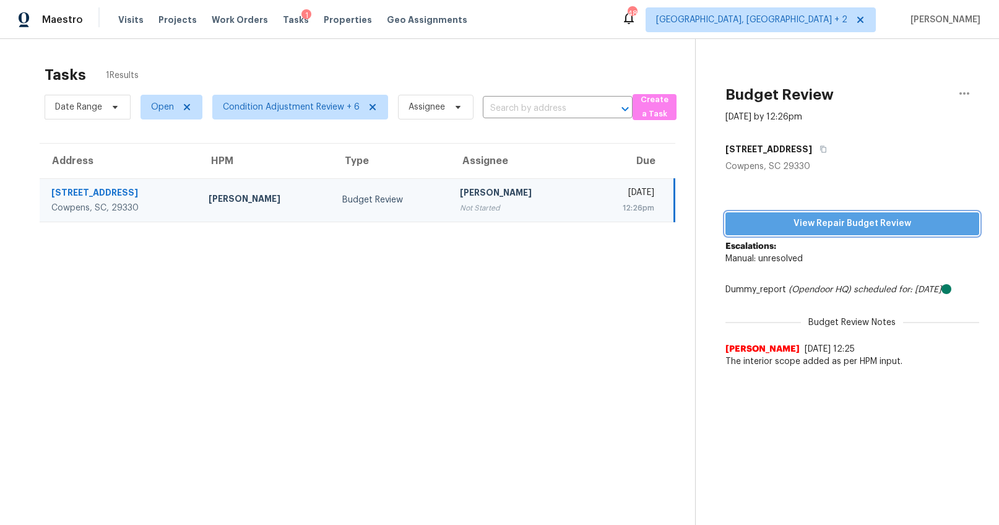
click at [852, 217] on span "View Repair Budget Review" at bounding box center [852, 223] width 235 height 15
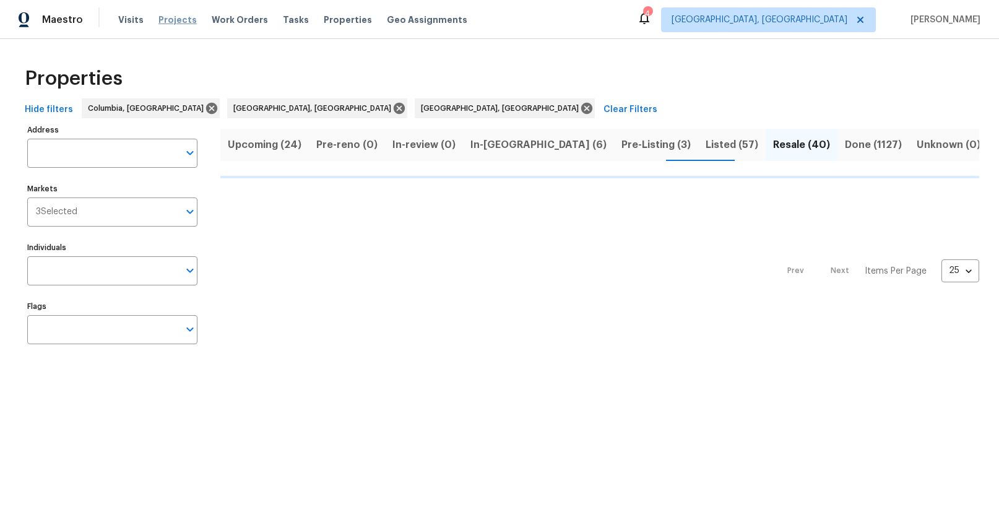
click at [182, 17] on span "Projects" at bounding box center [177, 20] width 38 height 12
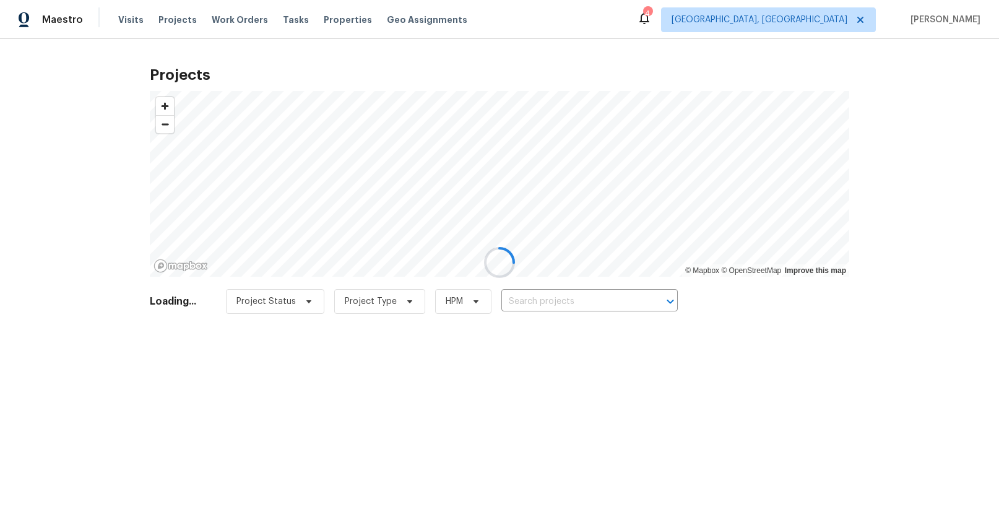
click at [123, 20] on div at bounding box center [499, 262] width 999 height 525
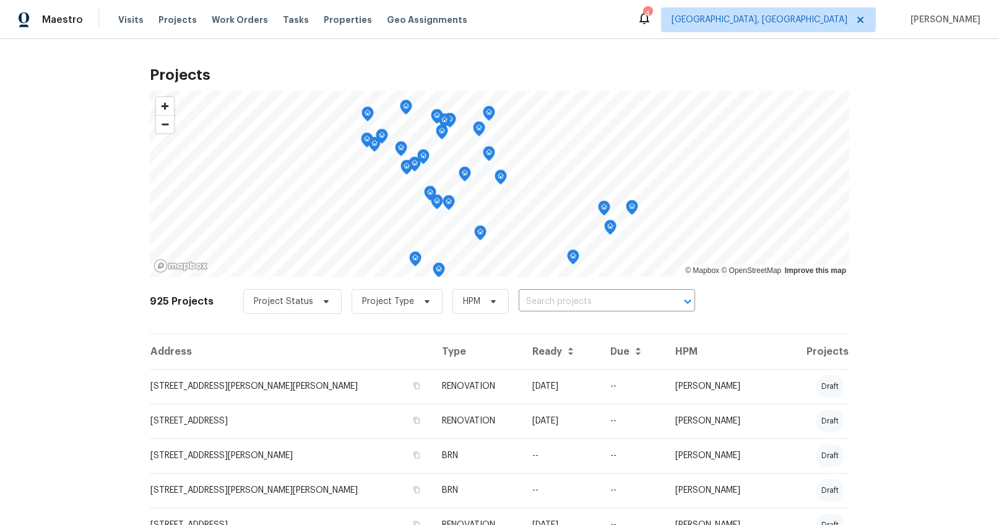
click at [123, 20] on span "Visits" at bounding box center [130, 20] width 25 height 12
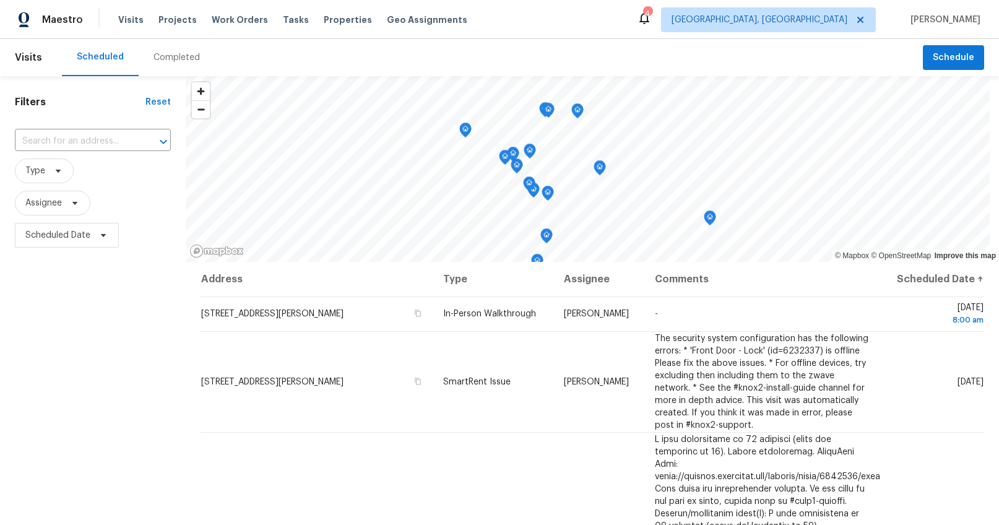
click at [140, 53] on div "Completed" at bounding box center [177, 57] width 76 height 37
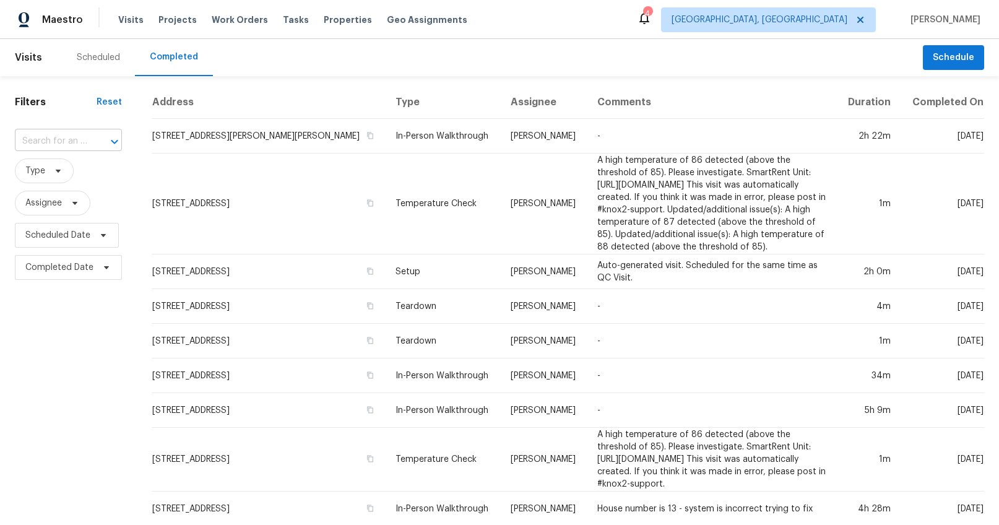
click at [78, 147] on input "text" at bounding box center [51, 141] width 72 height 19
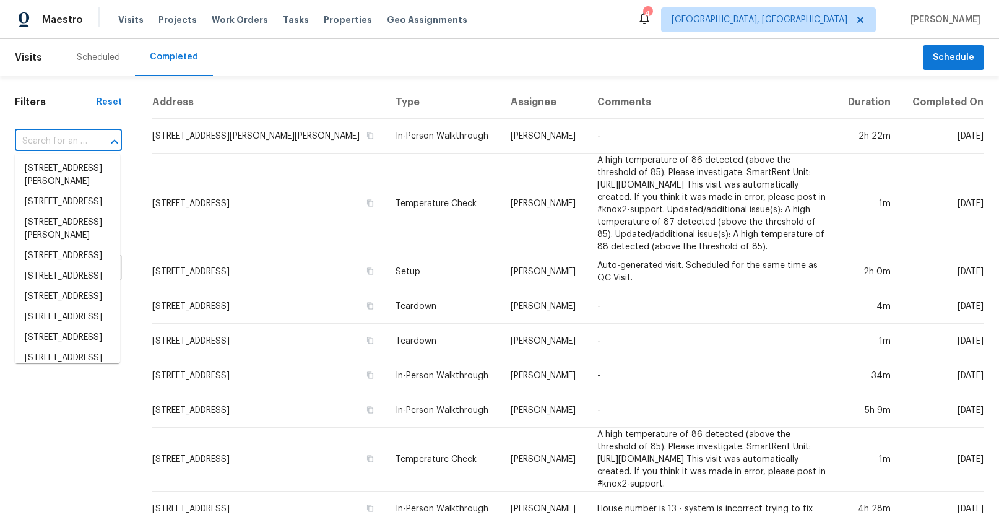
paste input "[STREET_ADDRESS]"
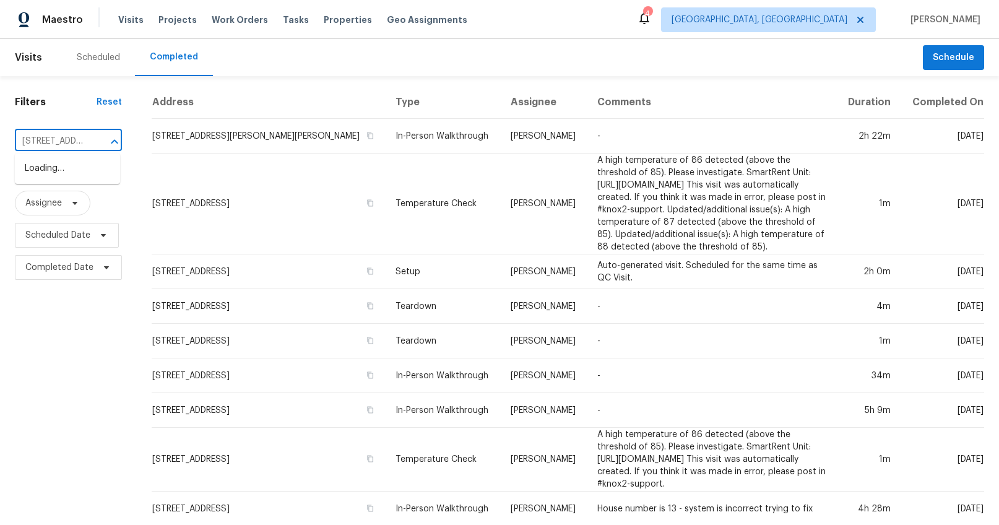
scroll to position [0, 79]
type input "[STREET_ADDRESS]"
click at [832, 20] on span "[GEOGRAPHIC_DATA], [GEOGRAPHIC_DATA]" at bounding box center [759, 20] width 176 height 12
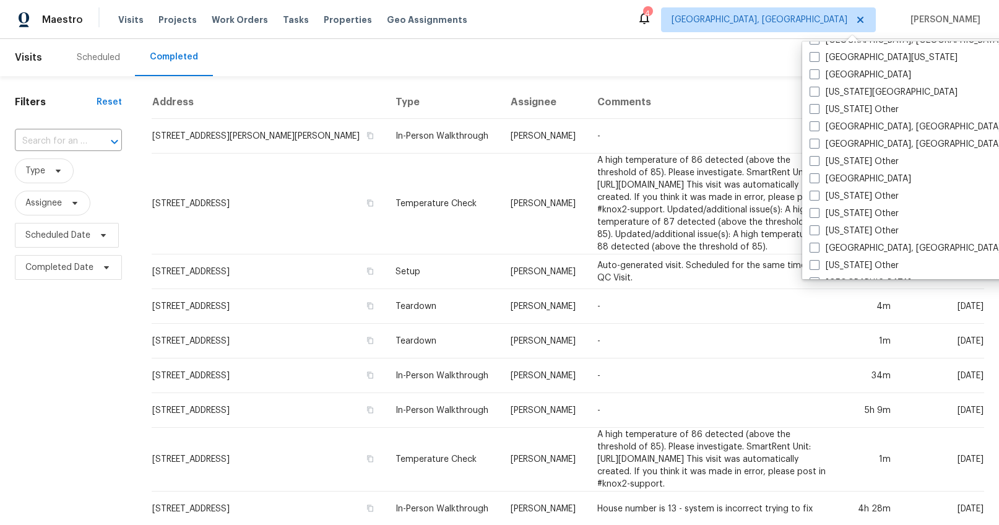
scroll to position [577, 0]
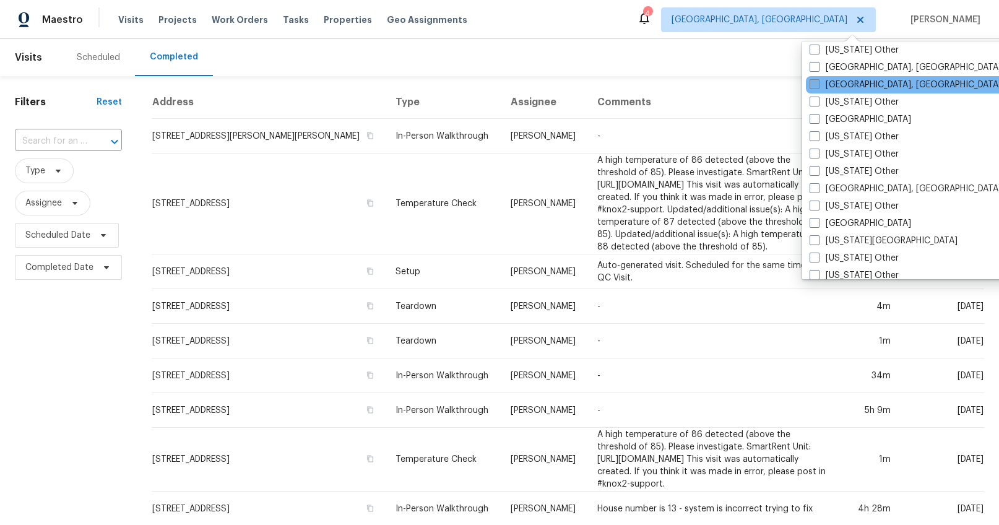
click at [818, 89] on span at bounding box center [814, 84] width 10 height 10
click at [818, 87] on input "[GEOGRAPHIC_DATA], [GEOGRAPHIC_DATA]" at bounding box center [813, 83] width 8 height 8
checkbox input "true"
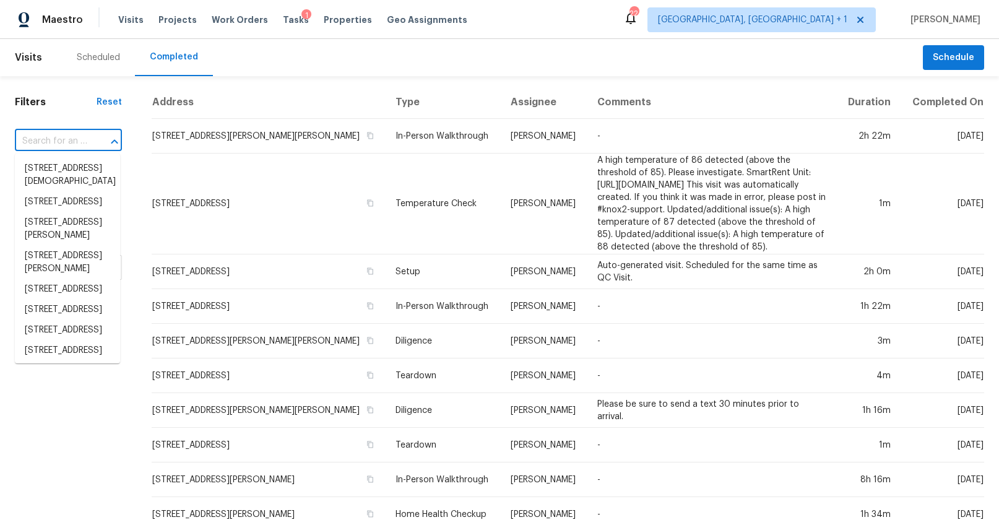
click at [38, 137] on input "text" at bounding box center [51, 141] width 72 height 19
paste input "[STREET_ADDRESS]"
type input "[STREET_ADDRESS]"
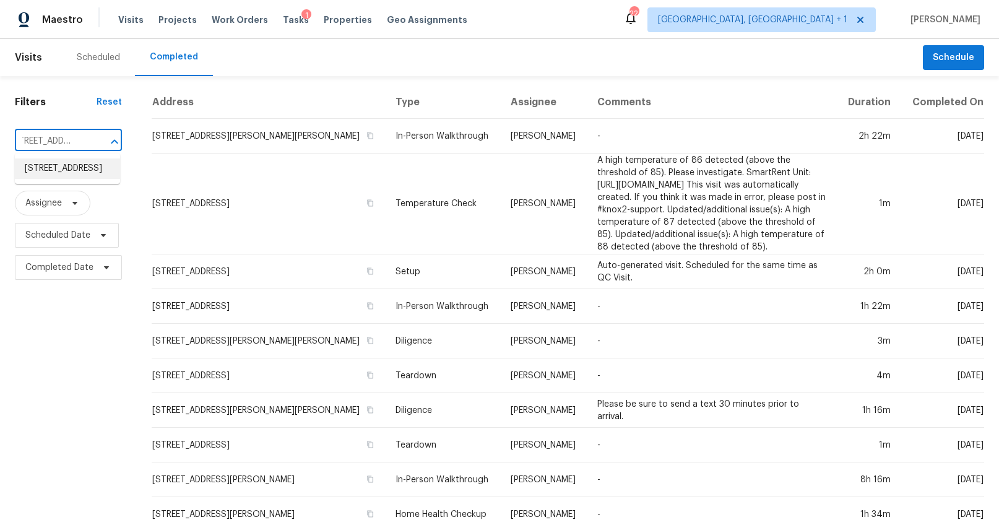
click at [42, 165] on li "[STREET_ADDRESS]" at bounding box center [67, 168] width 105 height 20
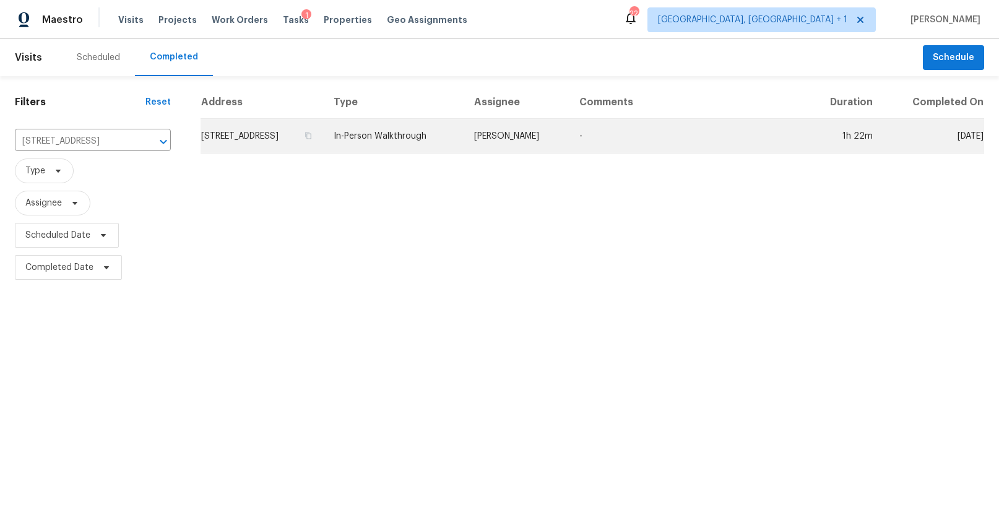
click at [215, 137] on td "157 Sunset Dr, Cowpens, SC 29330" at bounding box center [262, 136] width 123 height 35
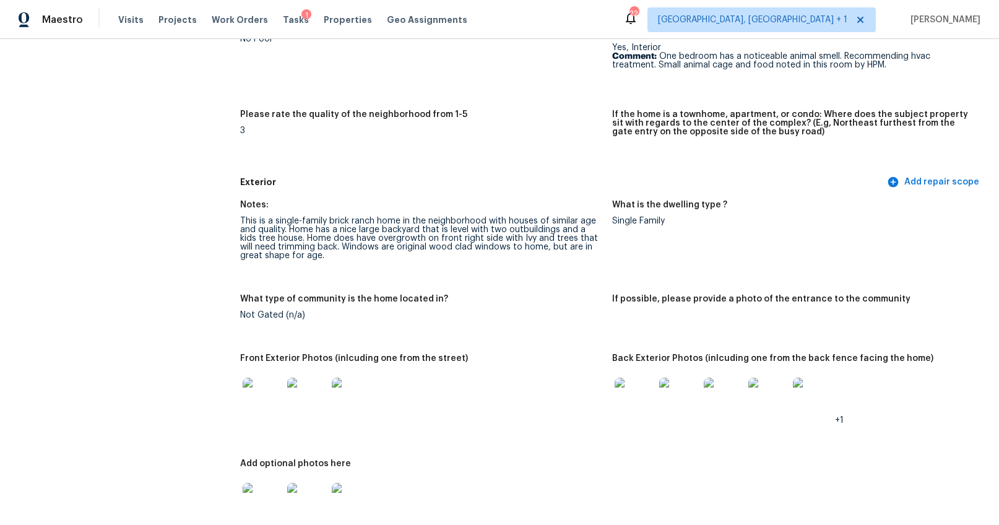
scroll to position [361, 0]
click at [264, 395] on img at bounding box center [263, 398] width 40 height 40
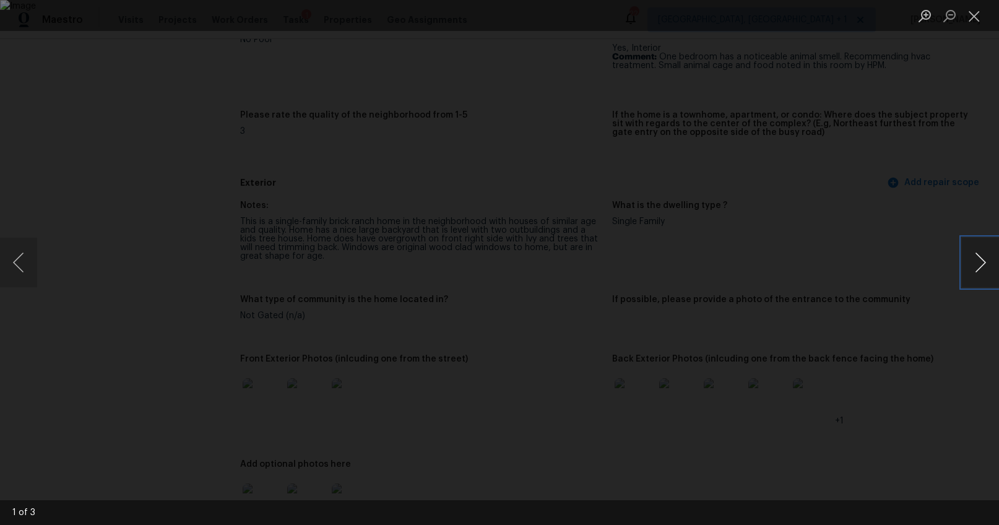
click at [980, 254] on button "Next image" at bounding box center [980, 263] width 37 height 50
click at [874, 300] on div "Lightbox" at bounding box center [499, 262] width 999 height 525
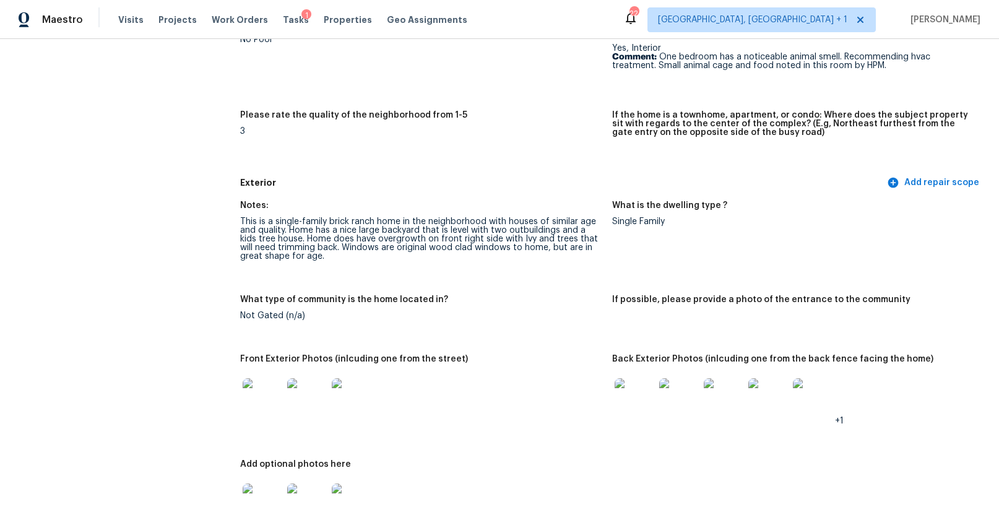
click at [628, 386] on img at bounding box center [635, 398] width 40 height 40
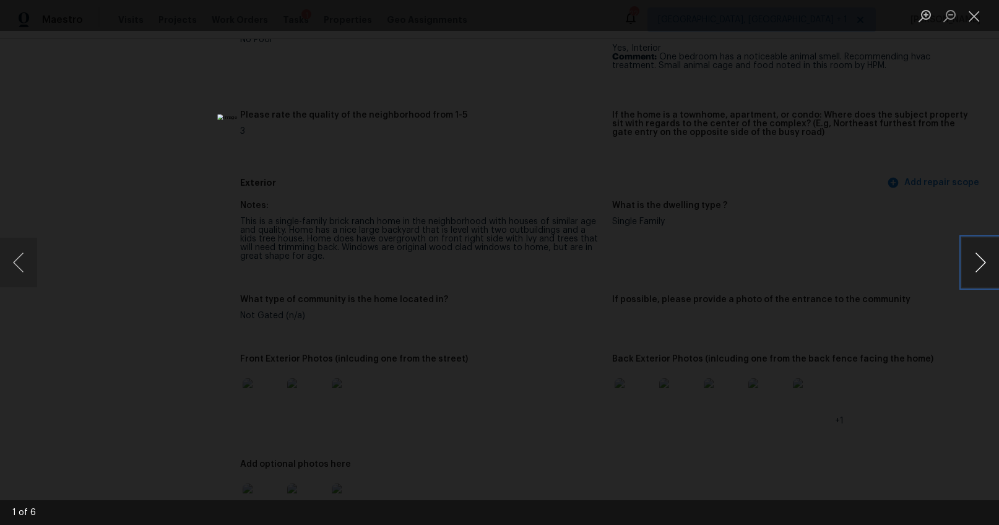
click at [980, 261] on button "Next image" at bounding box center [980, 263] width 37 height 50
click at [804, 276] on div "Lightbox" at bounding box center [499, 262] width 999 height 525
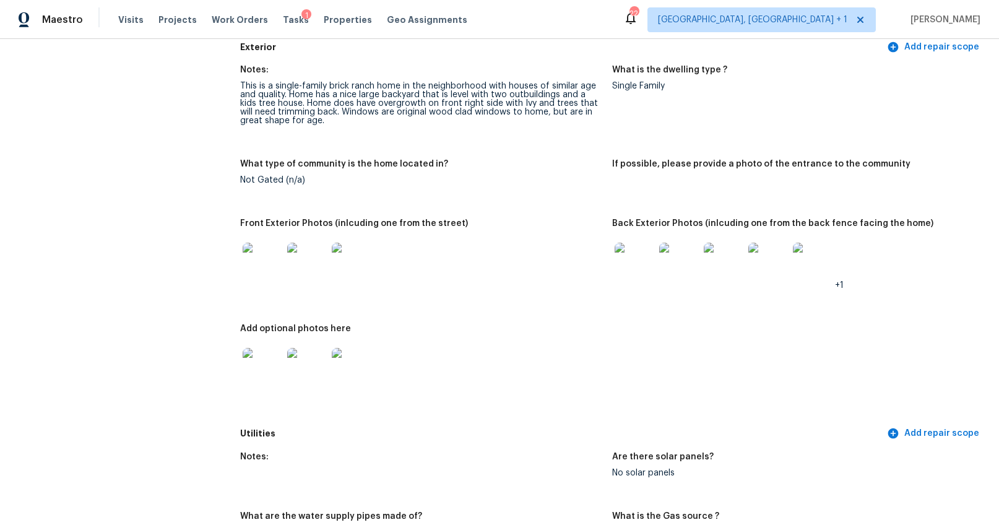
scroll to position [493, 0]
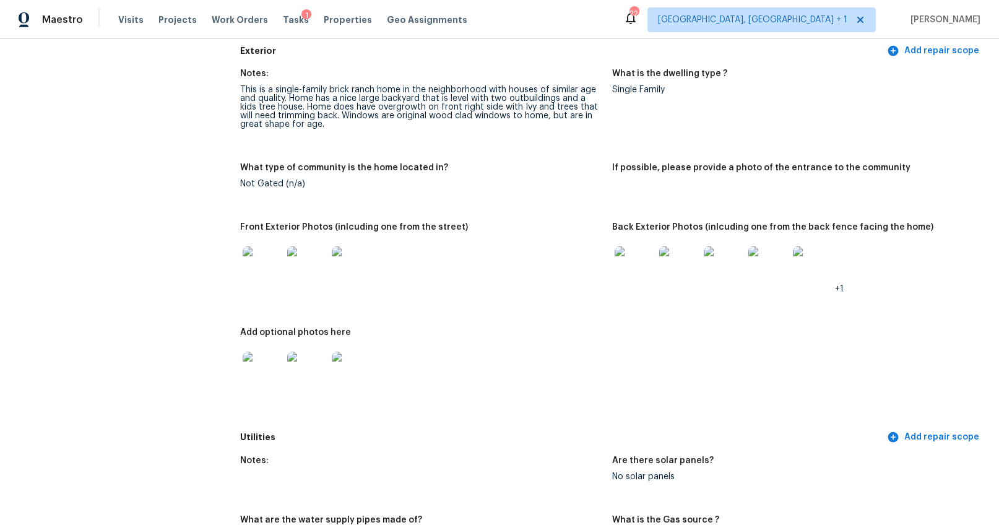
click at [250, 379] on img at bounding box center [263, 372] width 40 height 40
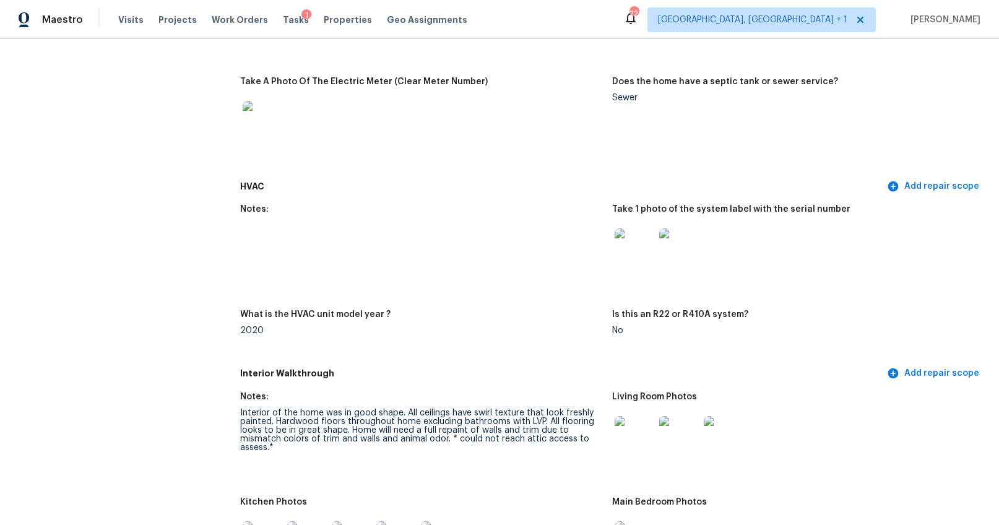
scroll to position [1164, 0]
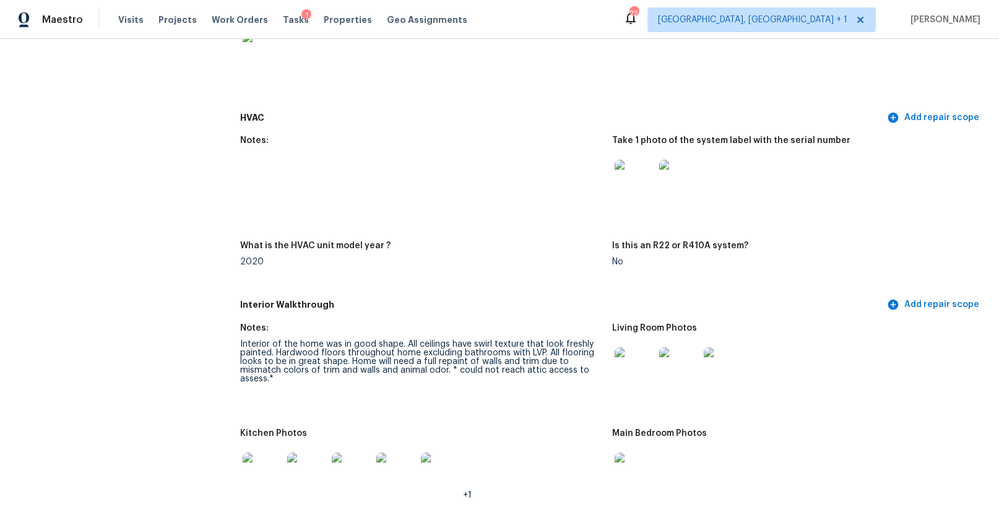
click at [638, 193] on img at bounding box center [635, 180] width 40 height 40
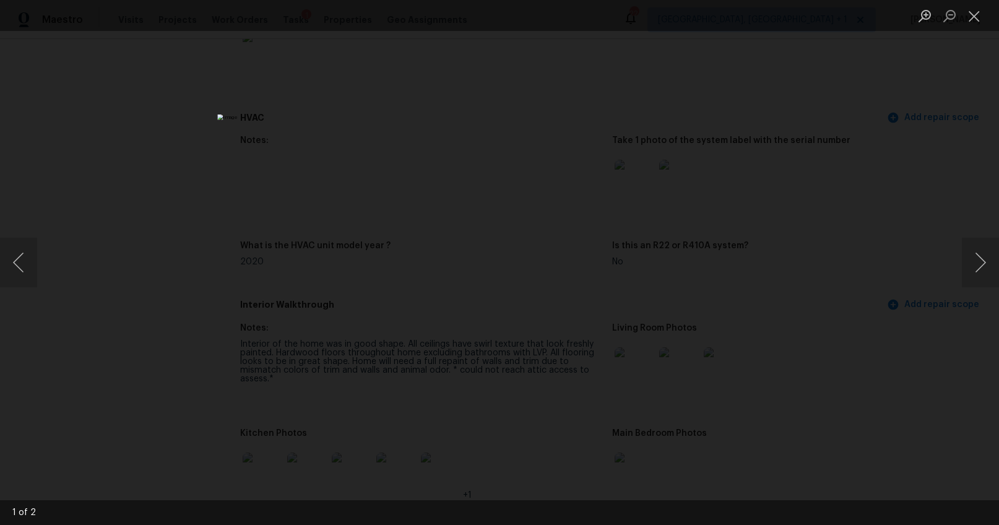
click at [967, 291] on div "Lightbox" at bounding box center [499, 262] width 999 height 525
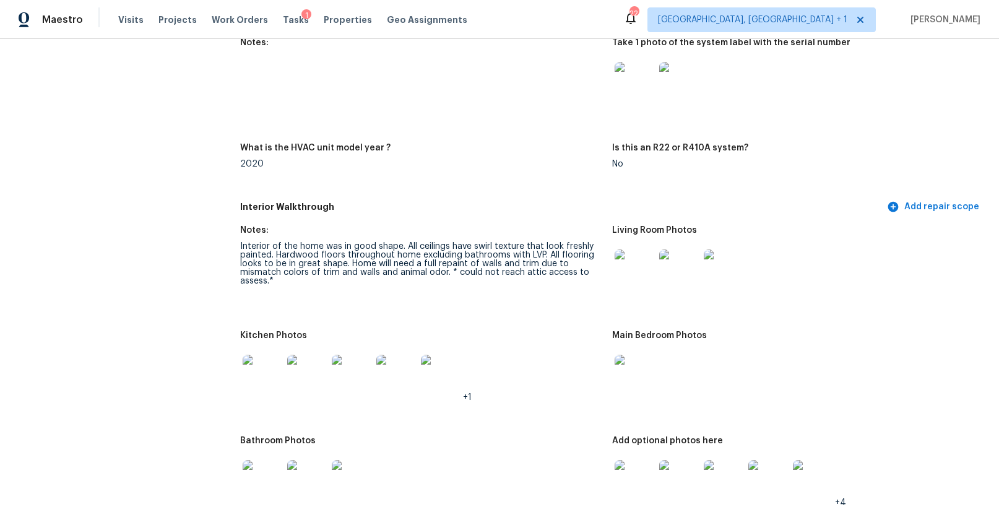
scroll to position [1372, 0]
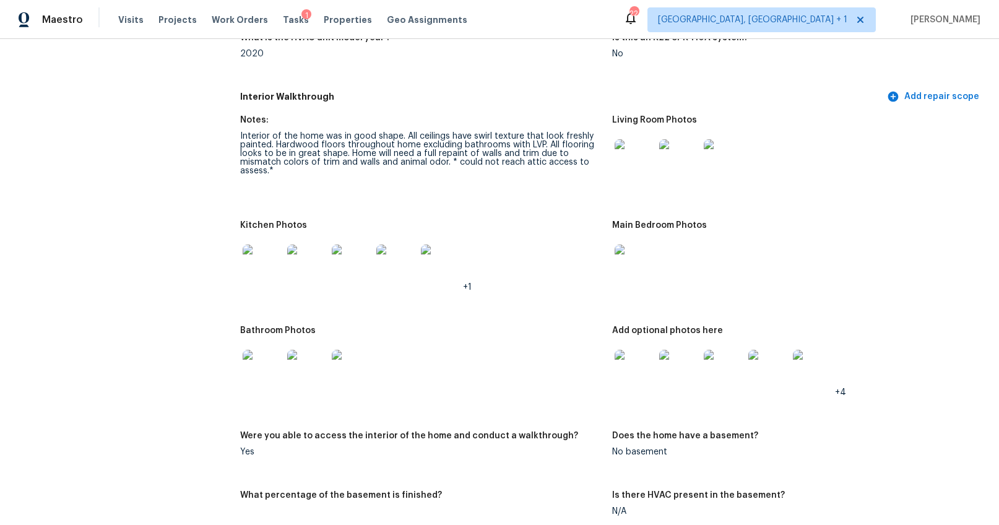
click at [265, 270] on img at bounding box center [263, 264] width 40 height 40
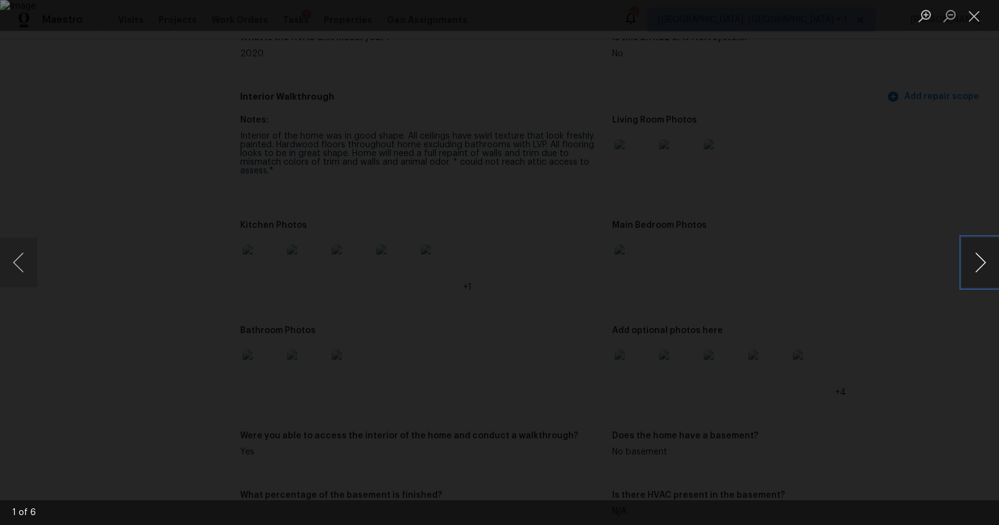
click at [972, 263] on button "Next image" at bounding box center [980, 263] width 37 height 50
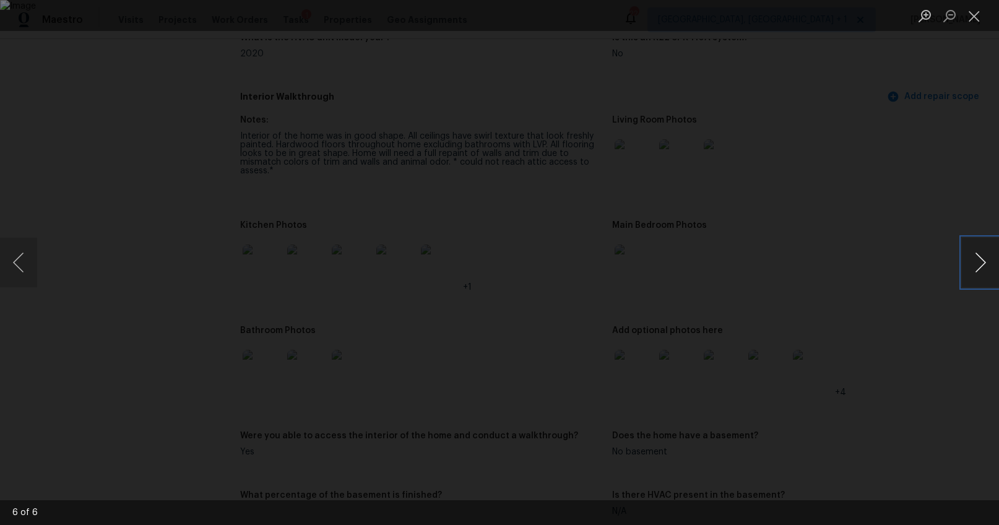
click at [972, 263] on button "Next image" at bounding box center [980, 263] width 37 height 50
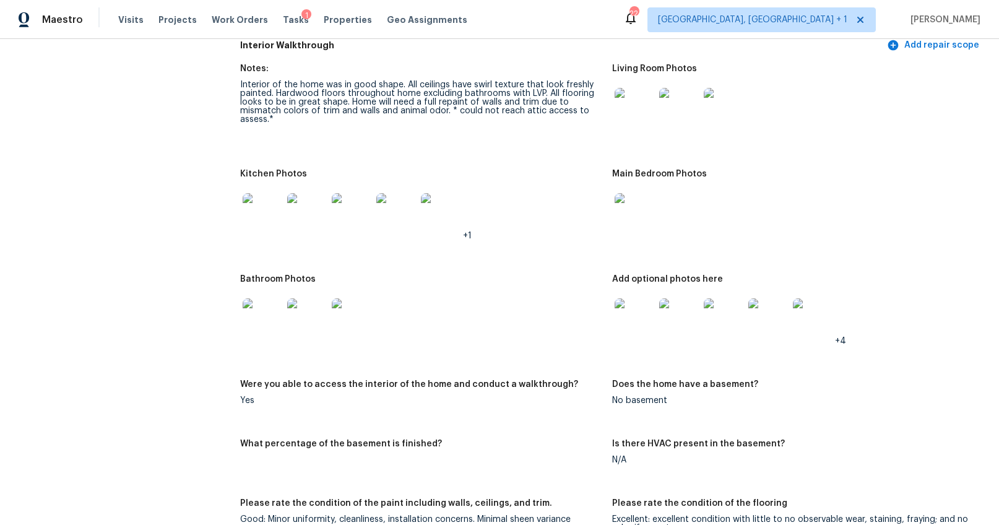
scroll to position [1501, 0]
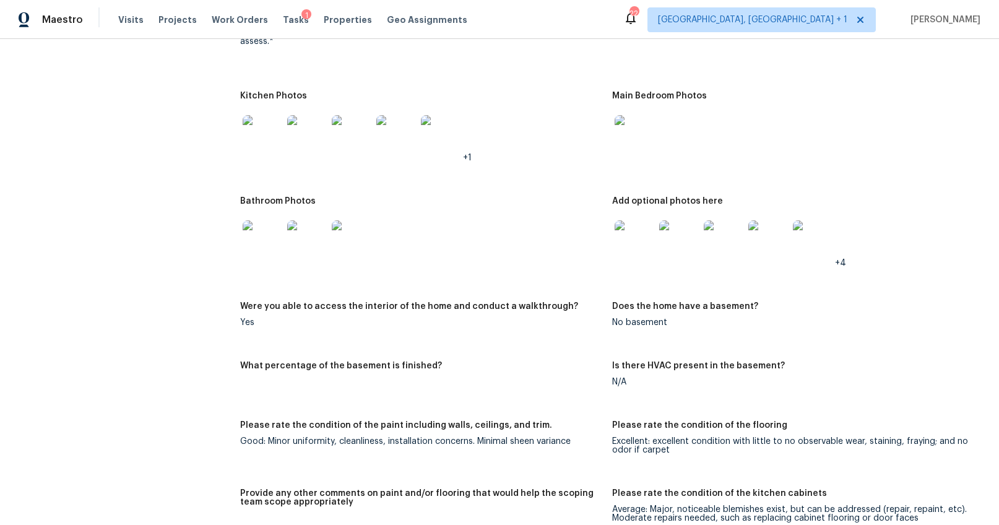
click at [629, 265] on div at bounding box center [634, 240] width 45 height 54
click at [657, 247] on div at bounding box center [679, 240] width 45 height 54
click at [641, 247] on img at bounding box center [635, 240] width 40 height 40
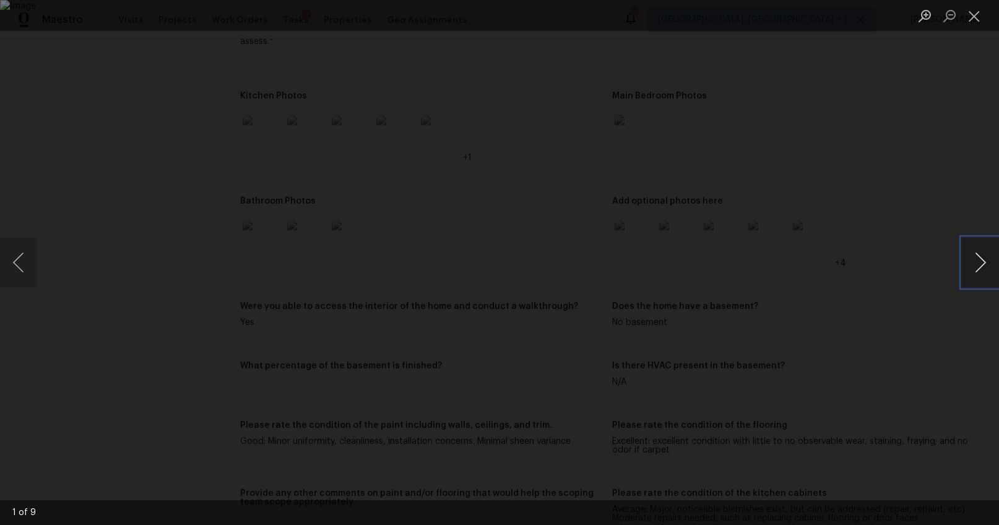
click at [962, 263] on button "Next image" at bounding box center [980, 263] width 37 height 50
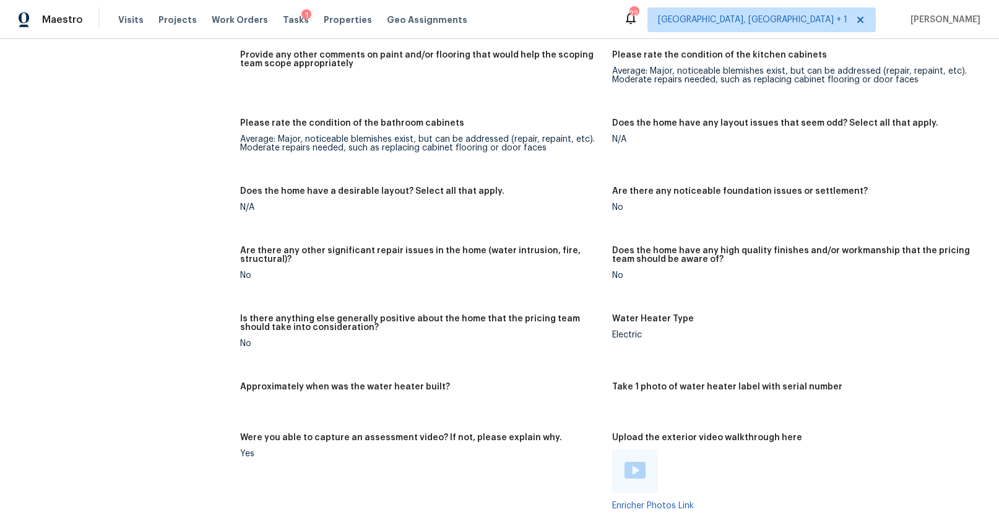
scroll to position [2127, 0]
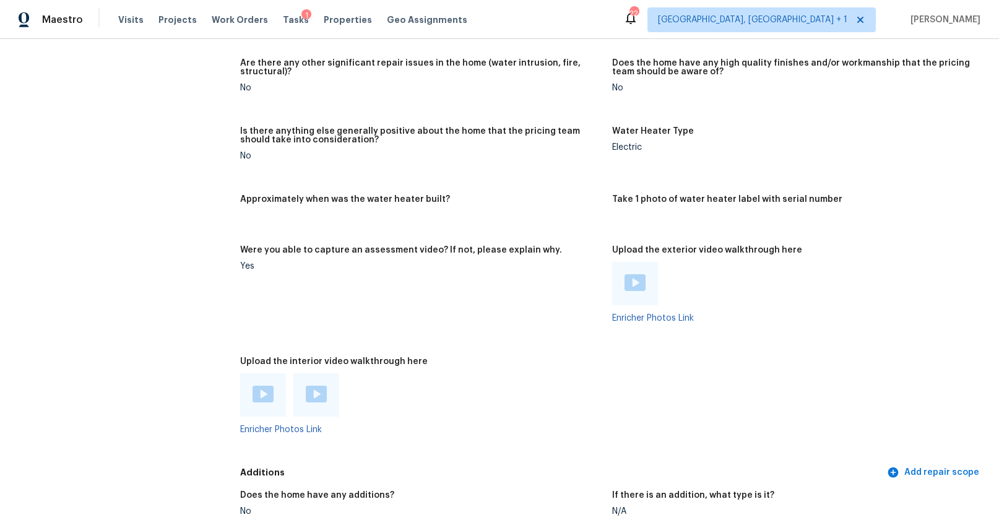
click at [628, 285] on img at bounding box center [634, 282] width 21 height 17
click at [249, 384] on div at bounding box center [263, 394] width 46 height 43
click at [253, 389] on img at bounding box center [263, 394] width 21 height 17
click at [309, 397] on img at bounding box center [316, 394] width 21 height 17
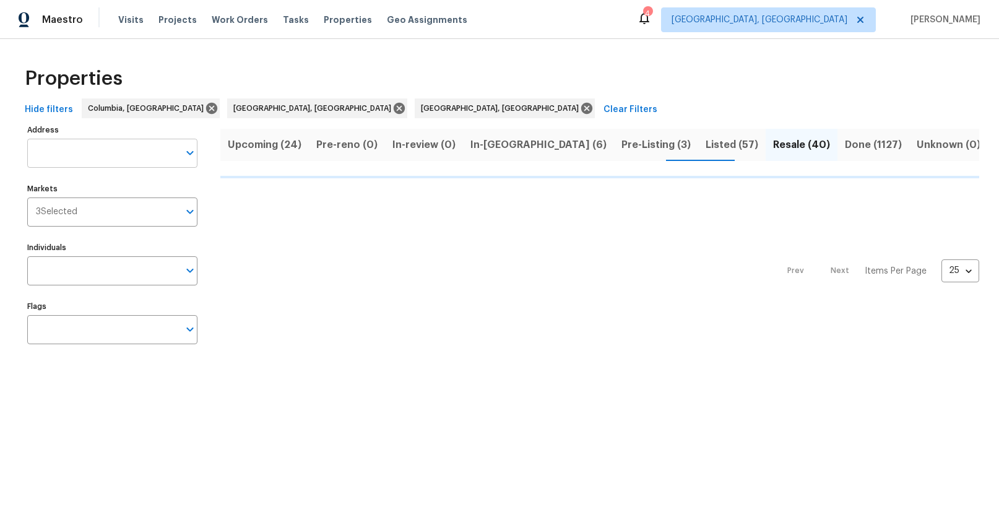
click at [118, 155] on input "Address" at bounding box center [103, 153] width 152 height 29
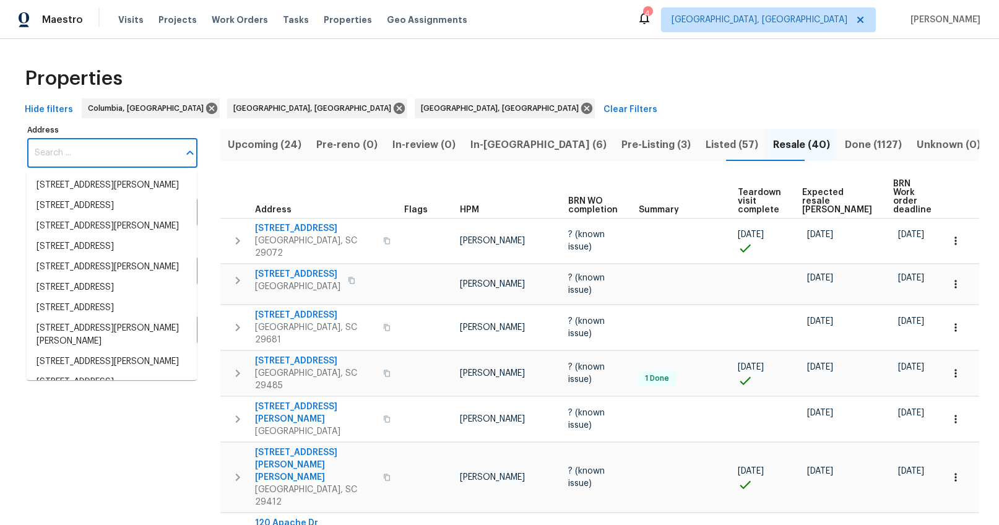
click at [118, 155] on input "Address" at bounding box center [103, 153] width 152 height 29
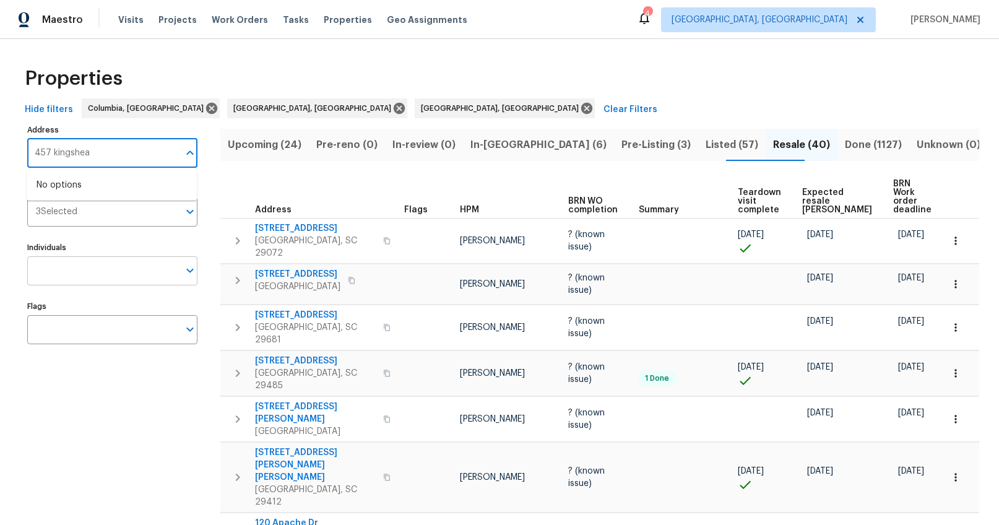
type input "457 kingshead"
click at [101, 189] on li "[STREET_ADDRESS]" at bounding box center [112, 185] width 170 height 20
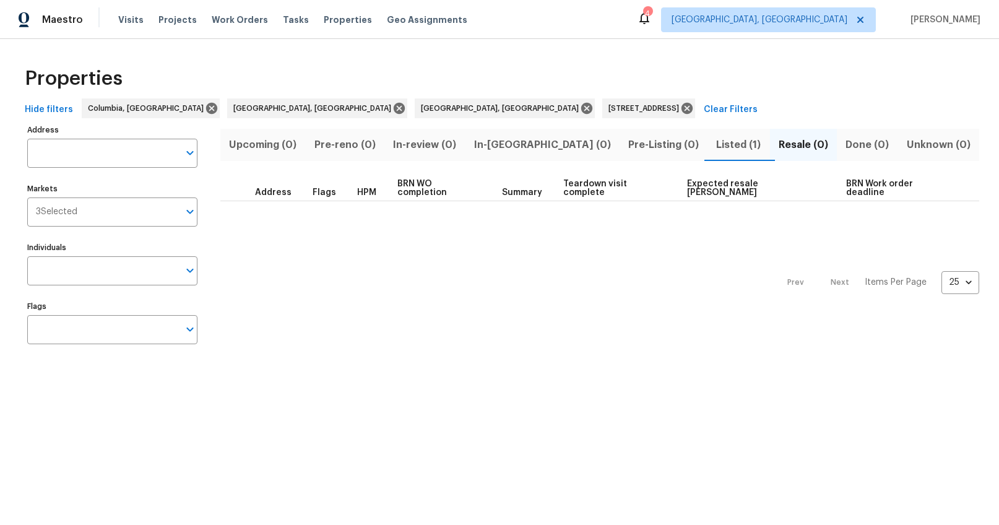
type input "[STREET_ADDRESS]"
click at [715, 144] on span "Listed (1)" at bounding box center [738, 144] width 47 height 17
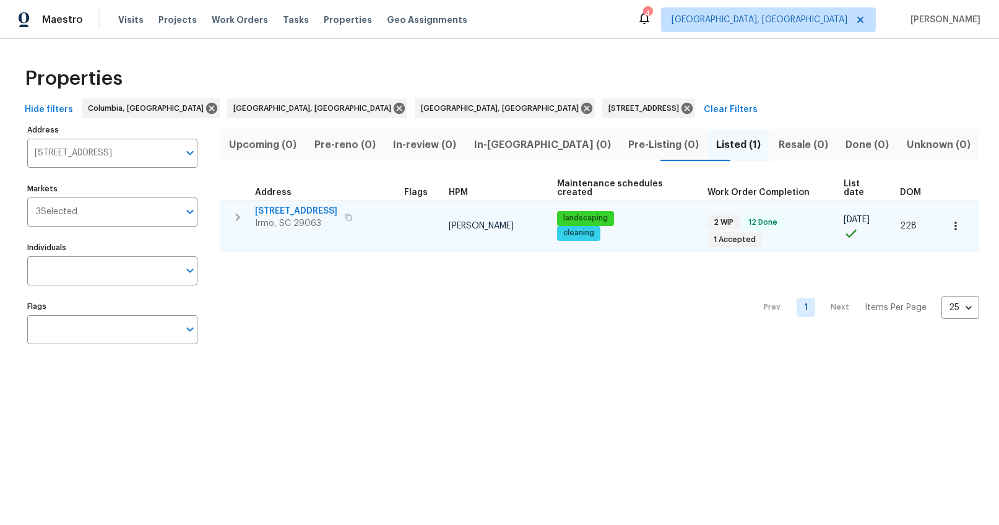
click at [306, 209] on span "[STREET_ADDRESS]" at bounding box center [296, 211] width 82 height 12
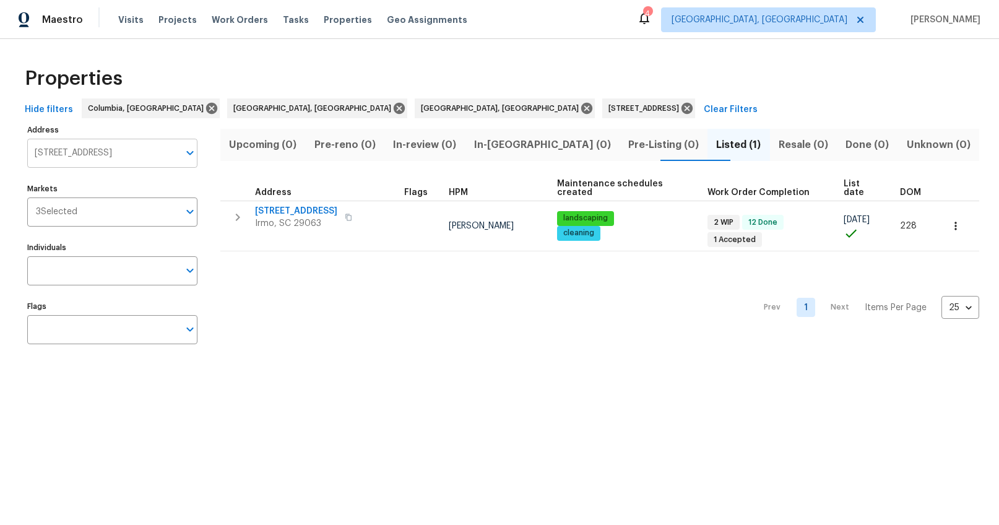
click at [132, 152] on input "457 Kingshead Ct Irmo SC 29063" at bounding box center [103, 153] width 152 height 29
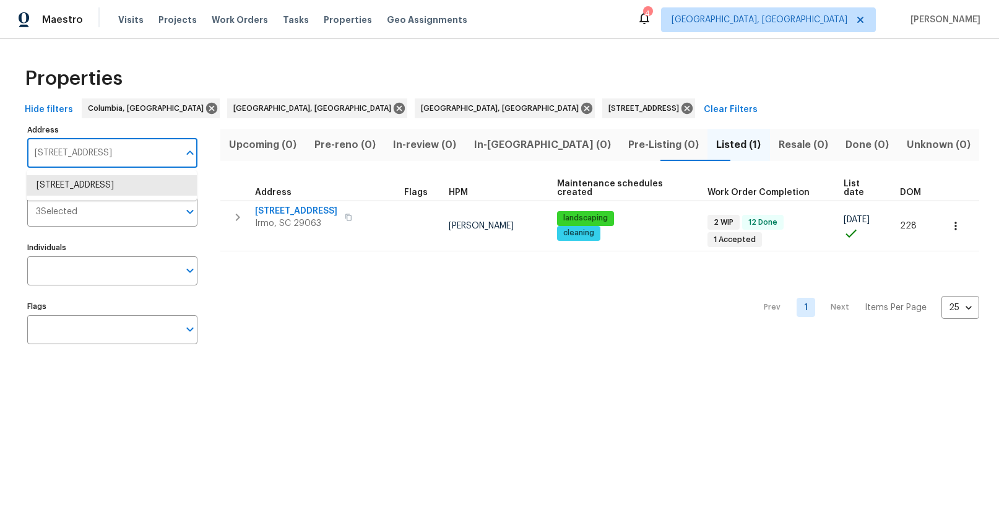
click at [132, 152] on input "457 Kingshead Ct Irmo SC 29063" at bounding box center [103, 153] width 152 height 29
type input "105 beaver"
click at [114, 181] on li "105 Beaver Dam Rd Columbia SC 29223" at bounding box center [112, 185] width 170 height 20
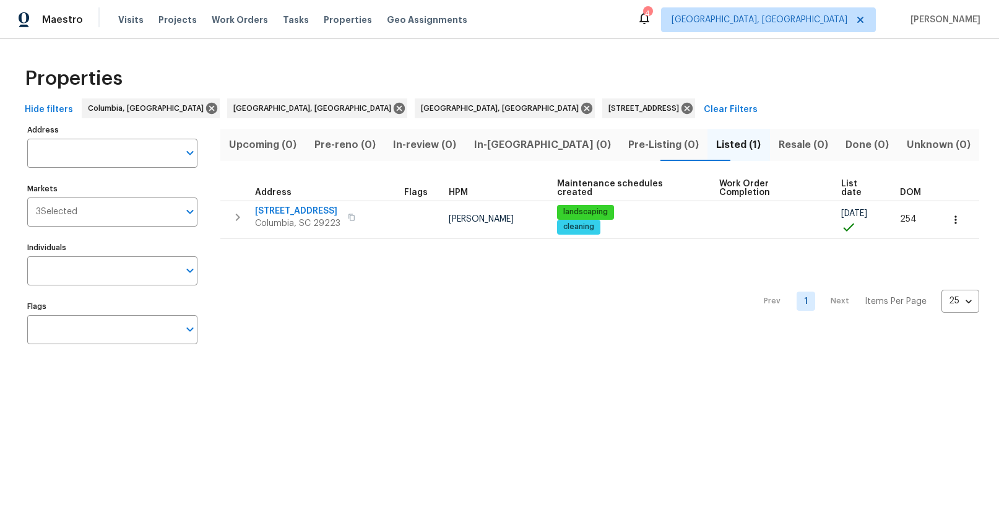
type input "105 Beaver Dam Rd Columbia SC 29223"
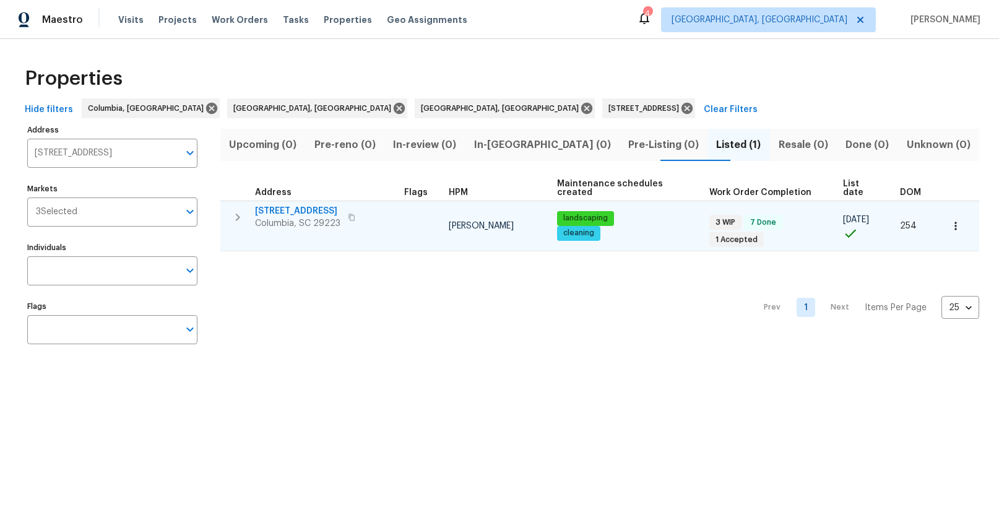
click at [296, 213] on span "105 Beaver Dam Rd" at bounding box center [297, 211] width 85 height 12
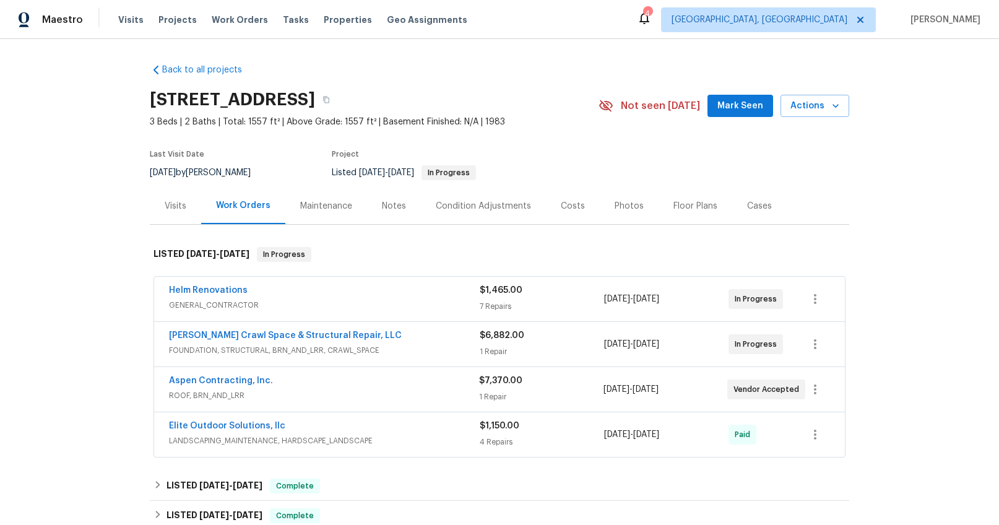
scroll to position [84, 0]
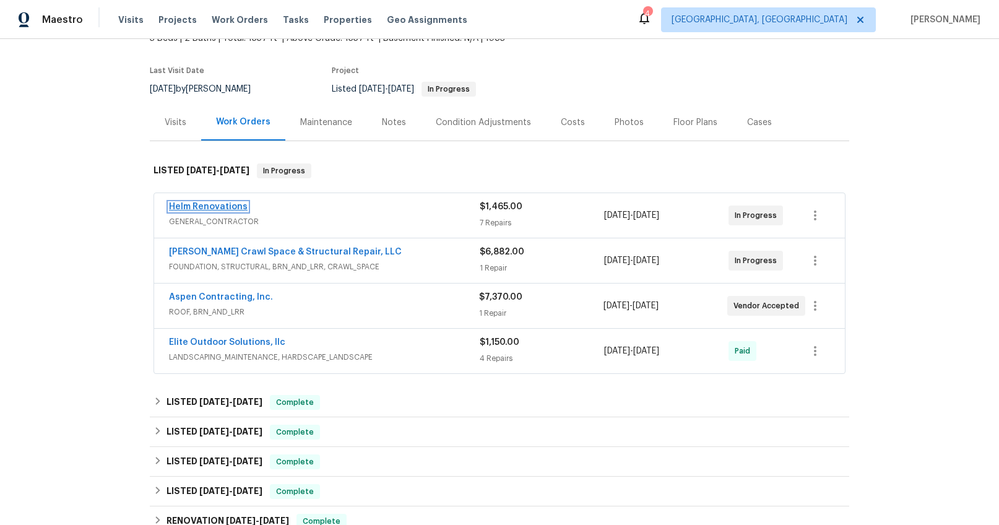
click at [215, 208] on link "Helm Renovations" at bounding box center [208, 206] width 79 height 9
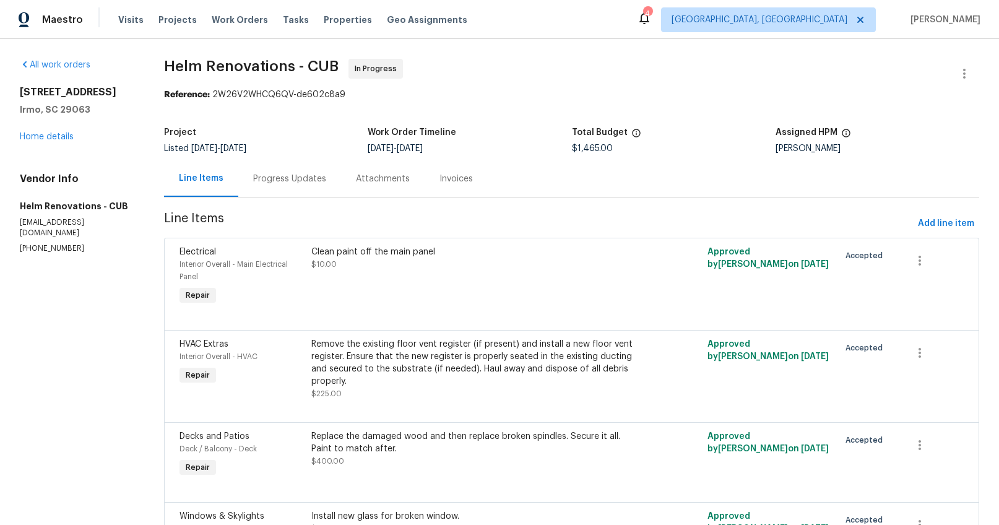
click at [320, 178] on div "Progress Updates" at bounding box center [289, 179] width 73 height 12
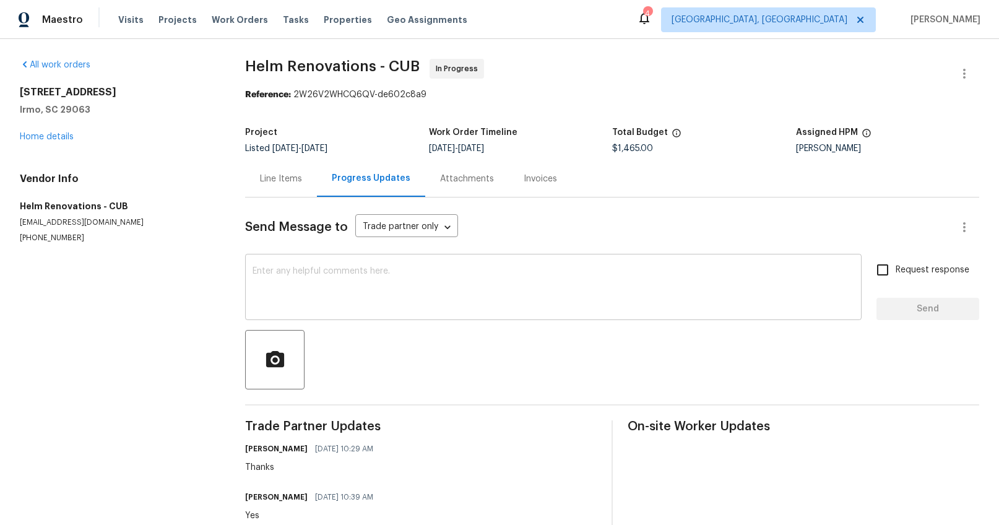
click at [385, 267] on textarea at bounding box center [554, 288] width 602 height 43
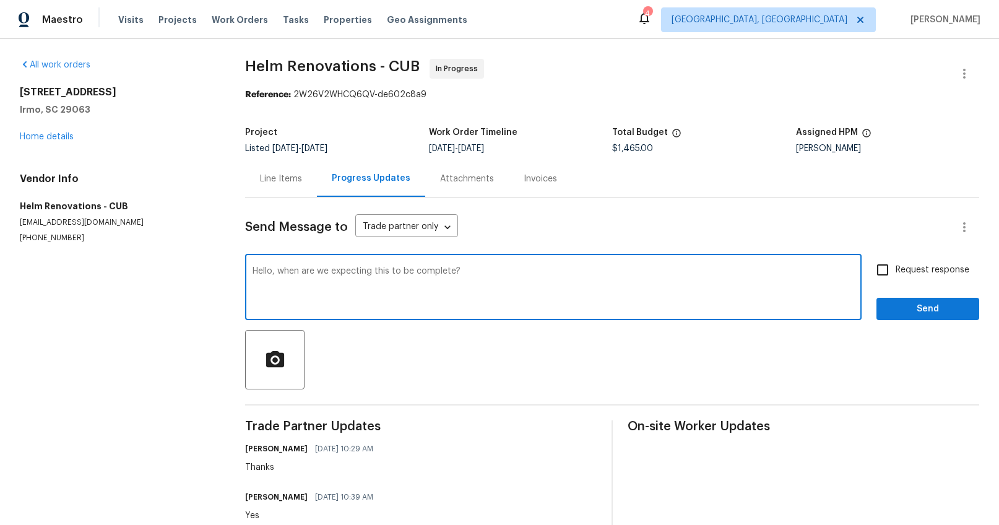
type textarea "Hello, when are we expecting this to be complete?"
click at [896, 264] on span "Request response" at bounding box center [933, 270] width 74 height 13
click at [892, 264] on input "Request response" at bounding box center [883, 270] width 26 height 26
checkbox input "true"
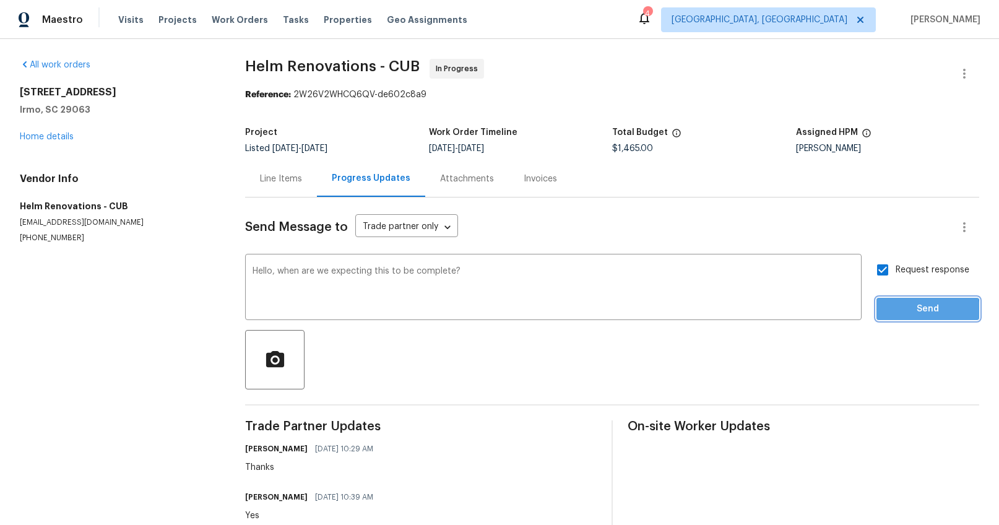
click at [899, 312] on span "Send" at bounding box center [927, 308] width 83 height 15
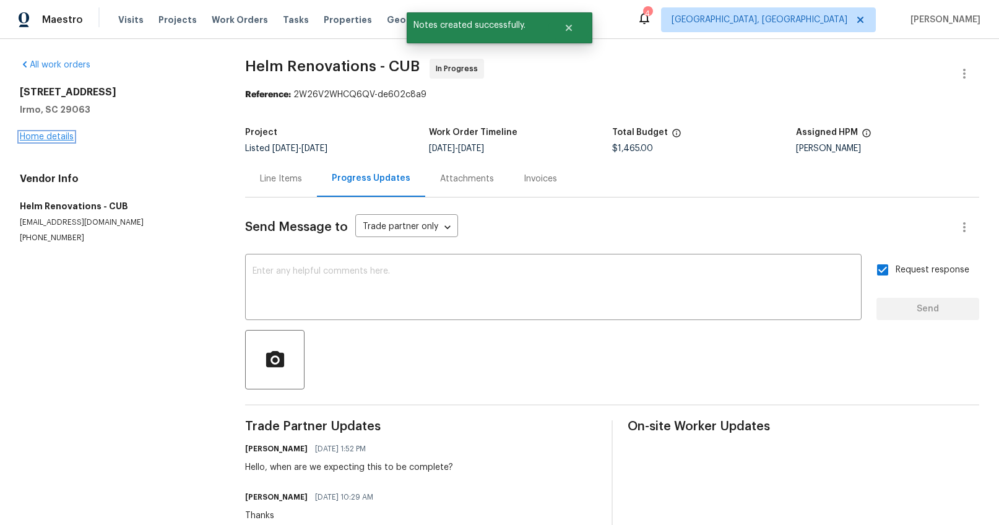
click at [37, 135] on link "Home details" at bounding box center [47, 136] width 54 height 9
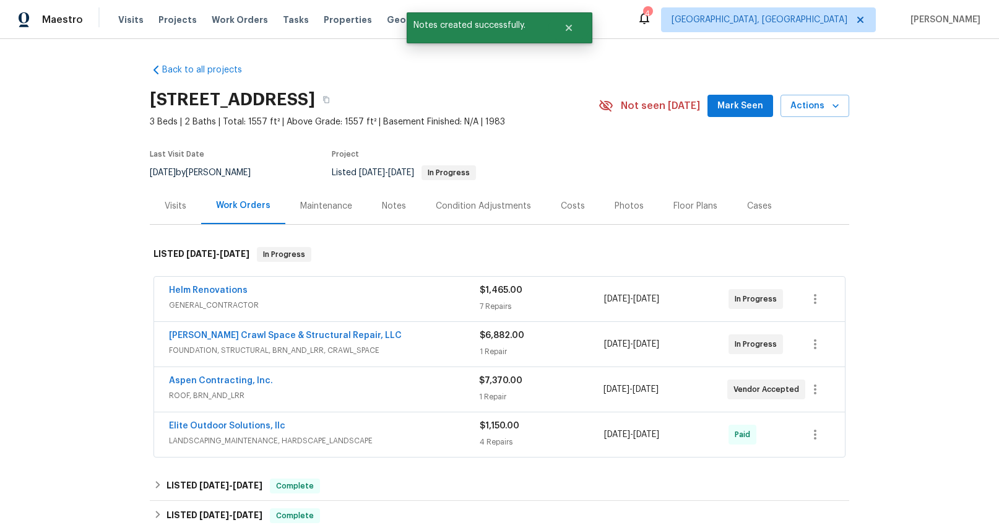
scroll to position [129, 0]
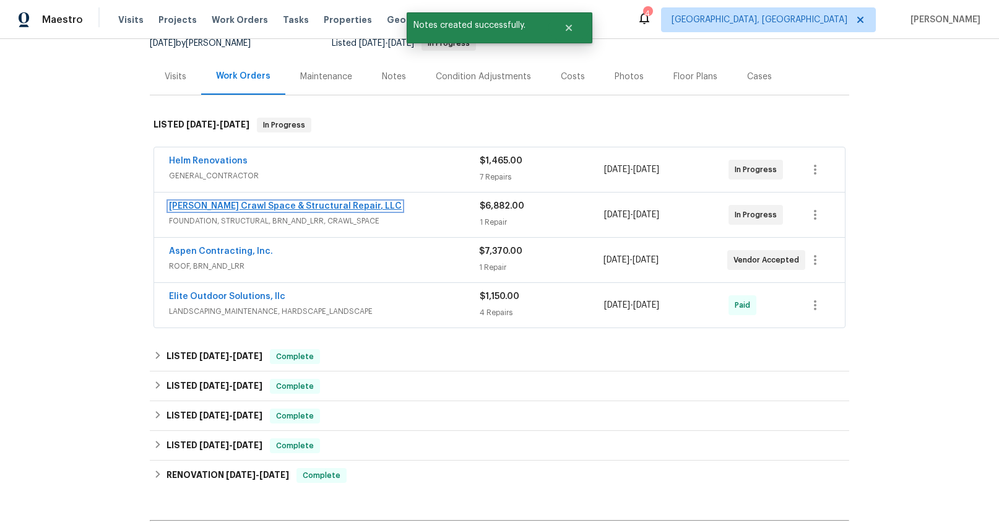
click at [275, 205] on link "Falcone Crawl Space & Structural Repair, LLC" at bounding box center [285, 206] width 233 height 9
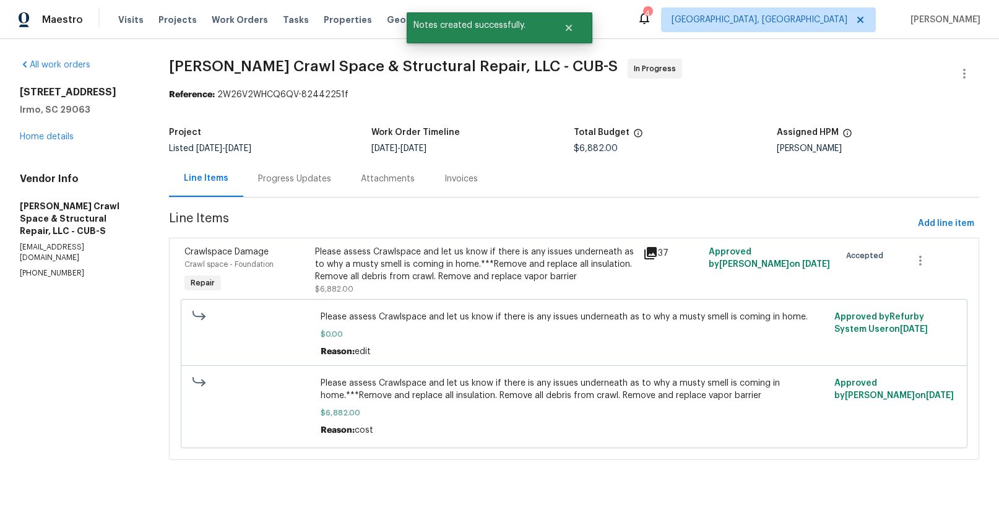
click at [320, 182] on div "Progress Updates" at bounding box center [294, 179] width 73 height 12
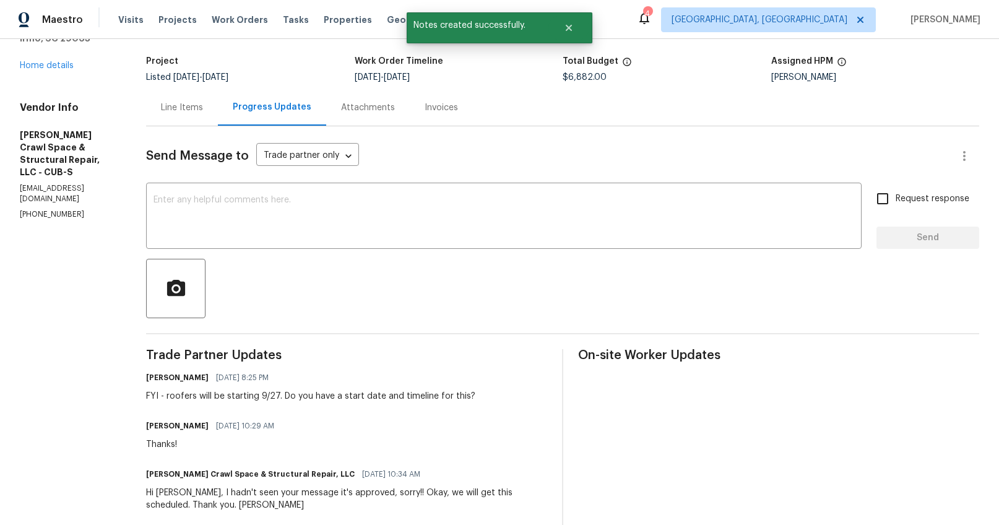
scroll to position [80, 0]
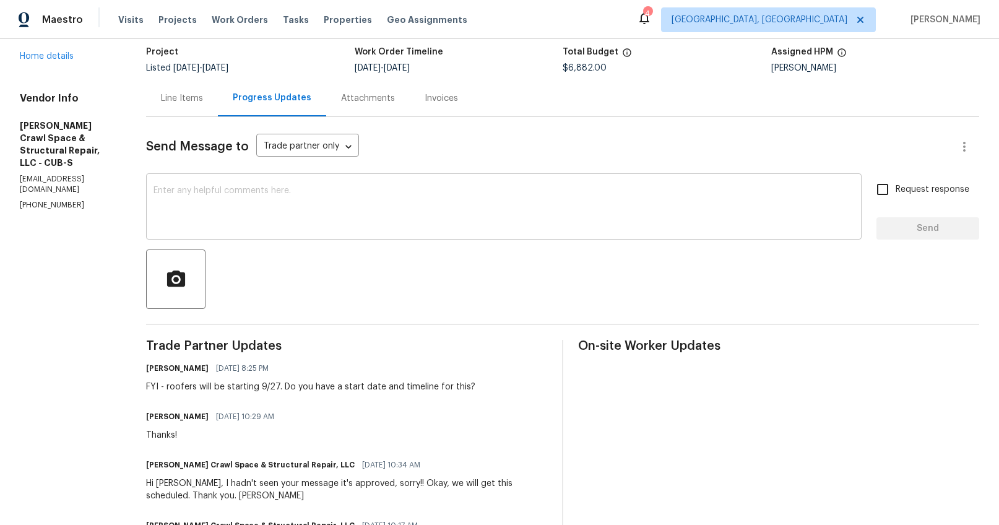
click at [321, 220] on textarea at bounding box center [503, 207] width 701 height 43
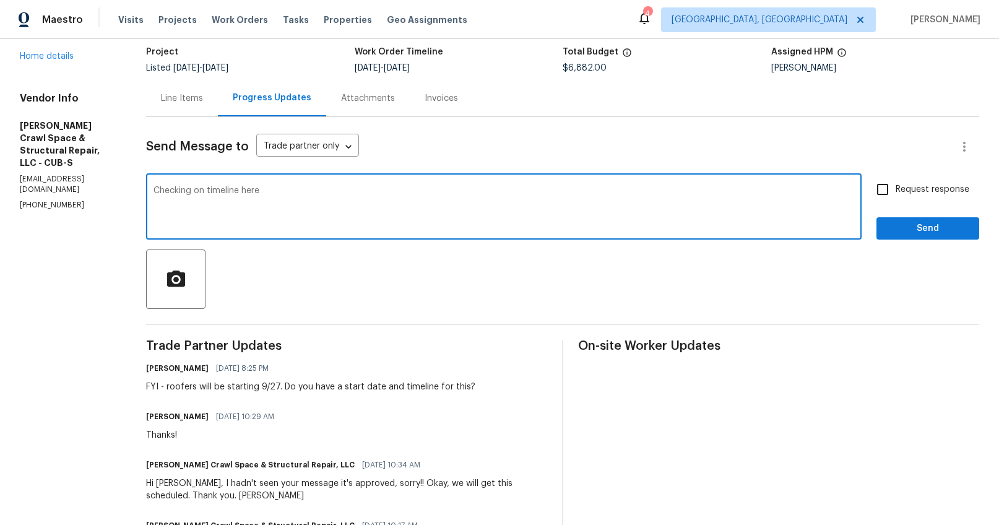
type textarea "Checking on timeline here"
click at [942, 191] on span "Request response" at bounding box center [933, 189] width 74 height 13
click at [896, 191] on input "Request response" at bounding box center [883, 189] width 26 height 26
checkbox input "true"
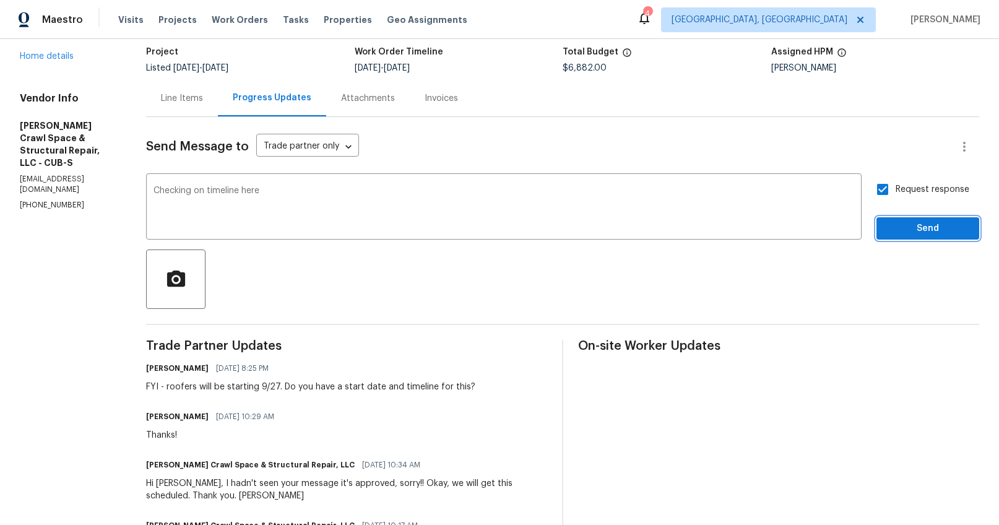
click at [919, 229] on span "Send" at bounding box center [927, 228] width 83 height 15
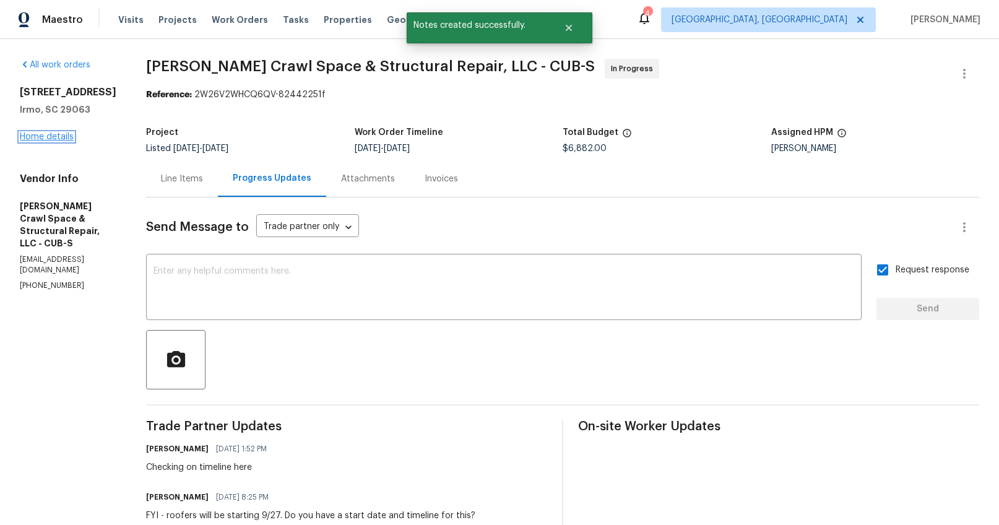
click at [60, 136] on link "Home details" at bounding box center [47, 136] width 54 height 9
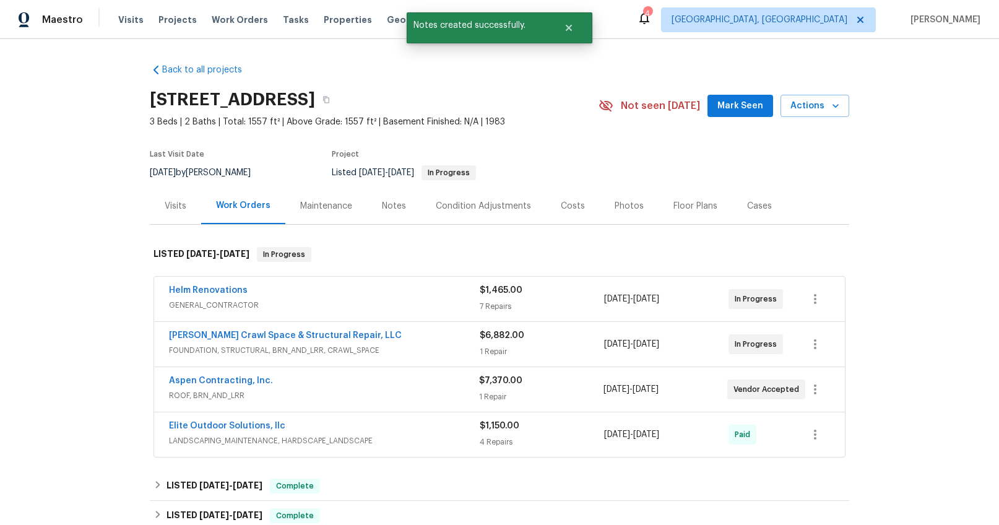
scroll to position [200, 0]
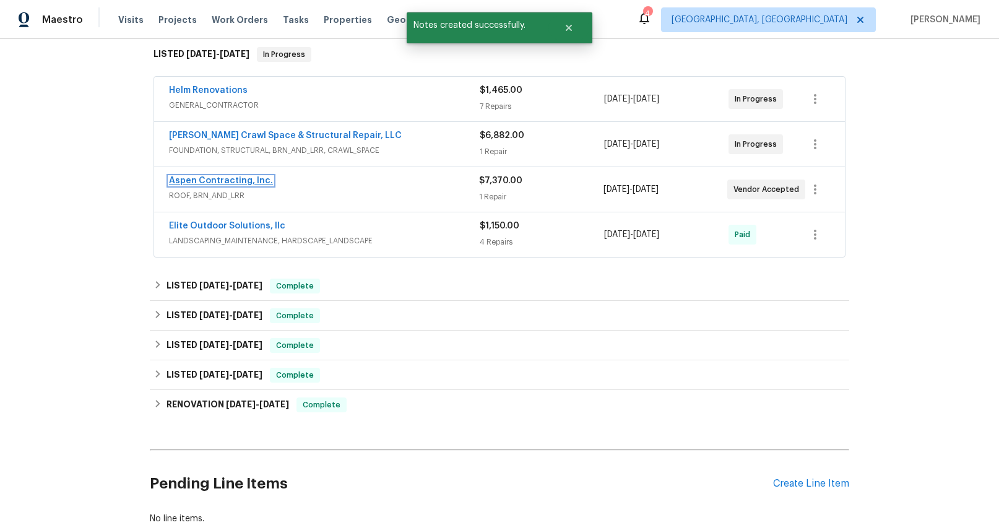
click at [232, 181] on link "Aspen Contracting, Inc." at bounding box center [221, 180] width 104 height 9
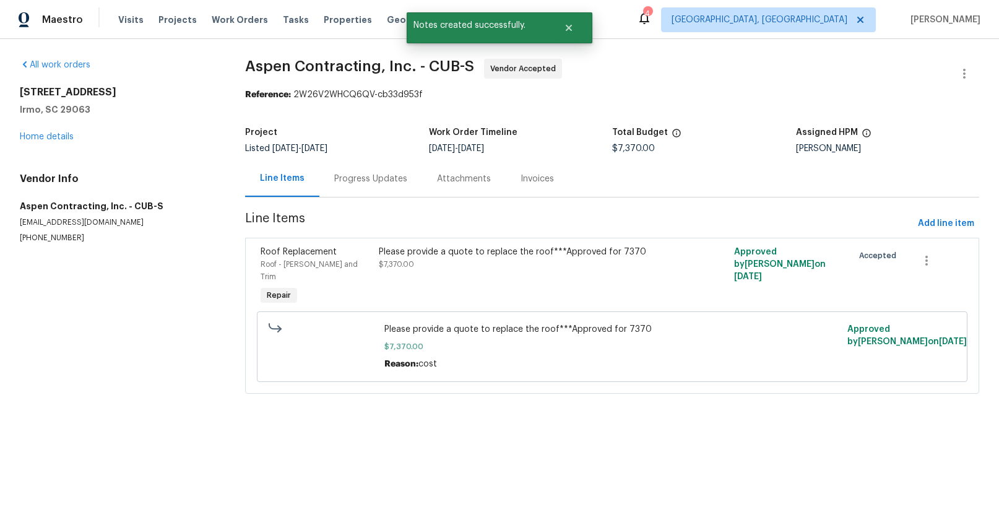
click at [335, 178] on div "Progress Updates" at bounding box center [370, 179] width 73 height 12
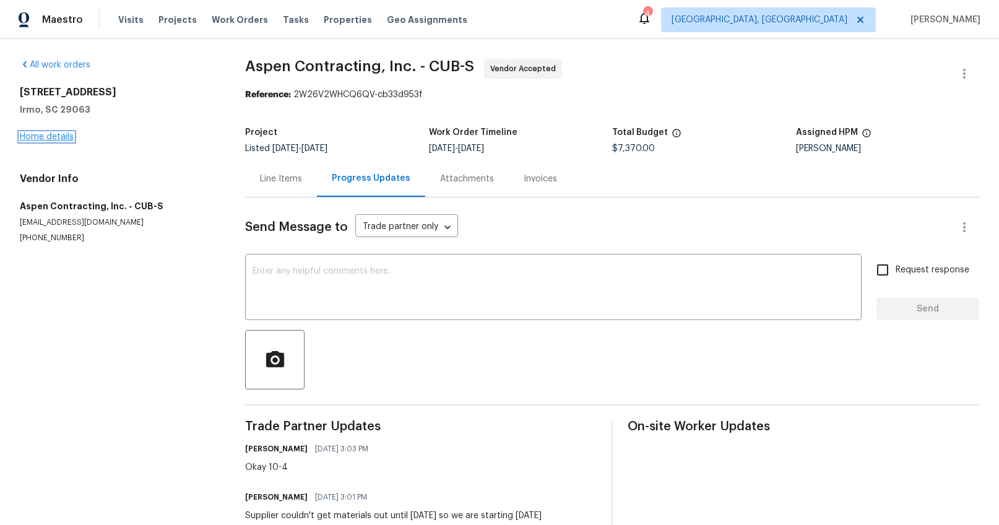
click at [65, 137] on link "Home details" at bounding box center [47, 136] width 54 height 9
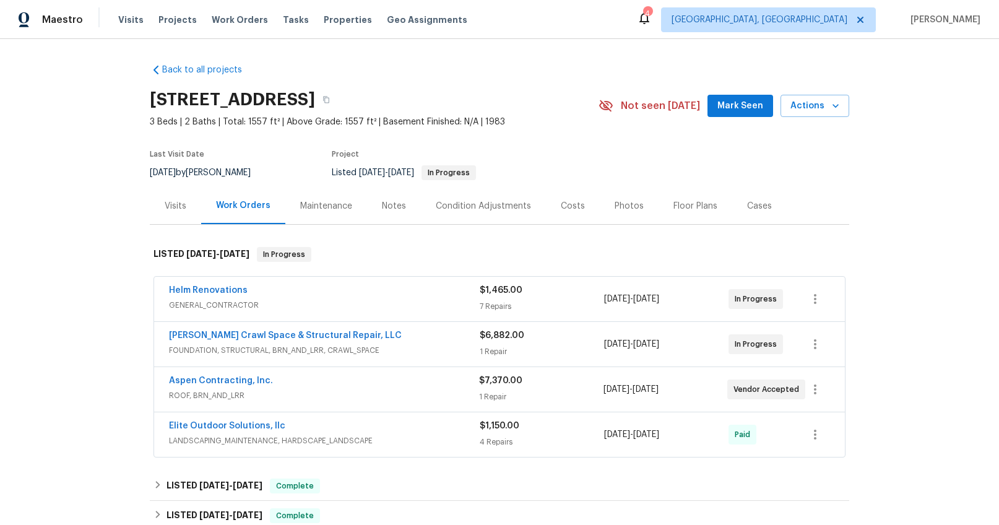
click at [386, 210] on div "Notes" at bounding box center [394, 206] width 24 height 12
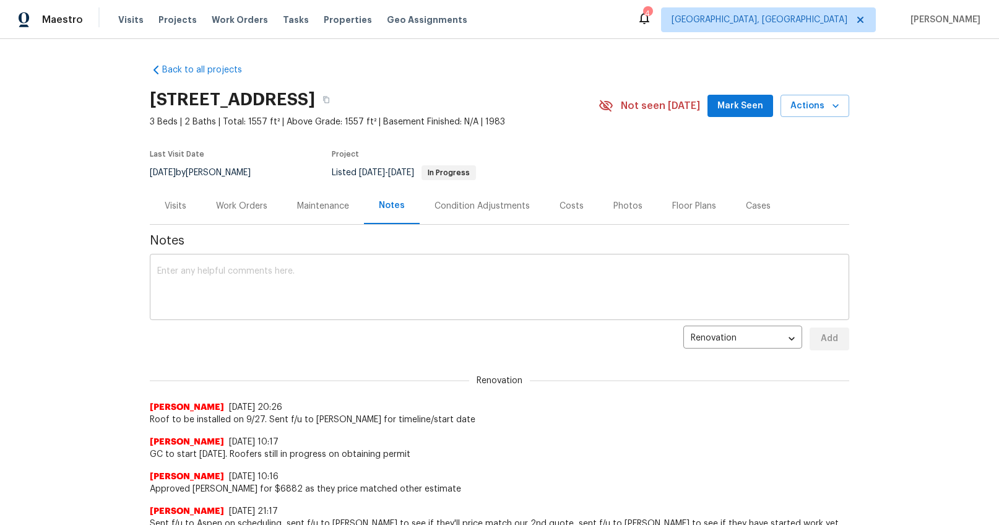
click at [232, 285] on textarea at bounding box center [499, 288] width 684 height 43
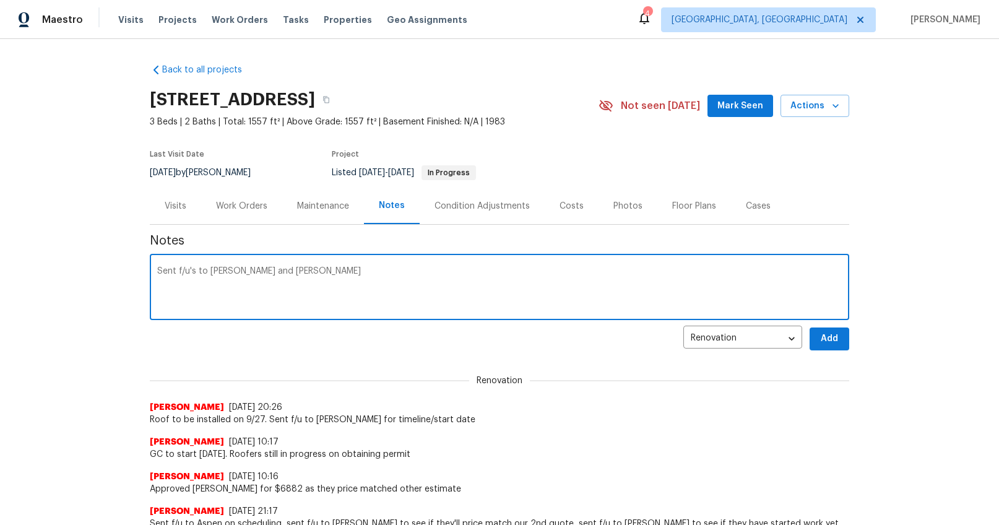
type textarea "Sent f/u's to Helms and Falcone"
click at [819, 334] on span "Add" at bounding box center [829, 338] width 20 height 15
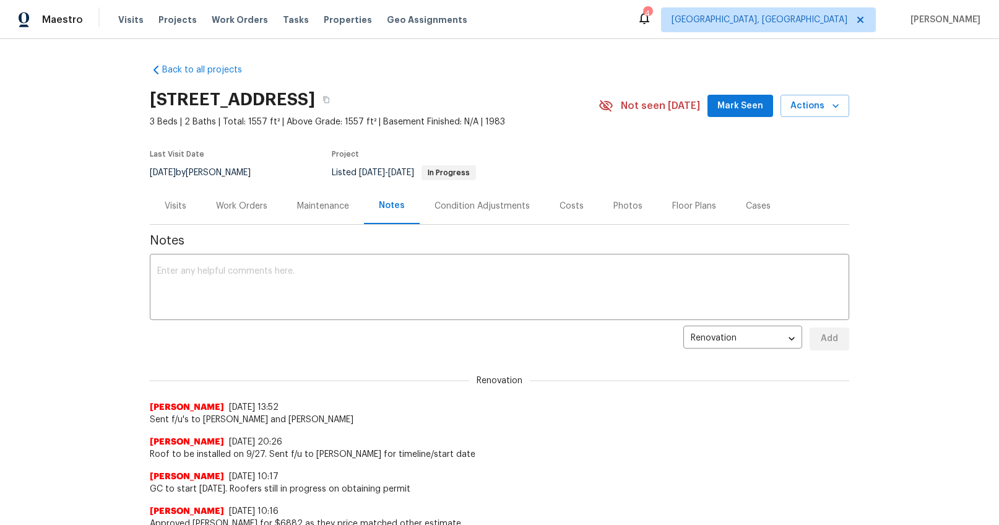
click at [223, 202] on div "Work Orders" at bounding box center [241, 206] width 51 height 12
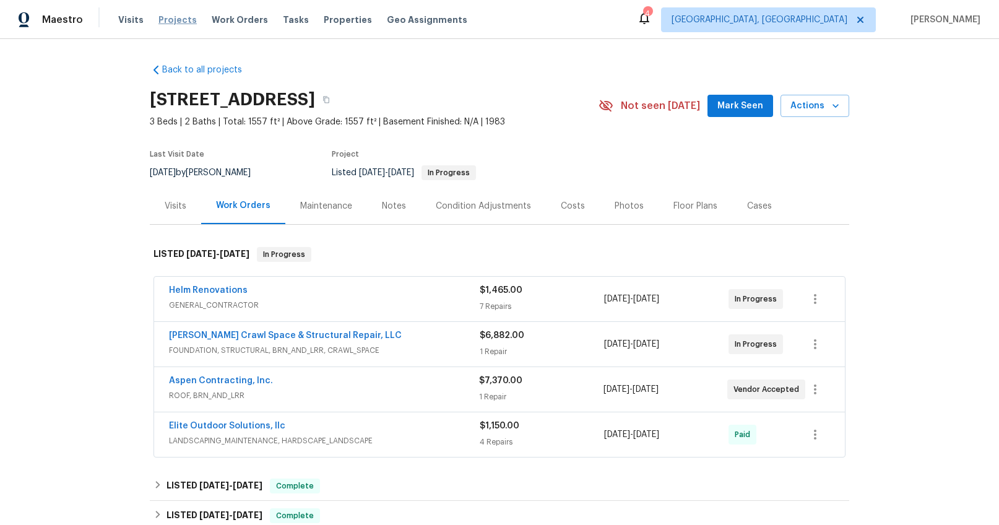
click at [172, 19] on span "Projects" at bounding box center [177, 20] width 38 height 12
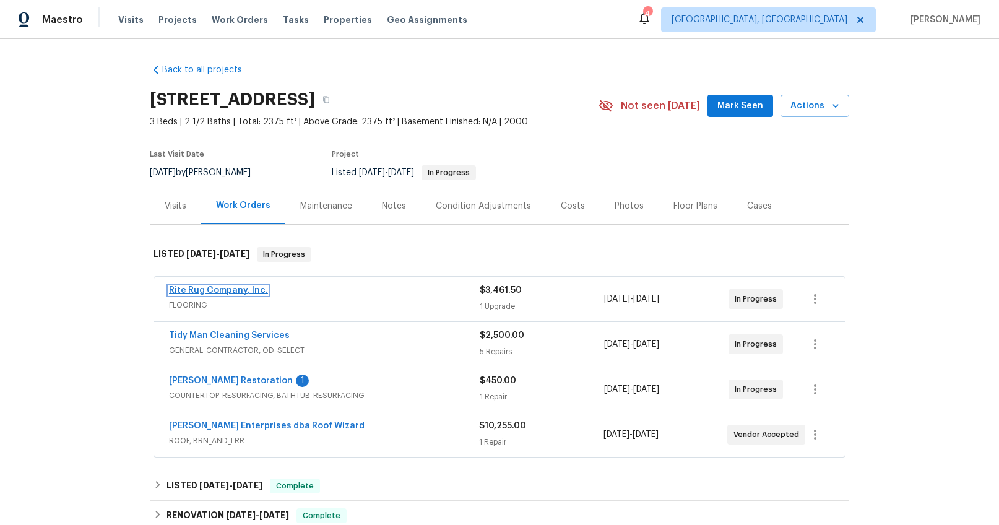
click at [234, 292] on link "Rite Rug Company, Inc." at bounding box center [218, 290] width 99 height 9
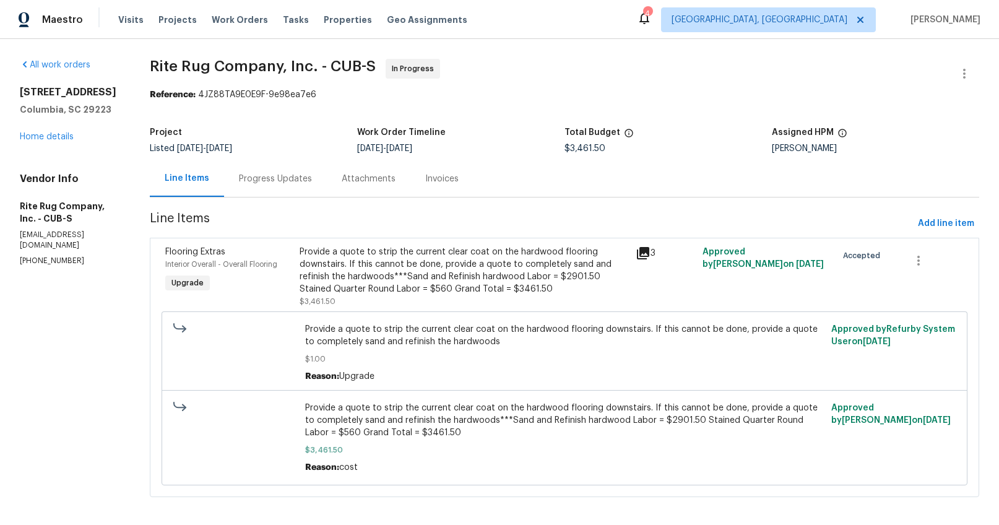
click at [304, 183] on div "Progress Updates" at bounding box center [275, 179] width 73 height 12
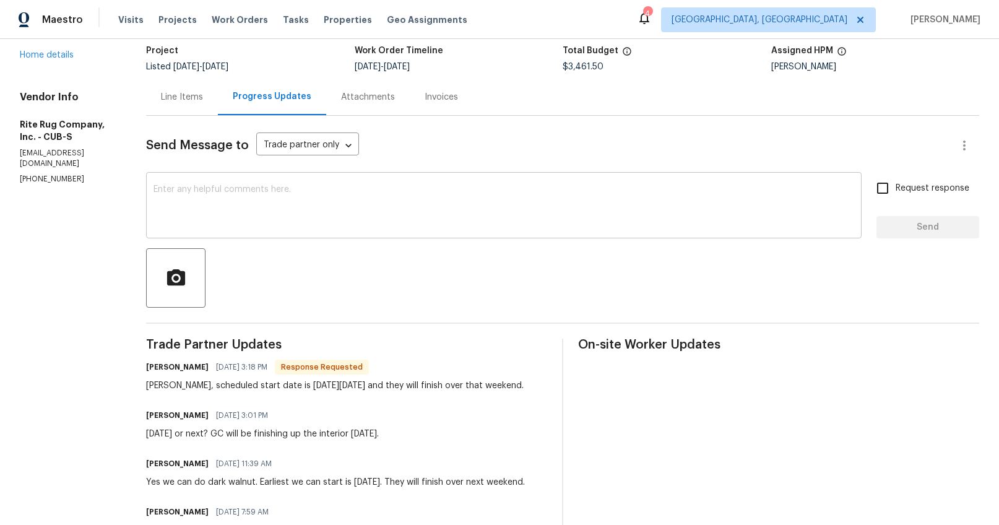
scroll to position [137, 0]
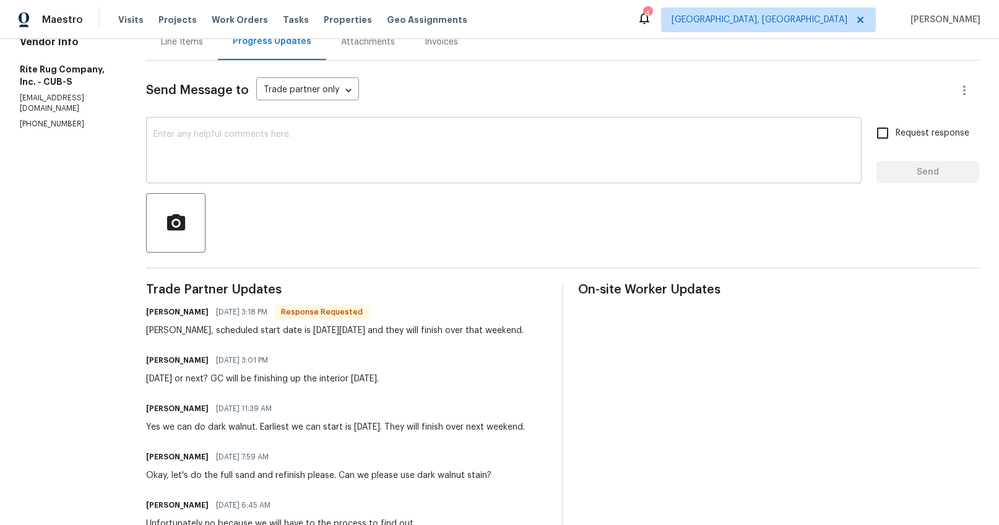
click at [300, 175] on div "x ​" at bounding box center [503, 151] width 715 height 63
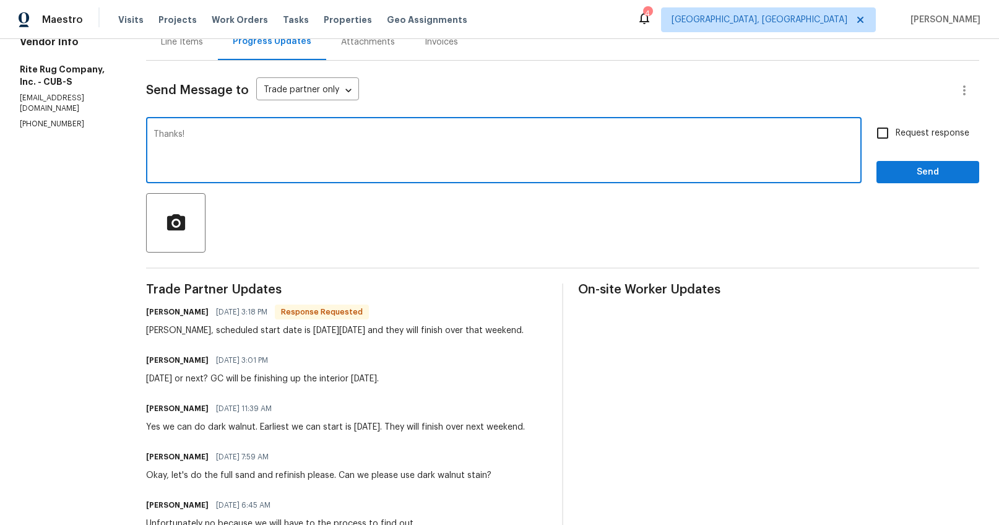
type textarea "Thanks!"
click at [929, 131] on span "Request response" at bounding box center [933, 133] width 74 height 13
click at [896, 131] on input "Request response" at bounding box center [883, 133] width 26 height 26
checkbox input "true"
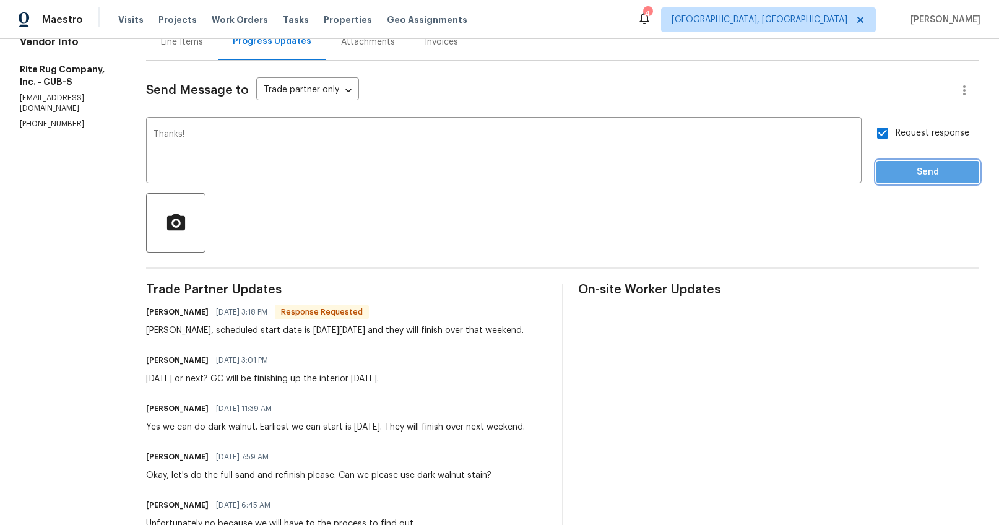
click at [919, 182] on button "Send" at bounding box center [927, 172] width 103 height 23
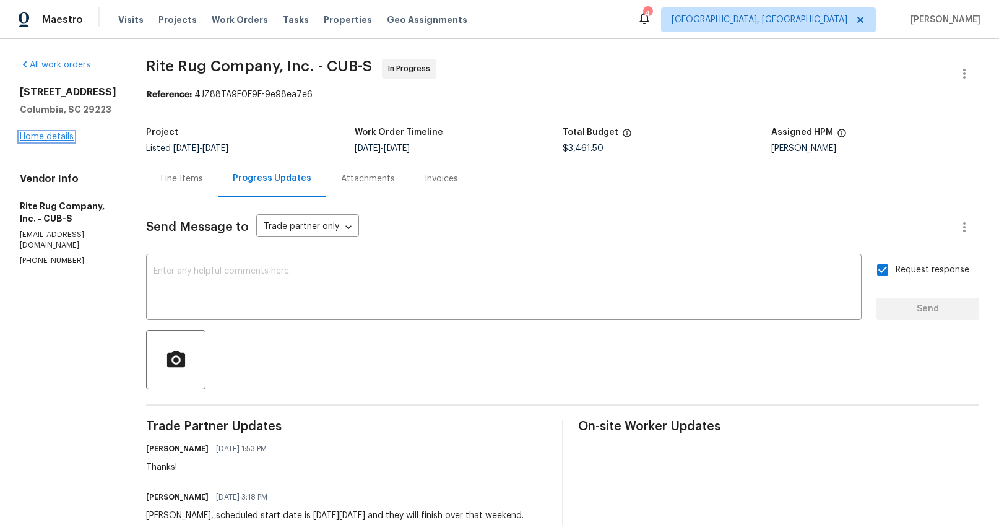
click at [43, 135] on link "Home details" at bounding box center [47, 136] width 54 height 9
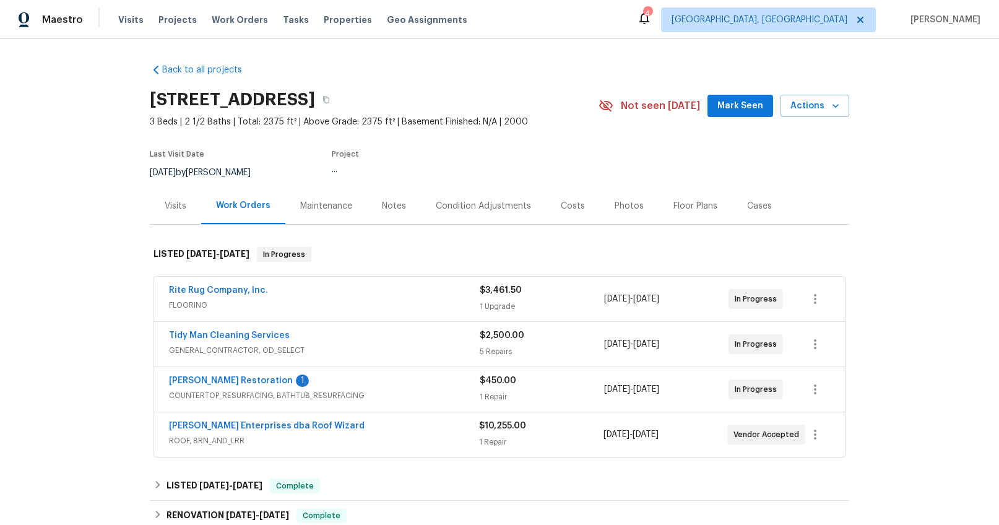
scroll to position [87, 0]
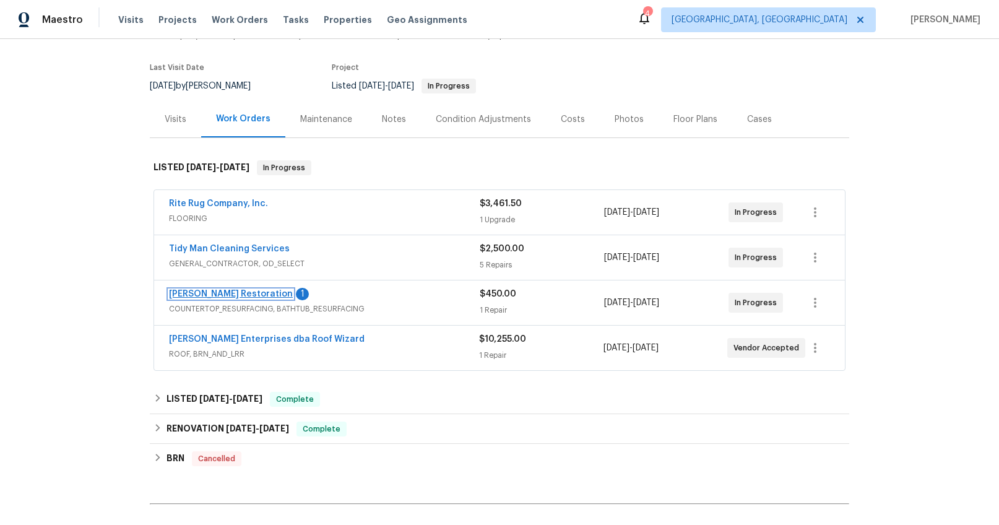
click at [222, 293] on link "[PERSON_NAME] Restoration" at bounding box center [231, 294] width 124 height 9
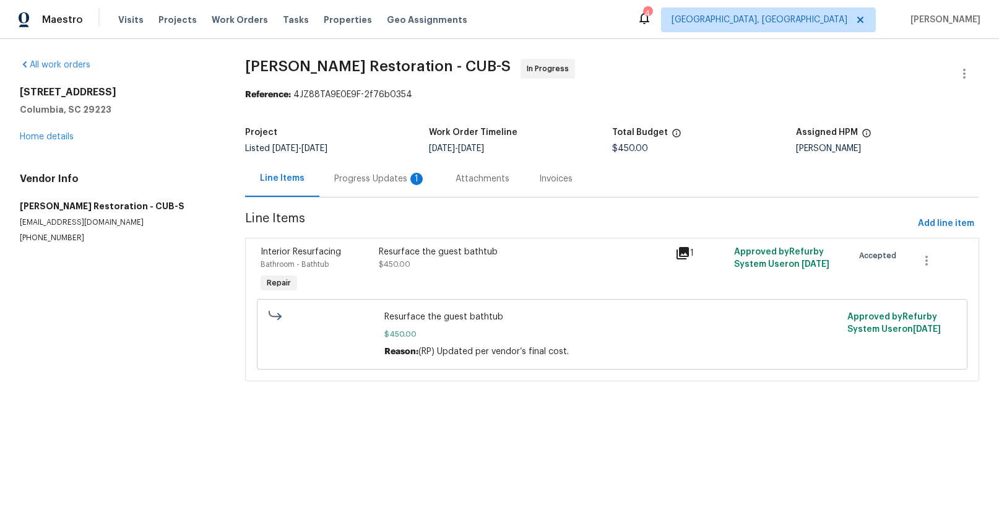
click at [353, 178] on div "Progress Updates 1" at bounding box center [380, 179] width 92 height 12
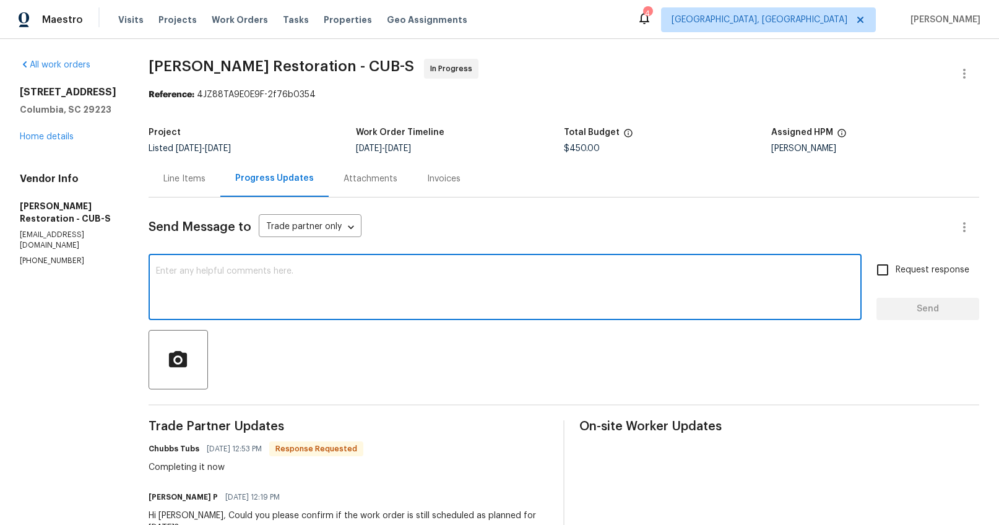
click at [299, 283] on textarea at bounding box center [505, 288] width 698 height 43
type textarea "Thanks"
click at [951, 272] on span "Request response" at bounding box center [933, 270] width 74 height 13
click at [896, 272] on input "Request response" at bounding box center [883, 270] width 26 height 26
checkbox input "true"
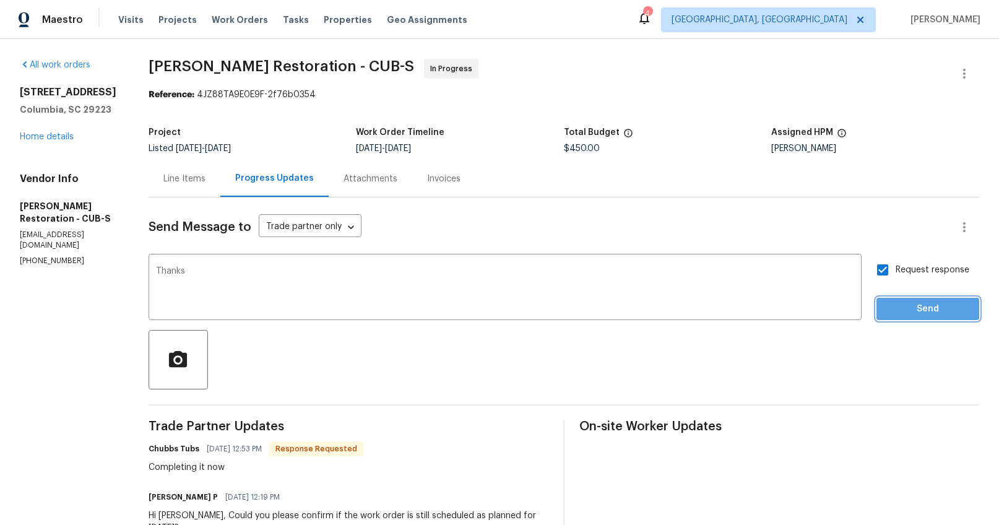
click at [933, 304] on span "Send" at bounding box center [927, 308] width 83 height 15
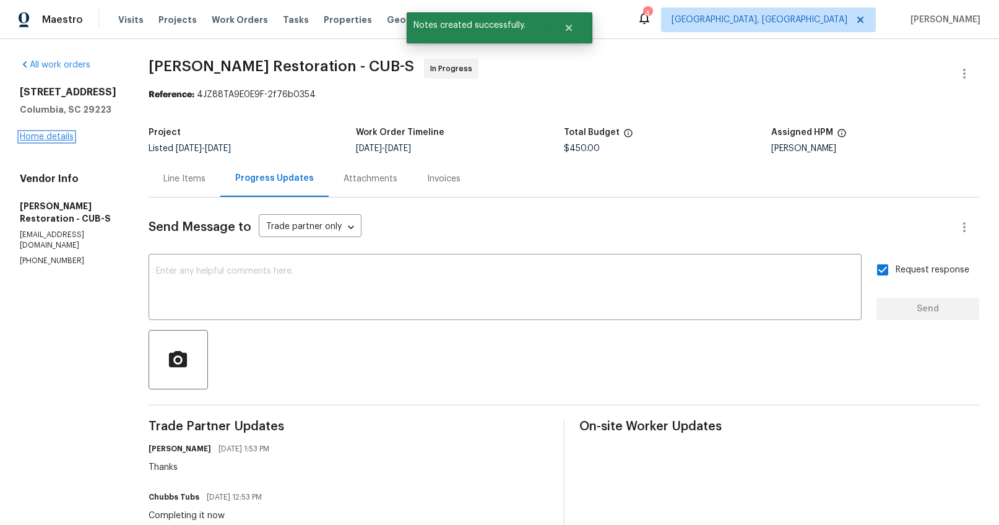
click at [43, 132] on link "Home details" at bounding box center [47, 136] width 54 height 9
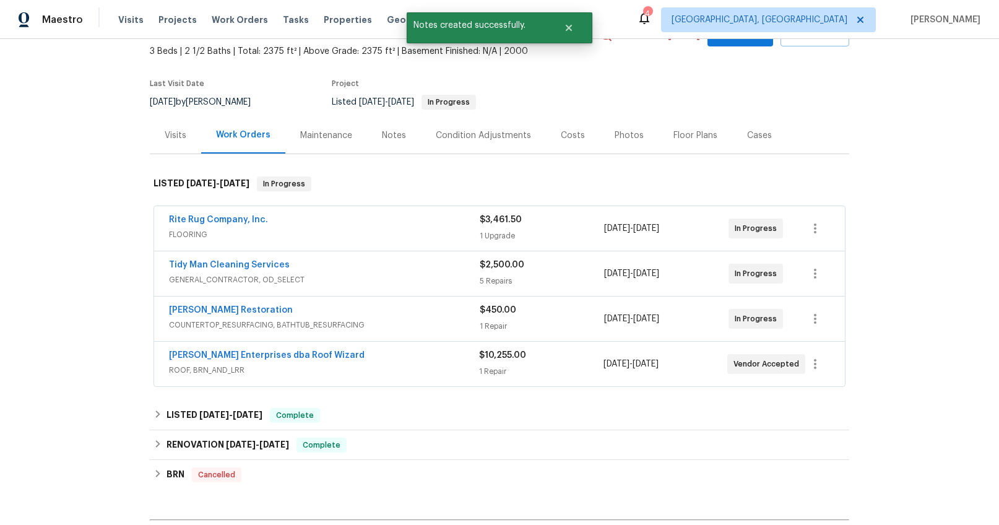
scroll to position [125, 0]
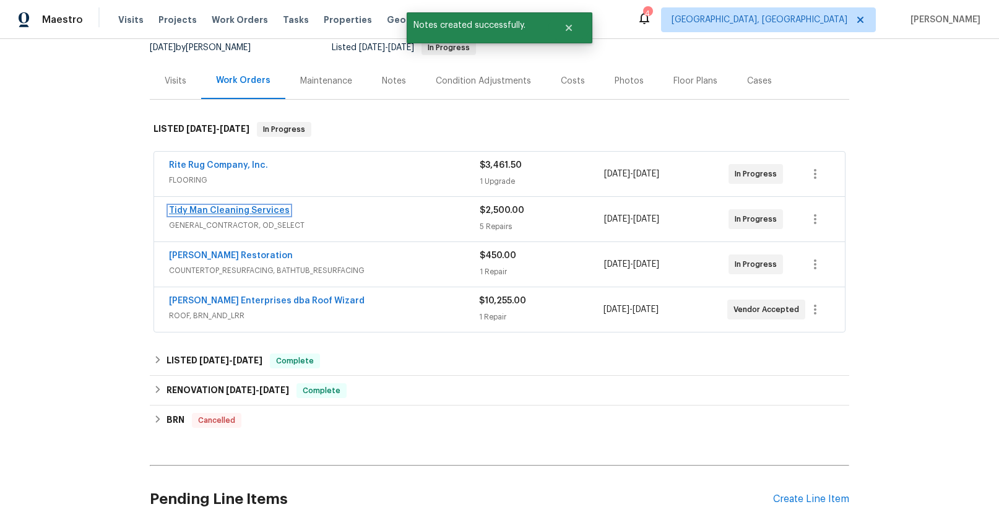
click at [240, 211] on link "Tidy Man Cleaning Services" at bounding box center [229, 210] width 121 height 9
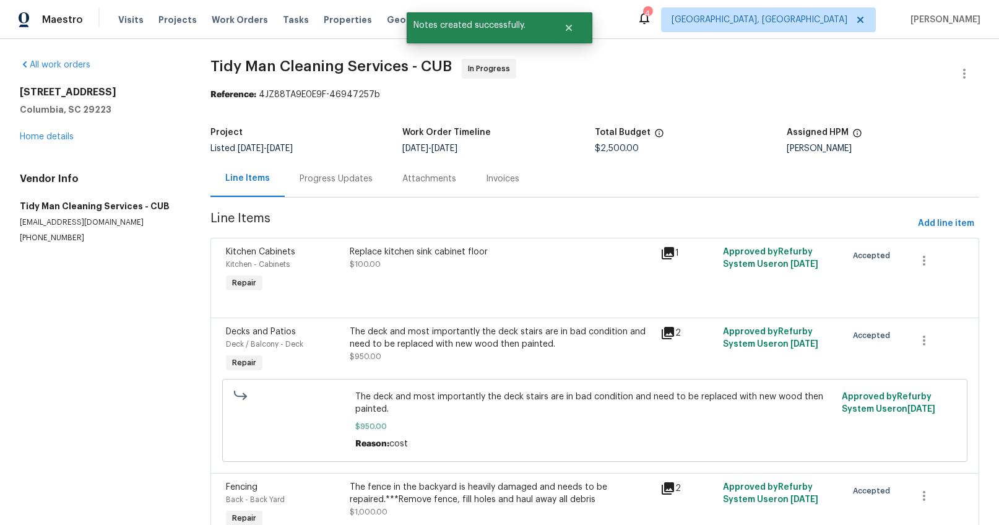
click at [310, 185] on div "Progress Updates" at bounding box center [336, 178] width 103 height 37
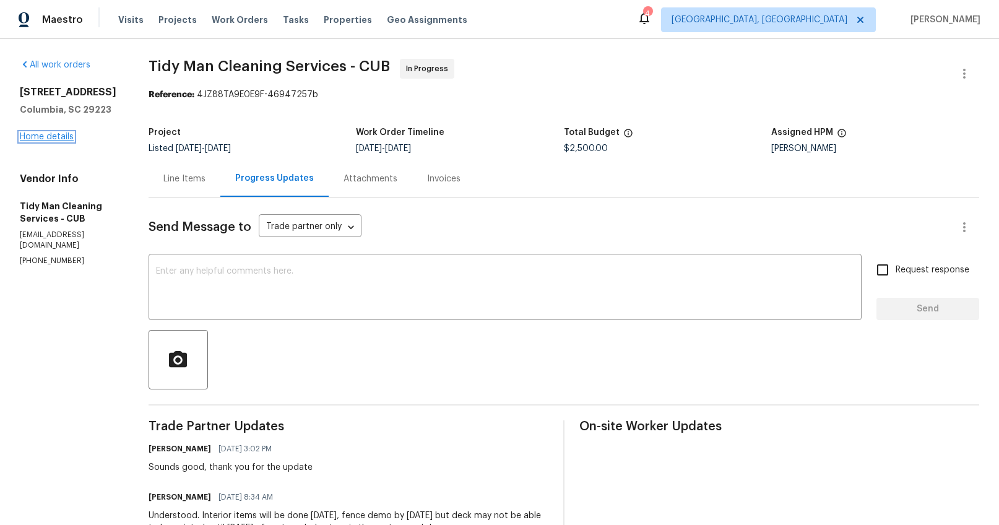
click at [63, 138] on link "Home details" at bounding box center [47, 136] width 54 height 9
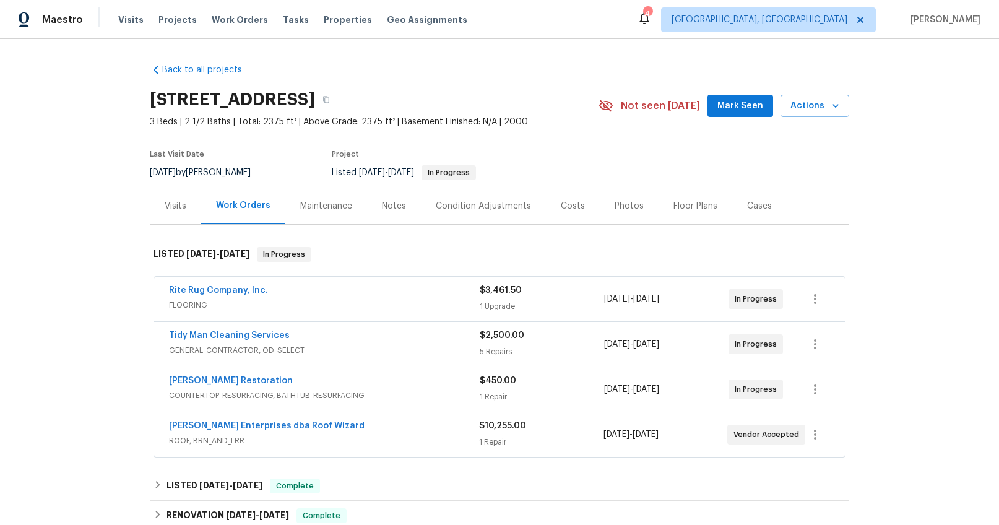
click at [389, 213] on div "Notes" at bounding box center [394, 206] width 54 height 37
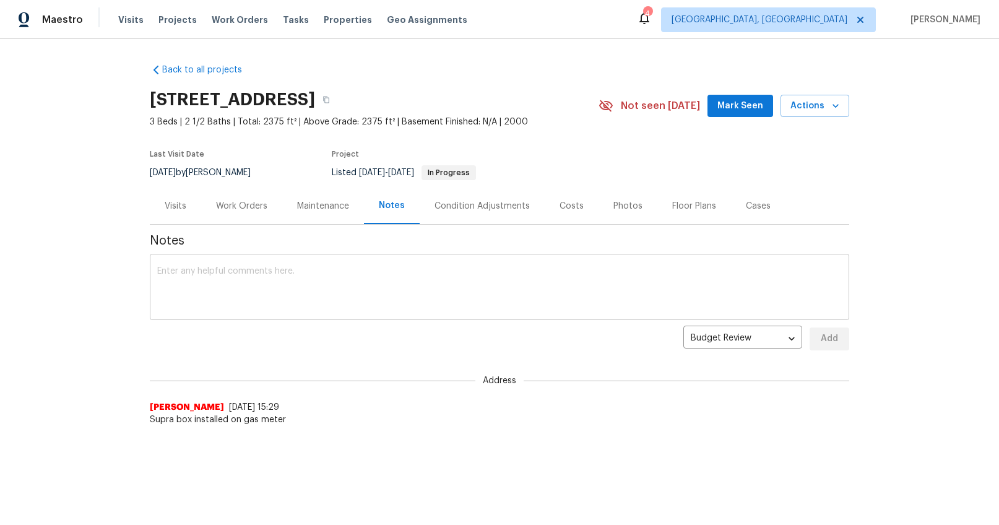
click at [321, 277] on textarea at bounding box center [499, 288] width 684 height 43
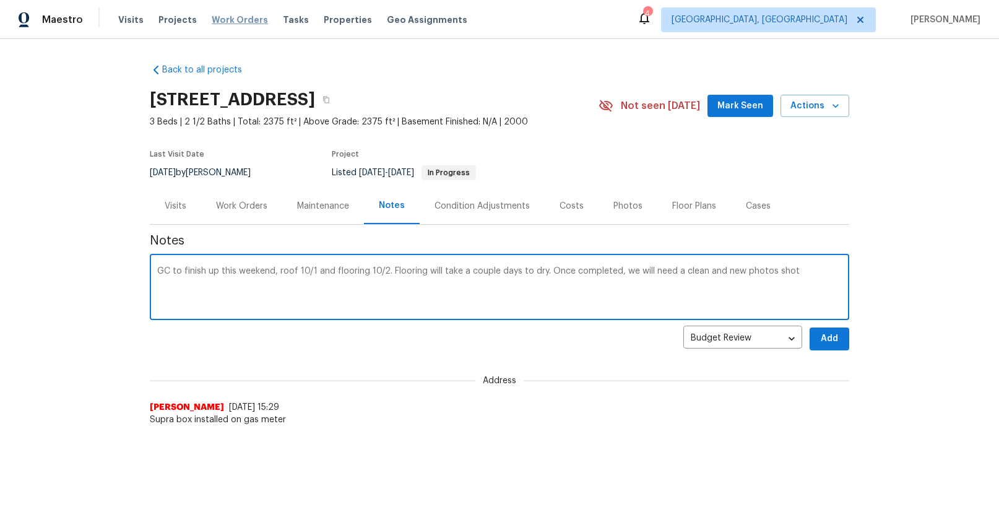
type textarea "GC to finish up this weekend, roof 10/1 and flooring 10/2. Flooring will take a…"
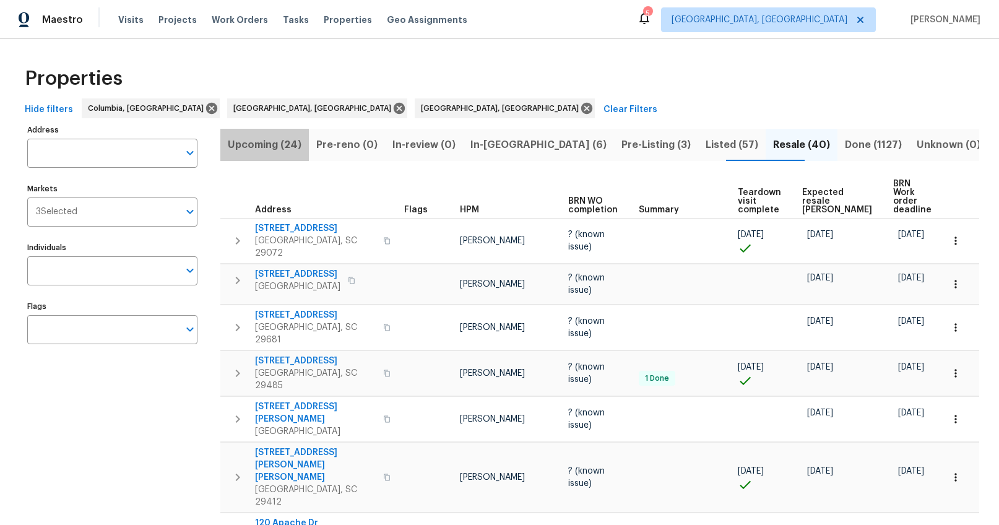
click at [277, 147] on span "Upcoming (24)" at bounding box center [265, 144] width 74 height 17
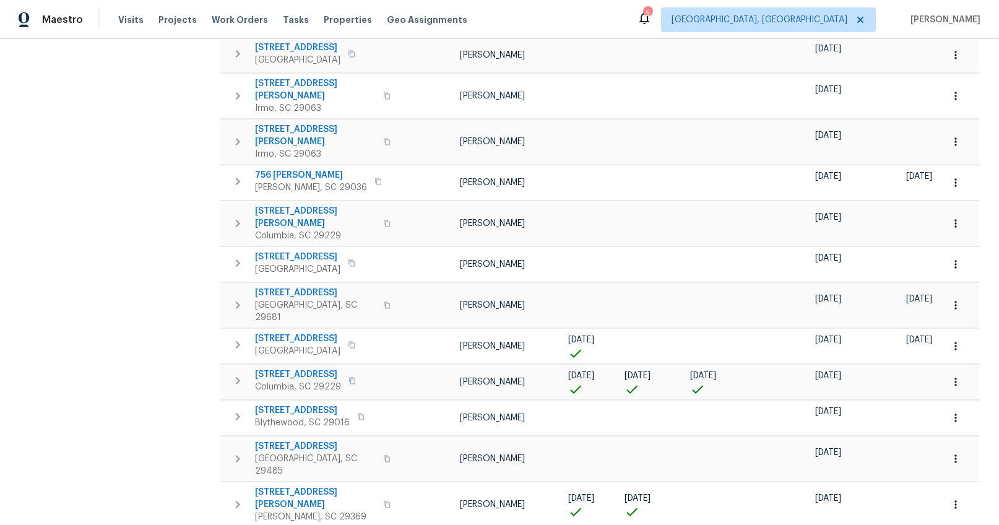
scroll to position [589, 0]
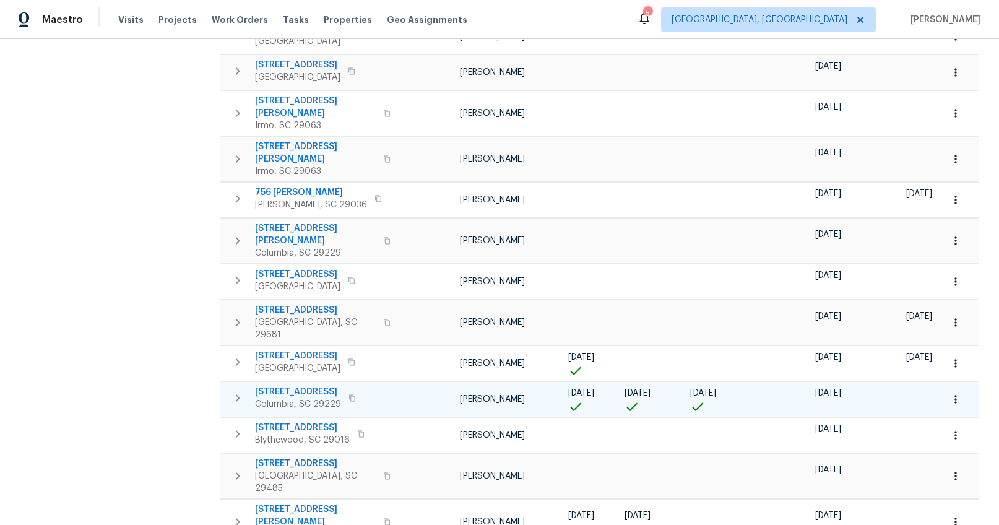
click at [282, 386] on span "426 Long Pointe Ln" at bounding box center [298, 392] width 86 height 12
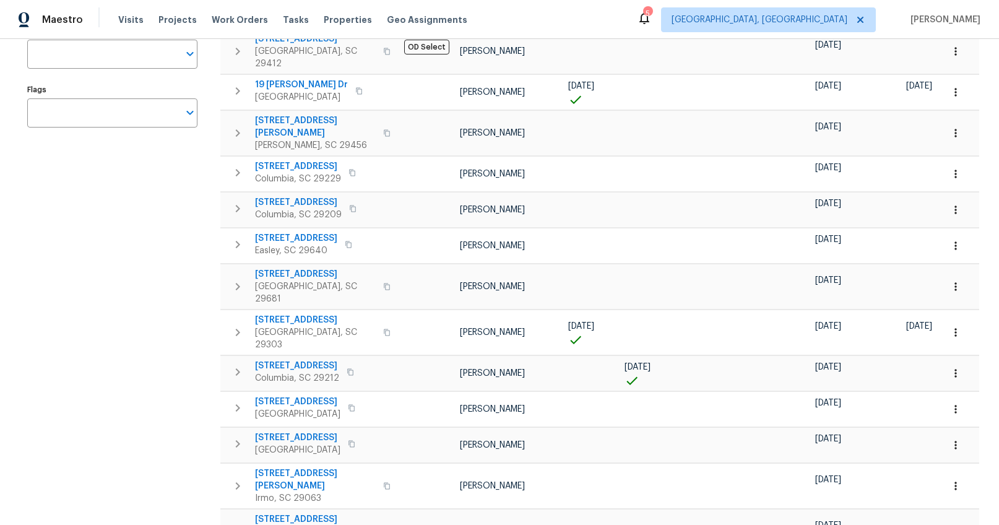
scroll to position [0, 0]
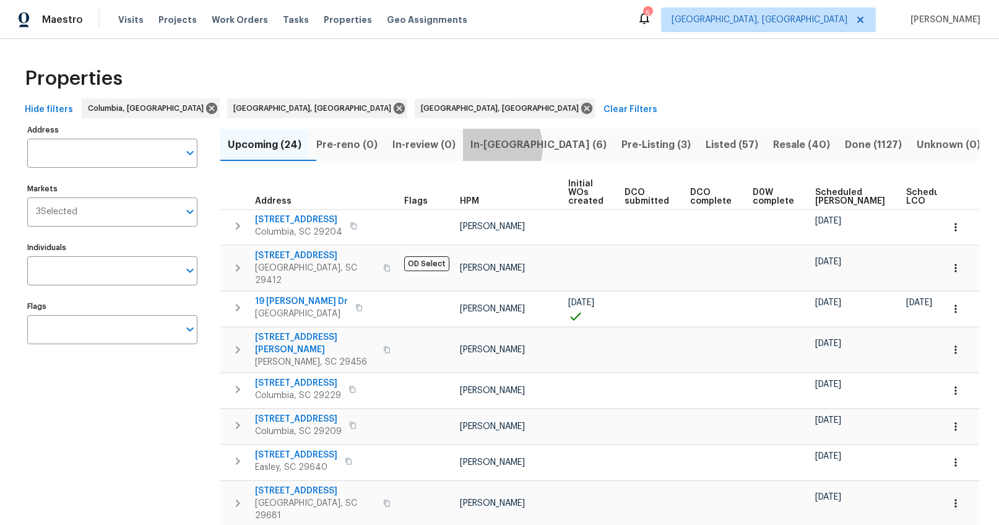
click at [516, 147] on span "In-reno (6)" at bounding box center [538, 144] width 136 height 17
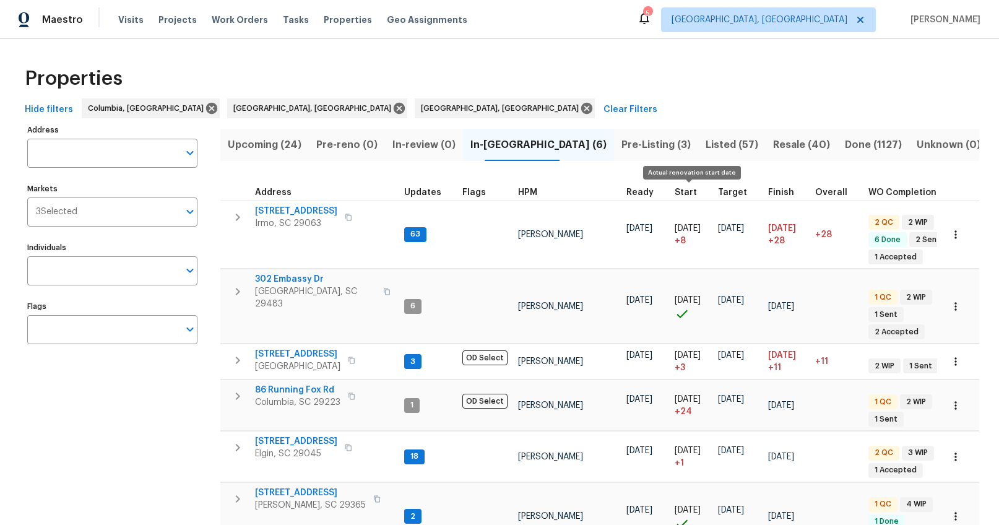
click at [688, 192] on span "Start" at bounding box center [686, 192] width 22 height 9
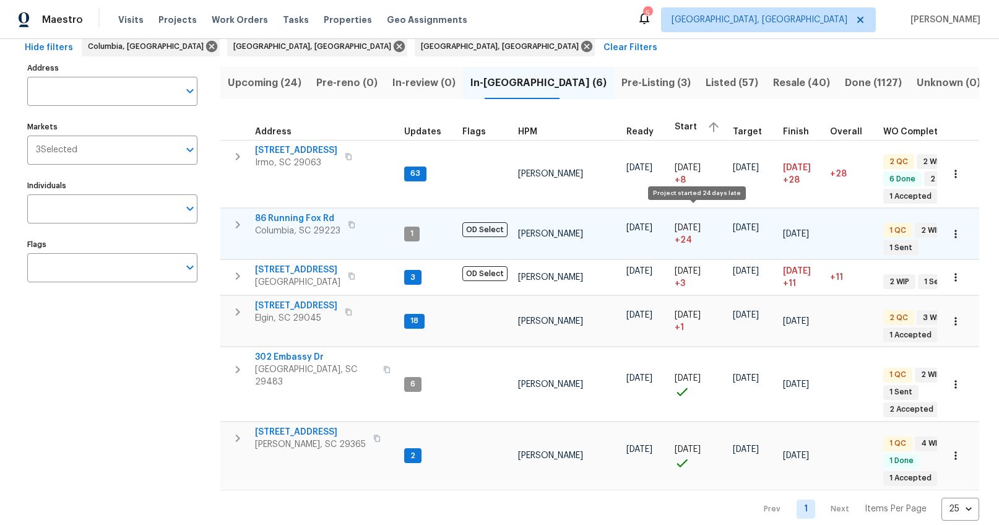
scroll to position [50, 0]
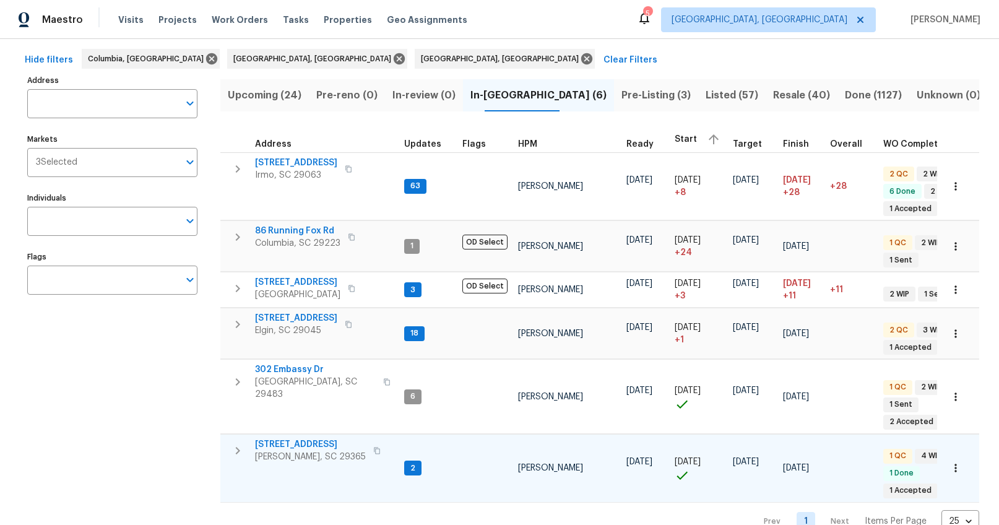
click at [328, 438] on span "203 Heatherbrook Dr" at bounding box center [310, 444] width 111 height 12
click at [621, 96] on span "Pre-Listing (3)" at bounding box center [655, 95] width 69 height 17
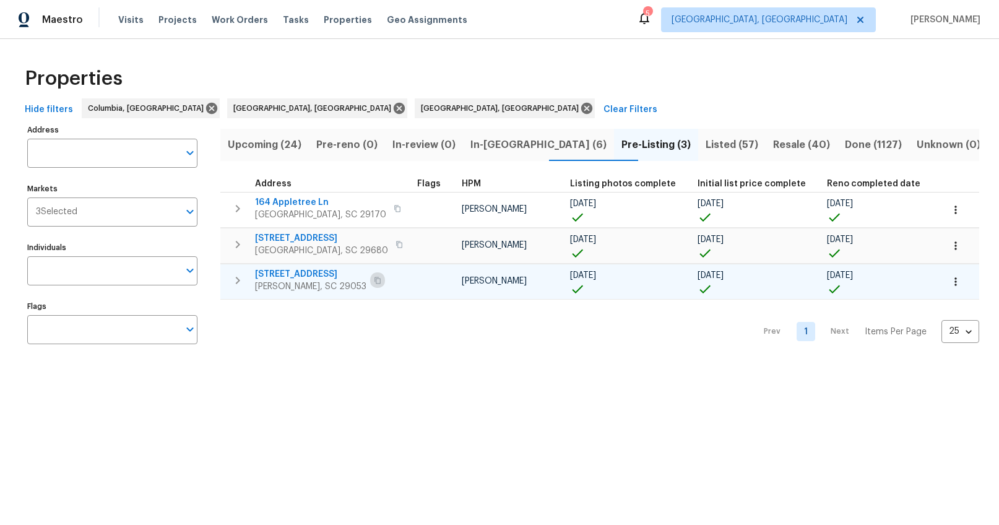
click at [374, 280] on icon "button" at bounding box center [377, 280] width 6 height 7
click at [287, 274] on span "171 Ridge Pointe Dr" at bounding box center [310, 274] width 111 height 12
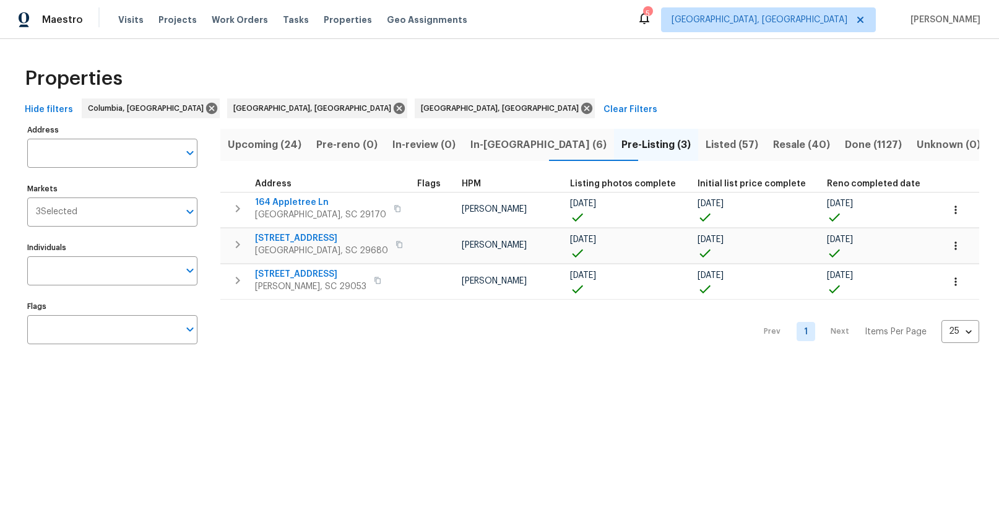
click at [773, 145] on span "Resale (40)" at bounding box center [801, 144] width 57 height 17
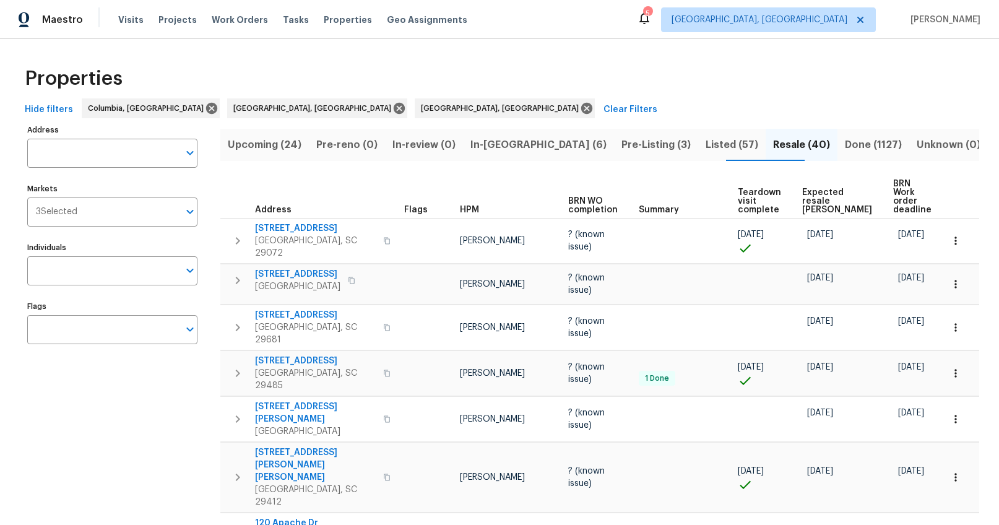
click at [816, 196] on span "Expected resale COE" at bounding box center [837, 201] width 70 height 26
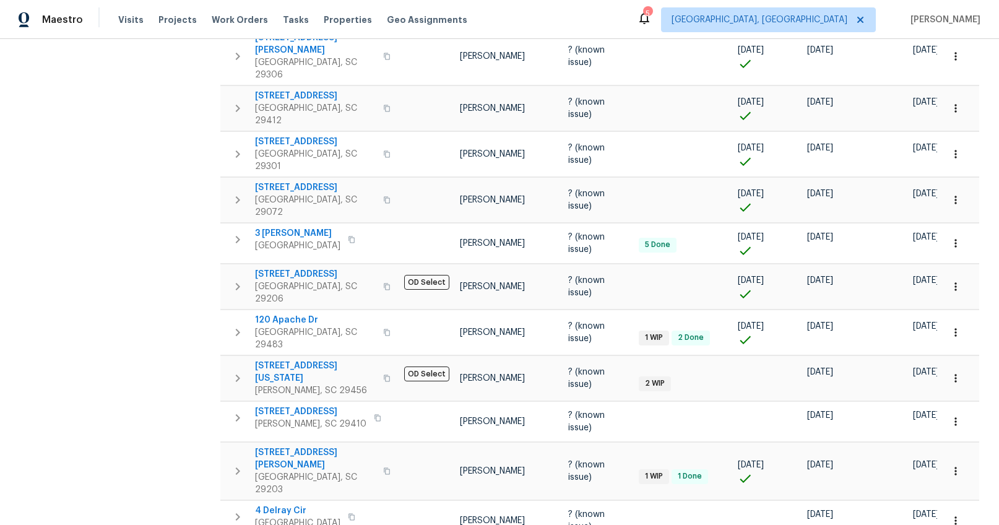
scroll to position [783, 0]
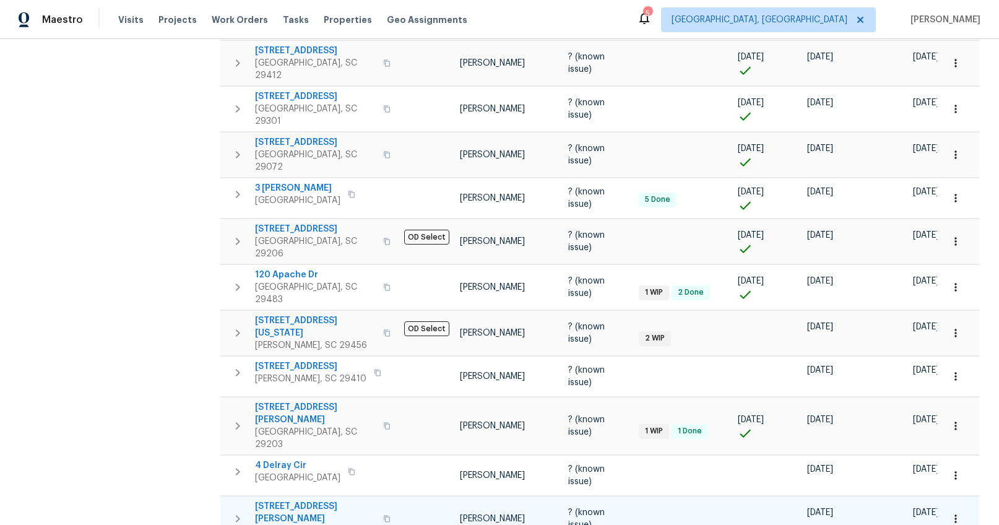
click at [383, 515] on icon "button" at bounding box center [386, 518] width 7 height 7
click at [287, 500] on span "[STREET_ADDRESS][PERSON_NAME]" at bounding box center [315, 512] width 121 height 25
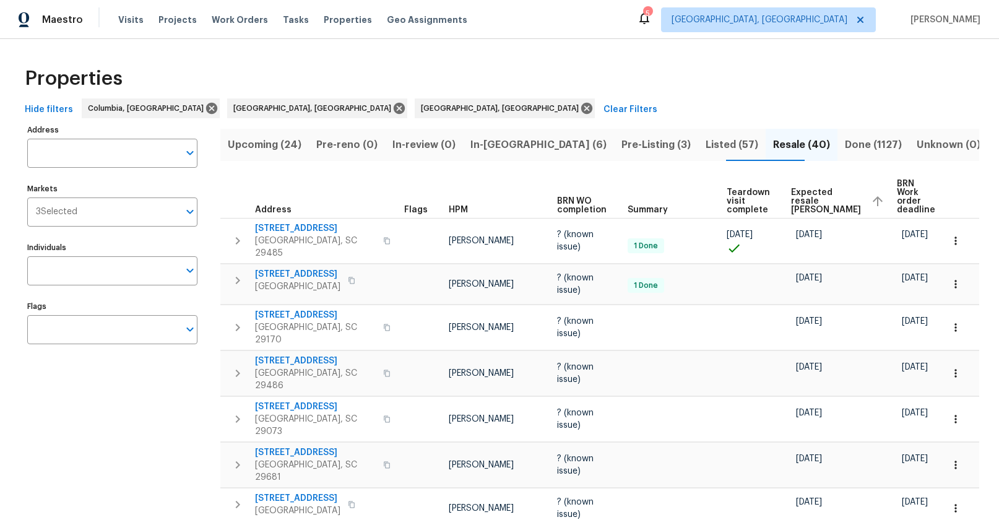
click at [698, 143] on button "Listed (57)" at bounding box center [731, 145] width 67 height 32
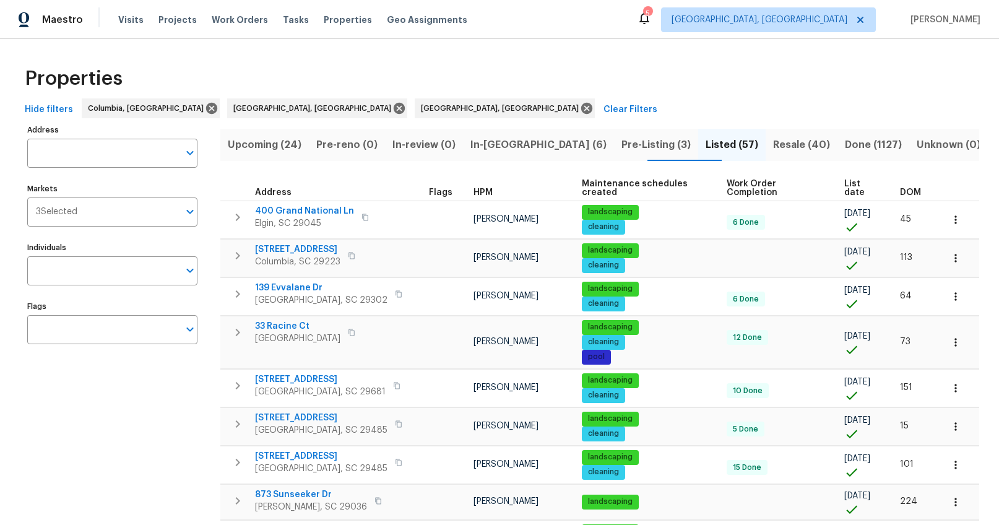
click at [898, 181] on th "DOM" at bounding box center [916, 188] width 42 height 25
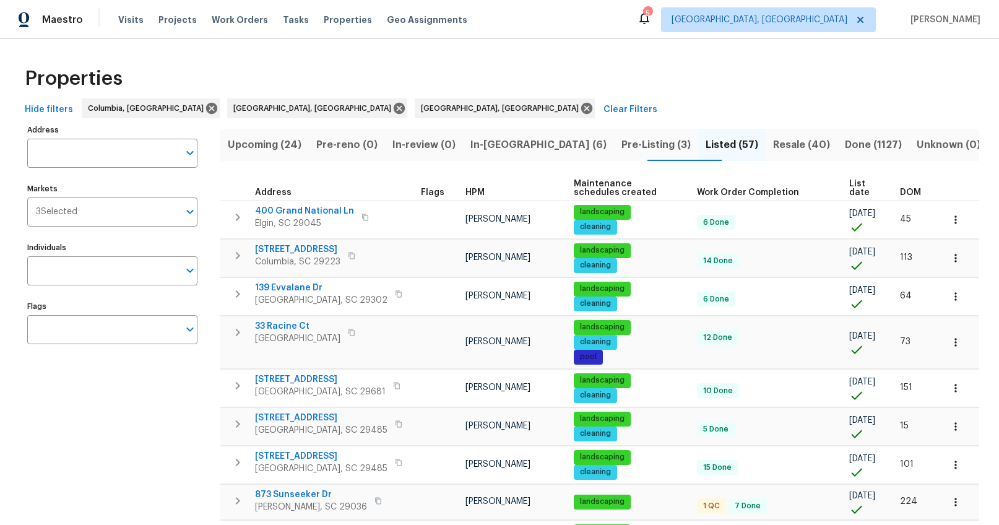
click at [902, 192] on span "DOM" at bounding box center [910, 192] width 21 height 9
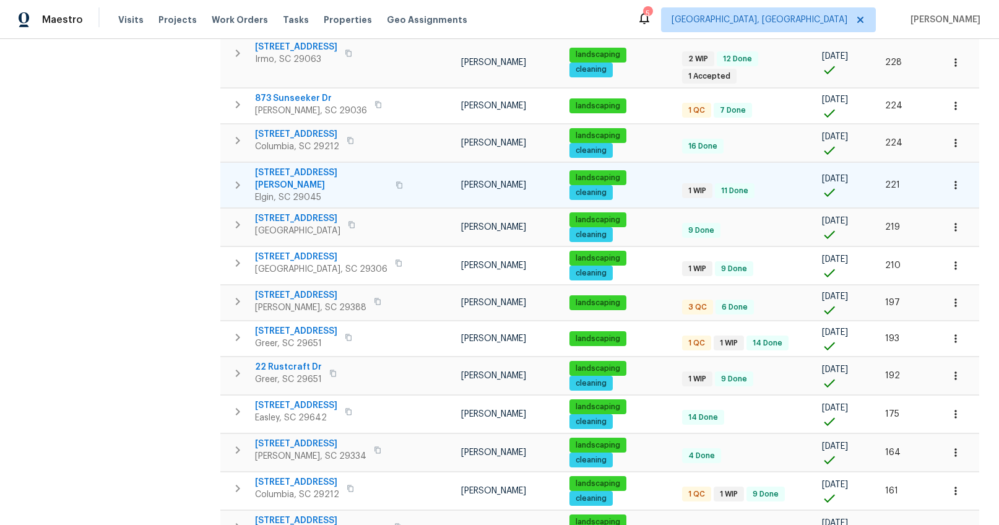
scroll to position [335, 0]
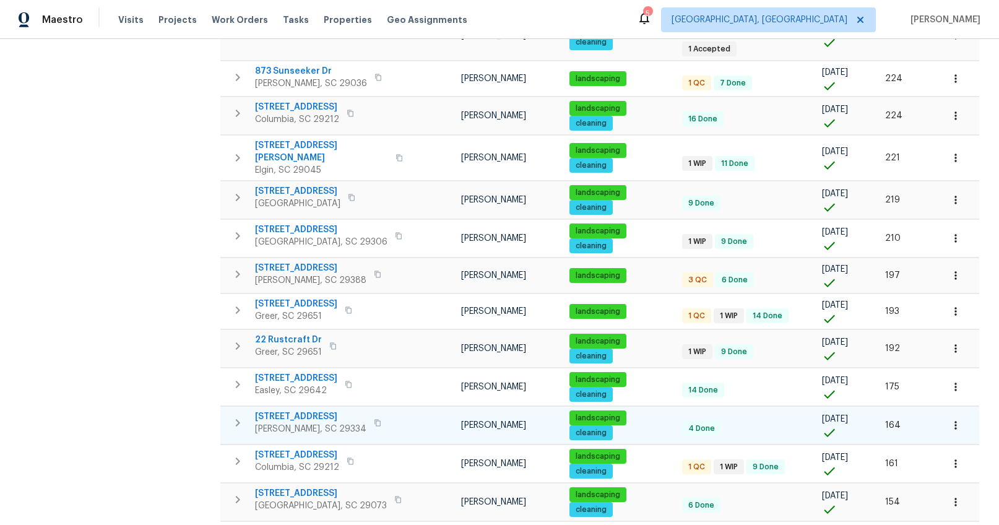
click at [297, 410] on span "208 Moonstone Ln" at bounding box center [310, 416] width 111 height 12
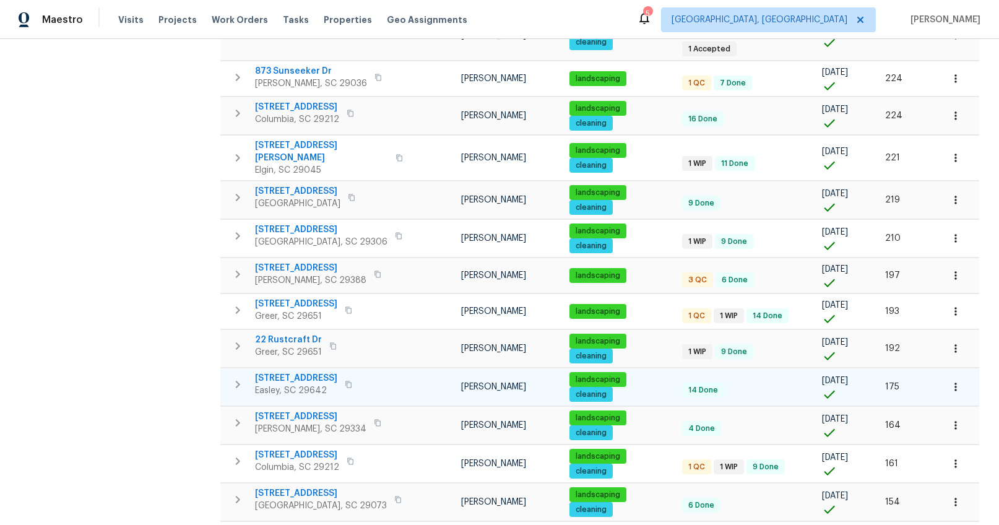
click at [303, 372] on span "323 Springfield Cir" at bounding box center [296, 378] width 82 height 12
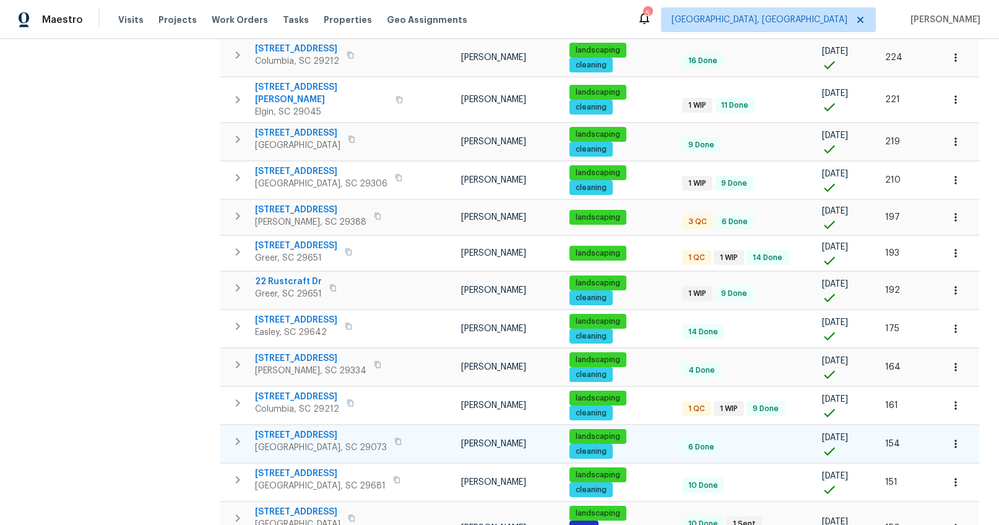
scroll to position [392, 0]
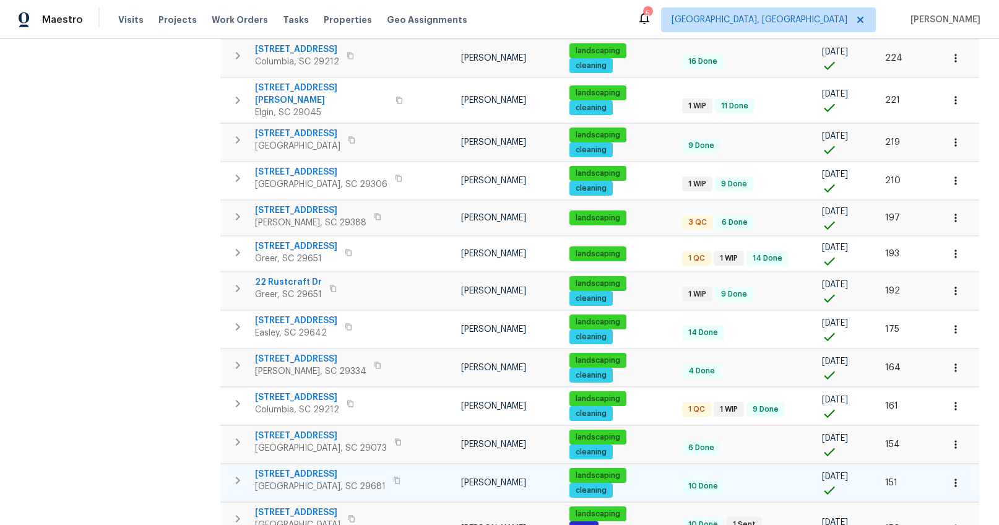
click at [309, 468] on span "232 Raven Falls Ln" at bounding box center [320, 474] width 131 height 12
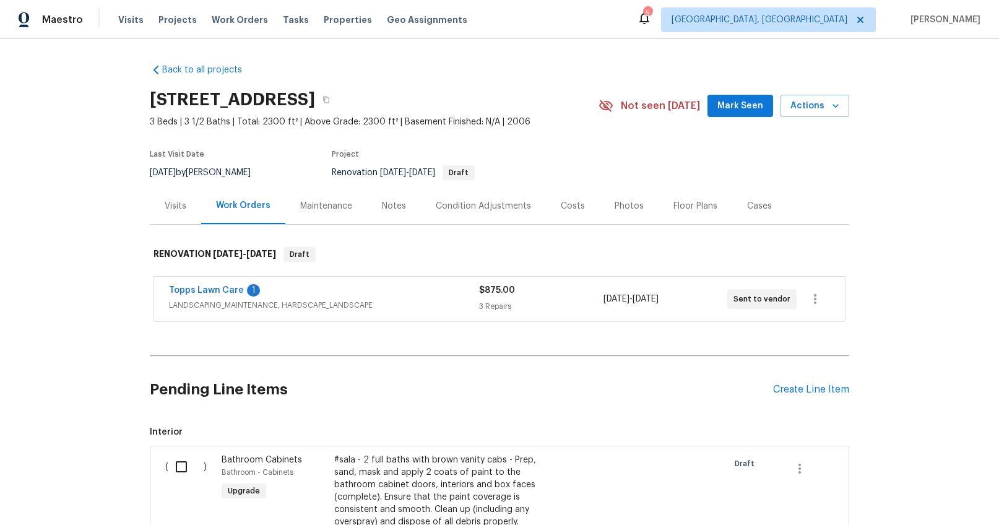
scroll to position [4, 0]
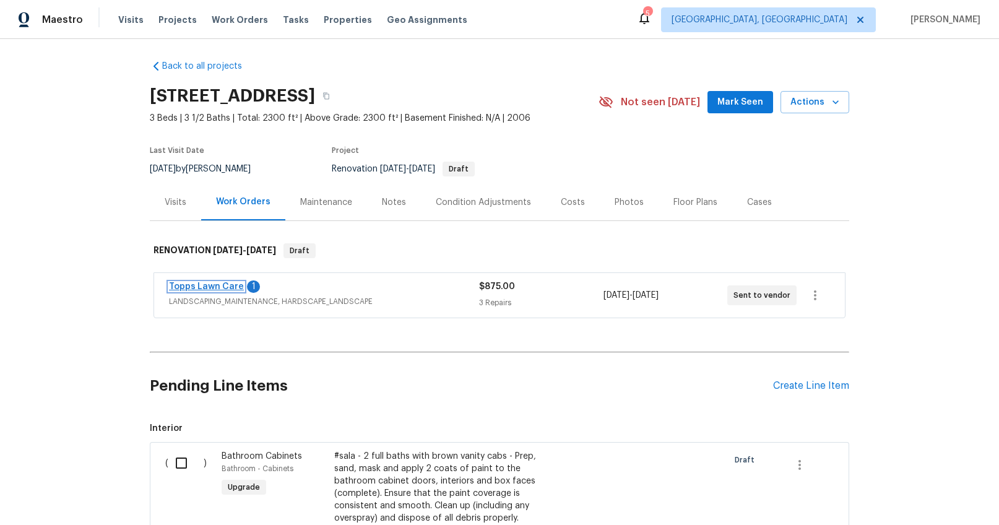
click at [219, 285] on link "Topps Lawn Care" at bounding box center [206, 286] width 75 height 9
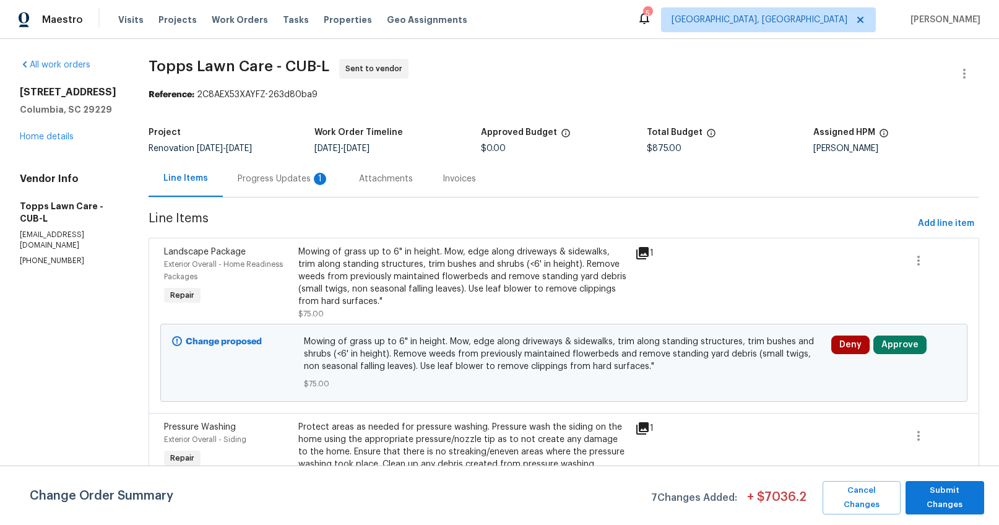
click at [295, 189] on div "Progress Updates 1" at bounding box center [283, 178] width 121 height 37
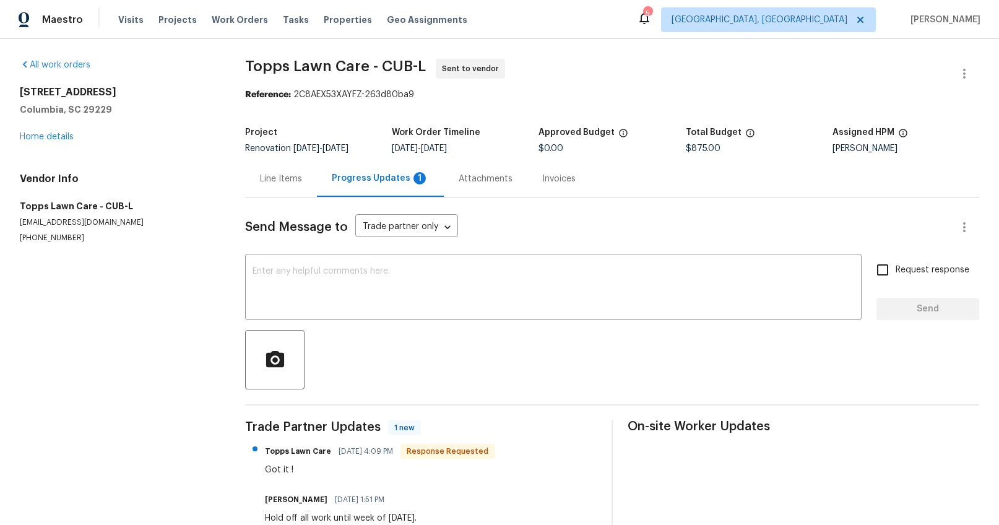
scroll to position [1, 0]
click at [59, 137] on link "Home details" at bounding box center [47, 136] width 54 height 9
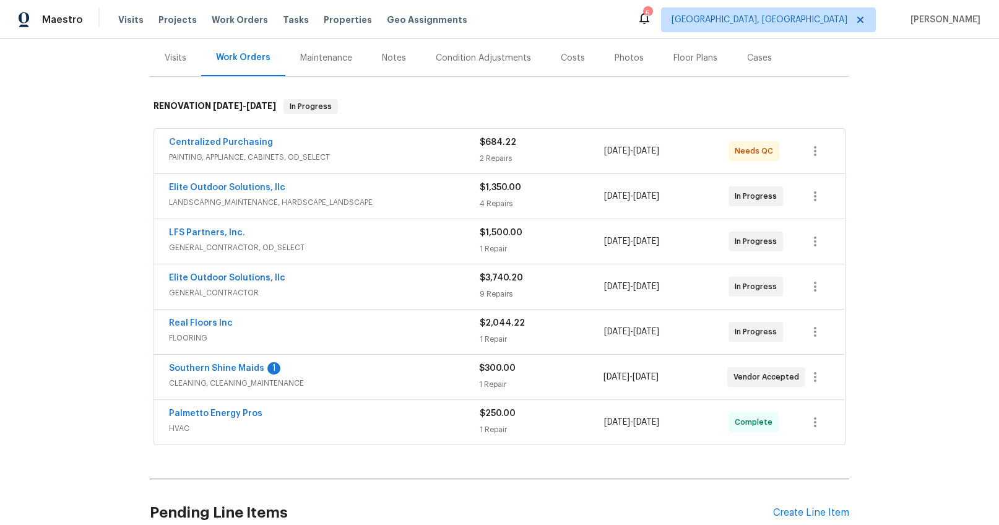
scroll to position [150, 0]
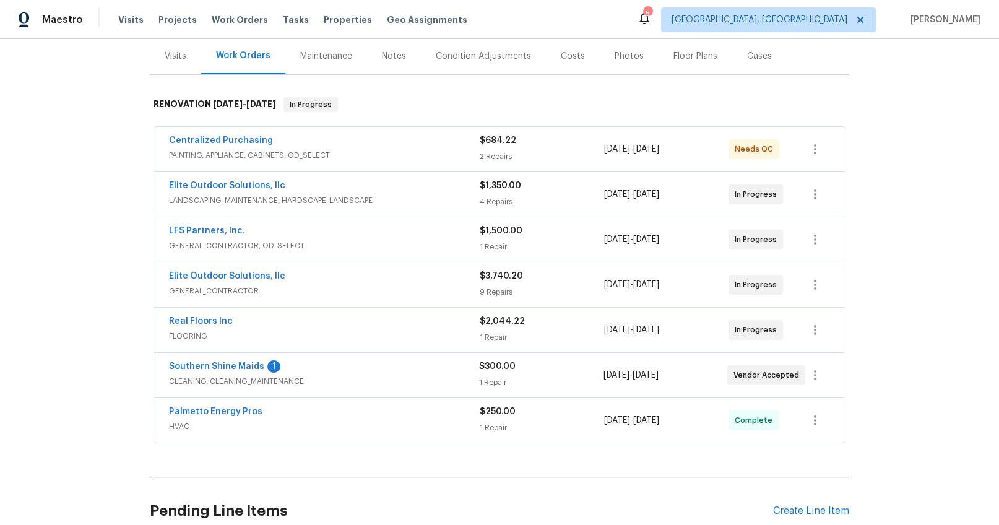
click at [369, 53] on div "Notes" at bounding box center [394, 56] width 54 height 37
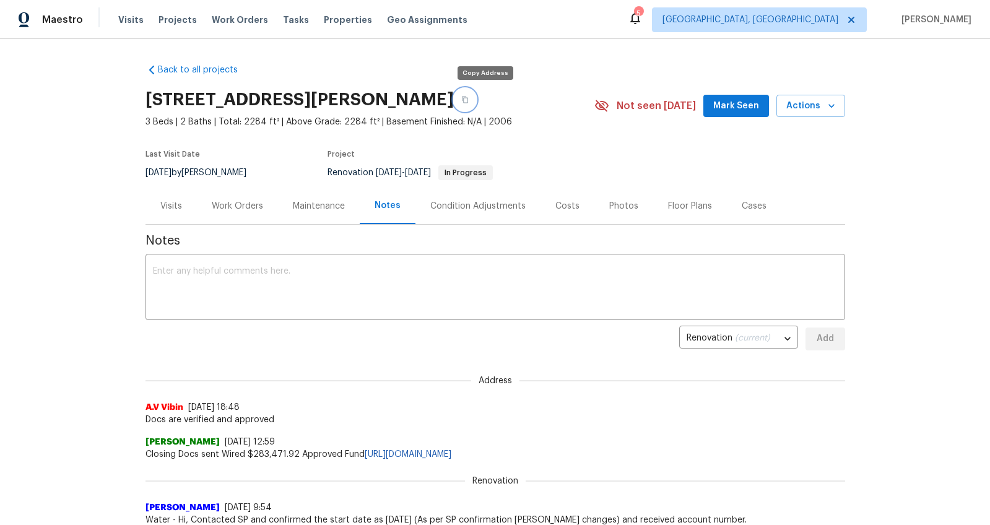
click at [468, 100] on icon "button" at bounding box center [464, 99] width 7 height 7
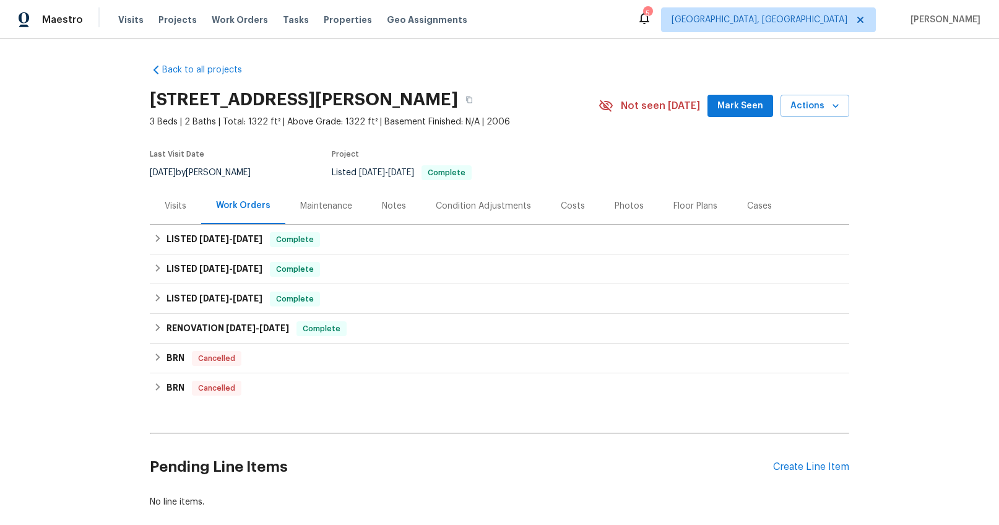
click at [179, 209] on div "Visits" at bounding box center [176, 206] width 22 height 12
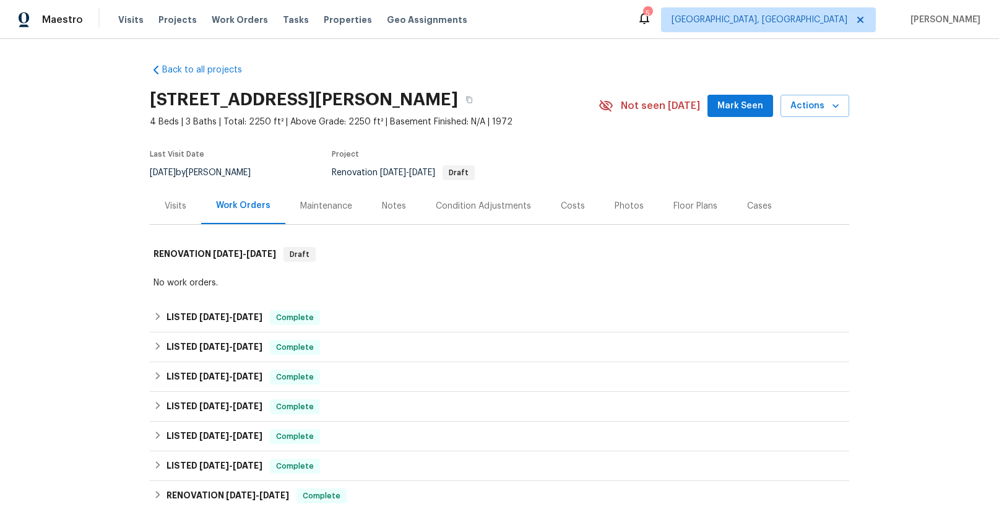
click at [172, 208] on div "Visits" at bounding box center [176, 206] width 22 height 12
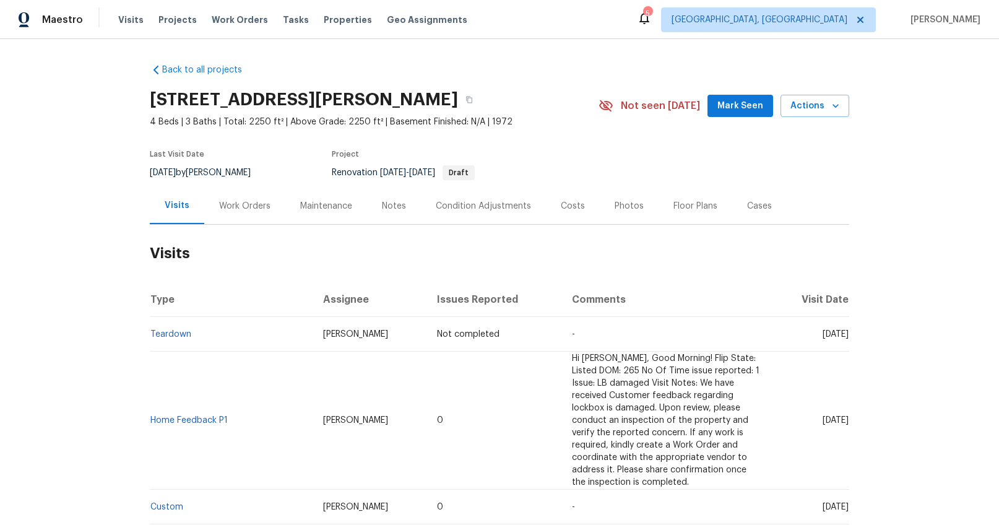
click at [618, 209] on div "Photos" at bounding box center [629, 206] width 29 height 12
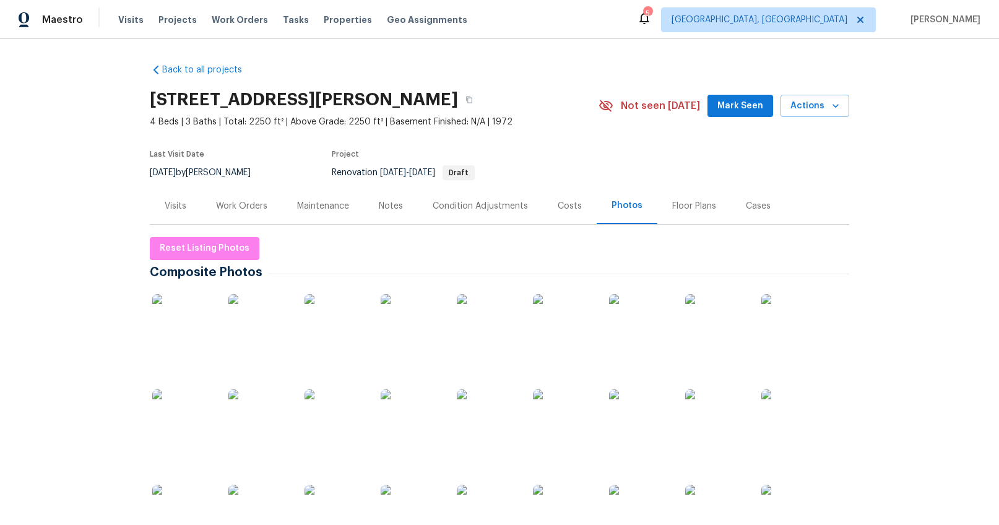
click at [558, 209] on div "Costs" at bounding box center [570, 206] width 24 height 12
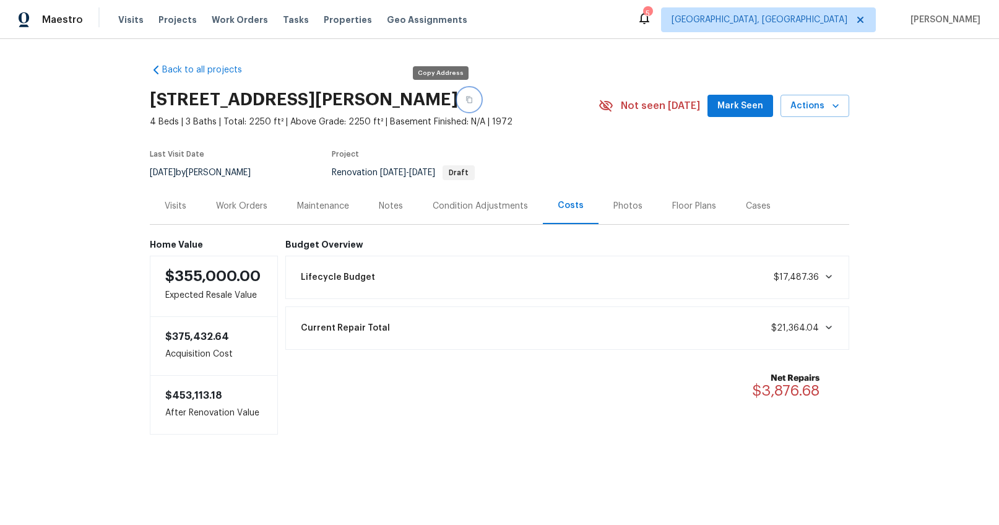
click at [465, 101] on icon "button" at bounding box center [468, 99] width 7 height 7
click at [223, 207] on div "Work Orders" at bounding box center [241, 206] width 51 height 12
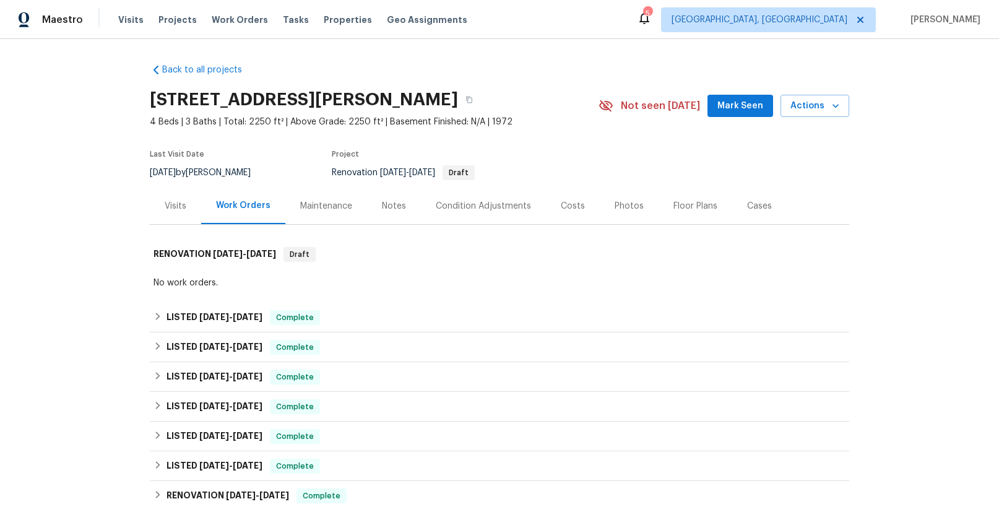
click at [547, 209] on div "Costs" at bounding box center [573, 206] width 54 height 37
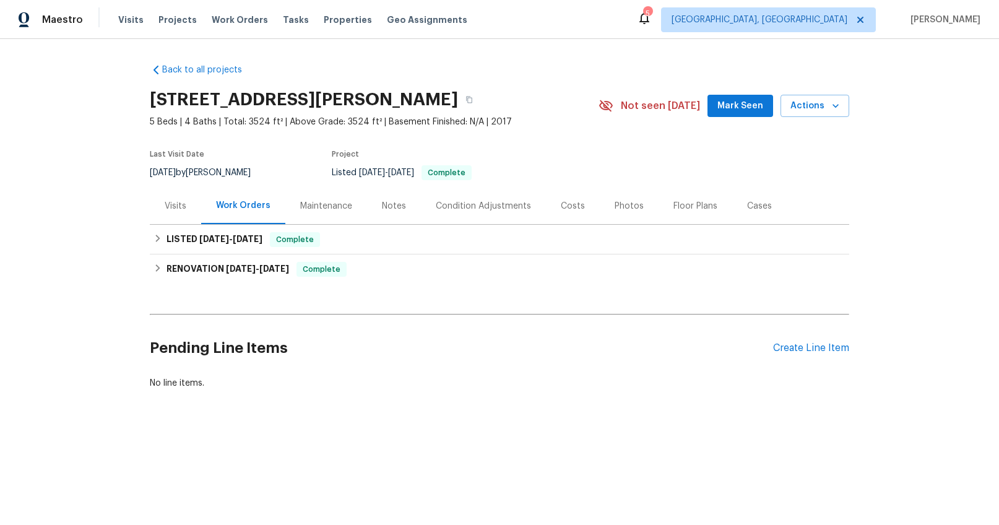
click at [179, 214] on div "Visits" at bounding box center [175, 206] width 51 height 37
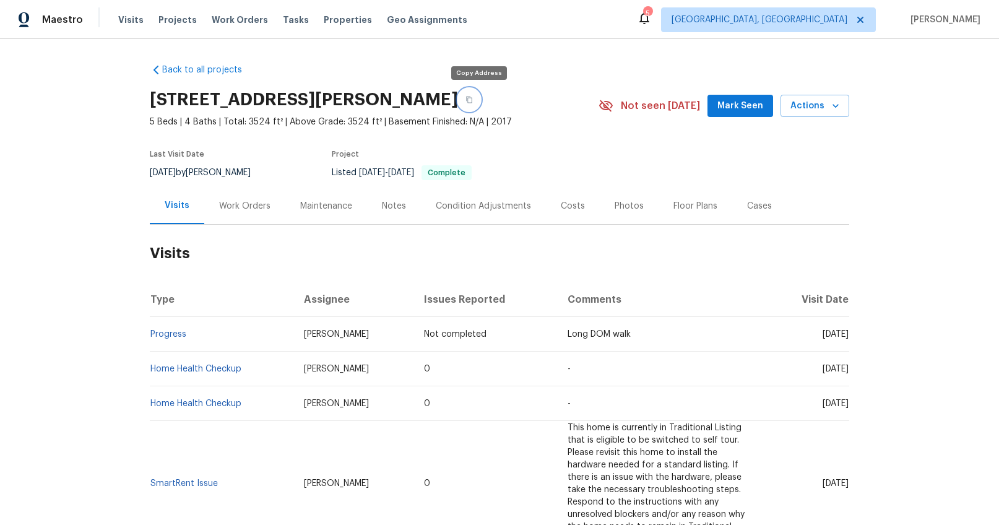
click at [473, 100] on icon "button" at bounding box center [468, 99] width 7 height 7
click at [191, 370] on link "Home Health Checkup" at bounding box center [195, 369] width 91 height 9
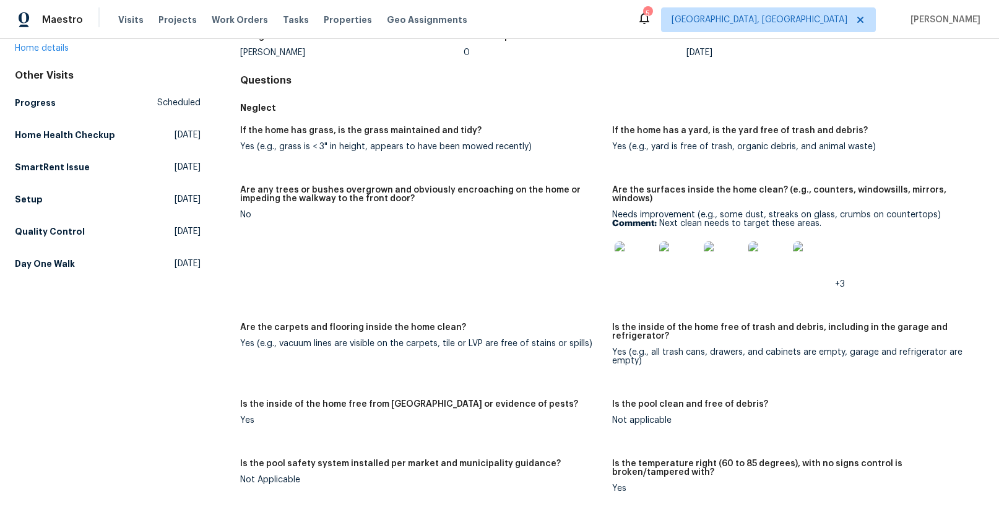
scroll to position [62, 0]
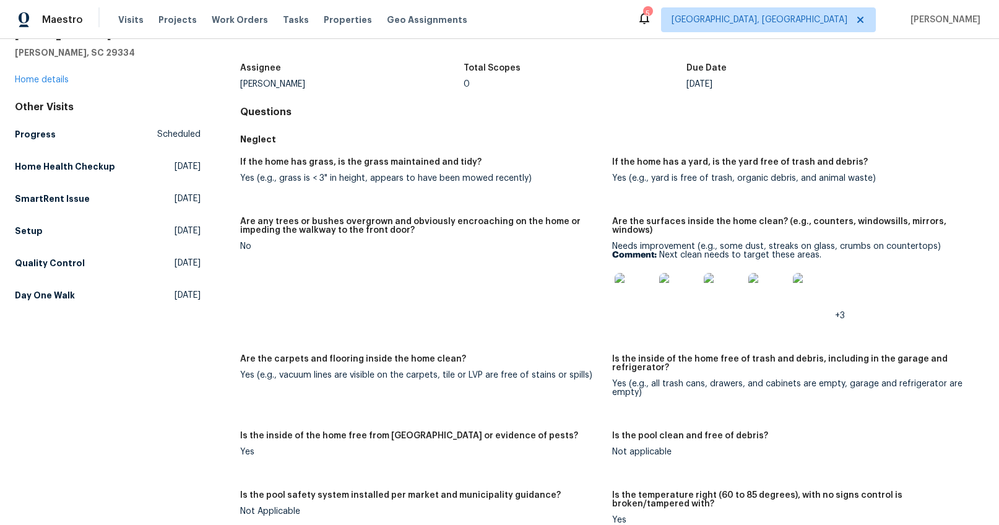
click at [621, 284] on img at bounding box center [635, 293] width 40 height 40
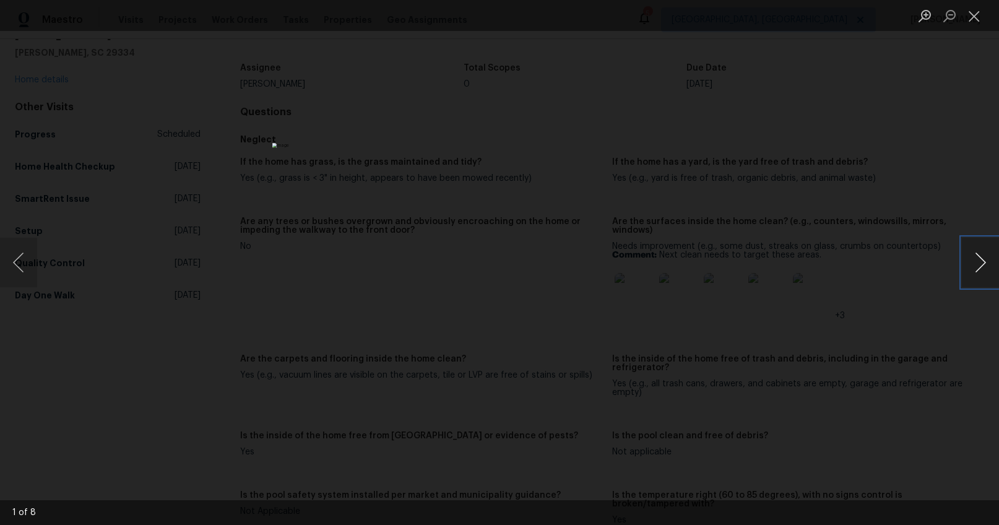
click at [977, 267] on button "Next image" at bounding box center [980, 263] width 37 height 50
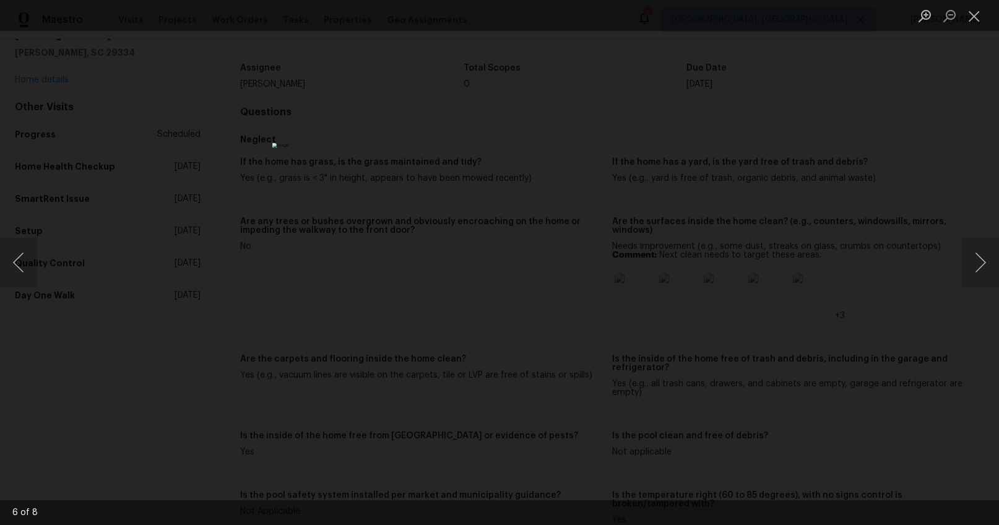
click at [701, 304] on div "Lightbox" at bounding box center [499, 262] width 999 height 525
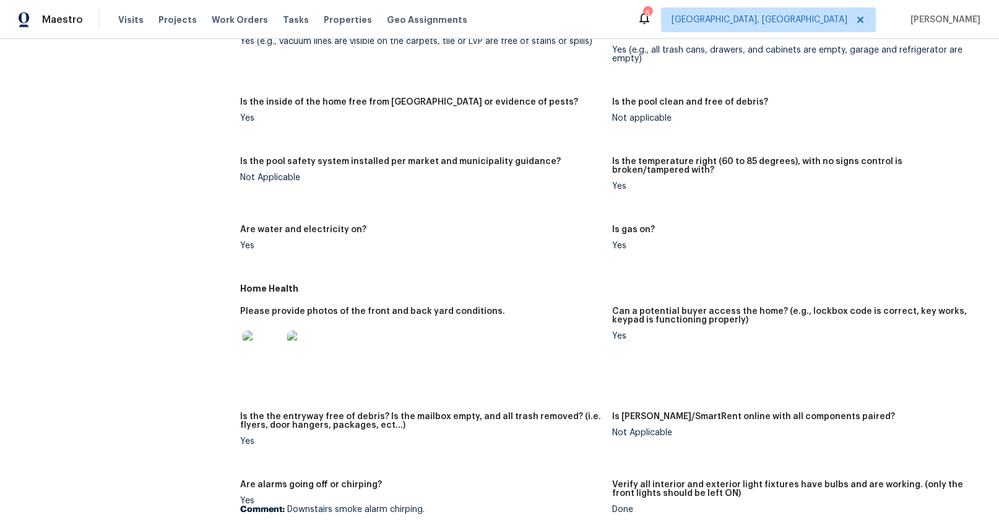
scroll to position [432, 0]
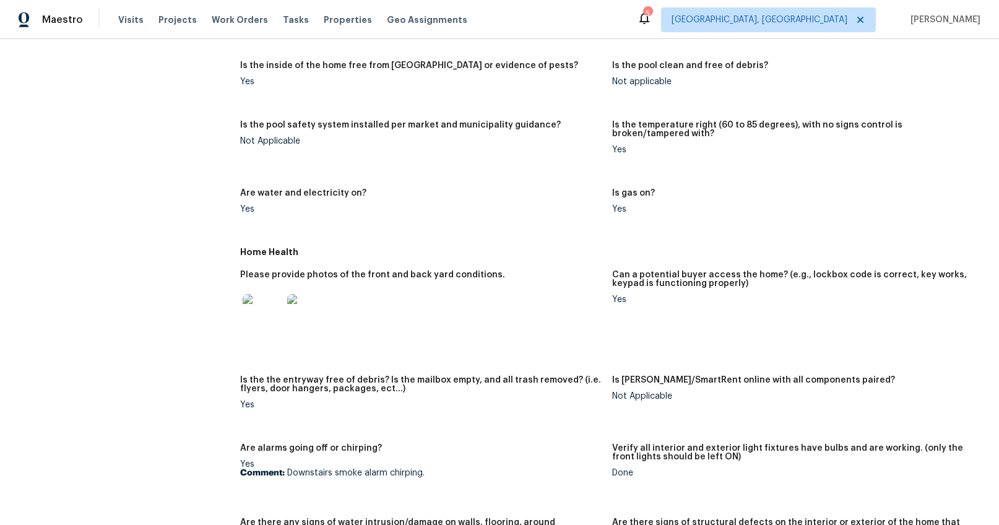
click at [259, 310] on img at bounding box center [263, 314] width 40 height 40
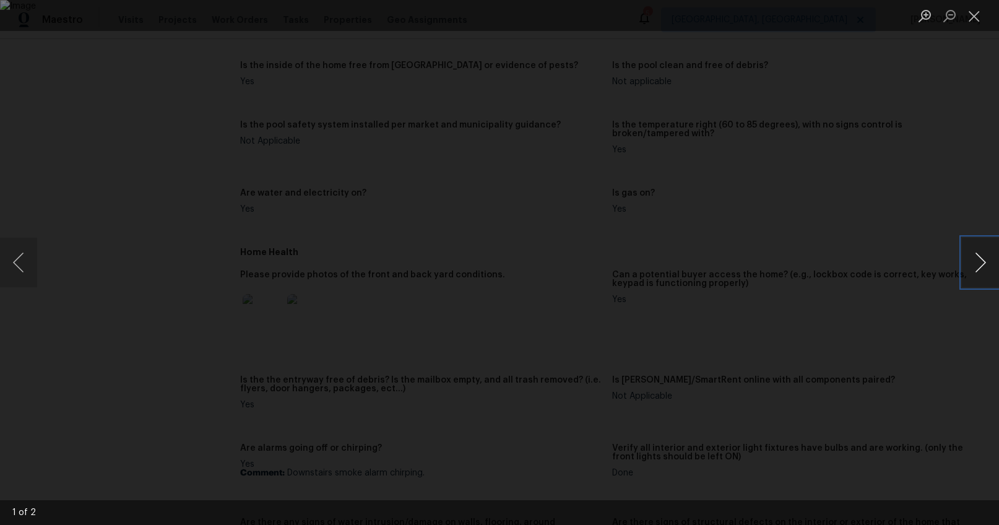
click at [974, 265] on button "Next image" at bounding box center [980, 263] width 37 height 50
click at [896, 312] on div "Lightbox" at bounding box center [499, 262] width 999 height 525
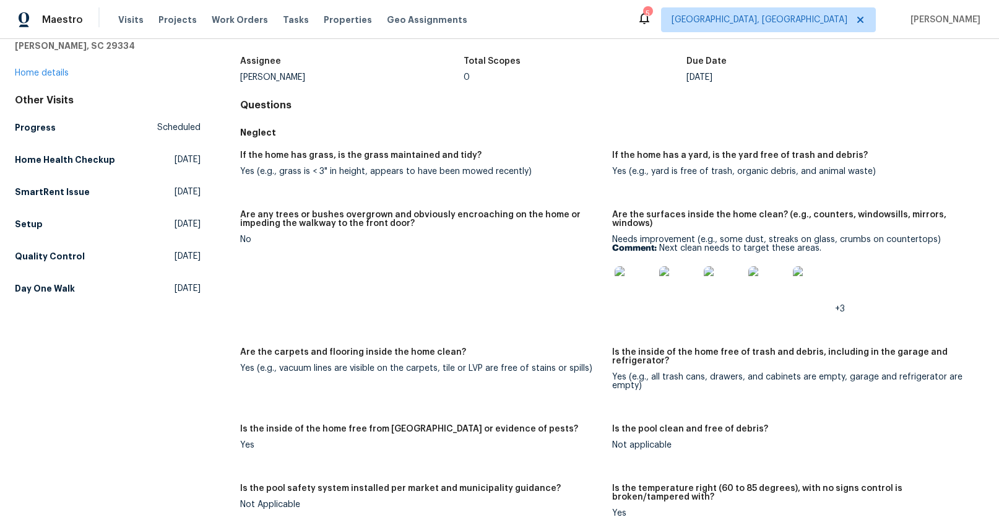
scroll to position [0, 0]
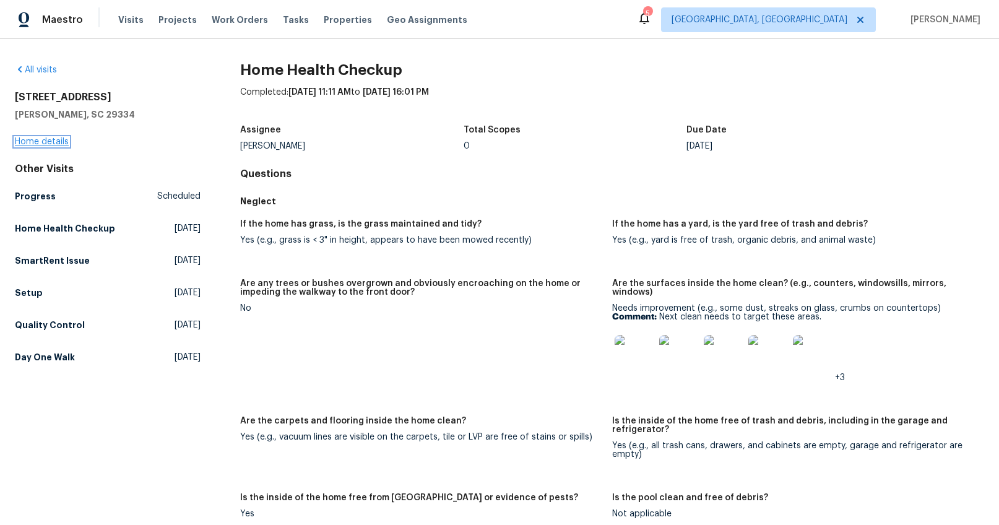
click at [55, 144] on link "Home details" at bounding box center [42, 141] width 54 height 9
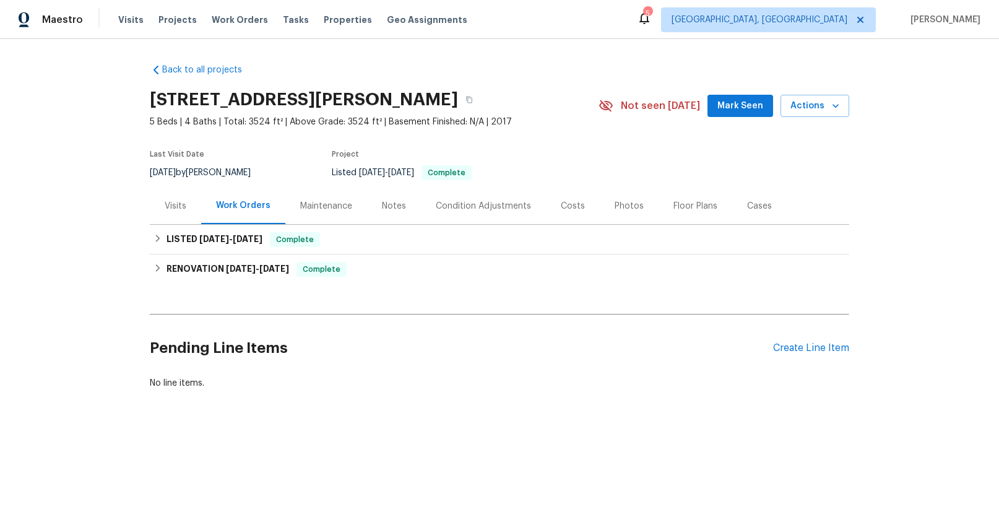
click at [567, 212] on div "Costs" at bounding box center [573, 206] width 54 height 37
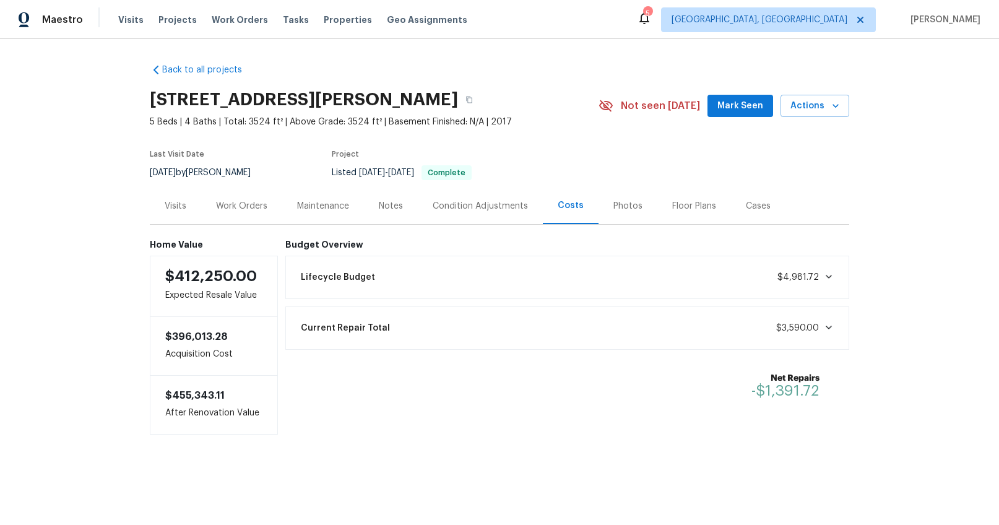
click at [613, 204] on div "Photos" at bounding box center [627, 206] width 29 height 12
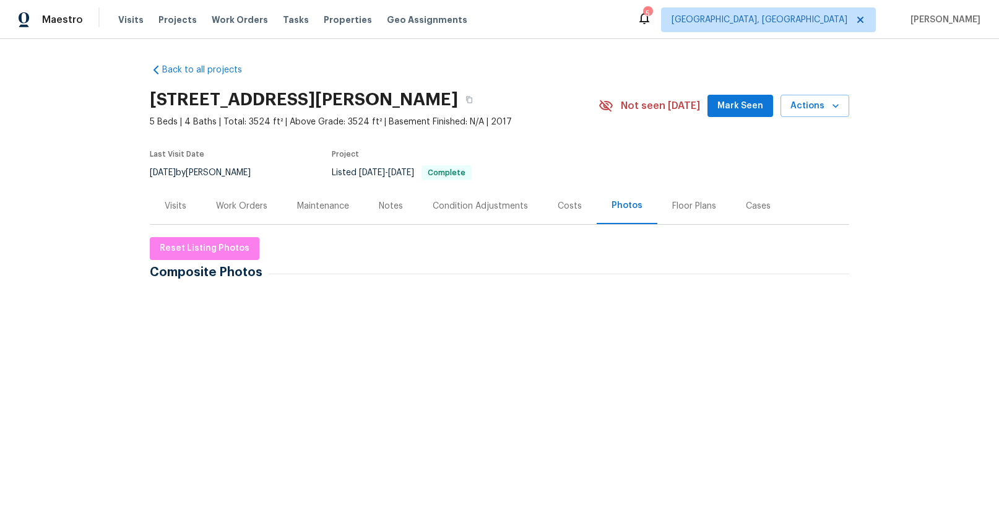
scroll to position [7, 0]
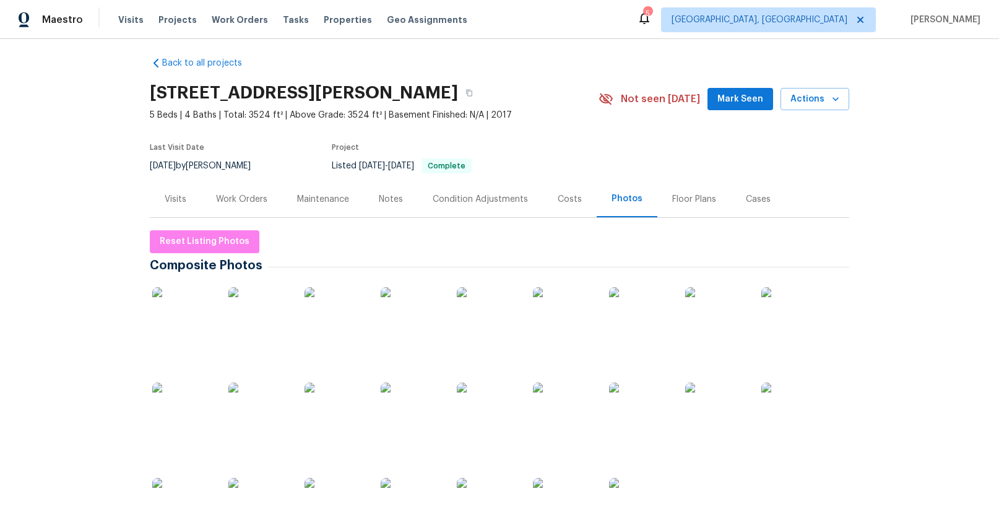
click at [174, 308] on img at bounding box center [183, 318] width 62 height 62
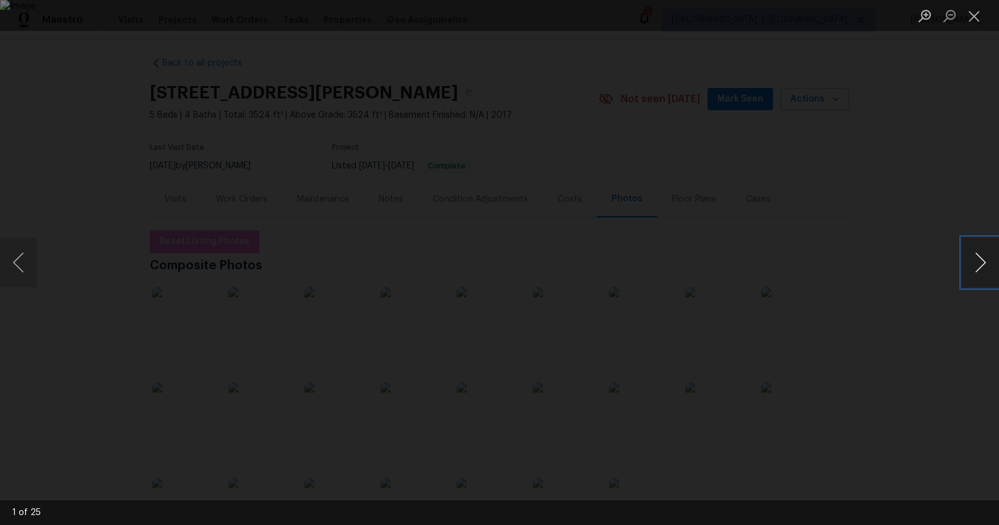
click at [982, 262] on button "Next image" at bounding box center [980, 263] width 37 height 50
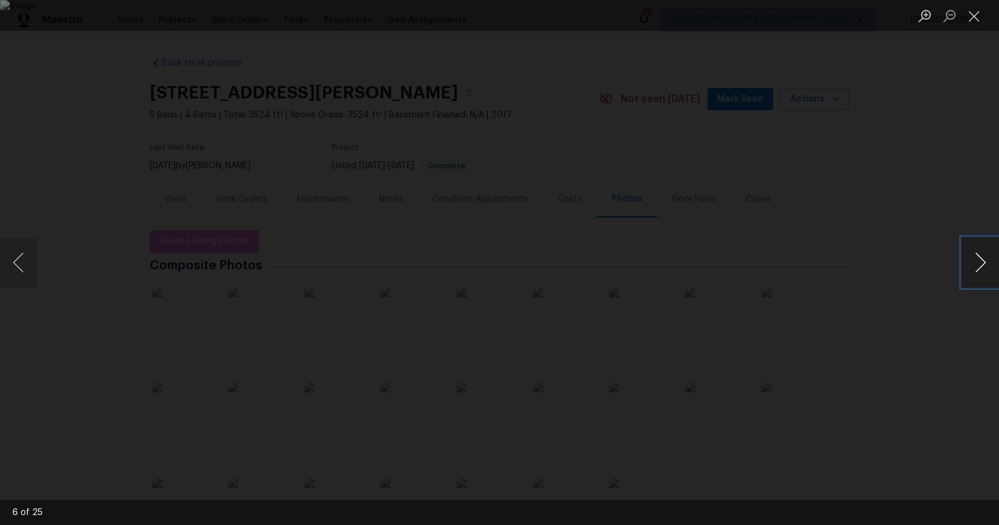
click at [982, 262] on button "Next image" at bounding box center [980, 263] width 37 height 50
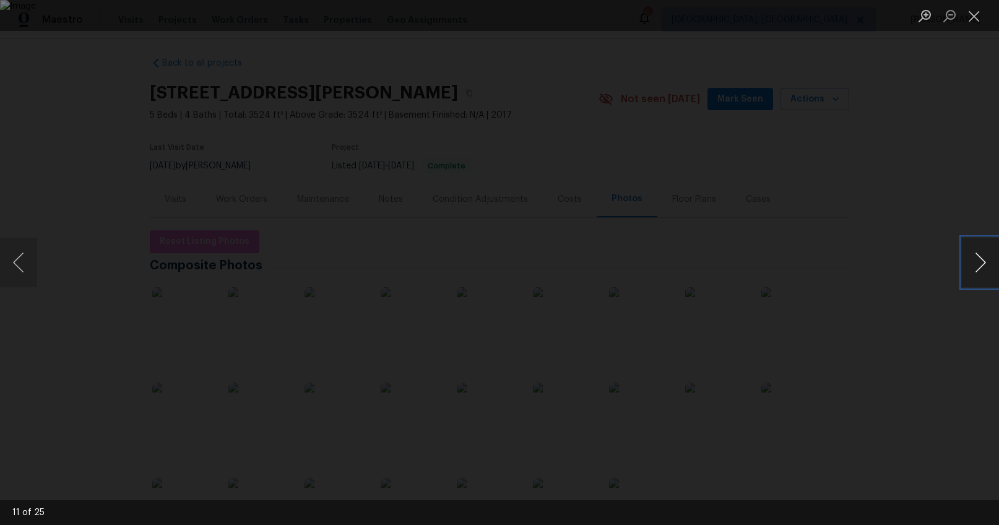
click at [982, 262] on button "Next image" at bounding box center [980, 263] width 37 height 50
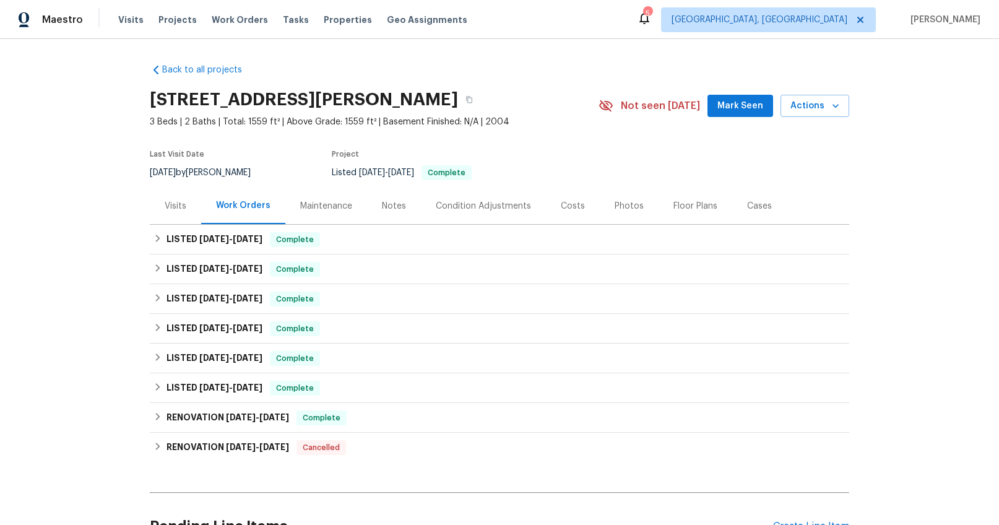
click at [165, 205] on div "Visits" at bounding box center [176, 206] width 22 height 12
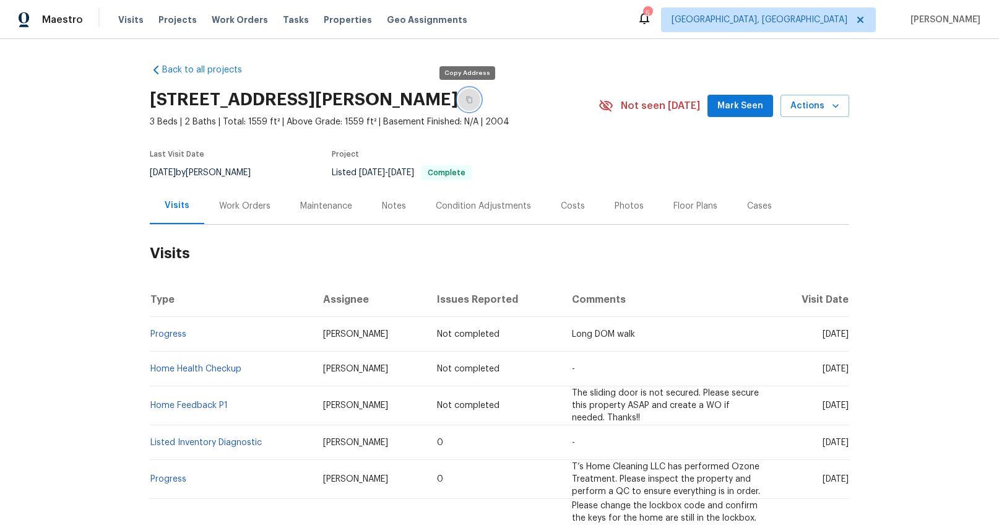
click at [467, 99] on icon "button" at bounding box center [469, 100] width 6 height 7
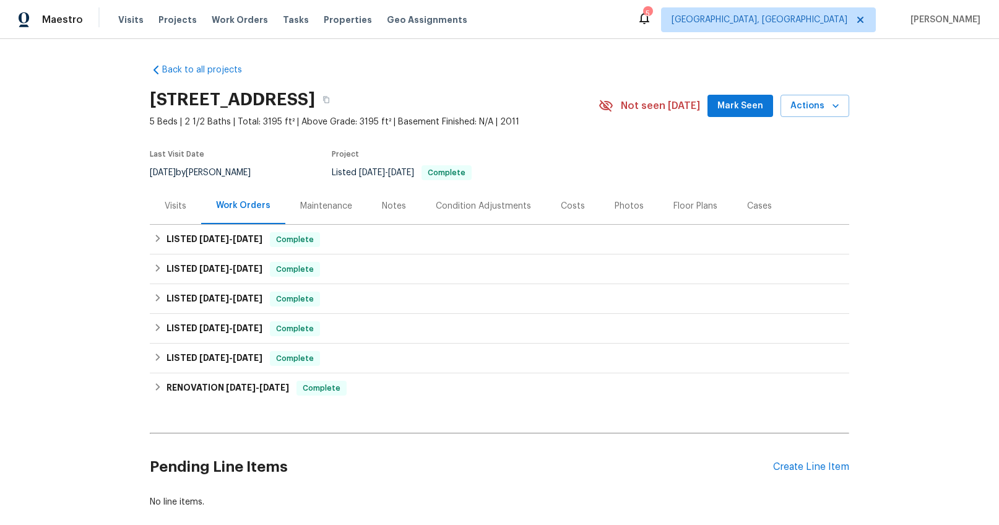
click at [166, 205] on div "Visits" at bounding box center [176, 206] width 22 height 12
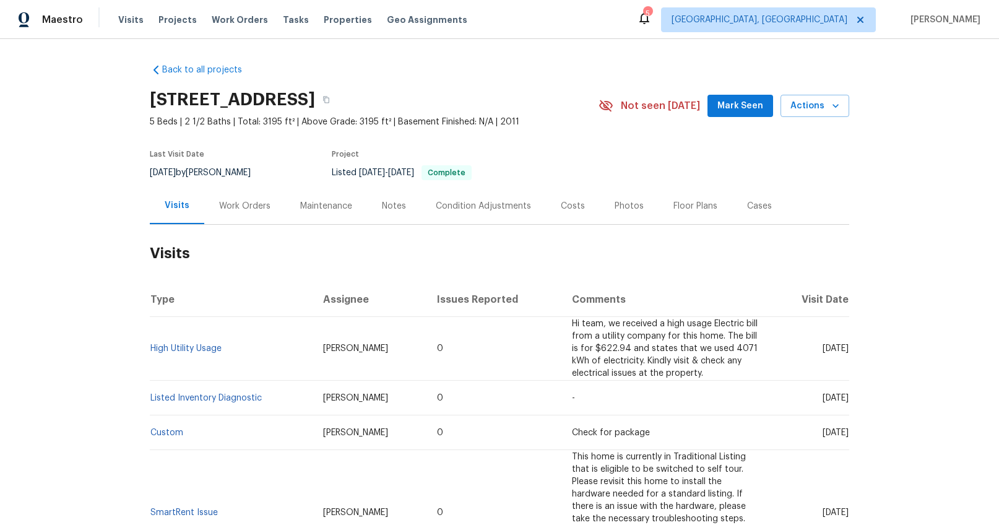
click at [227, 209] on div "Work Orders" at bounding box center [244, 206] width 51 height 12
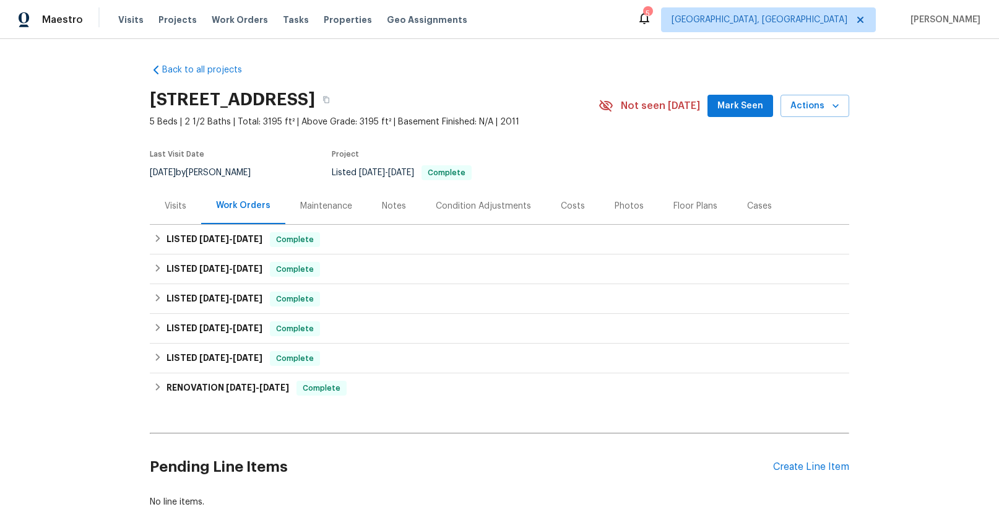
click at [188, 209] on div "Visits" at bounding box center [175, 206] width 51 height 37
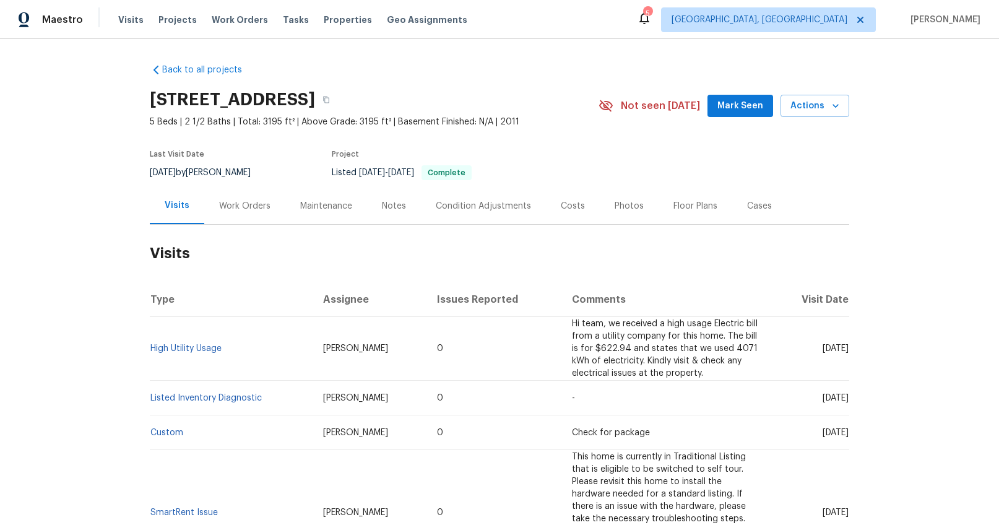
click at [623, 204] on div "Photos" at bounding box center [629, 206] width 29 height 12
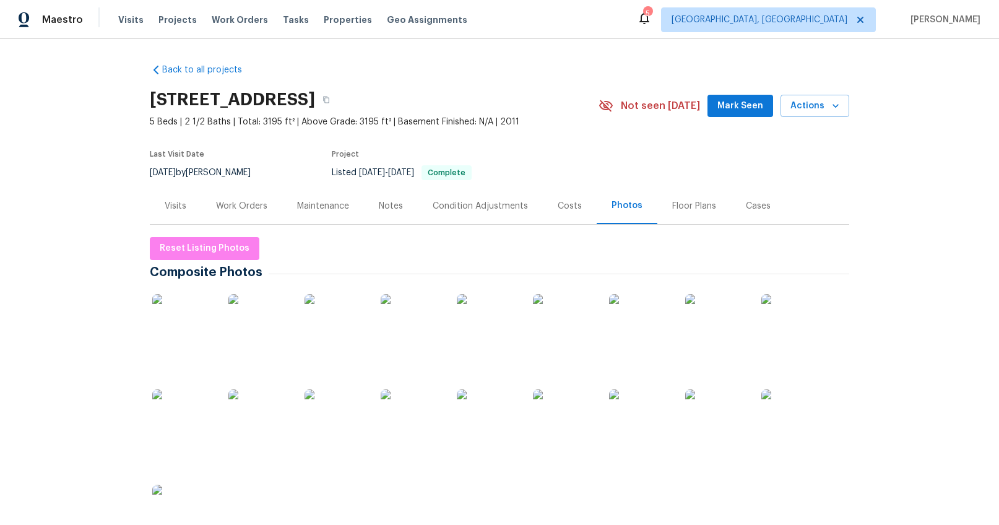
click at [186, 324] on img at bounding box center [183, 325] width 62 height 62
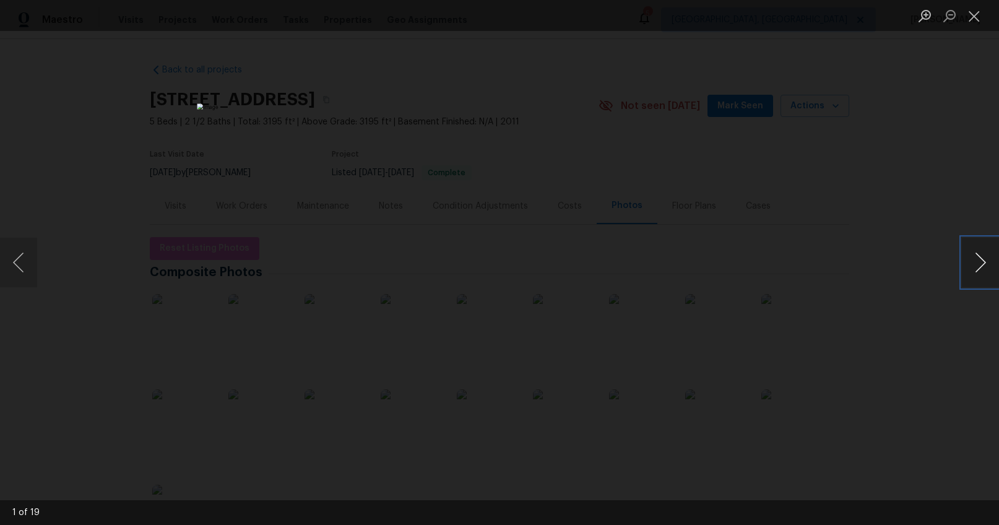
click at [980, 261] on button "Next image" at bounding box center [980, 263] width 37 height 50
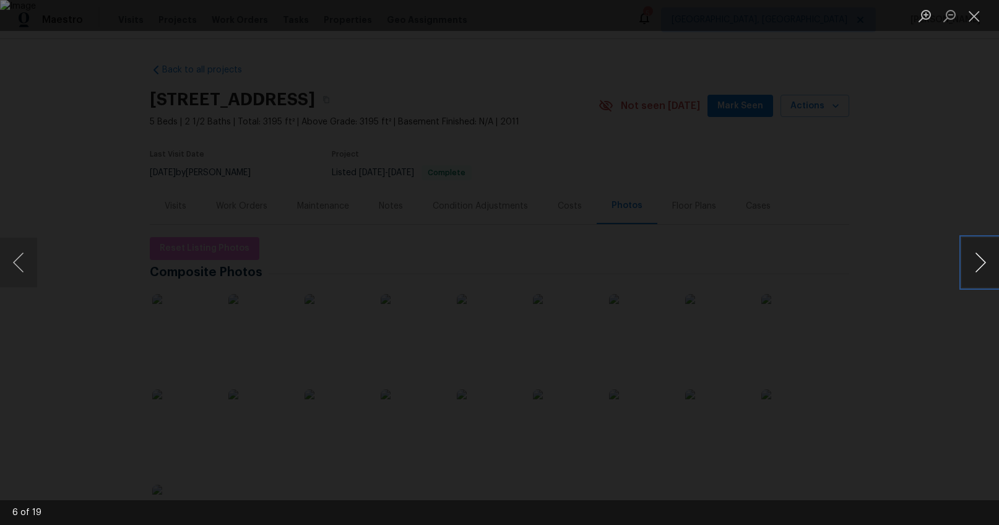
click at [980, 261] on button "Next image" at bounding box center [980, 263] width 37 height 50
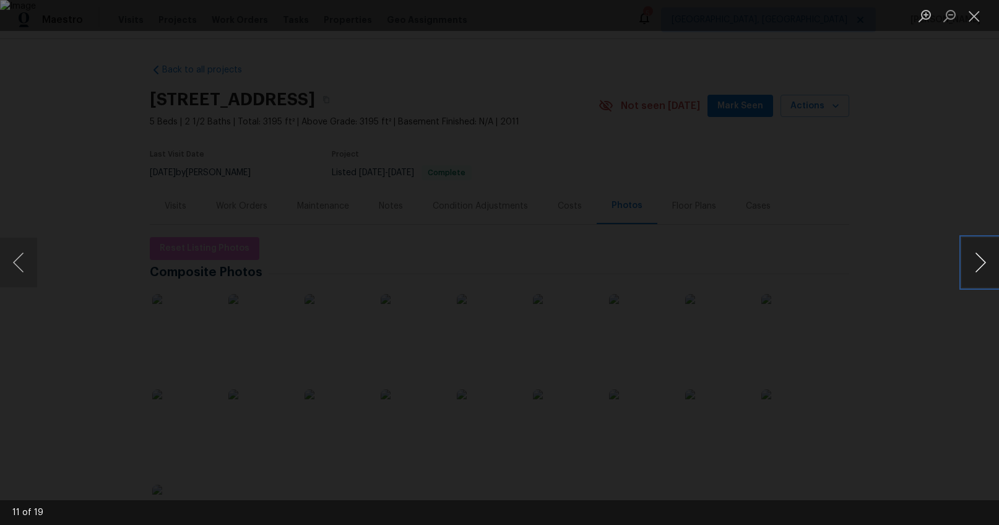
click at [980, 261] on button "Next image" at bounding box center [980, 263] width 37 height 50
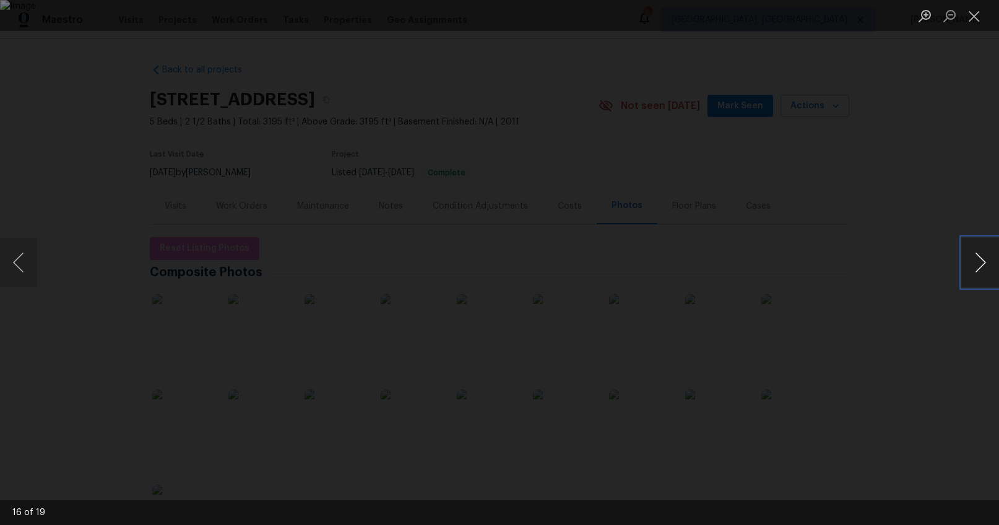
click at [980, 261] on button "Next image" at bounding box center [980, 263] width 37 height 50
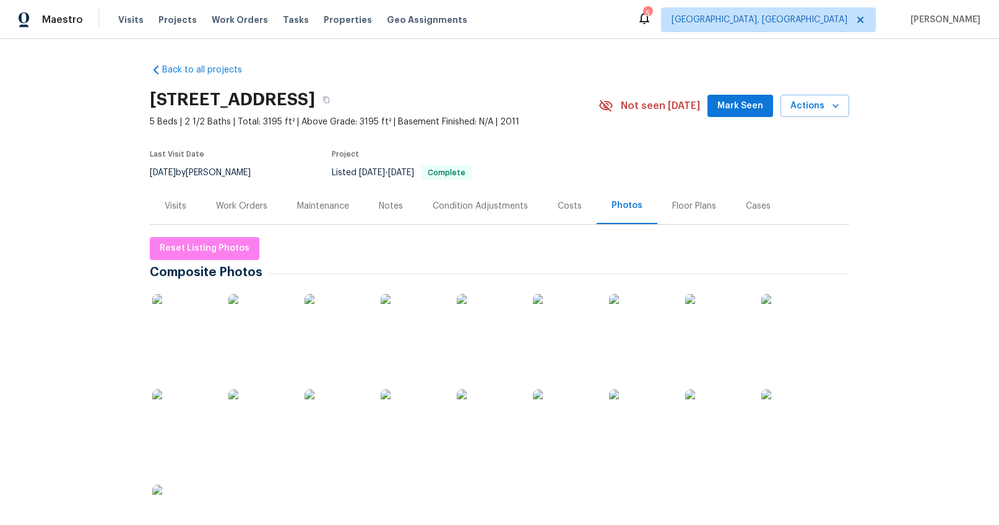
click at [537, 110] on div "[STREET_ADDRESS]" at bounding box center [374, 100] width 449 height 32
click at [330, 101] on icon "button" at bounding box center [325, 99] width 7 height 7
click at [167, 207] on div "Visits" at bounding box center [176, 206] width 22 height 12
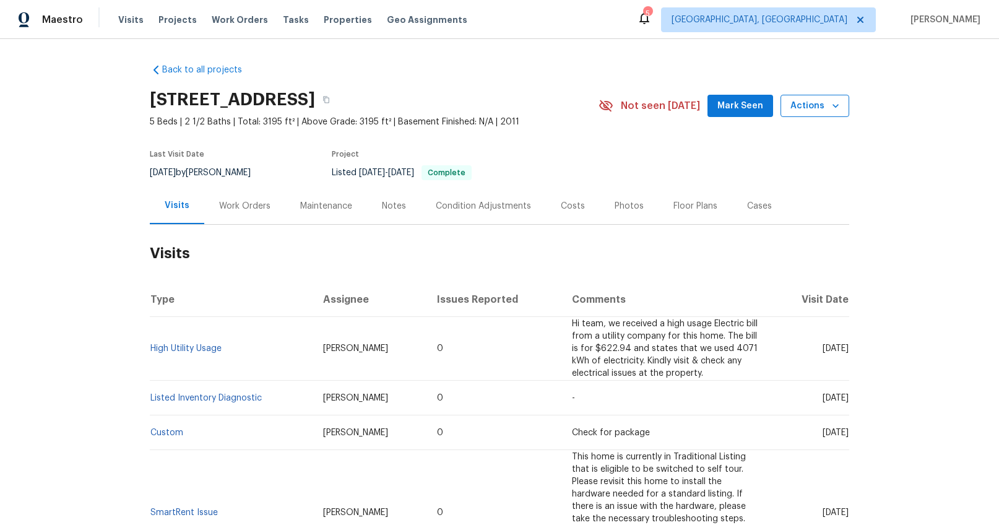
click at [829, 103] on icon "button" at bounding box center [835, 106] width 12 height 12
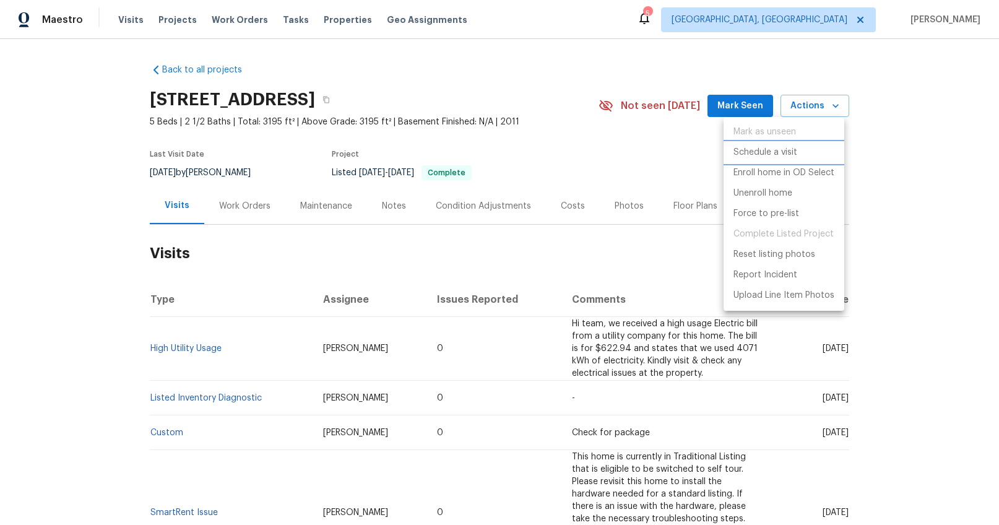
click at [766, 150] on p "Schedule a visit" at bounding box center [765, 152] width 64 height 13
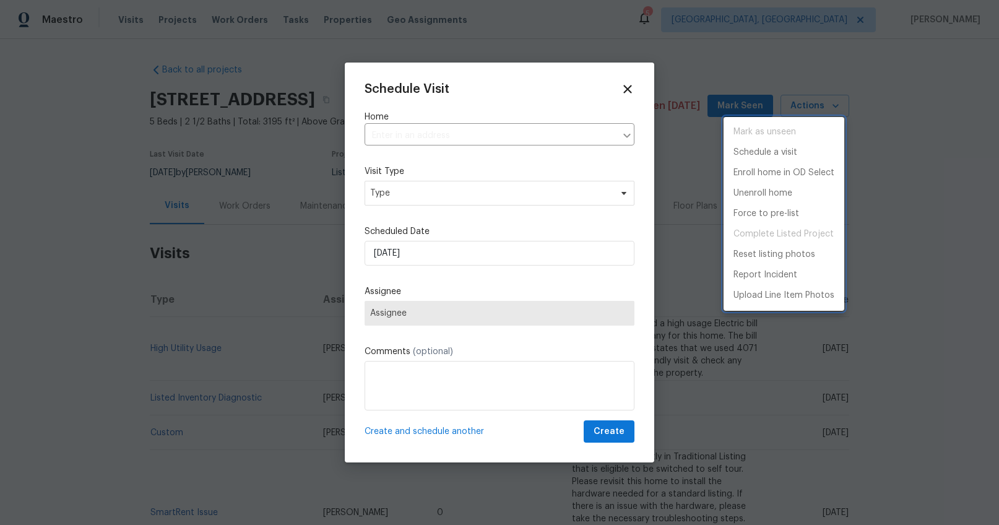
type input "[STREET_ADDRESS]"
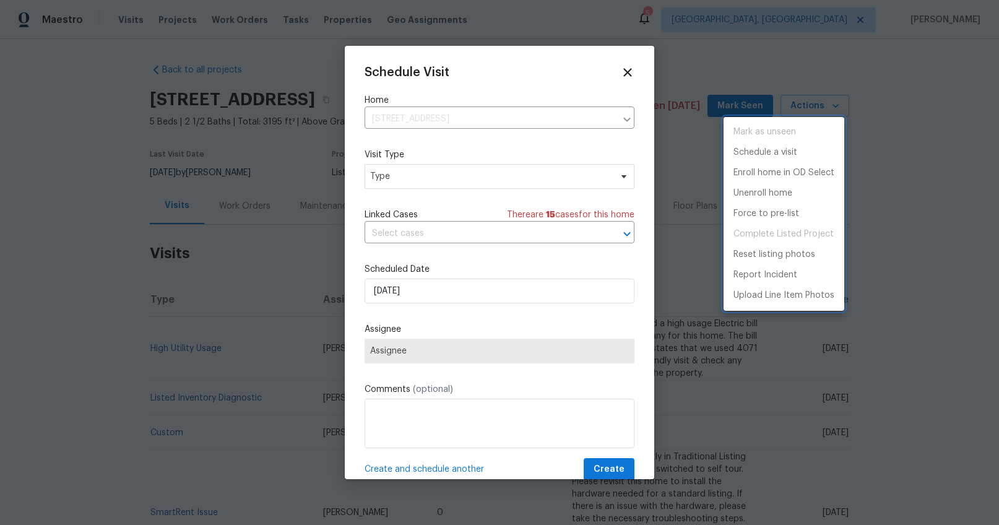
click at [420, 190] on div at bounding box center [499, 262] width 999 height 525
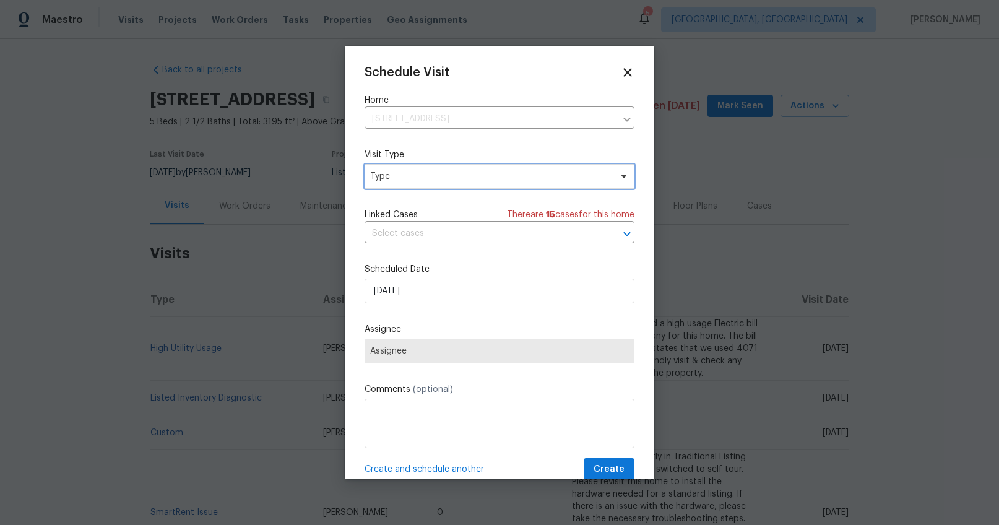
click at [410, 175] on span "Type" at bounding box center [490, 176] width 241 height 12
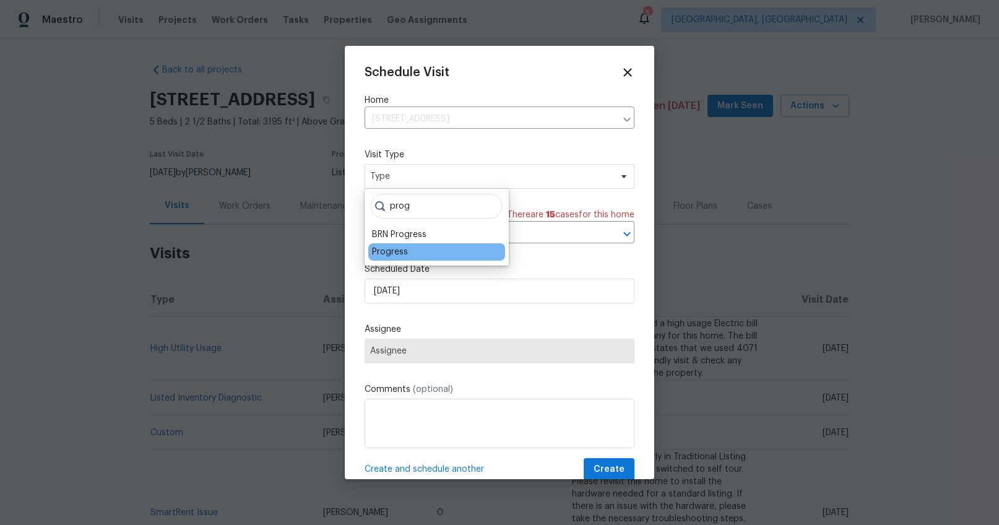
type input "prog"
click at [393, 249] on div "Progress" at bounding box center [390, 252] width 36 height 12
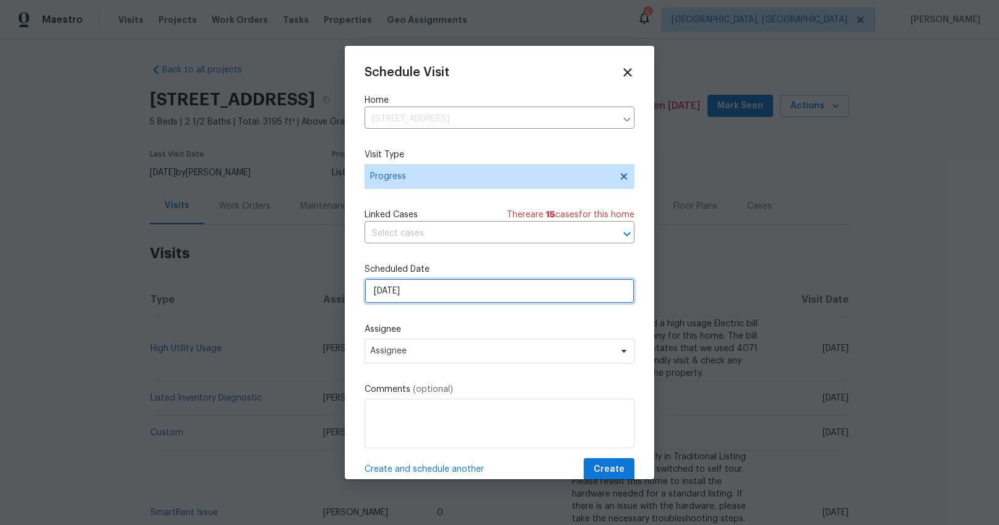
click at [391, 288] on input "[DATE]" at bounding box center [500, 290] width 270 height 25
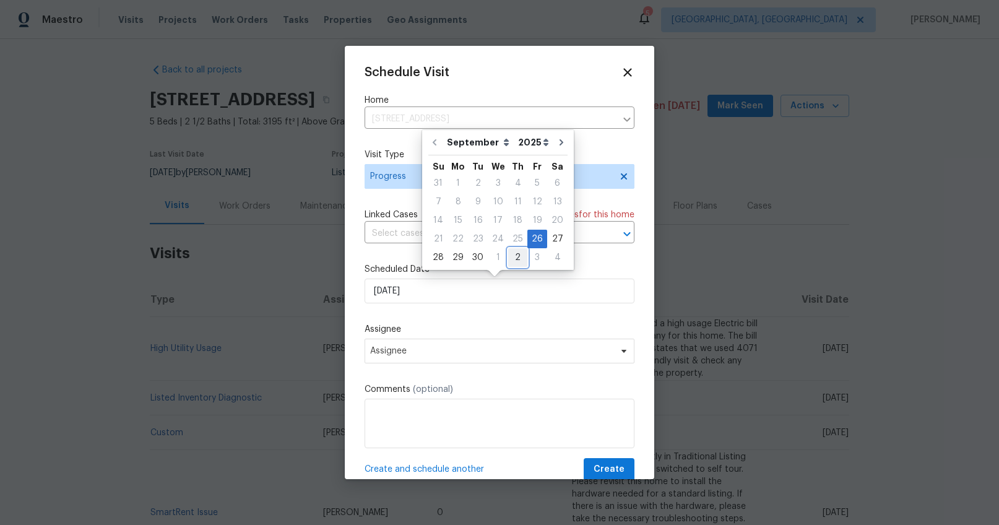
click at [518, 259] on div "2" at bounding box center [517, 257] width 19 height 17
type input "[DATE]"
select select "9"
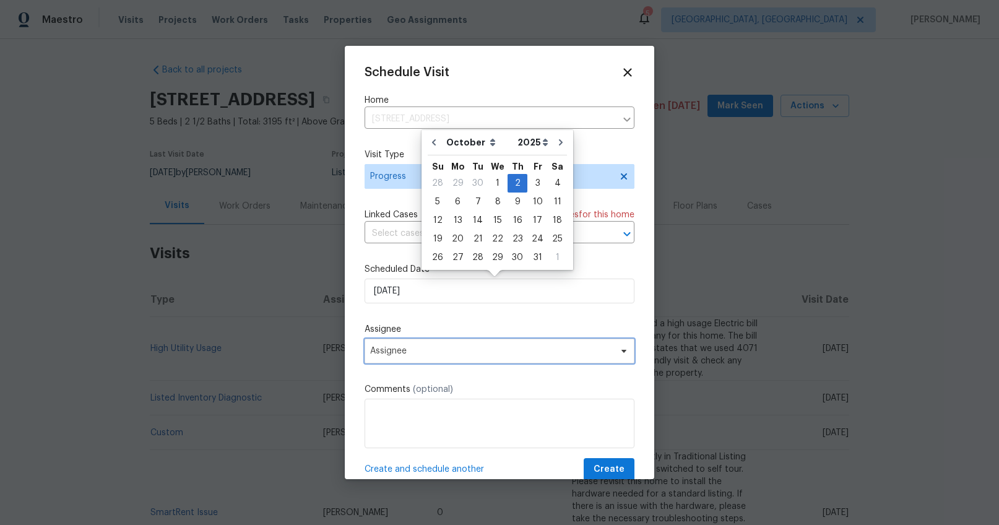
click at [426, 351] on span "Assignee" at bounding box center [491, 351] width 243 height 10
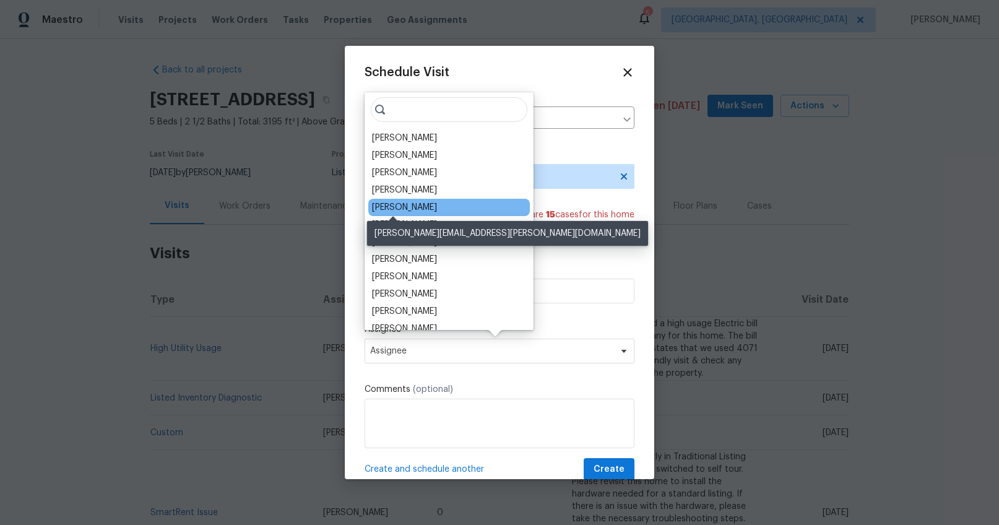
click at [405, 205] on div "[PERSON_NAME]" at bounding box center [404, 207] width 65 height 12
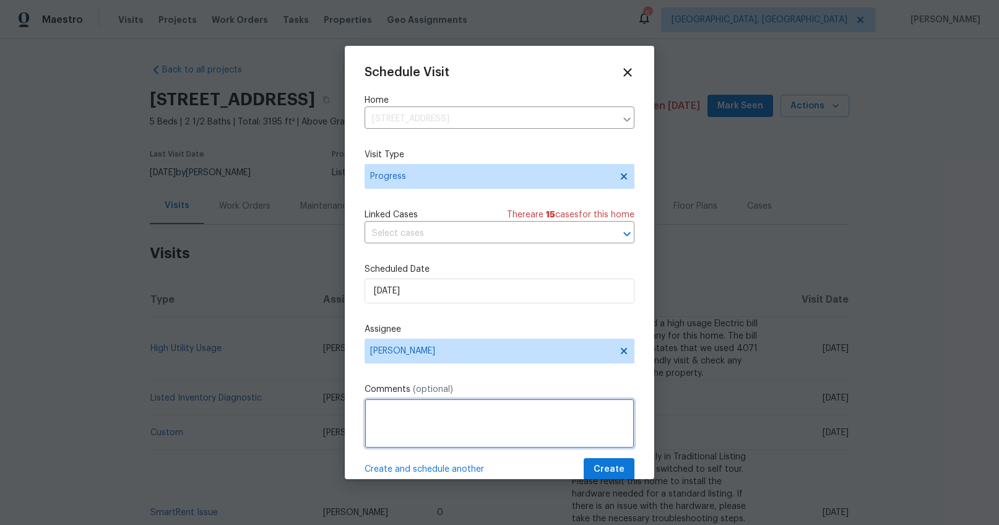
click at [410, 400] on textarea at bounding box center [500, 424] width 270 height 50
type textarea "Long DOM walk"
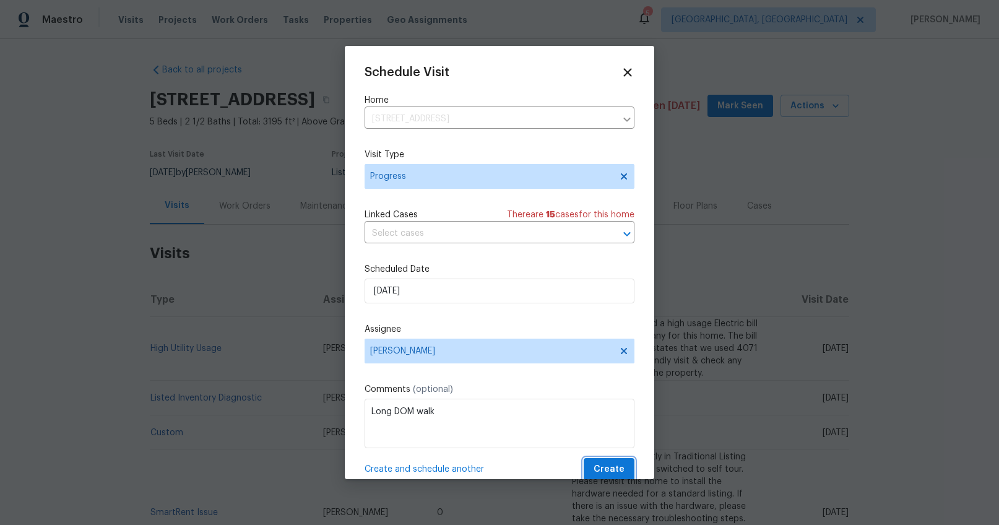
click at [608, 465] on span "Create" at bounding box center [609, 469] width 31 height 15
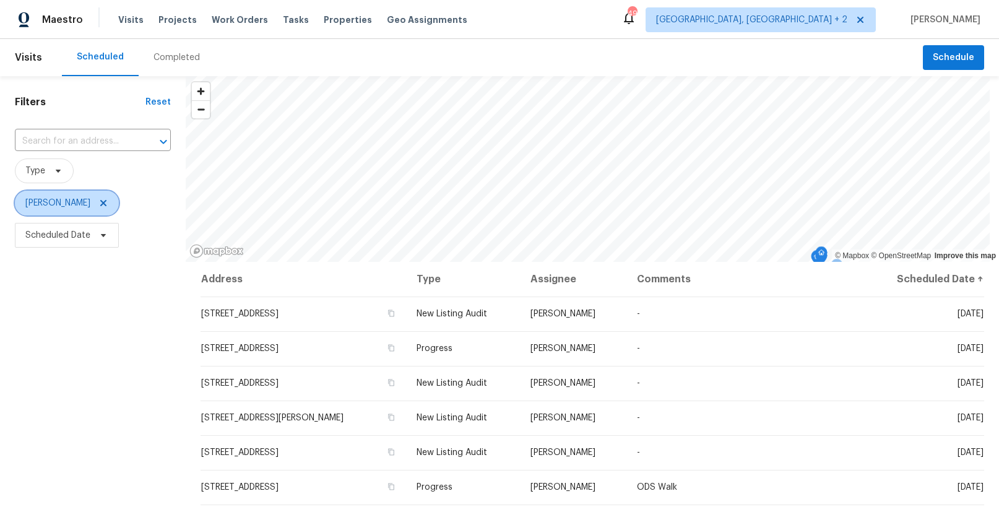
click at [100, 204] on icon at bounding box center [103, 203] width 6 height 6
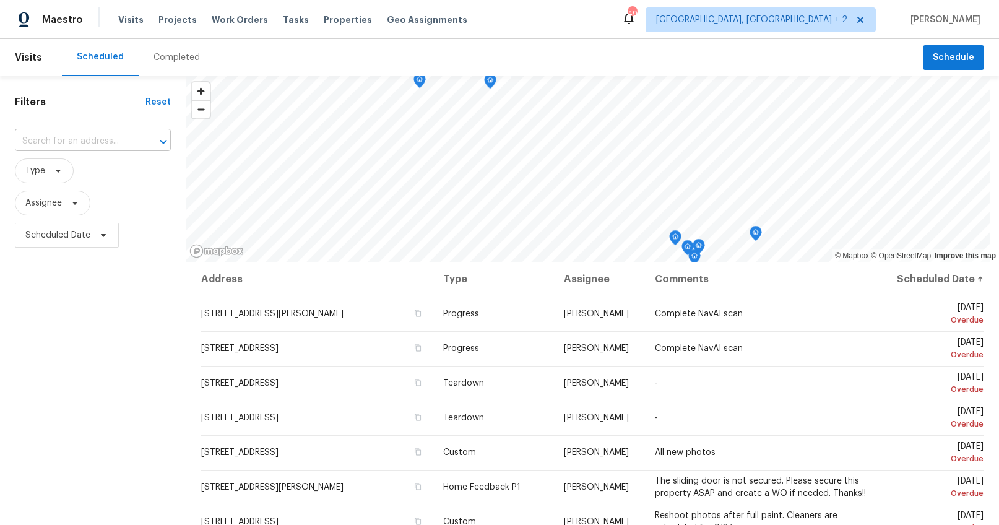
click at [87, 137] on input "text" at bounding box center [75, 141] width 121 height 19
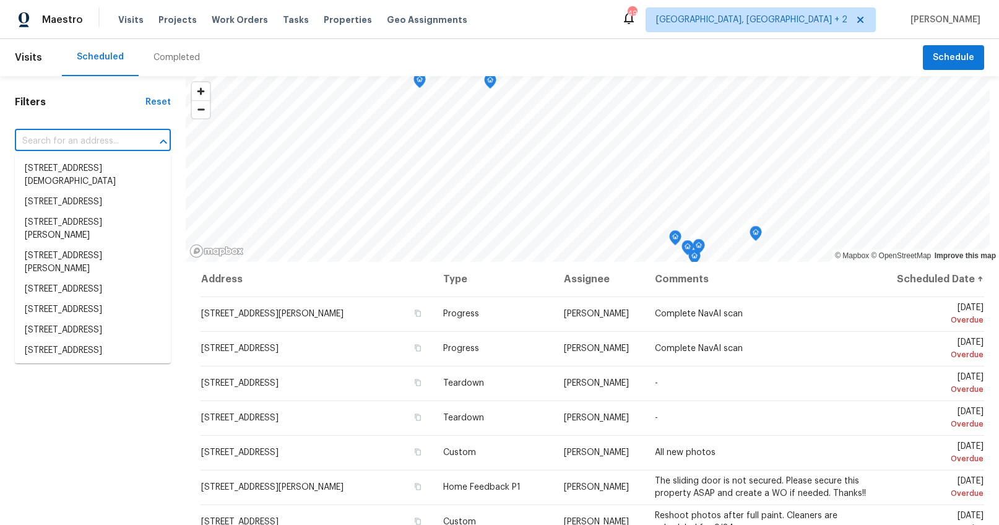
paste input "[STREET_ADDRESS][PERSON_NAME]"
type input "[STREET_ADDRESS][PERSON_NAME]"
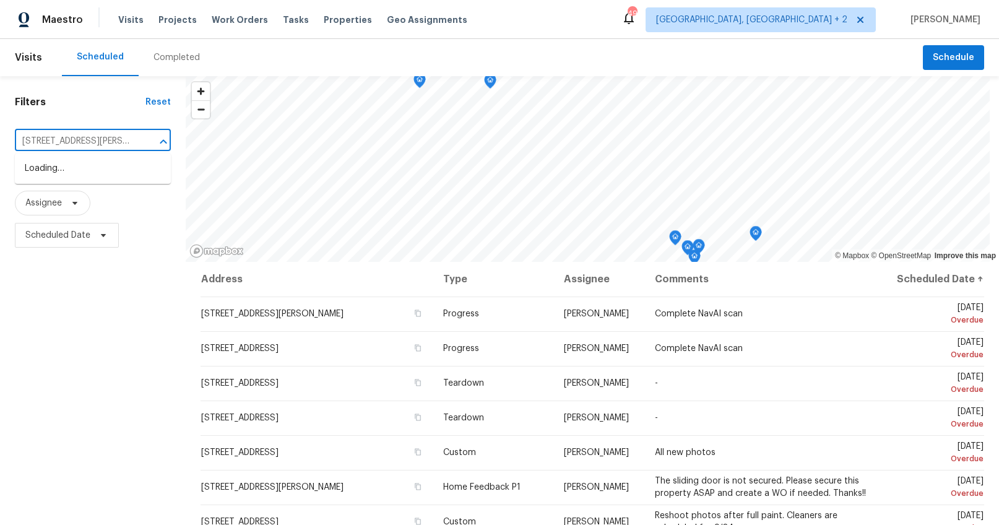
scroll to position [0, 42]
click at [83, 167] on li "[STREET_ADDRESS][PERSON_NAME]" at bounding box center [93, 174] width 156 height 33
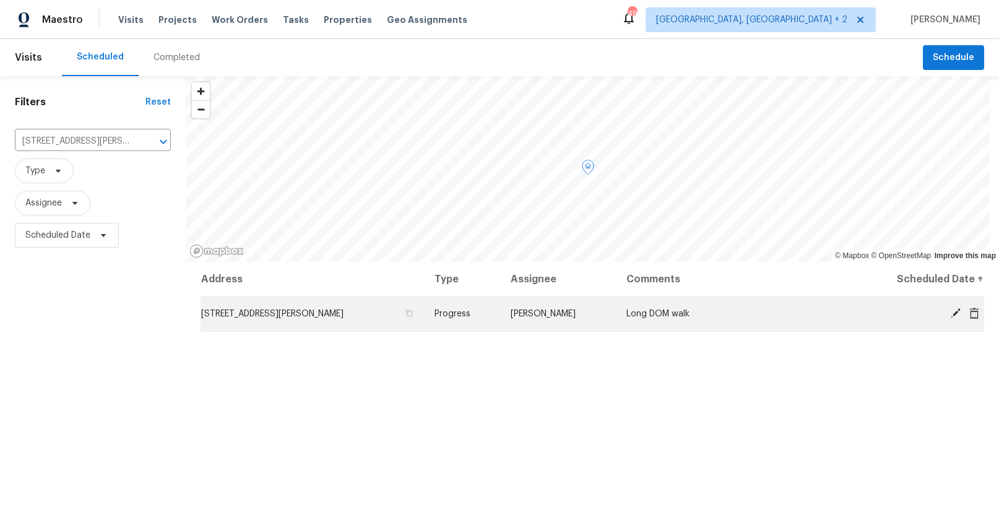
click at [951, 312] on icon at bounding box center [956, 313] width 10 height 10
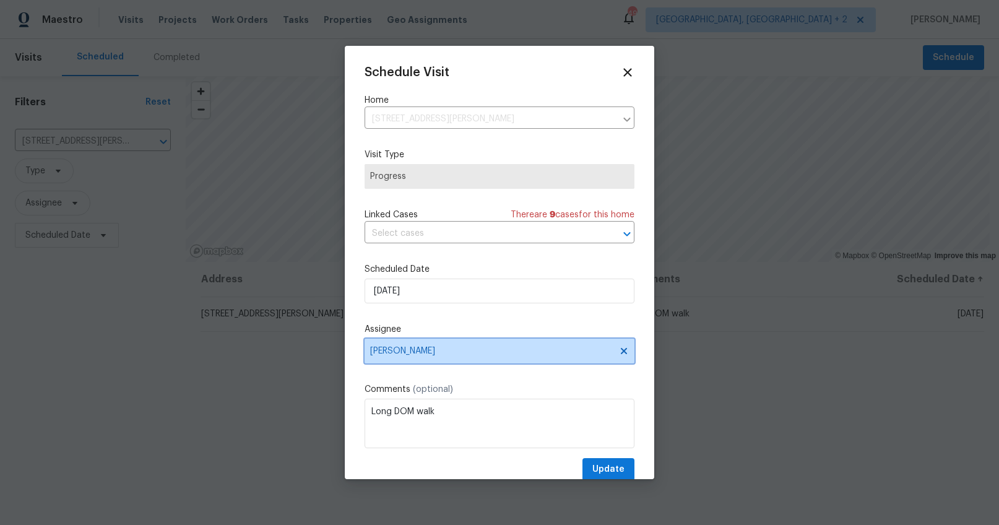
click at [395, 352] on span "[PERSON_NAME]" at bounding box center [491, 351] width 243 height 10
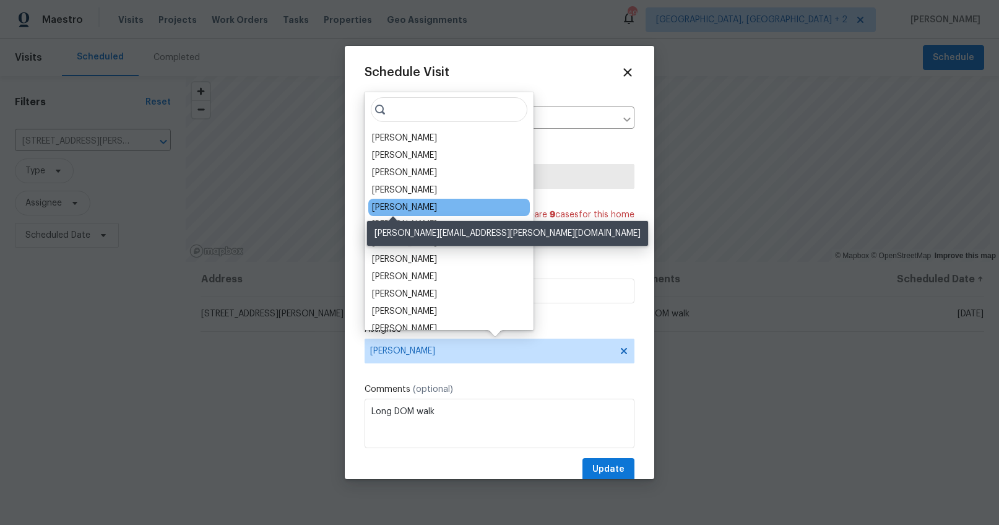
click at [394, 206] on div "[PERSON_NAME]" at bounding box center [404, 207] width 65 height 12
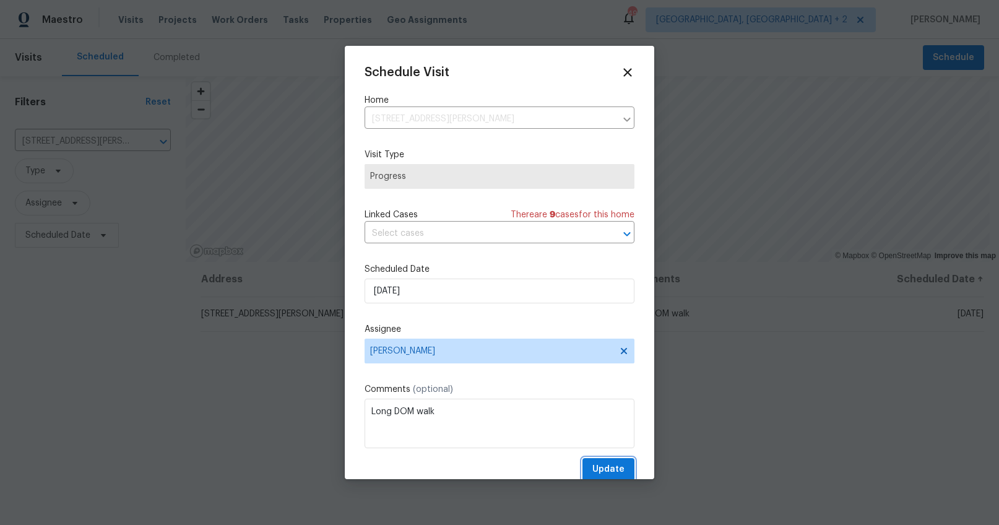
click at [594, 464] on span "Update" at bounding box center [608, 469] width 32 height 15
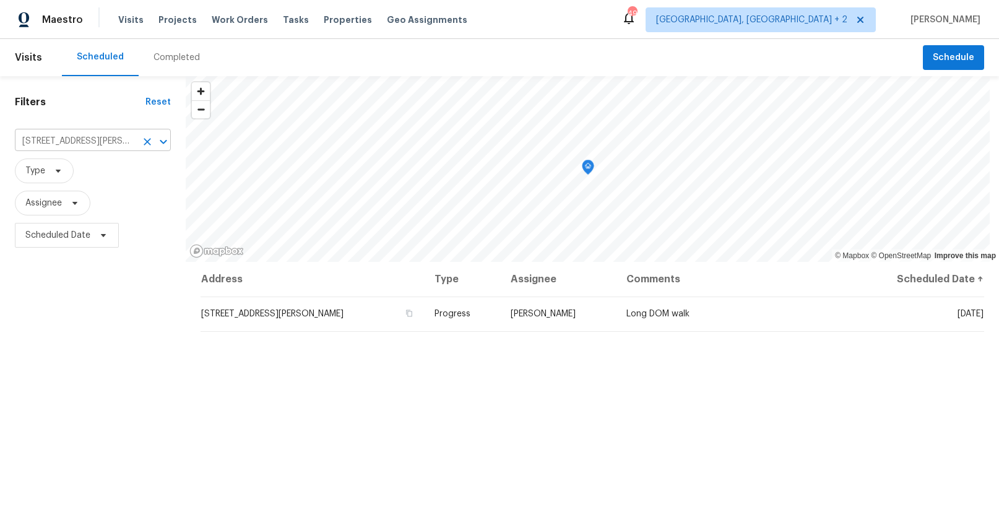
click at [80, 142] on input "[STREET_ADDRESS][PERSON_NAME]" at bounding box center [75, 141] width 121 height 19
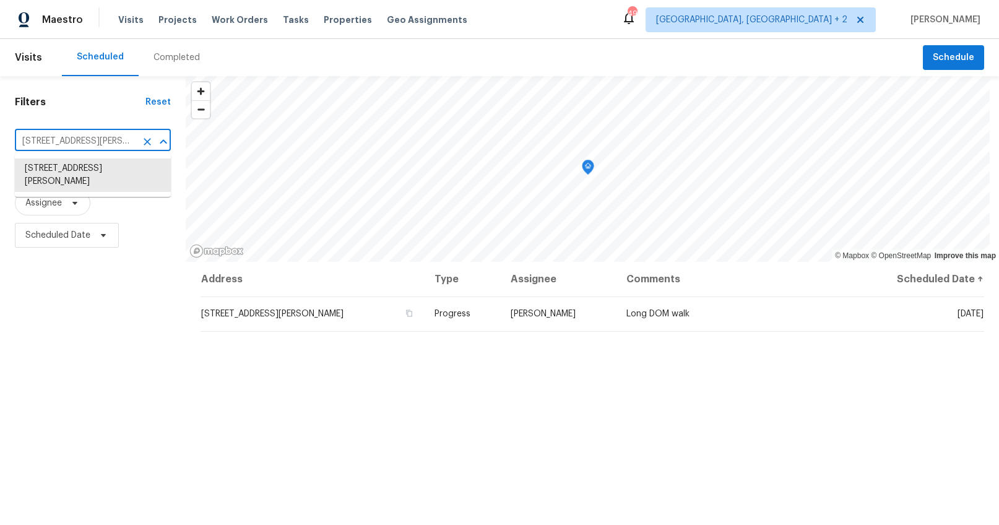
paste input "[STREET_ADDRESS][PERSON_NAME]"
type input "[STREET_ADDRESS][PERSON_NAME]"
click at [69, 174] on li "[STREET_ADDRESS][PERSON_NAME]" at bounding box center [93, 174] width 156 height 33
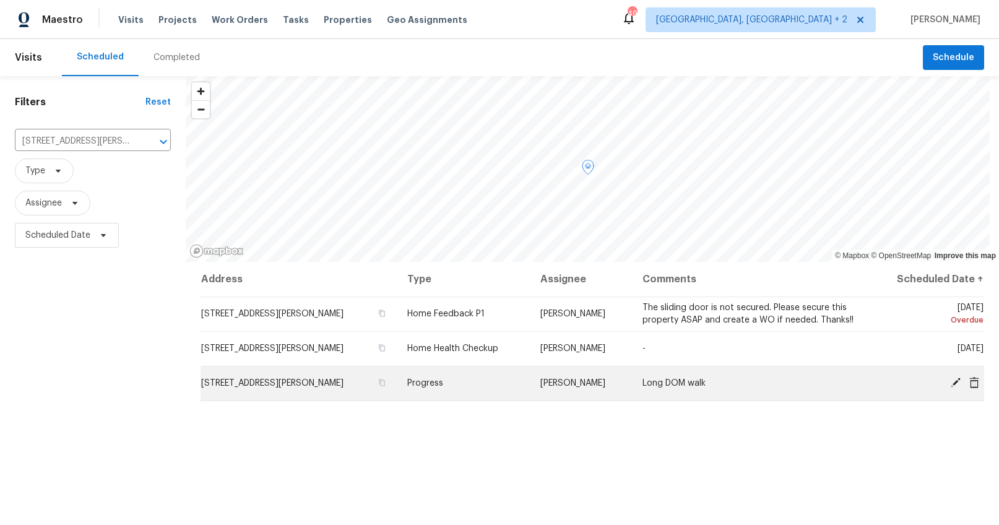
click at [951, 382] on icon at bounding box center [956, 383] width 10 height 10
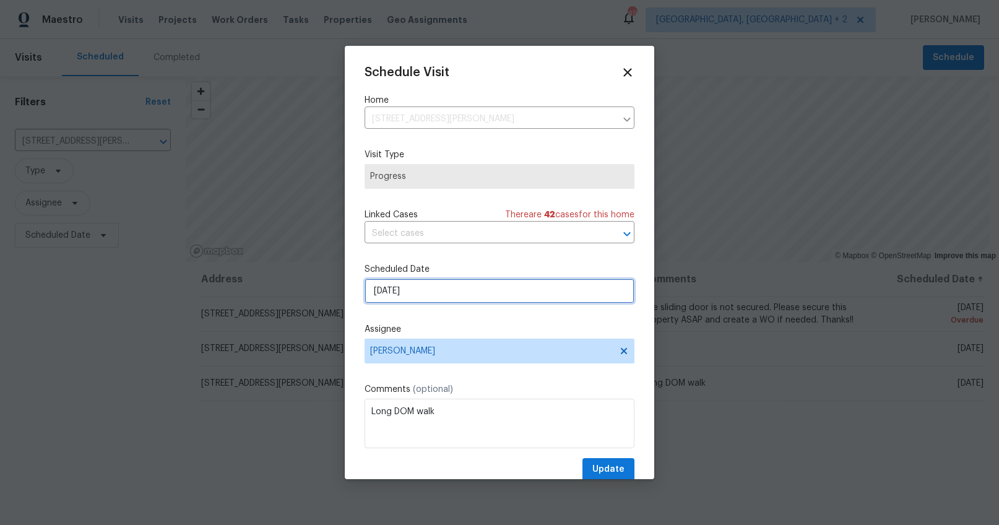
click at [388, 288] on input "[DATE]" at bounding box center [500, 290] width 270 height 25
select select "9"
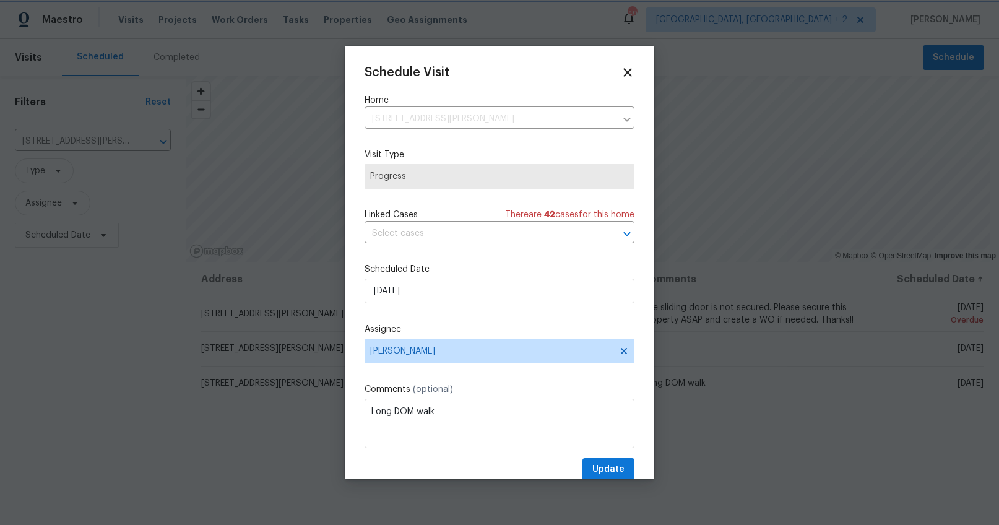
click at [441, 313] on div "Schedule Visit Home [STREET_ADDRESS] ​ Visit Type Progress Linked Cases There a…" at bounding box center [500, 273] width 270 height 415
click at [403, 350] on span "[PERSON_NAME]" at bounding box center [491, 351] width 243 height 10
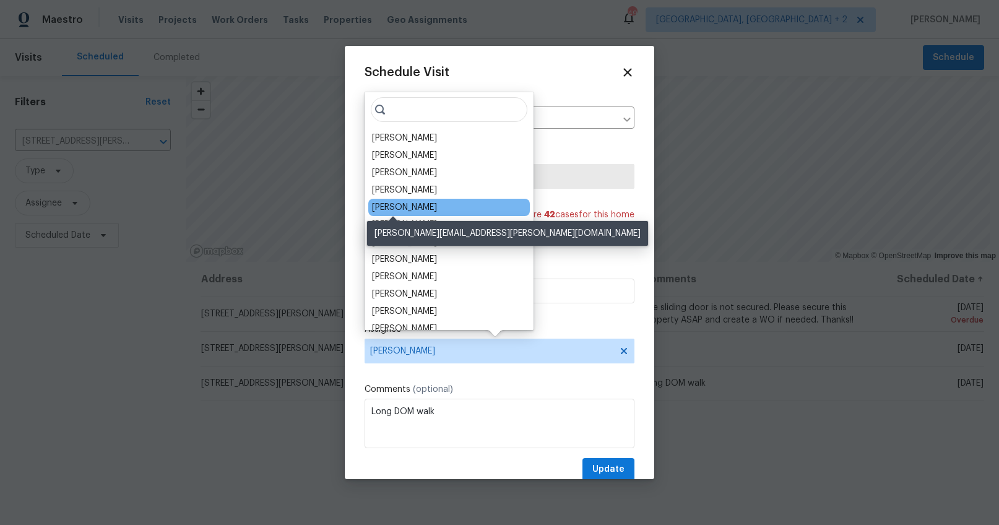
click at [396, 210] on div "[PERSON_NAME]" at bounding box center [404, 207] width 65 height 12
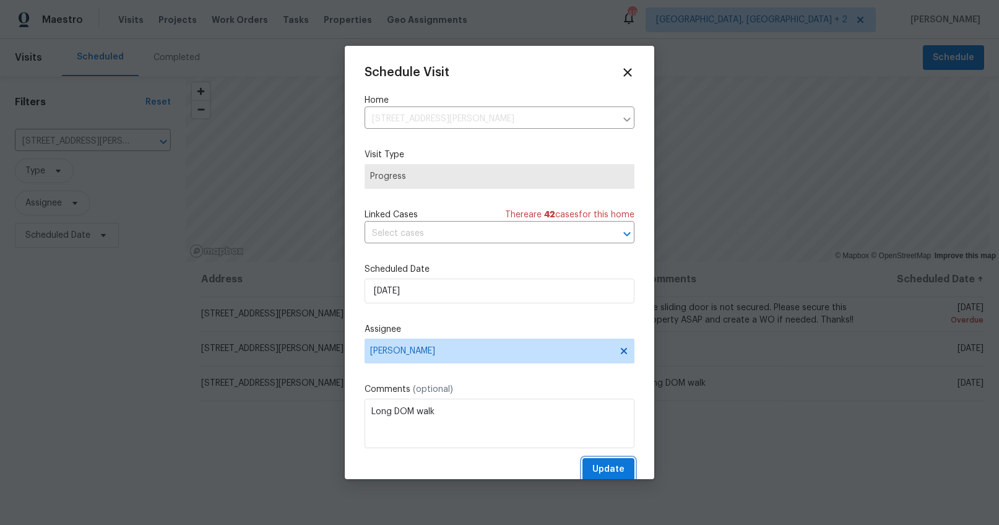
click at [598, 466] on span "Update" at bounding box center [608, 469] width 32 height 15
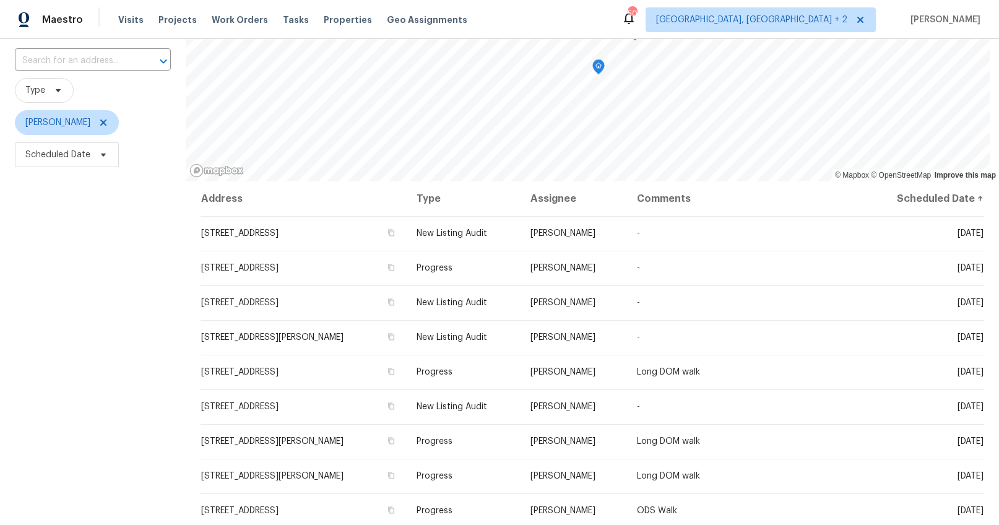
scroll to position [140, 0]
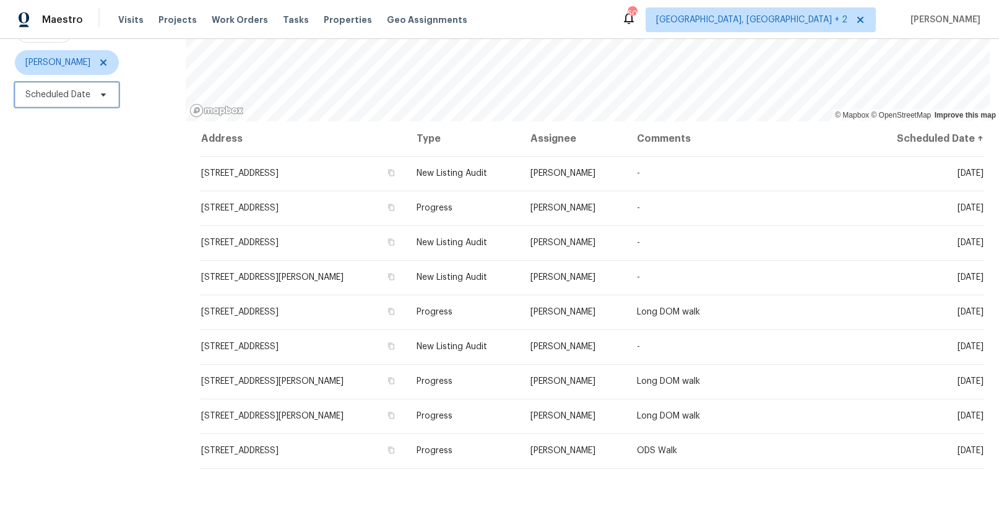
click at [62, 99] on span "Scheduled Date" at bounding box center [57, 95] width 65 height 12
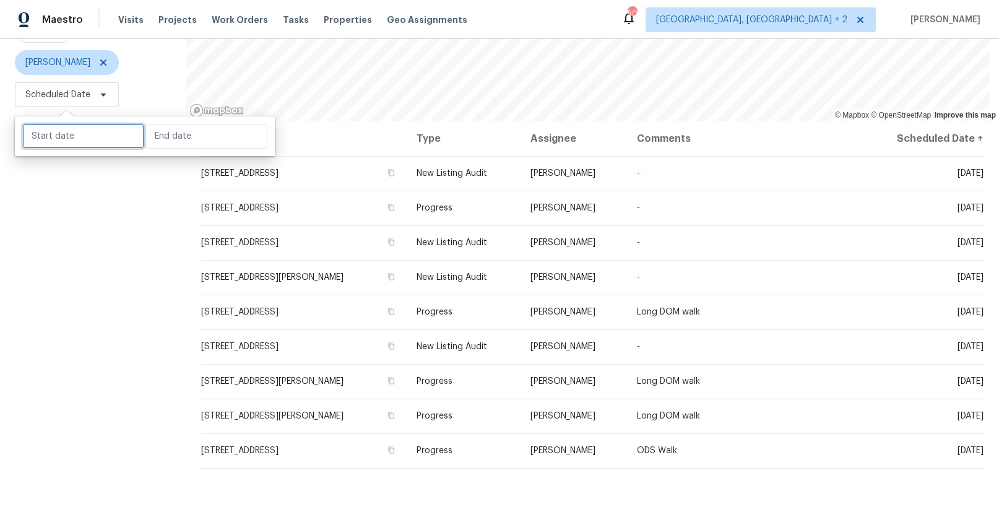
click at [79, 134] on input "text" at bounding box center [83, 136] width 122 height 25
select select "8"
select select "2025"
select select "9"
select select "2025"
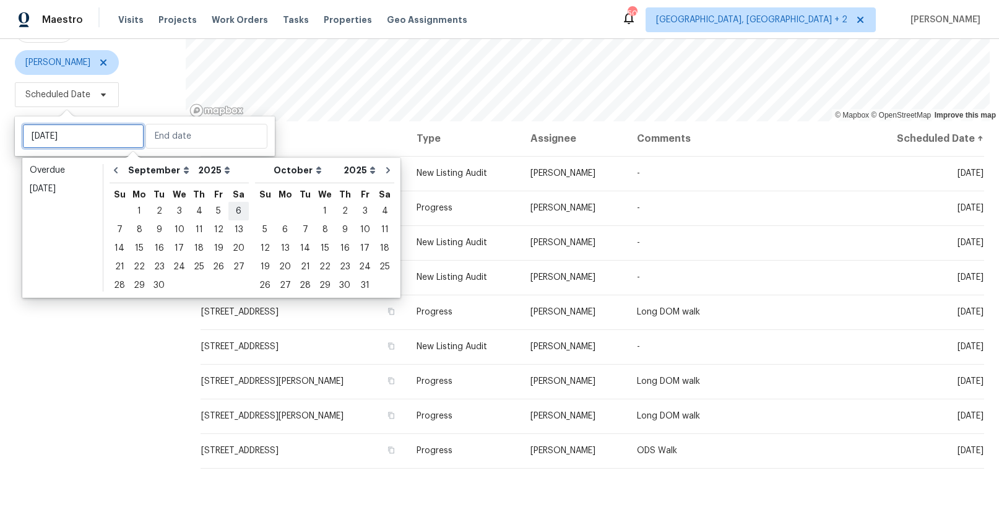
type input "Sat, Sep 06"
click at [335, 207] on div "2" at bounding box center [345, 210] width 20 height 17
type input "[DATE]"
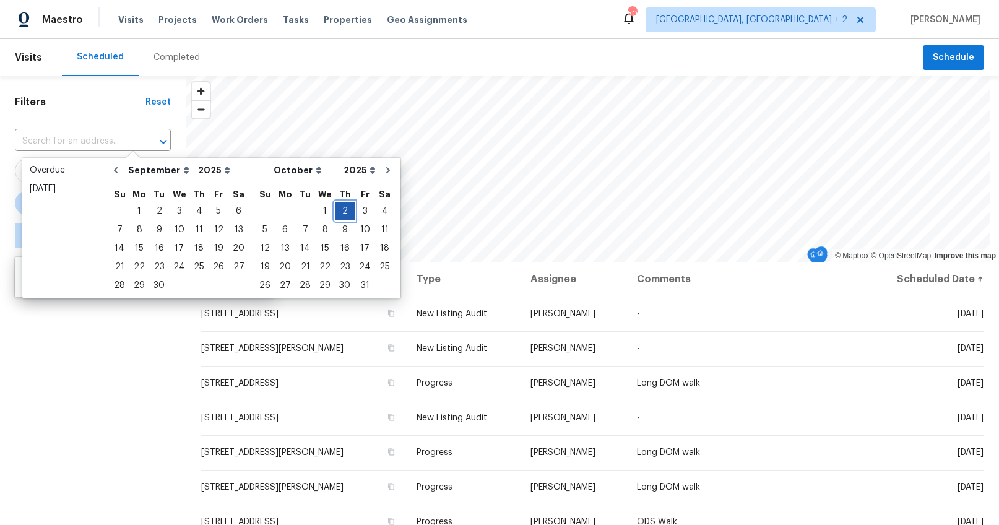
click at [335, 207] on div "2" at bounding box center [345, 210] width 20 height 17
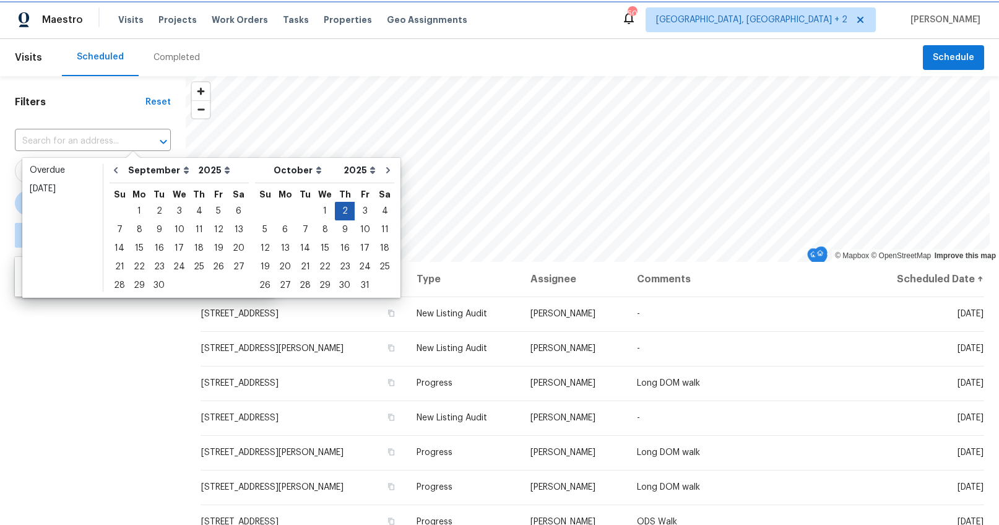
type input "[DATE]"
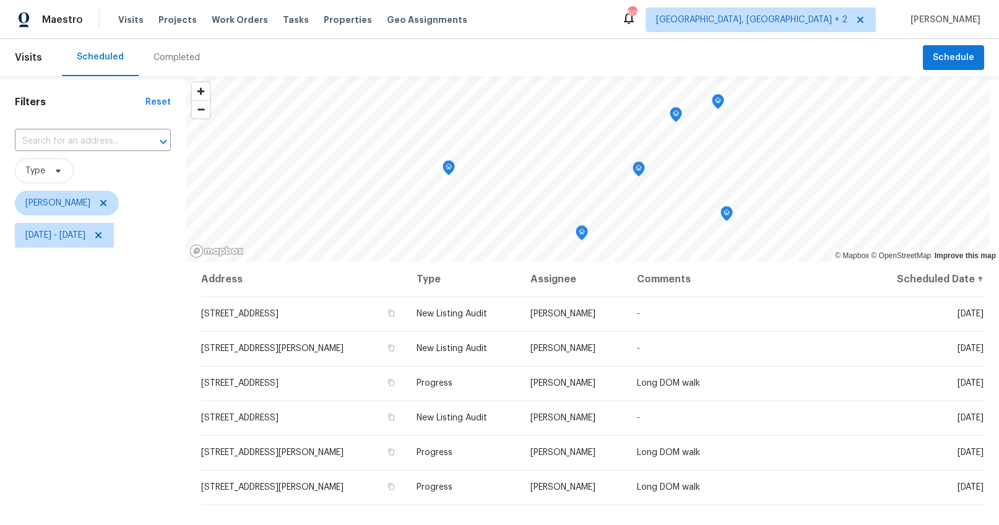
click at [131, 356] on div "Filters Reset ​ Type Alex Baum Thu, Oct 02 - Thu, Oct 02" at bounding box center [93, 378] width 186 height 605
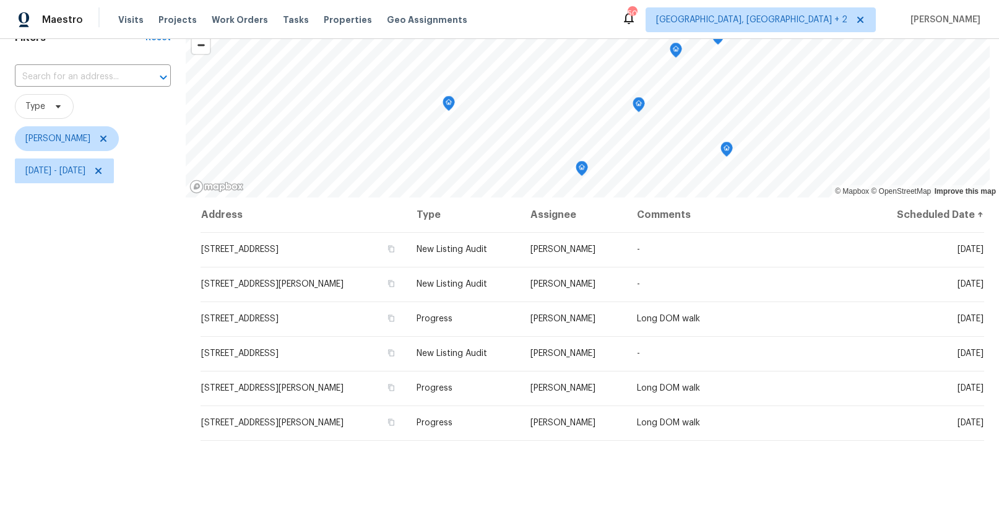
scroll to position [73, 0]
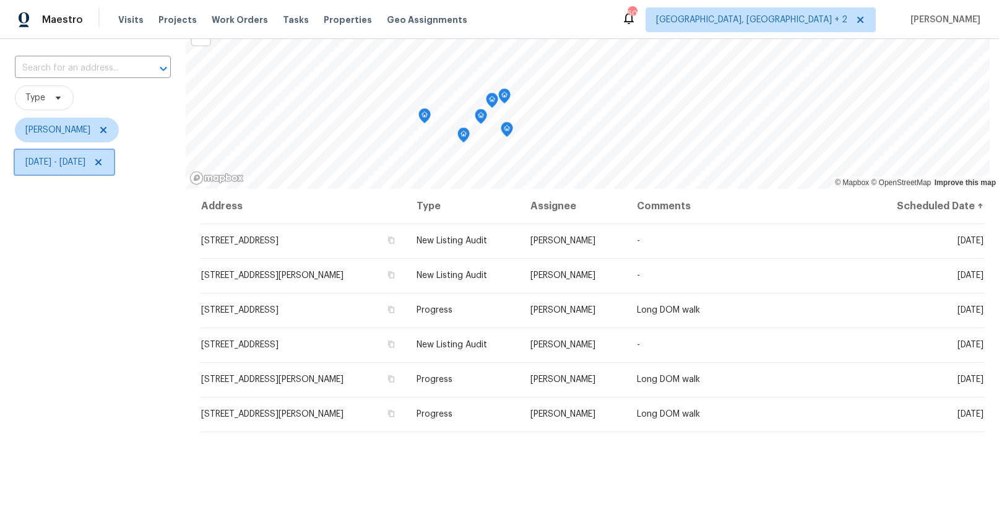
click at [85, 164] on span "Thu, Oct 02 - Thu, Oct 02" at bounding box center [55, 162] width 60 height 12
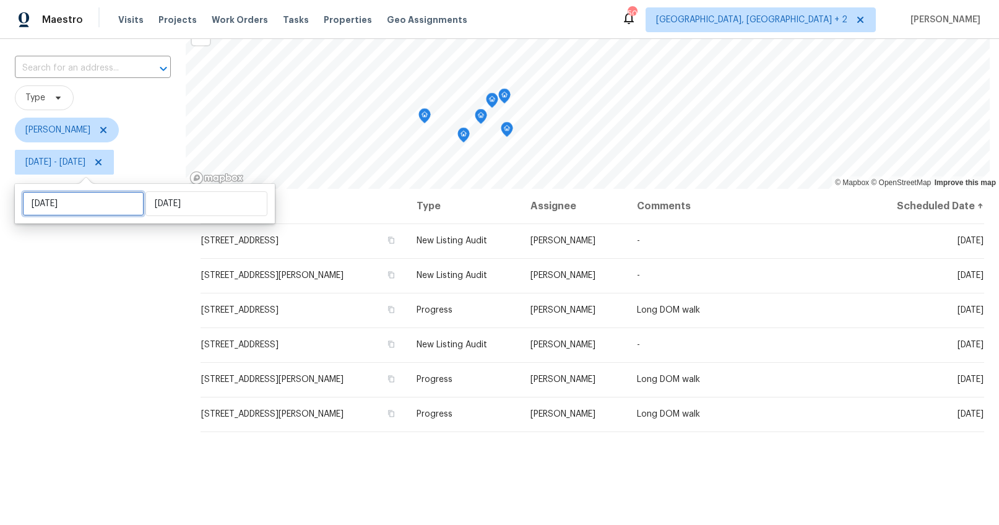
select select "9"
select select "2025"
select select "10"
select select "2025"
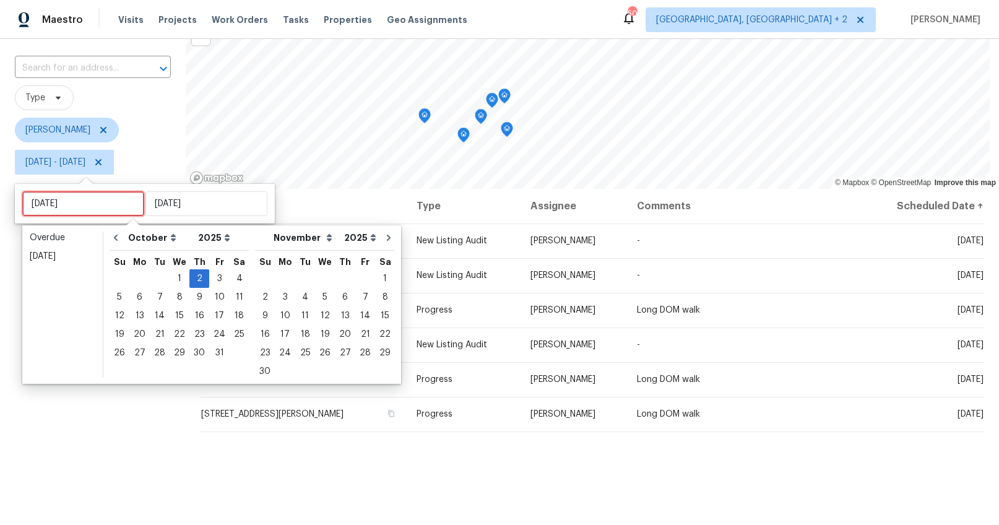
click at [100, 209] on input "[DATE]" at bounding box center [83, 203] width 122 height 25
type input "Tue, Oct 14"
type input "[DATE]"
type input "Tue, Oct 28"
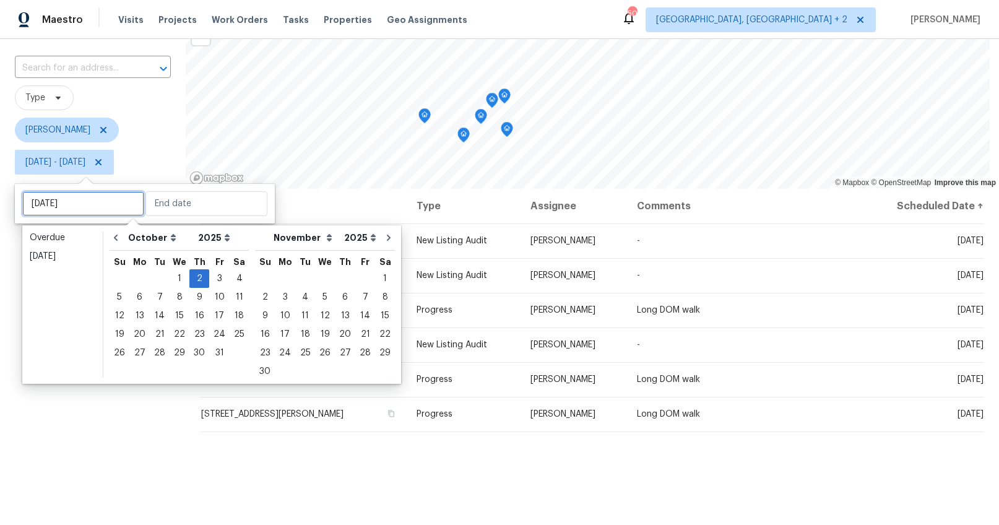
type input "[DATE]"
click at [116, 243] on button "Go to previous month" at bounding box center [115, 237] width 19 height 25
select select "8"
select select "9"
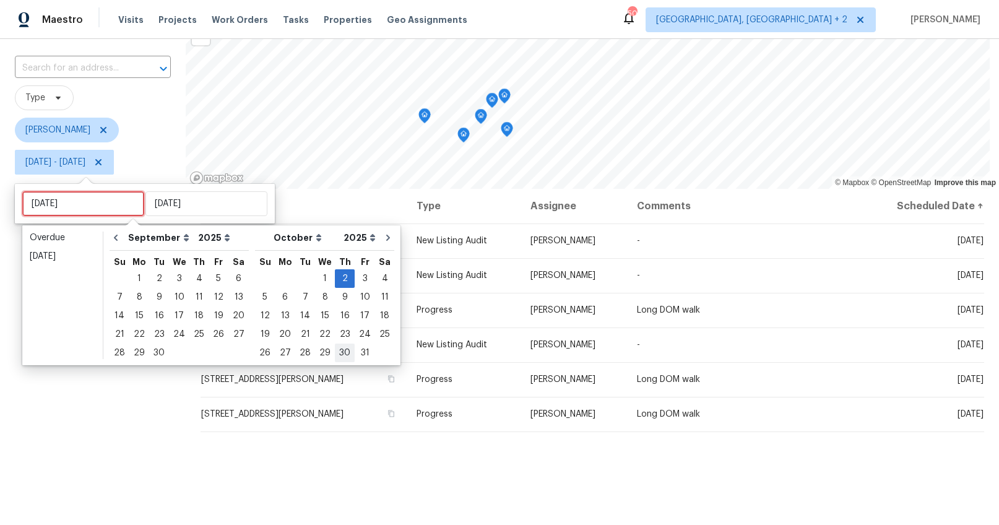
type input "Thu, Oct 30"
type input "[DATE]"
type input "Sun, Oct 26"
type input "[DATE]"
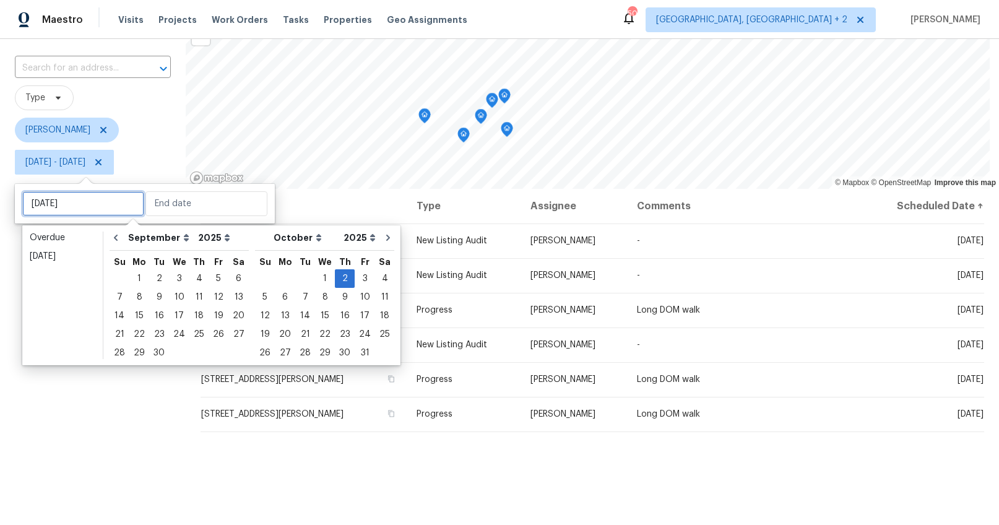
type input "[DATE]"
click at [162, 352] on div "30" at bounding box center [159, 352] width 20 height 17
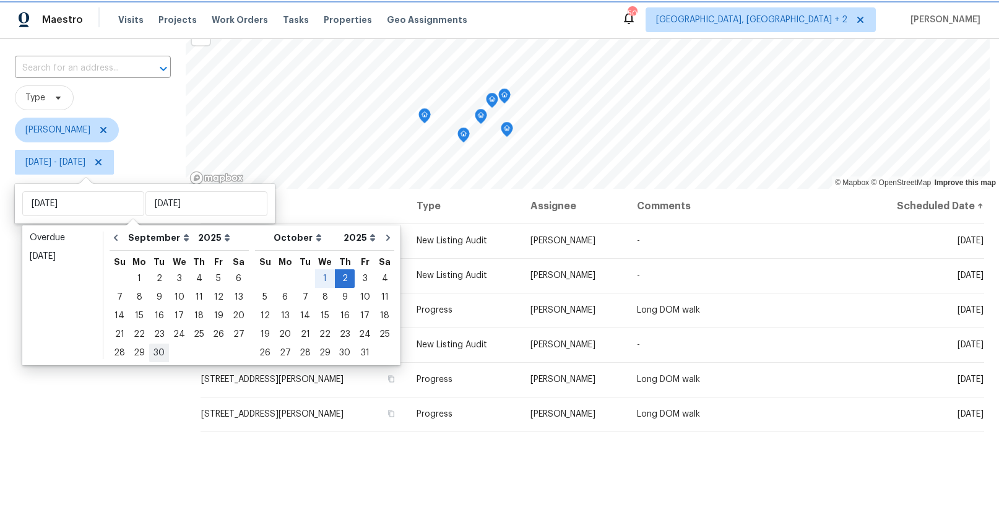
type input "[DATE]"
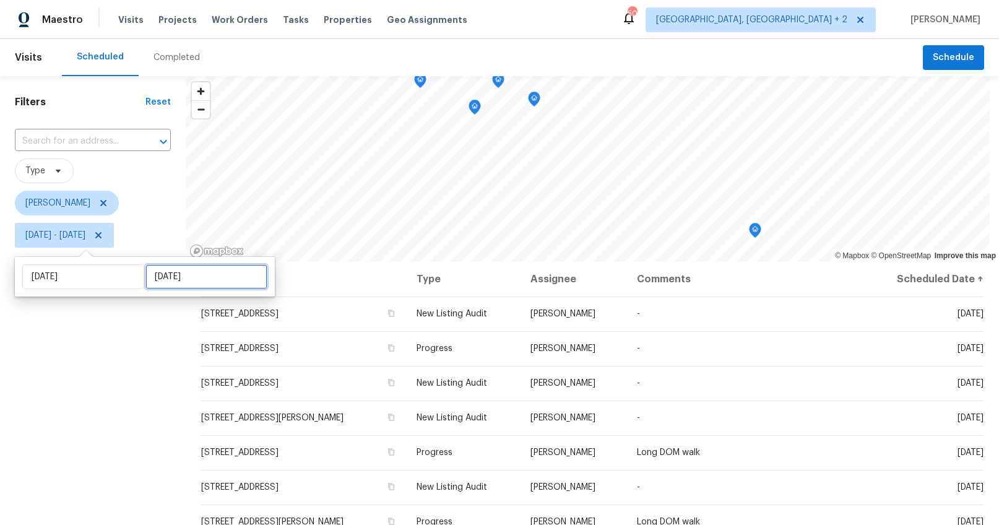
select select "8"
select select "2025"
select select "9"
select select "2025"
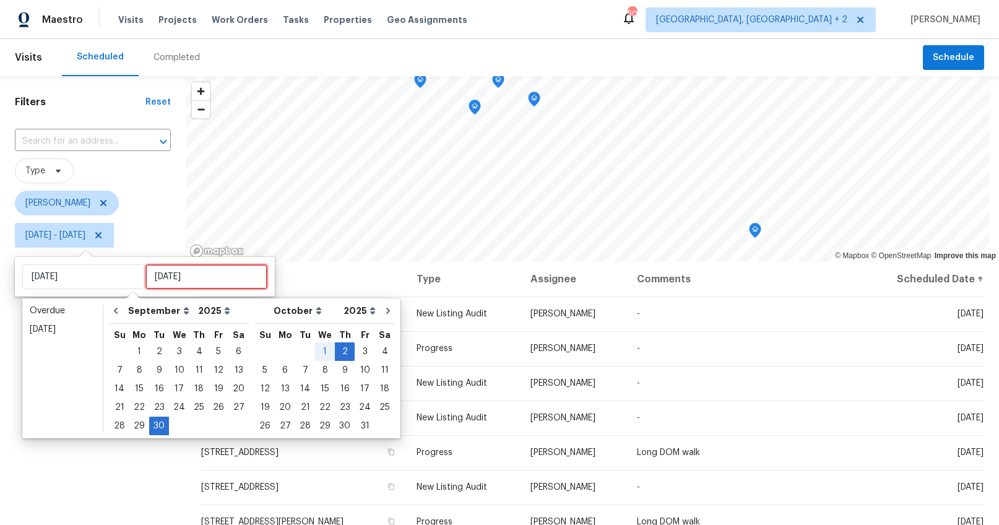
click at [165, 283] on input "[DATE]" at bounding box center [206, 276] width 122 height 25
type input "[DATE]"
click at [158, 426] on div "30" at bounding box center [159, 425] width 20 height 17
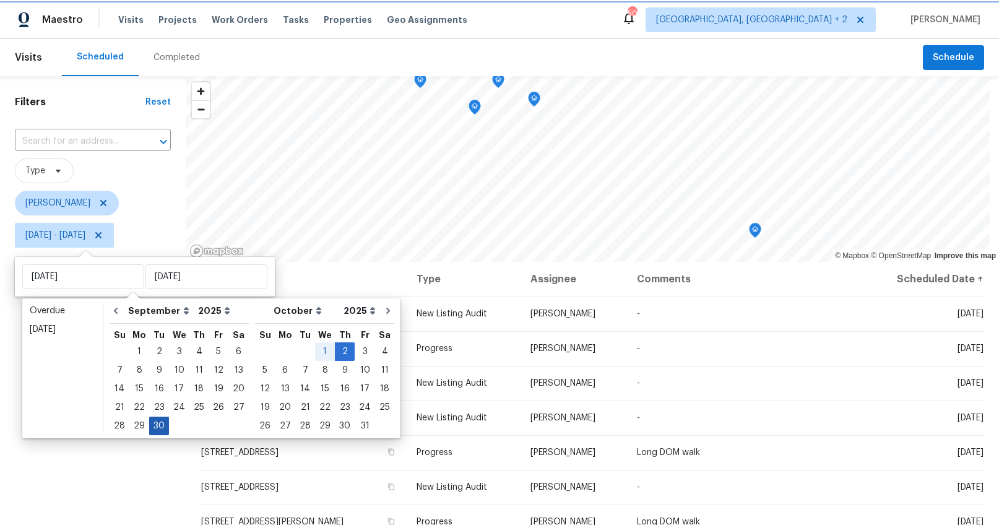
type input "[DATE]"
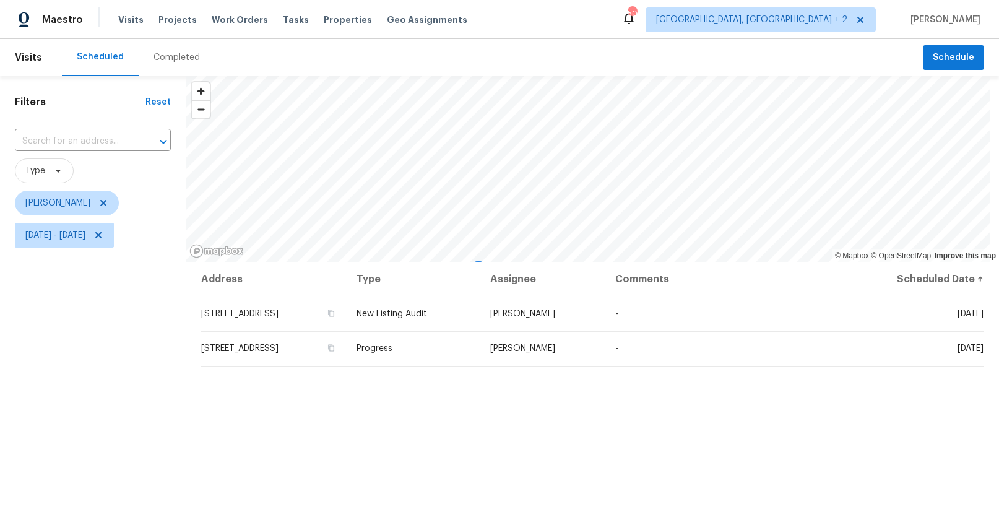
click at [137, 400] on div "Filters Reset ​ Type Alex Baum Tue, Sep 30 - Tue, Sep 30" at bounding box center [93, 378] width 186 height 605
click at [512, 196] on icon "Map marker" at bounding box center [510, 196] width 4 height 3
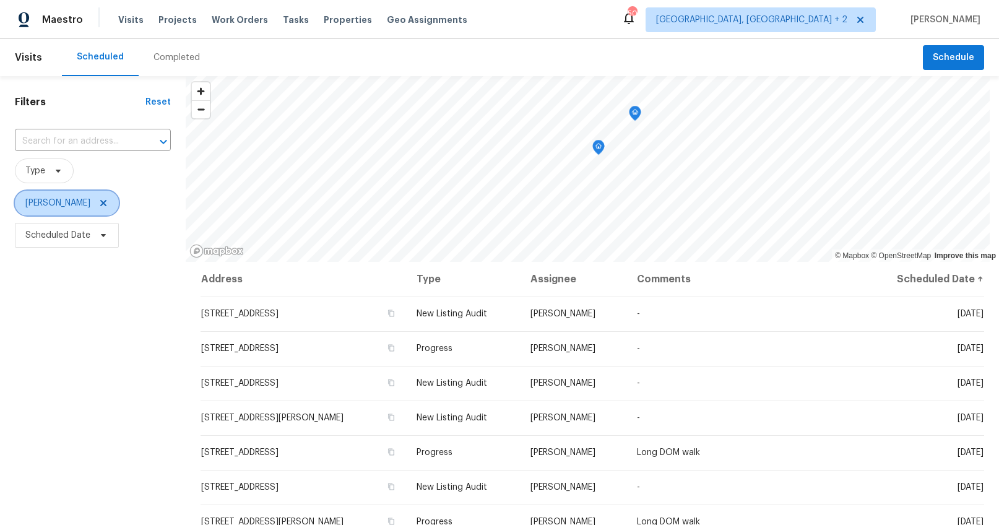
click at [100, 203] on icon at bounding box center [103, 203] width 6 height 6
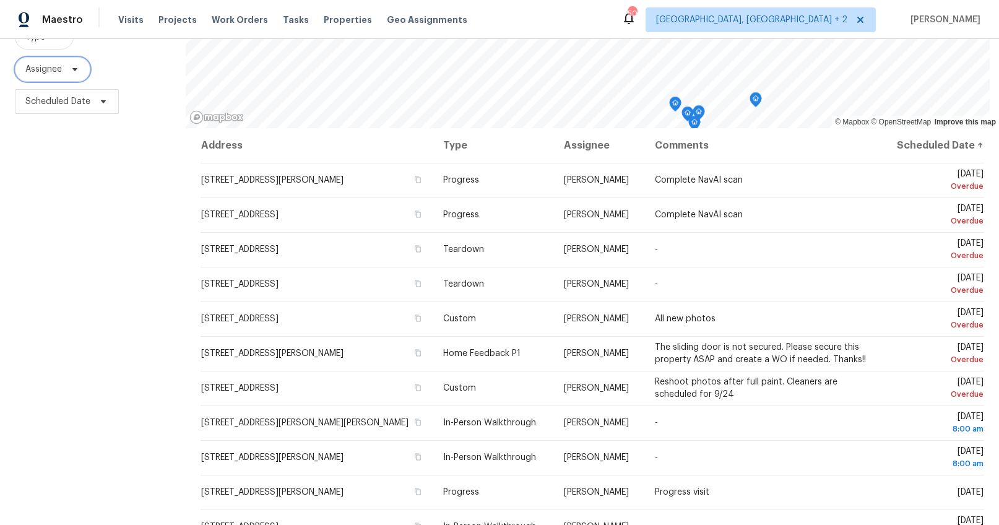
scroll to position [166, 0]
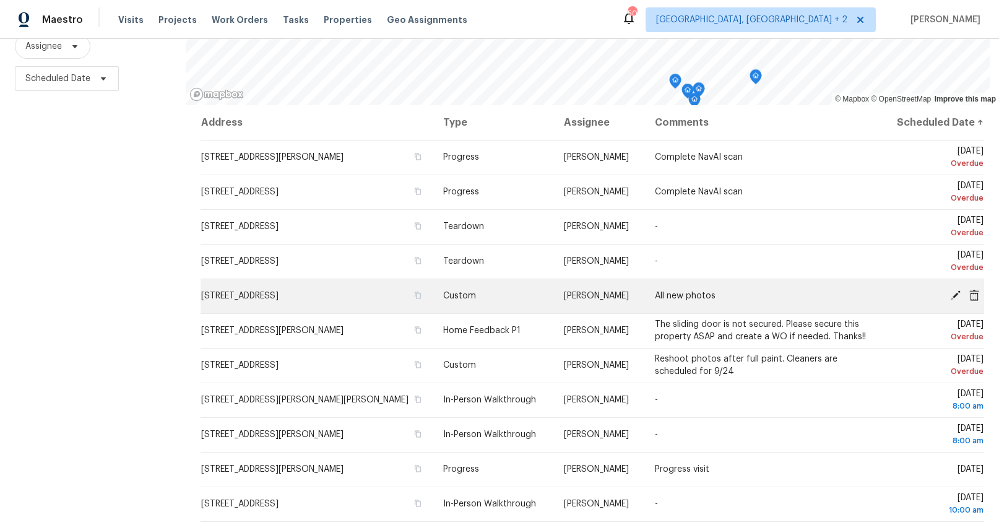
click at [951, 290] on icon at bounding box center [956, 295] width 10 height 10
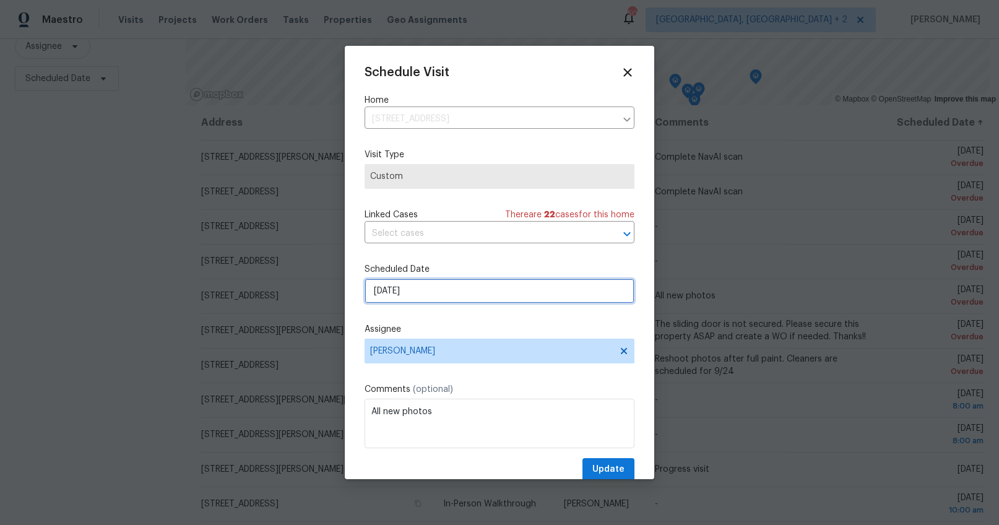
click at [387, 291] on input "[DATE]" at bounding box center [500, 290] width 270 height 25
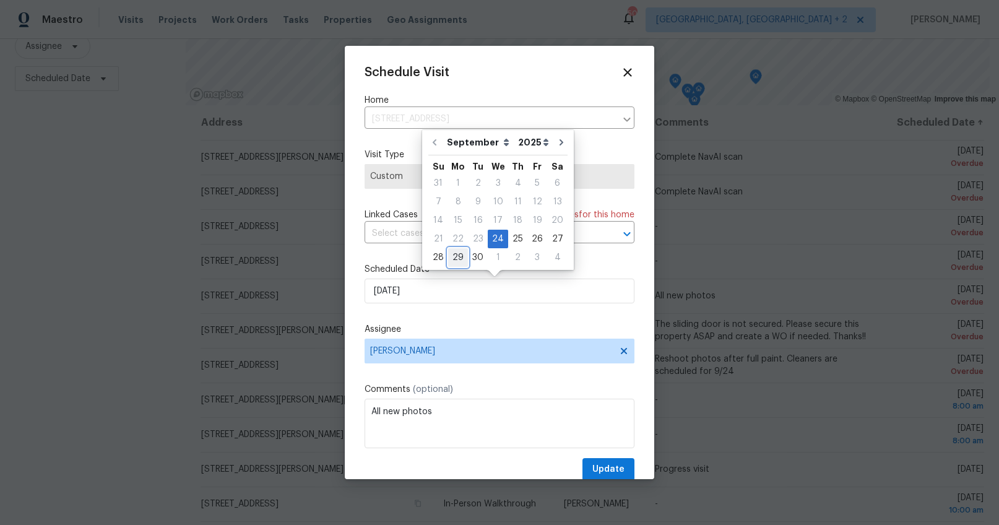
click at [460, 256] on div "29" at bounding box center [458, 257] width 20 height 17
type input "[DATE]"
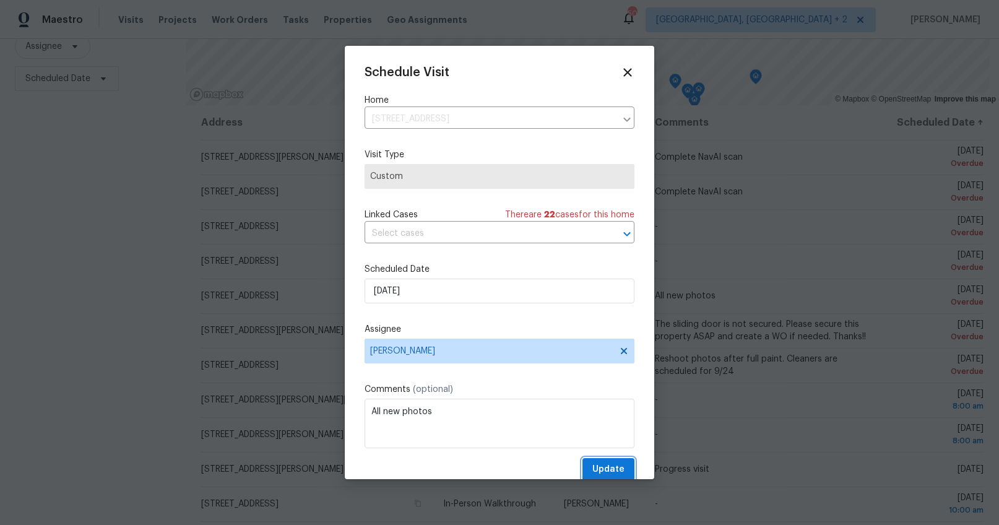
click at [592, 470] on span "Update" at bounding box center [608, 469] width 32 height 15
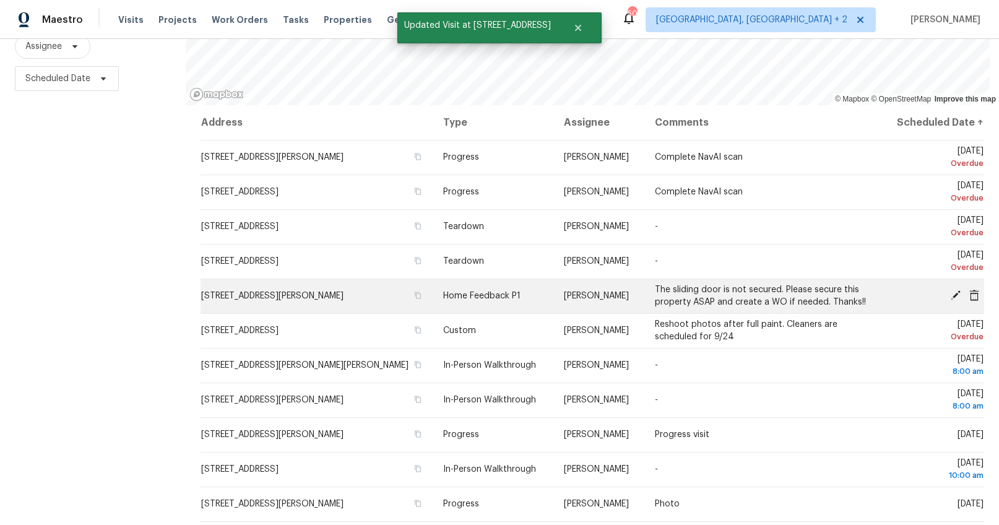
click at [951, 290] on icon at bounding box center [956, 295] width 10 height 10
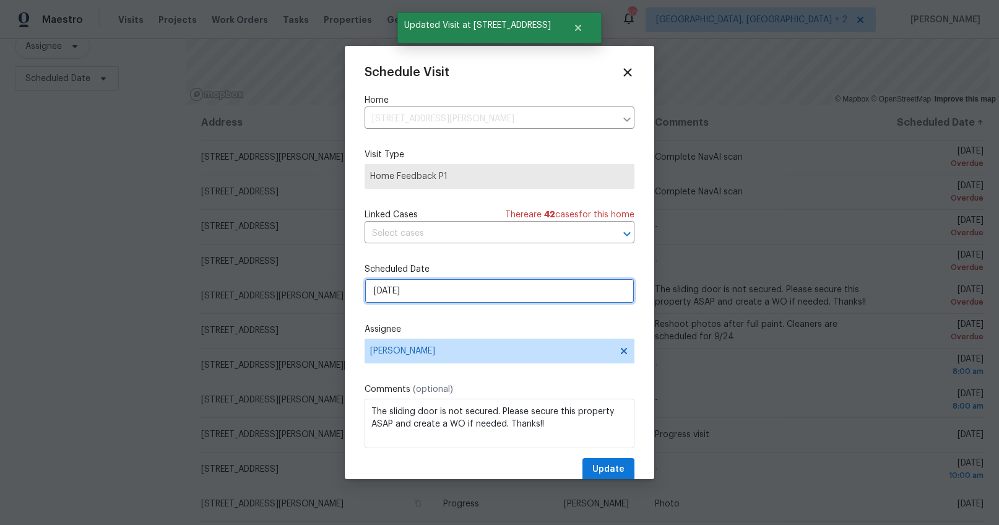
click at [383, 288] on input "[DATE]" at bounding box center [500, 290] width 270 height 25
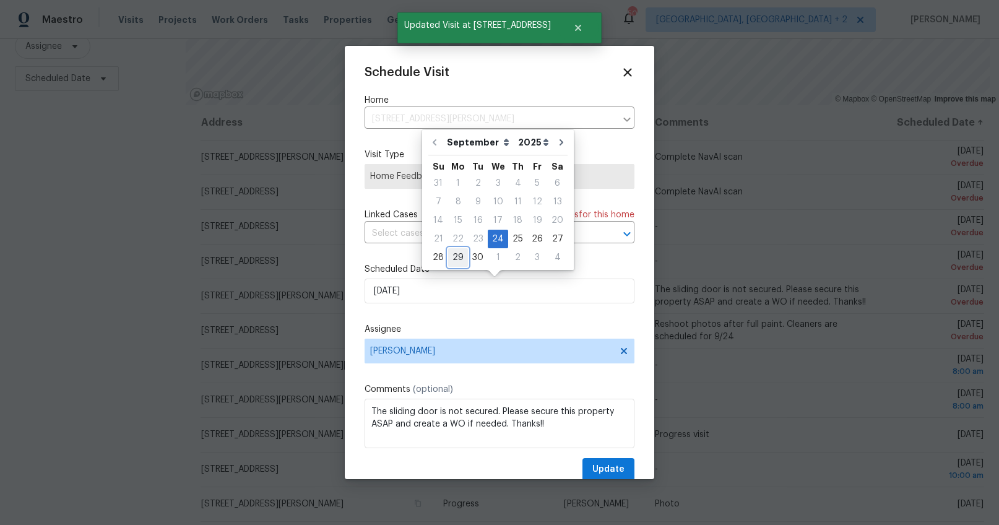
click at [450, 253] on div "29" at bounding box center [458, 257] width 20 height 17
type input "[DATE]"
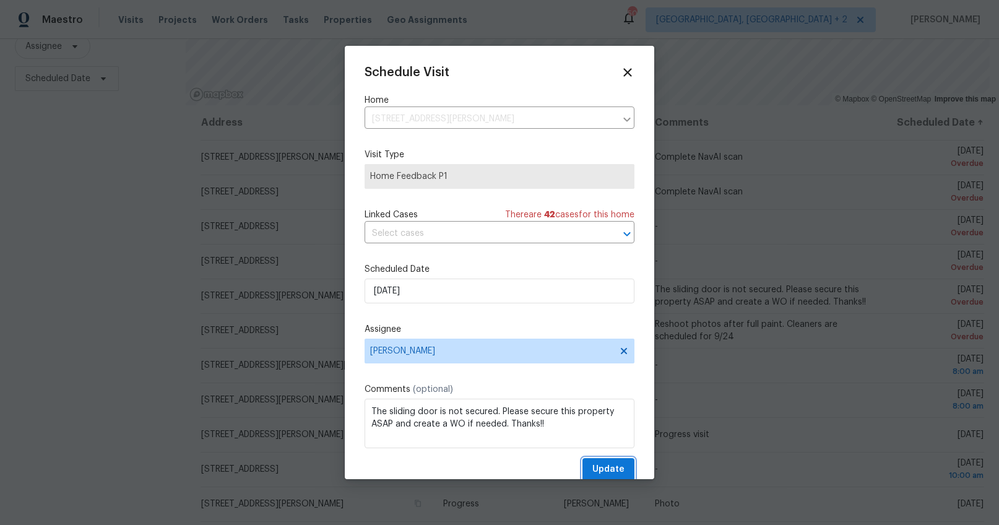
click at [584, 470] on button "Update" at bounding box center [608, 469] width 52 height 23
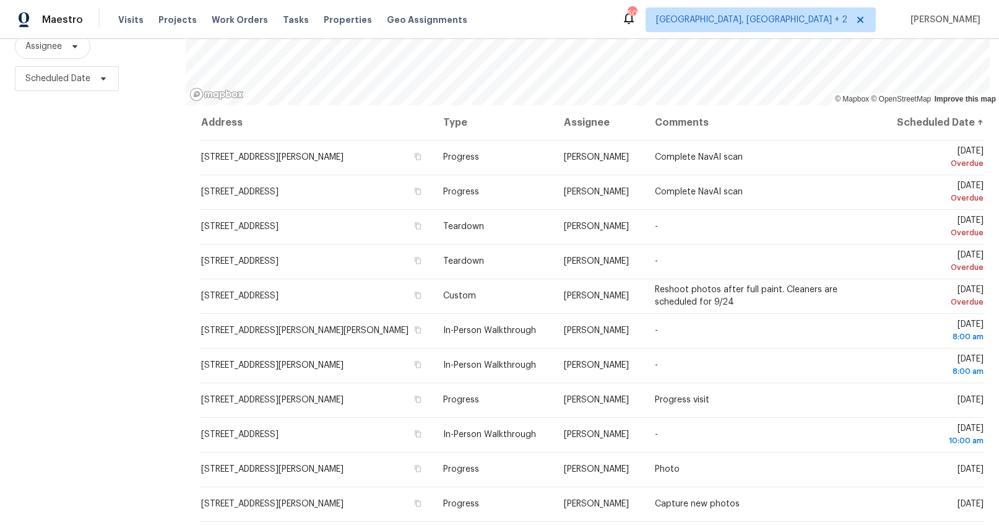
scroll to position [149, 0]
